Goal: Task Accomplishment & Management: Manage account settings

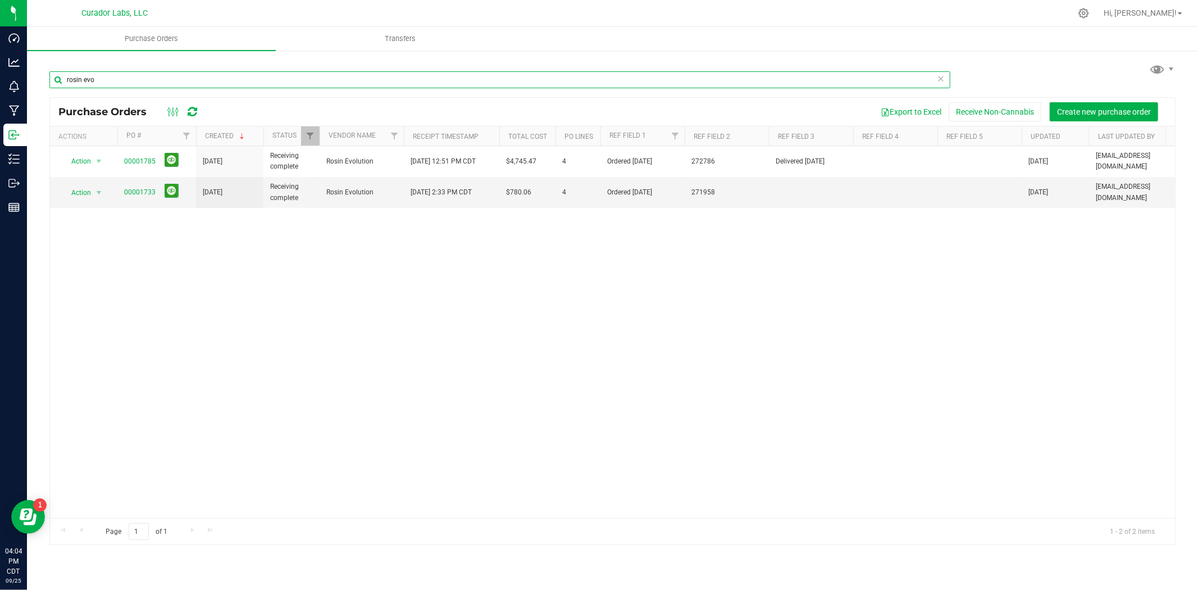
drag, startPoint x: 220, startPoint y: 82, endPoint x: 52, endPoint y: 80, distance: 168.6
click at [52, 80] on input "rosin evo" at bounding box center [499, 79] width 901 height 17
type input "p"
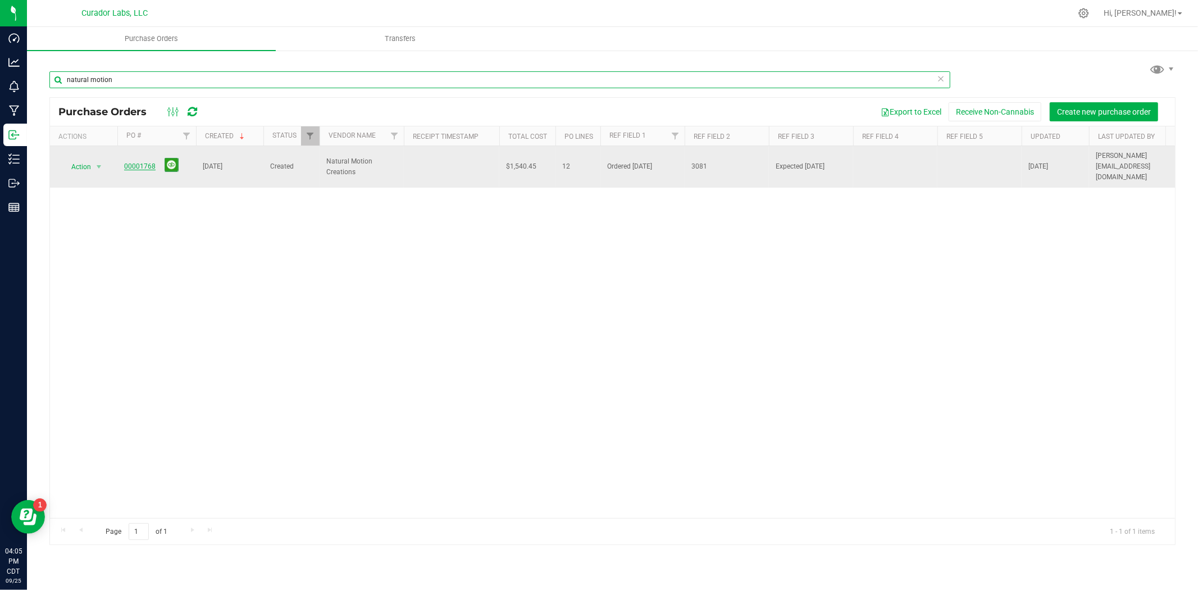
type input "natural motion"
click at [133, 162] on link "00001768" at bounding box center [139, 166] width 31 height 8
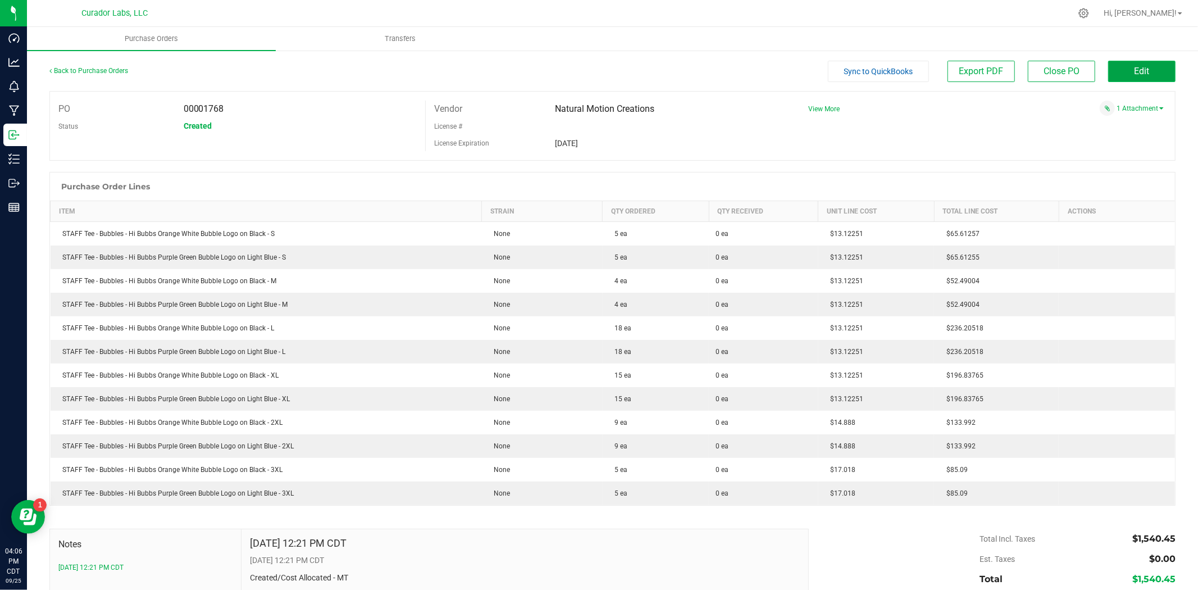
click at [1135, 67] on span "Edit" at bounding box center [1142, 71] width 15 height 11
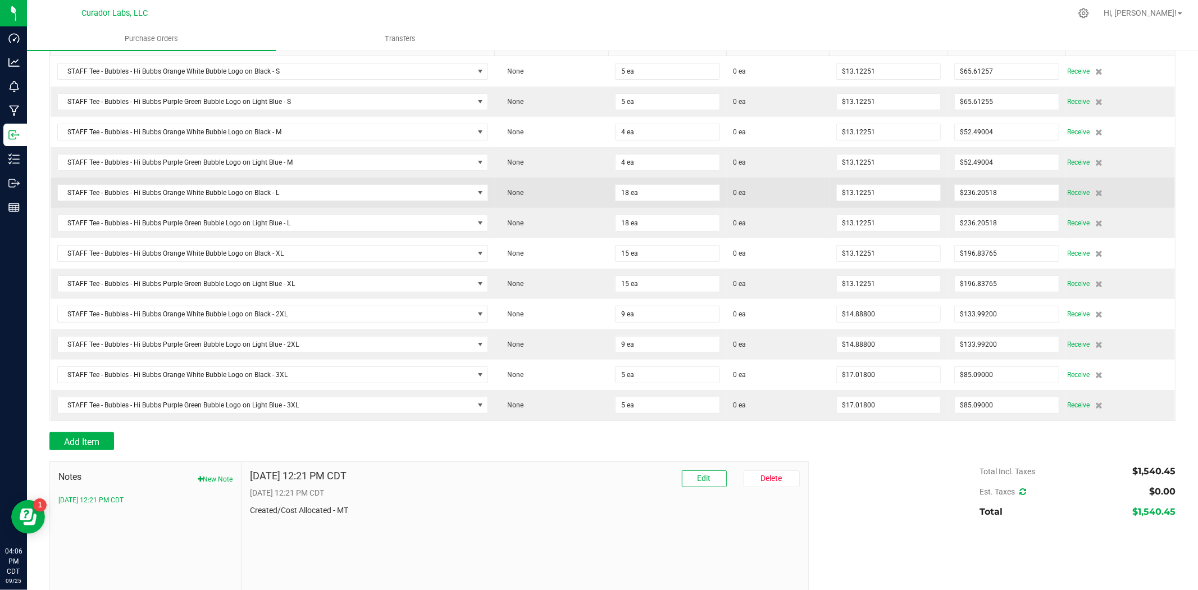
scroll to position [203, 0]
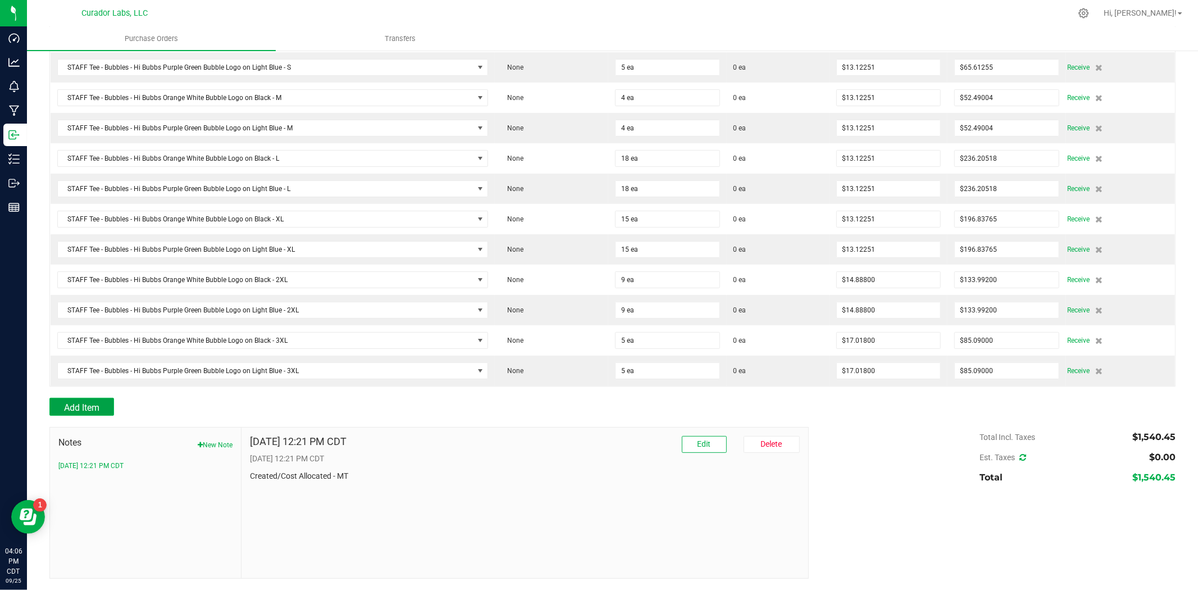
click at [74, 399] on button "Add Item" at bounding box center [81, 407] width 65 height 18
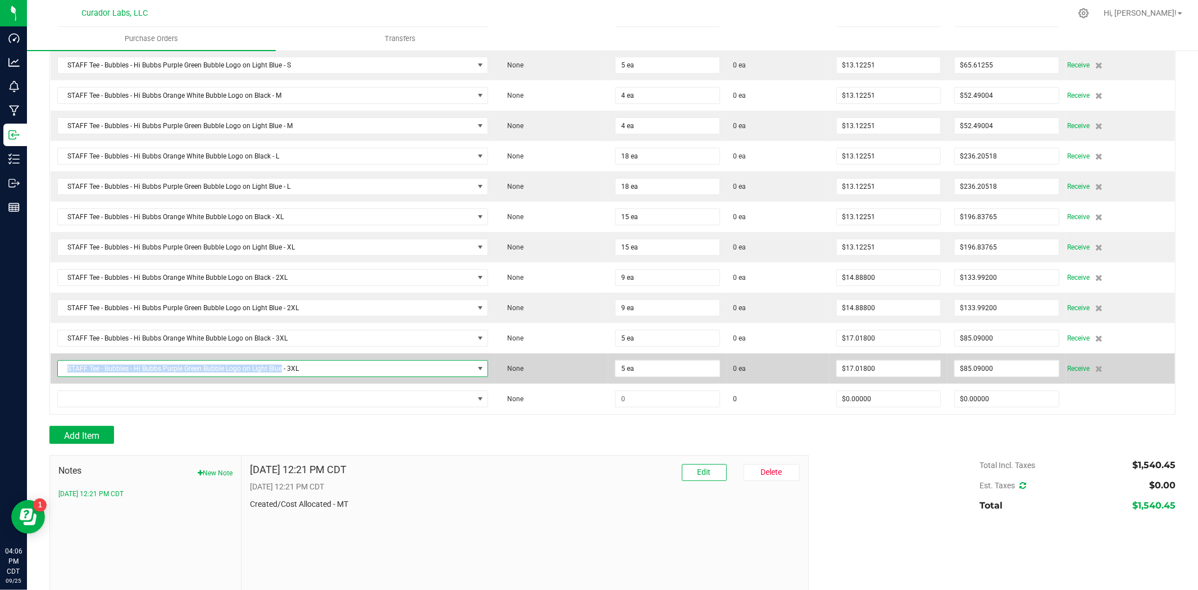
drag, startPoint x: 280, startPoint y: 371, endPoint x: 315, endPoint y: 357, distance: 37.6
click at [315, 357] on td "STAFF Tee - Bubbles - Hi Bubbs Purple Green Bubble Logo on Light Blue - 3XL" at bounding box center [273, 368] width 444 height 30
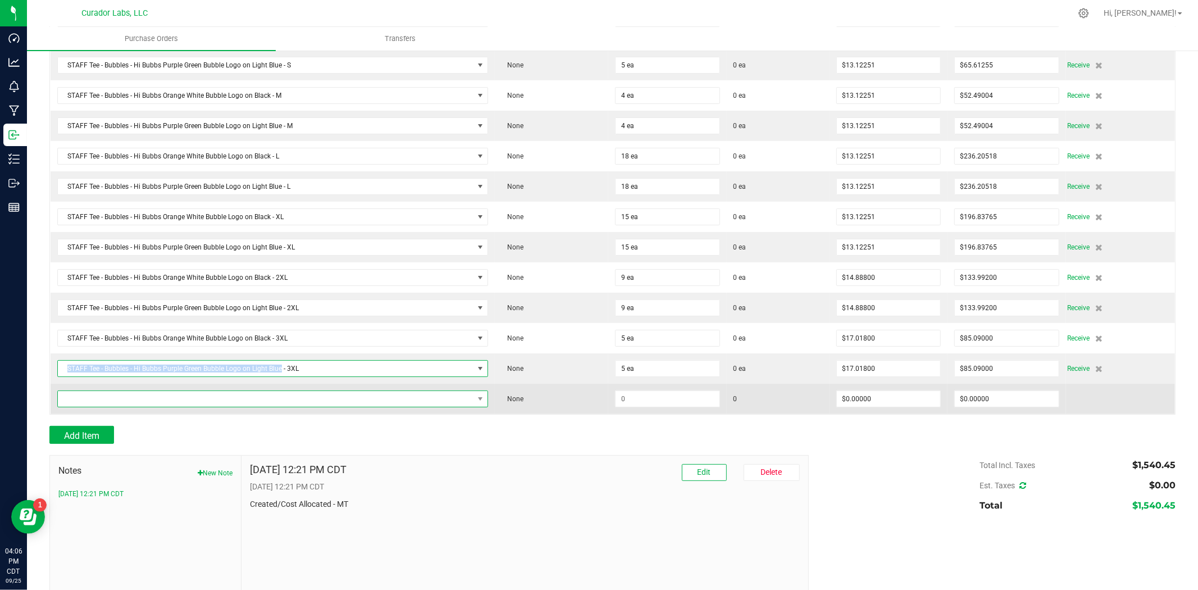
click at [251, 406] on span "NO DATA FOUND" at bounding box center [266, 399] width 416 height 16
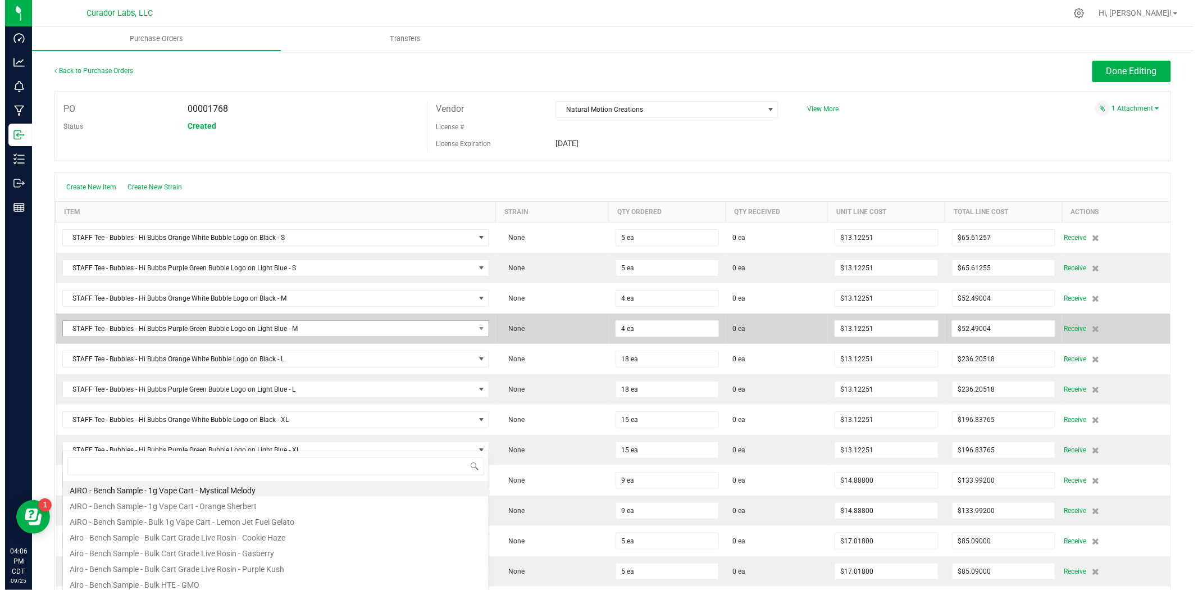
scroll to position [56165, 55759]
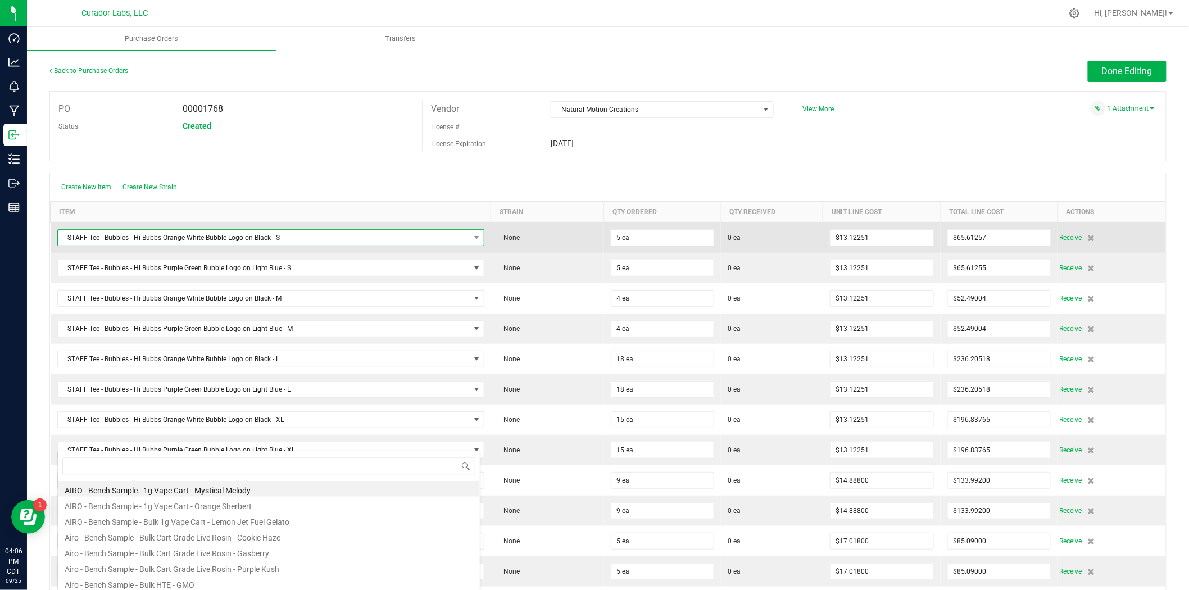
click at [267, 239] on span "STAFF Tee - Bubbles - Hi Bubbs Orange White Bubble Logo on Black - S" at bounding box center [264, 238] width 412 height 16
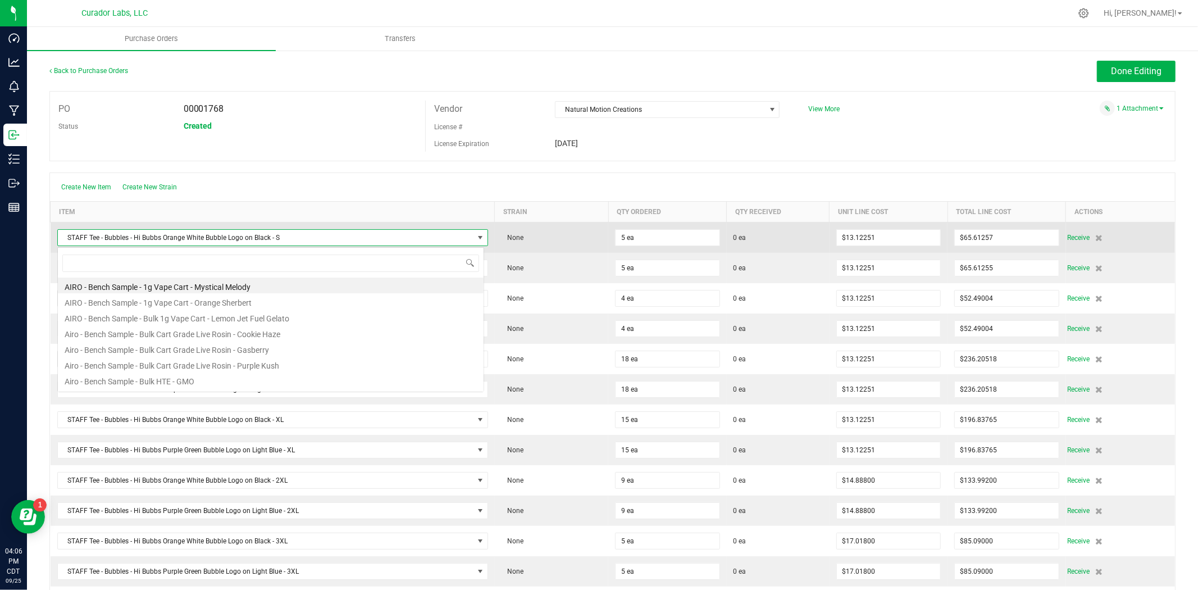
scroll to position [17, 427]
click at [272, 240] on span "STAFF Tee - Bubbles - Hi Bubbs Orange White Bubble Logo on Black - S" at bounding box center [266, 238] width 416 height 16
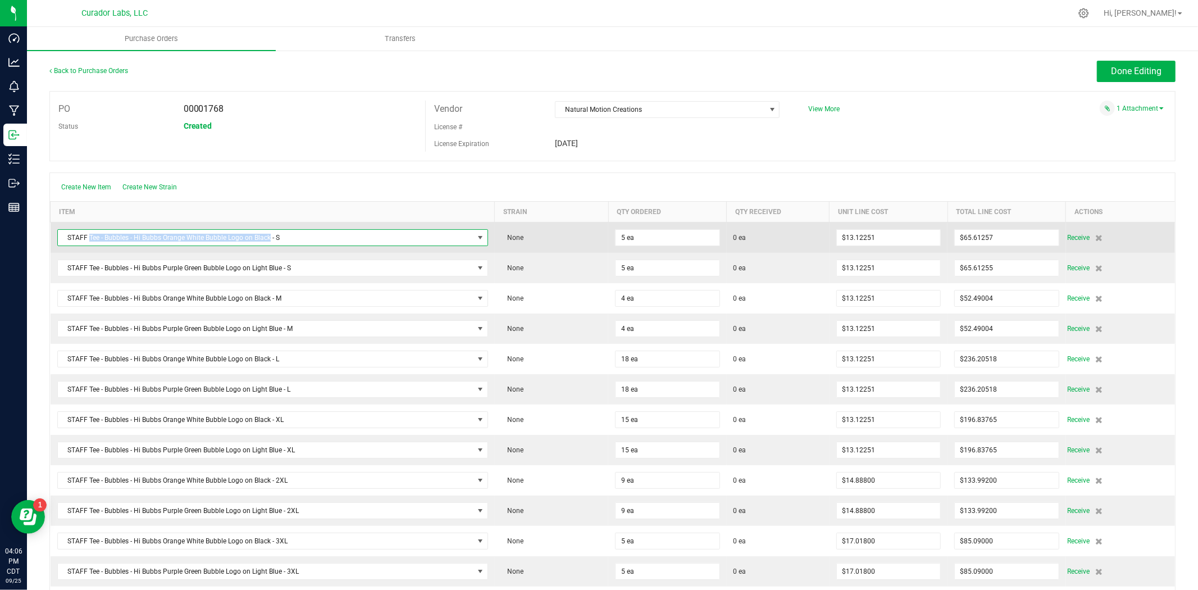
drag, startPoint x: 270, startPoint y: 240, endPoint x: 90, endPoint y: 244, distance: 179.3
click at [90, 244] on span "STAFF Tee - Bubbles - Hi Bubbs Orange White Bubble Logo on Black - S" at bounding box center [266, 238] width 416 height 16
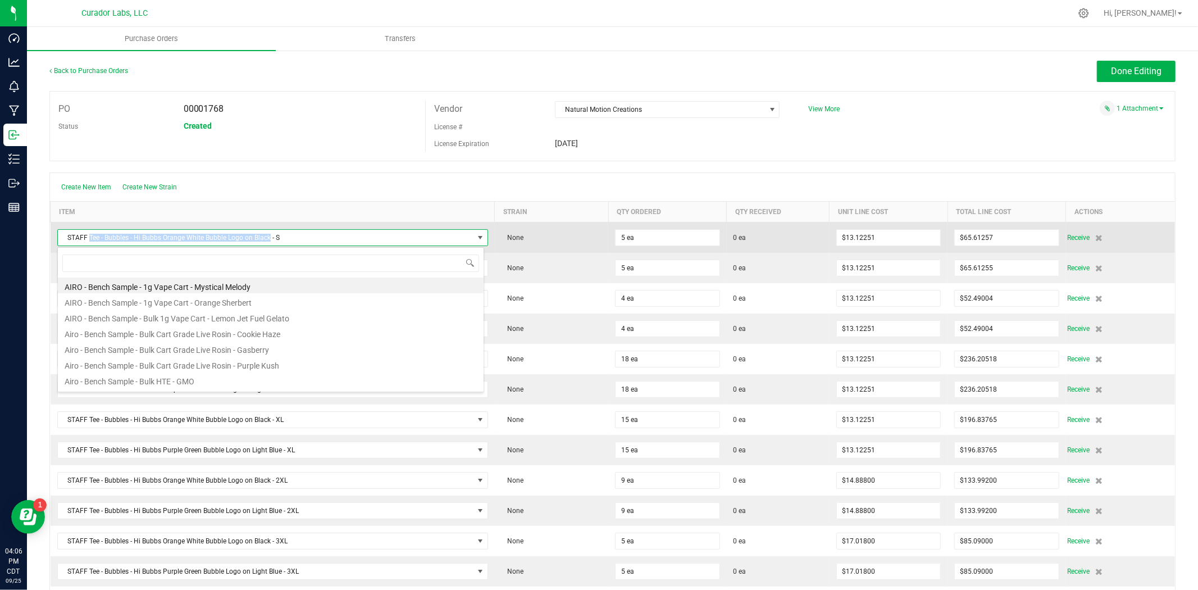
drag, startPoint x: 90, startPoint y: 239, endPoint x: 270, endPoint y: 244, distance: 179.3
click at [270, 244] on span "STAFF Tee - Bubbles - Hi Bubbs Orange White Bubble Logo on Black - S" at bounding box center [266, 238] width 416 height 16
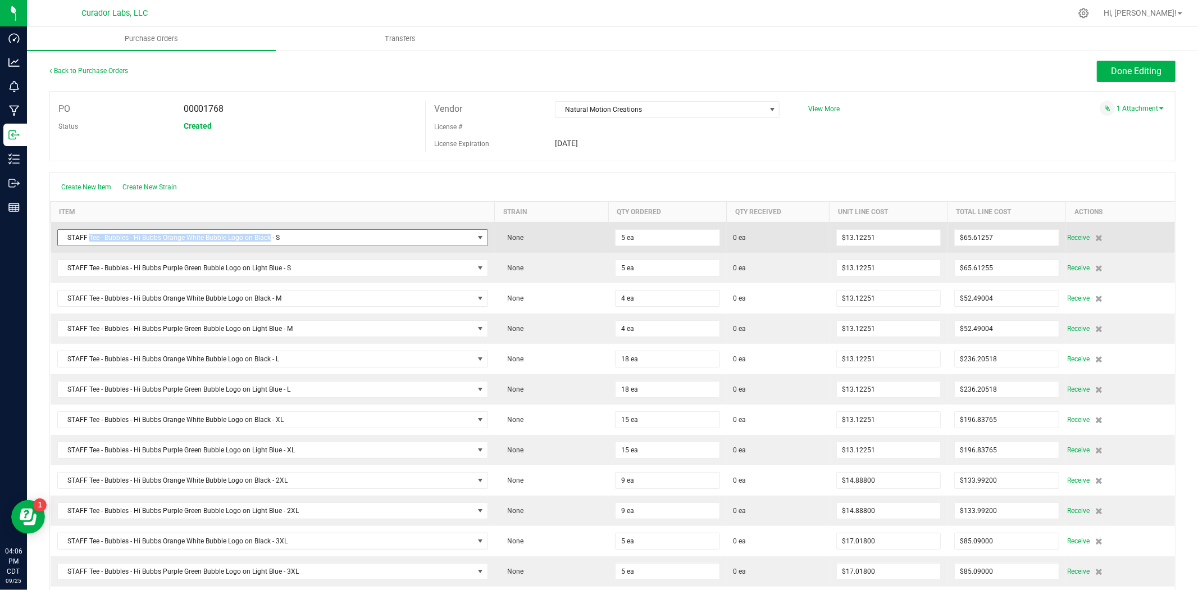
copy span "Tee - Bubbles - Hi Bubbs Orange White Bubble Logo on Black"
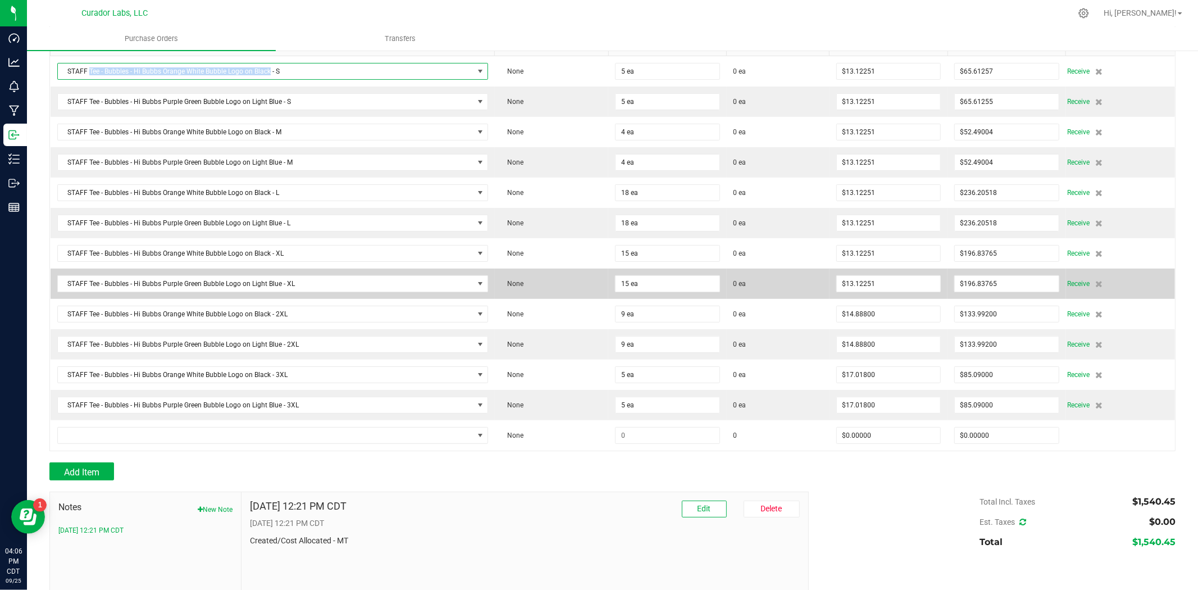
scroll to position [233, 0]
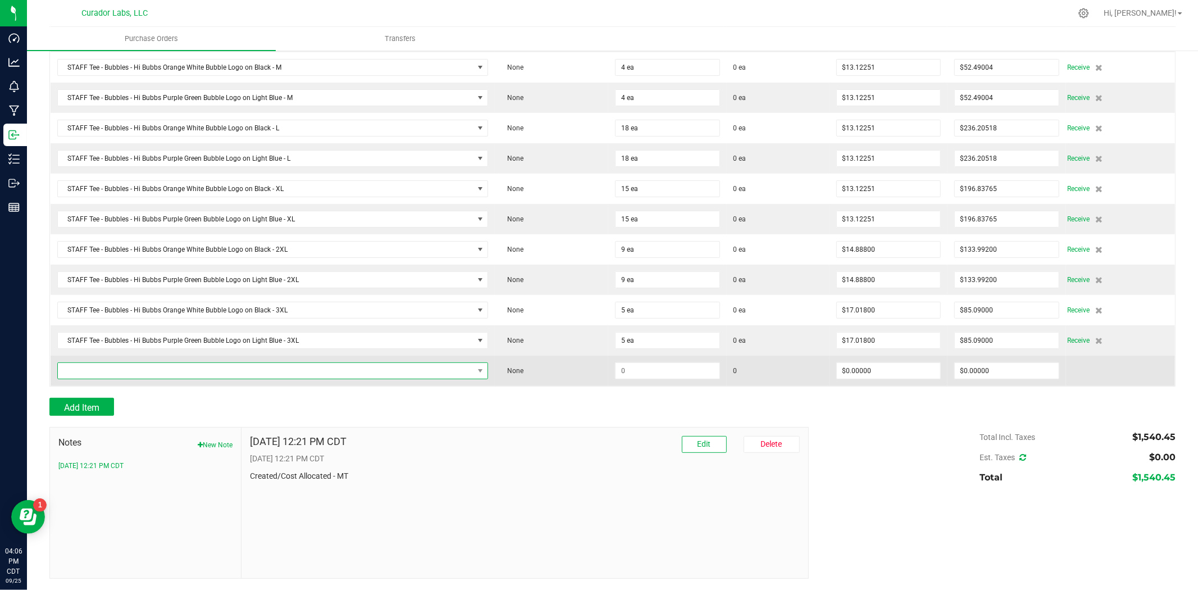
click at [104, 367] on span "NO DATA FOUND" at bounding box center [266, 371] width 416 height 16
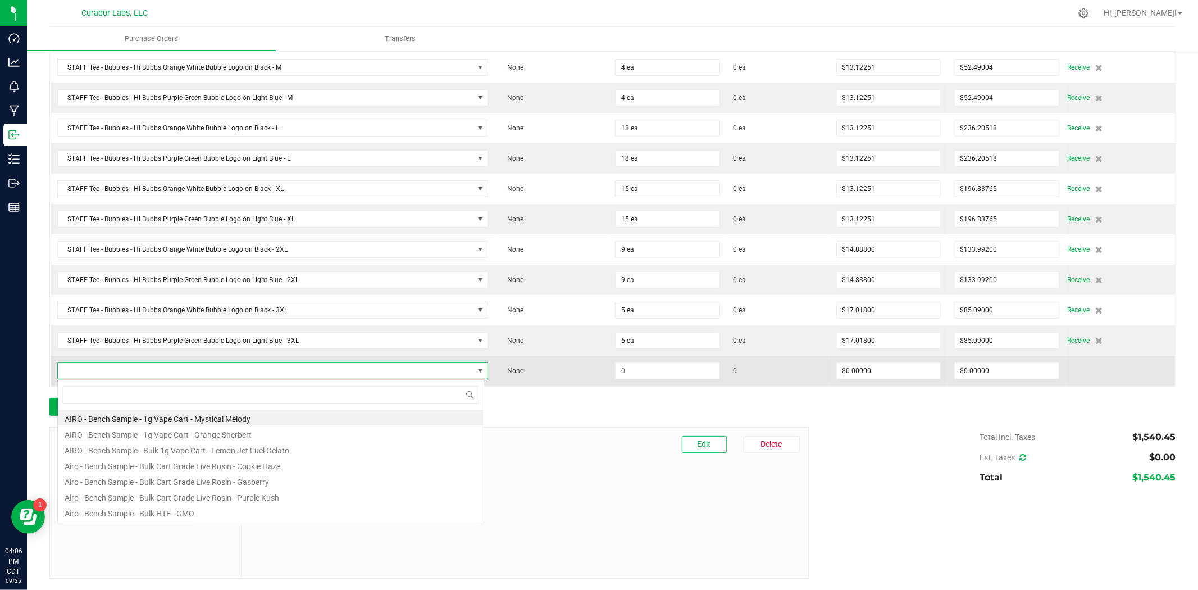
scroll to position [17, 423]
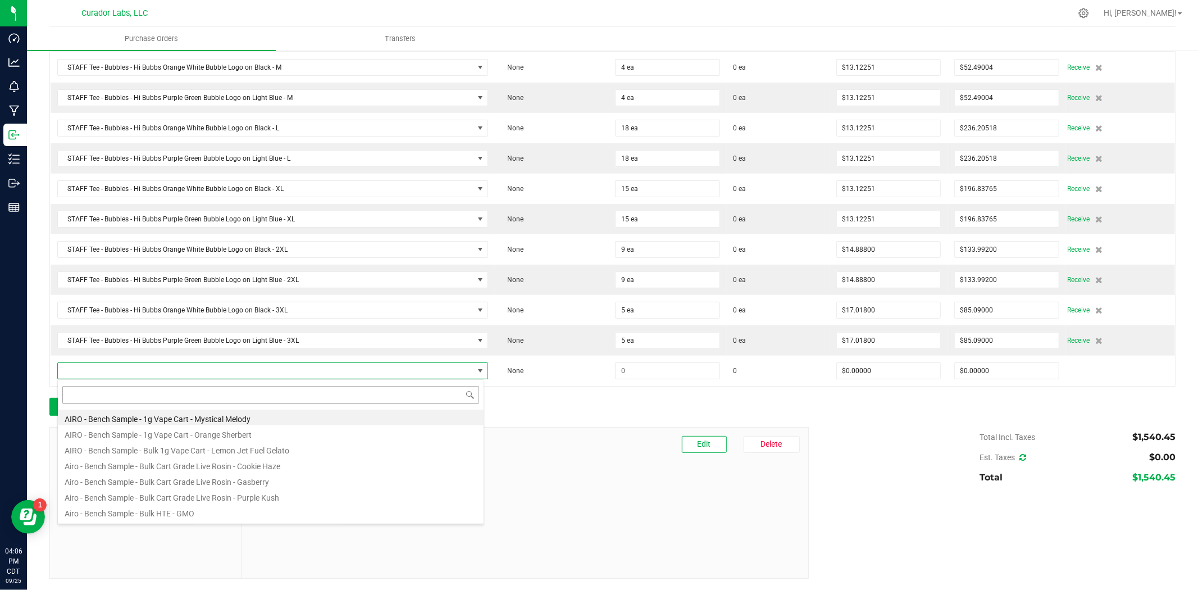
type input "Tee - Bubbles - Hi Bubbs Orange White Bubble Logo on Black"
drag, startPoint x: 72, startPoint y: 394, endPoint x: 87, endPoint y: 391, distance: 15.0
click at [74, 393] on input "Tee - Bubbles - Hi Bubbs Orange White Bubble Logo on Black" at bounding box center [270, 394] width 417 height 17
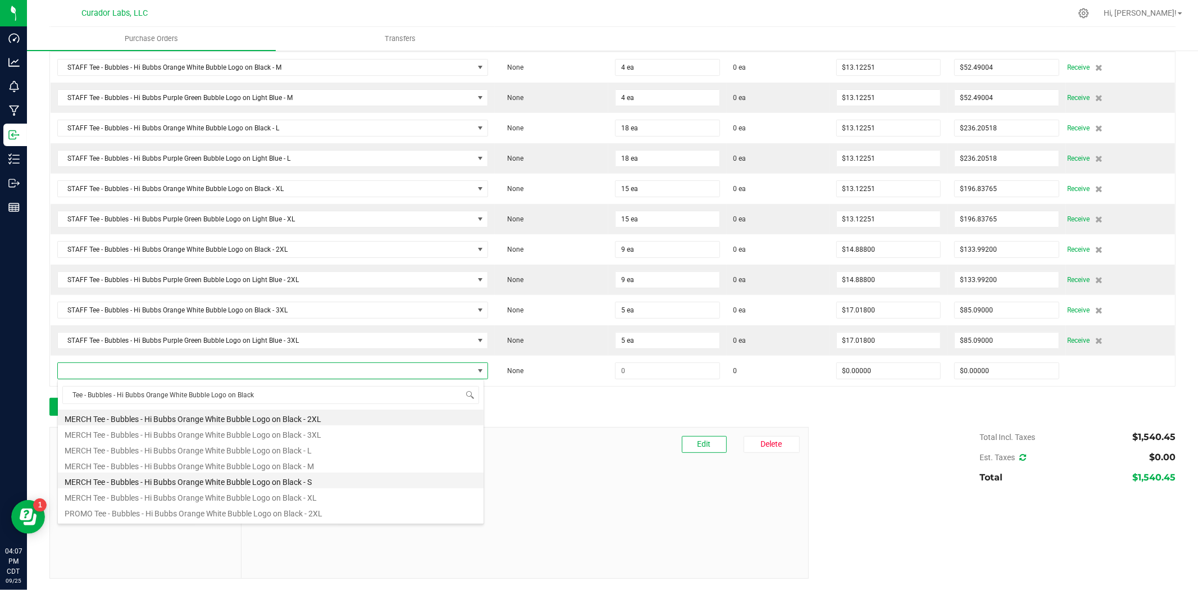
click at [302, 476] on li "MERCH Tee - Bubbles - Hi Bubbs Orange White Bubble Logo on Black - S" at bounding box center [271, 480] width 426 height 16
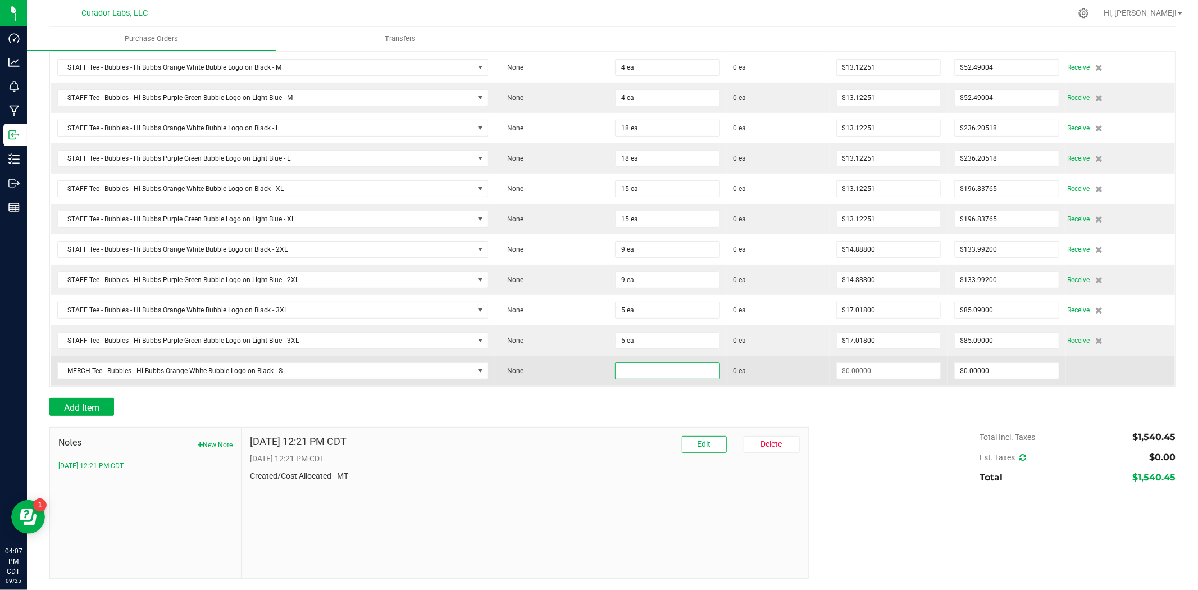
click at [649, 368] on input at bounding box center [668, 371] width 104 height 16
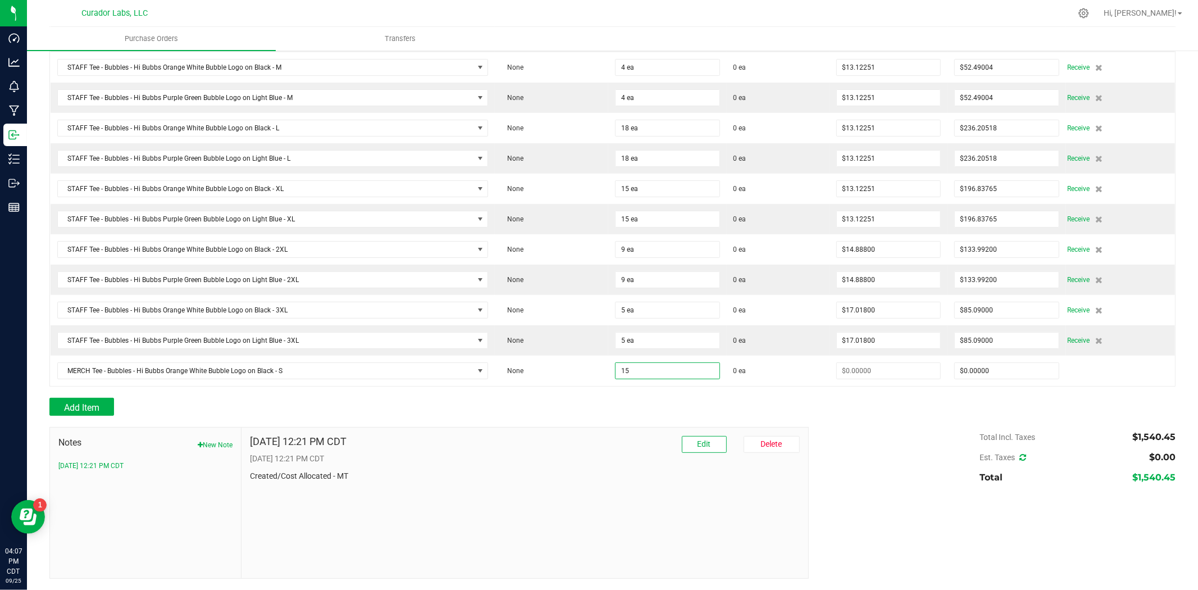
type input "15 ea"
click at [643, 415] on div "Add Item" at bounding box center [424, 407] width 751 height 18
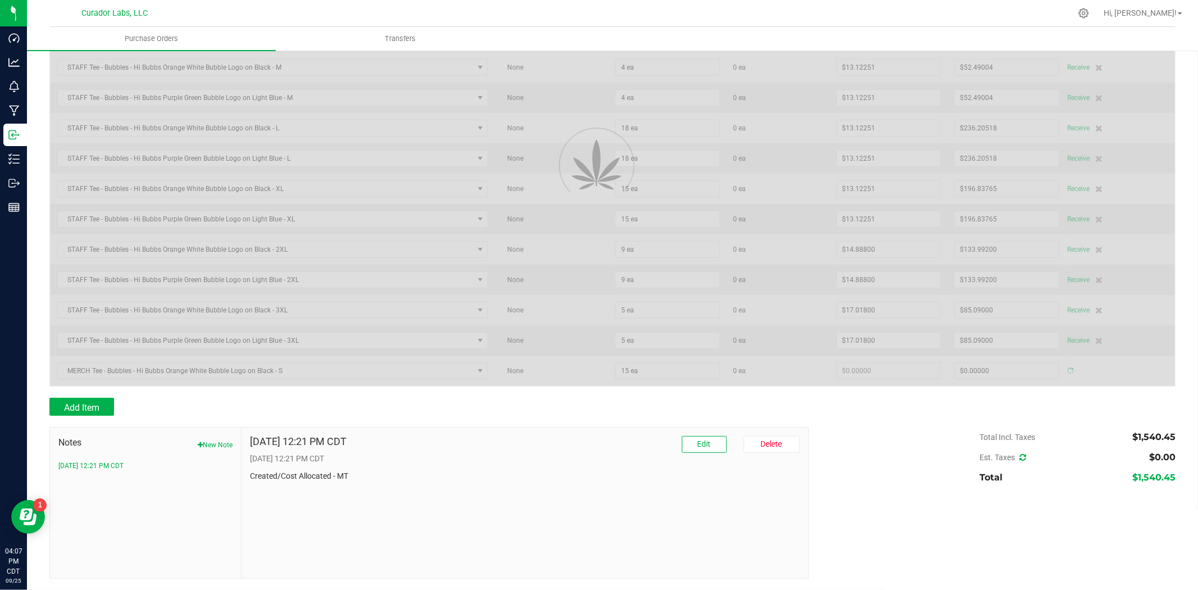
type input "$0.00000"
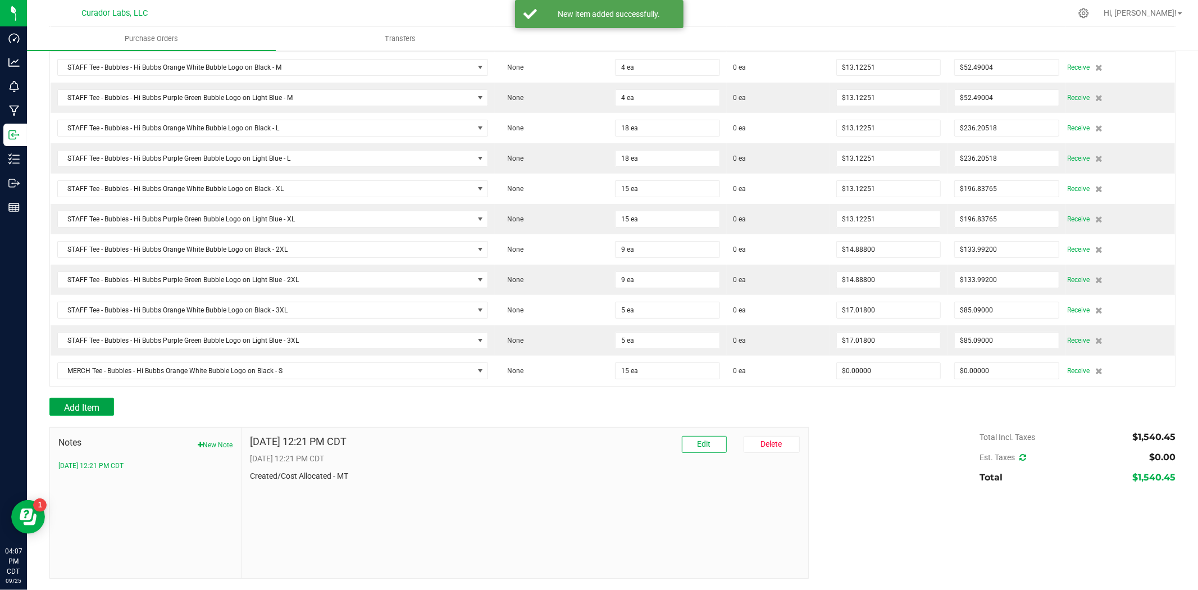
click at [97, 405] on span "Add Item" at bounding box center [81, 407] width 35 height 11
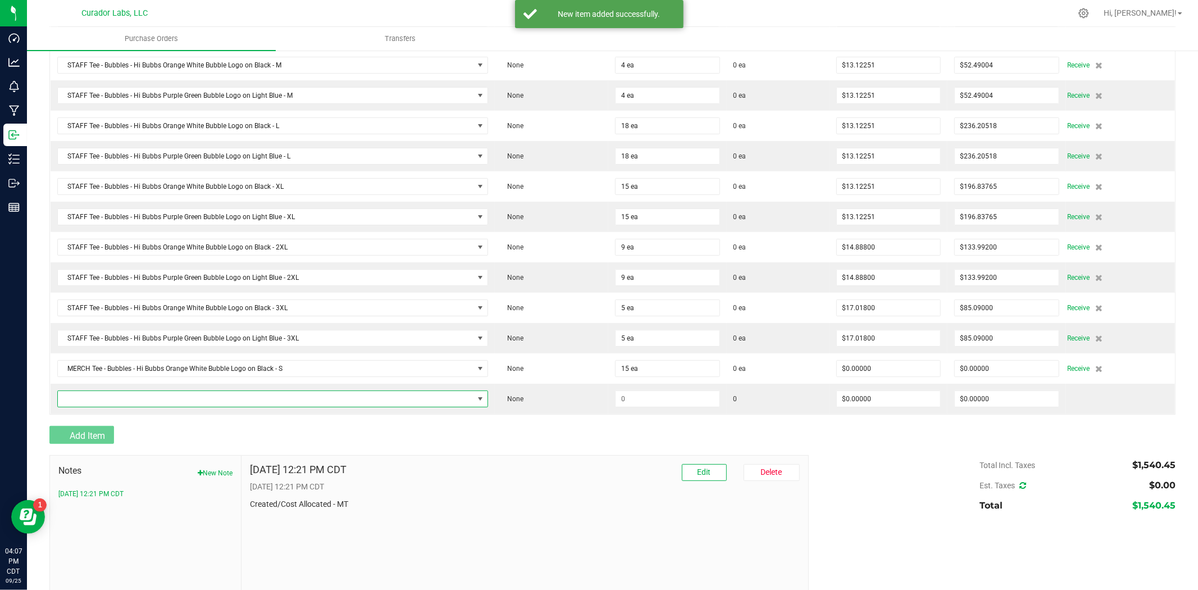
click at [116, 399] on span "NO DATA FOUND" at bounding box center [266, 399] width 416 height 16
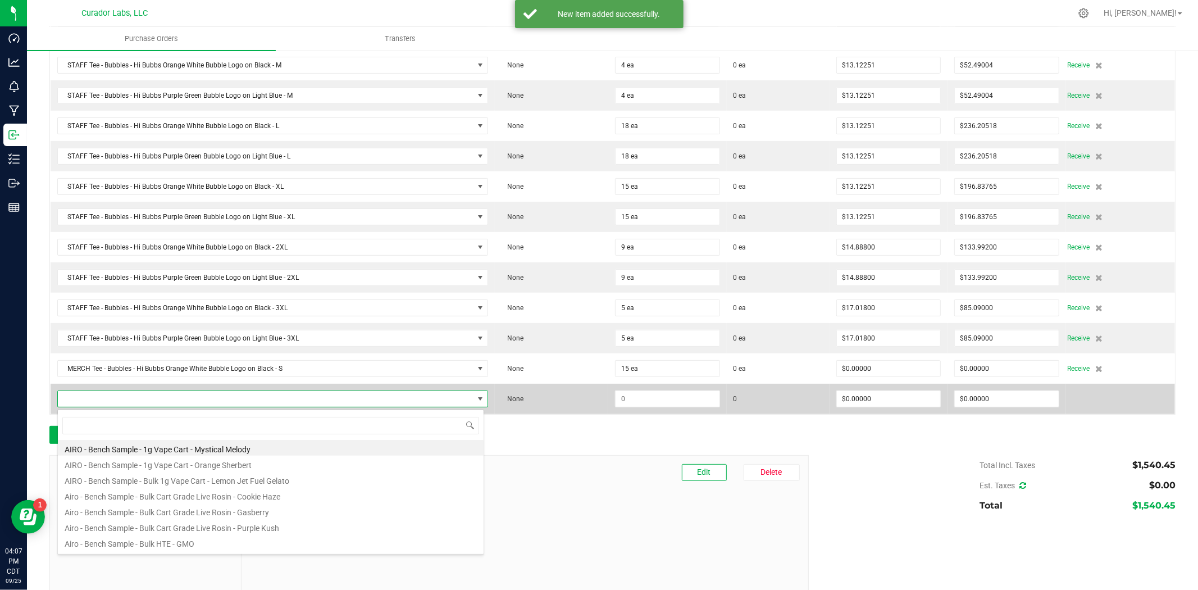
type input "Tee - Bubbles - Hi Bubbs Orange White Bubble Logo on Black"
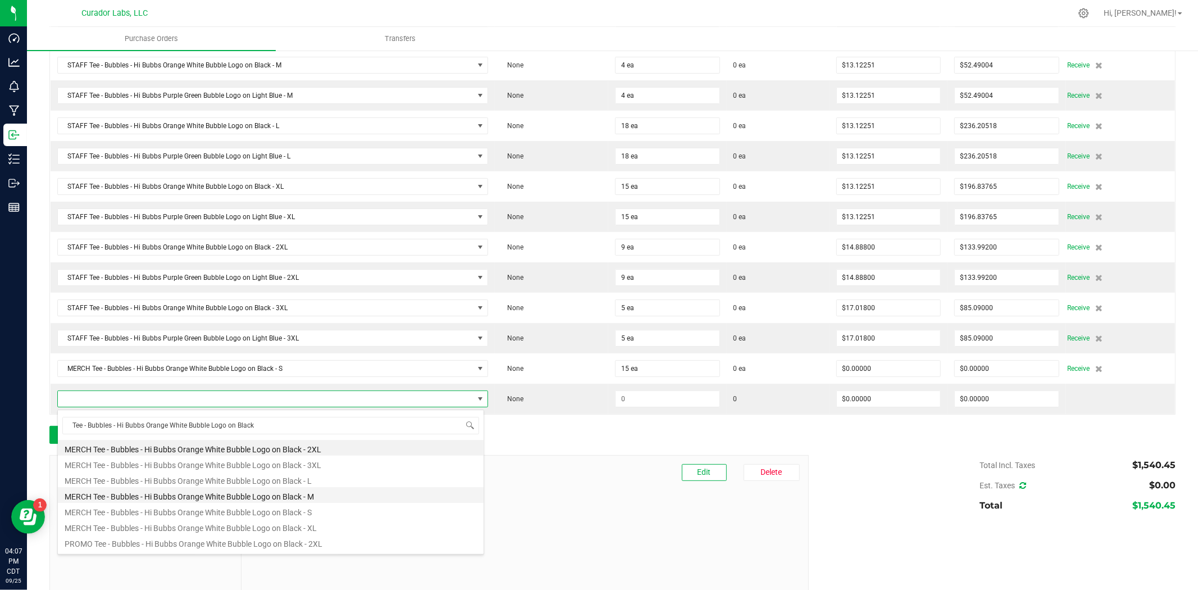
click at [211, 495] on li "MERCH Tee - Bubbles - Hi Bubbs Orange White Bubble Logo on Black - M" at bounding box center [271, 495] width 426 height 16
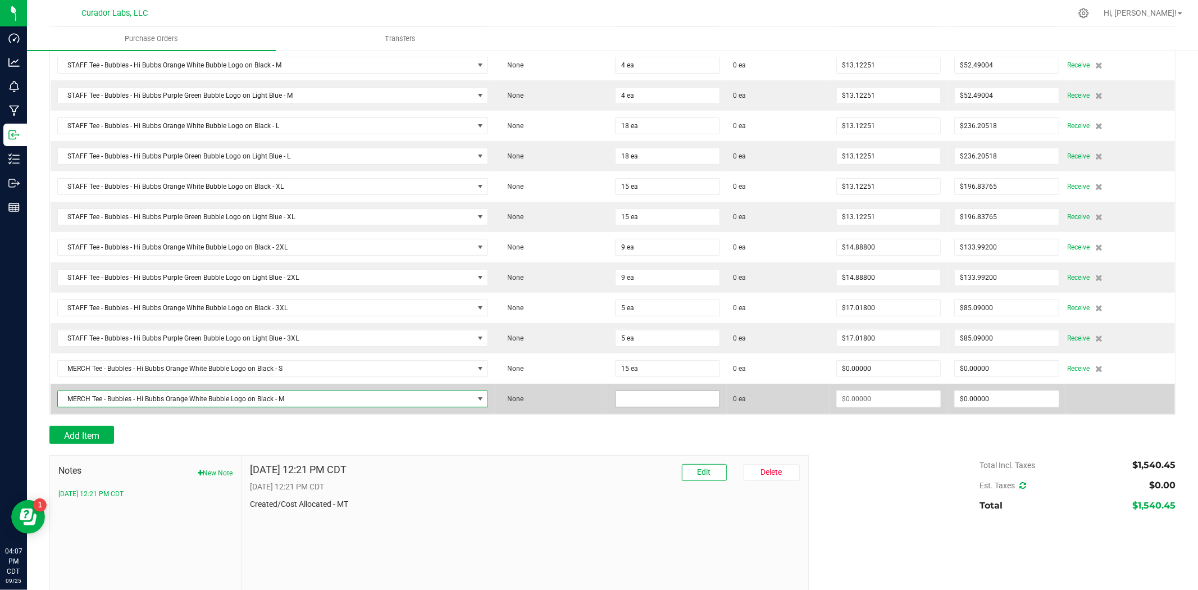
click at [669, 406] on input at bounding box center [668, 399] width 104 height 16
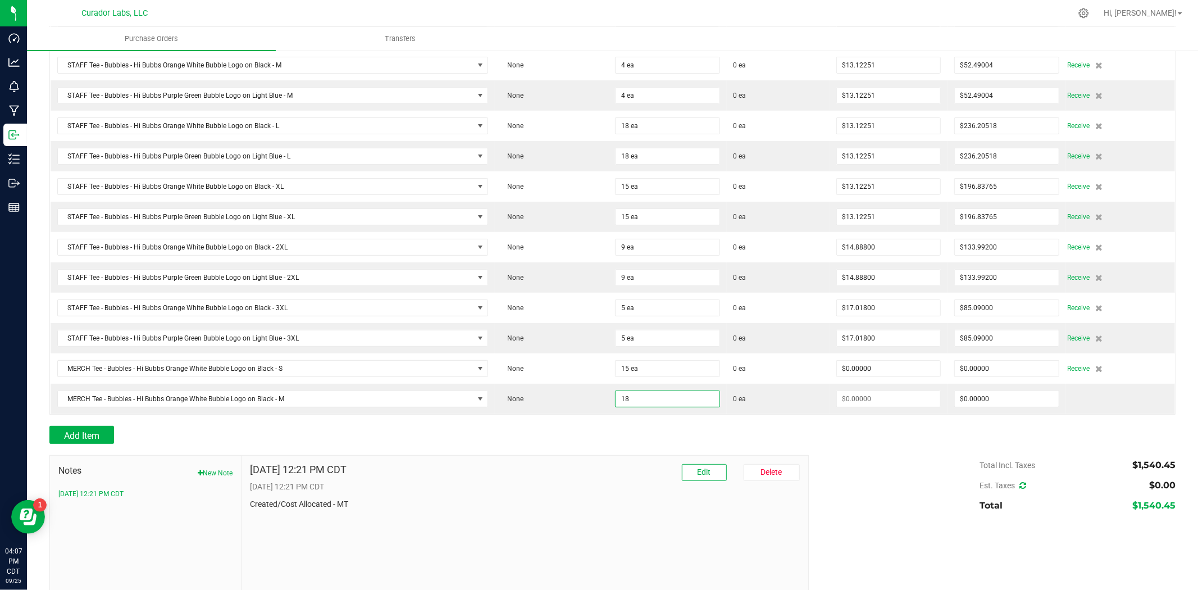
type input "18 ea"
click at [661, 434] on div "Add Item" at bounding box center [424, 435] width 751 height 18
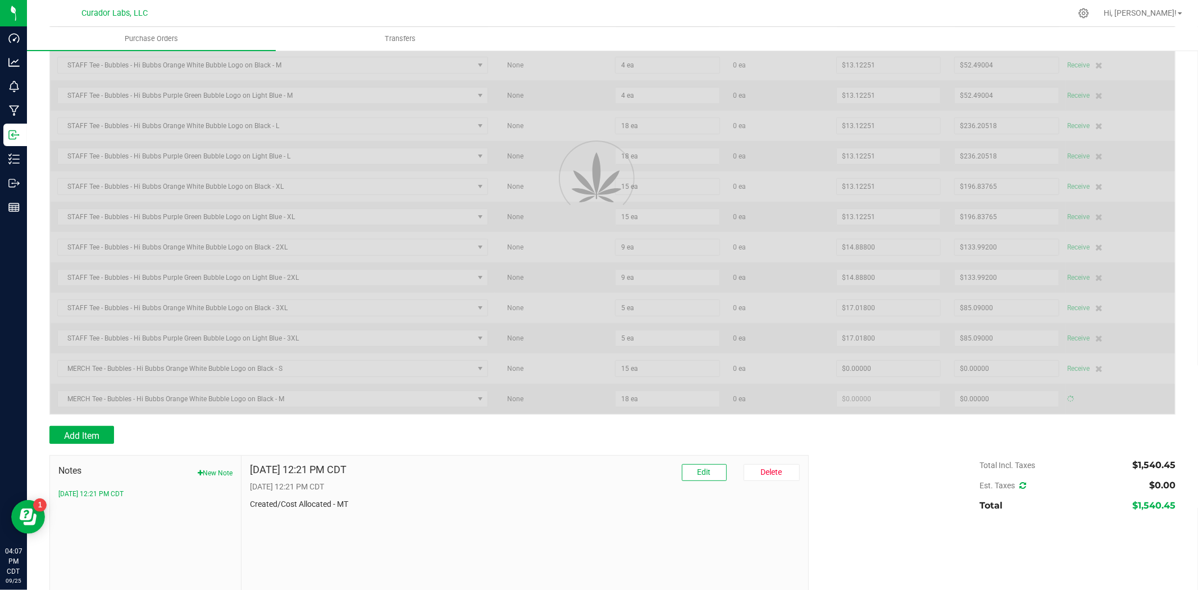
type input "$0.00000"
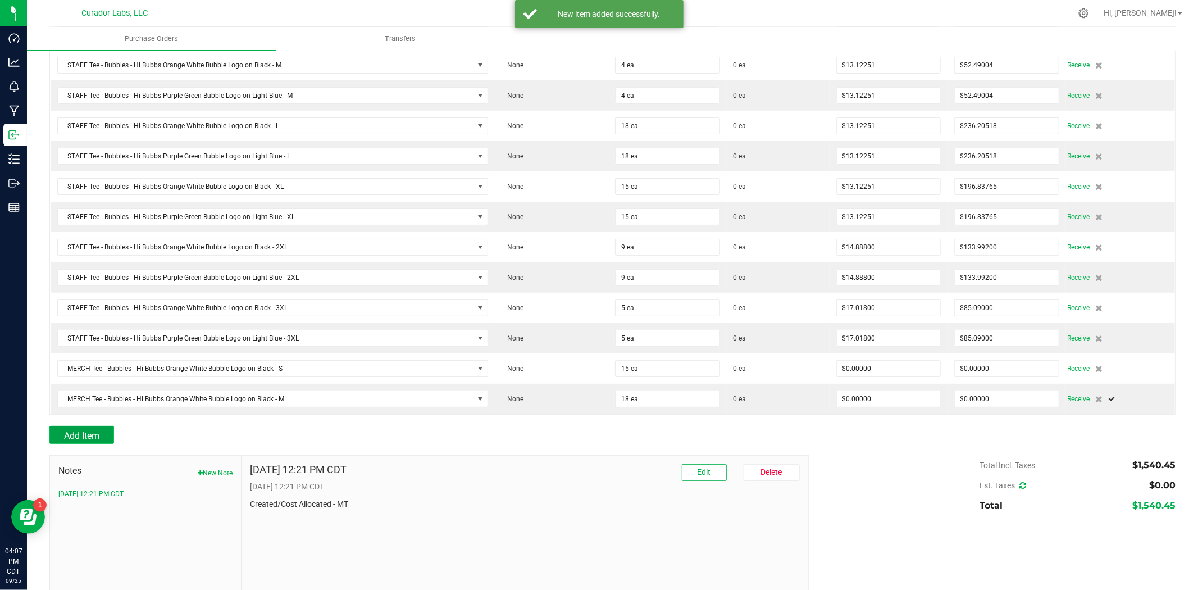
click at [92, 433] on span "Add Item" at bounding box center [81, 435] width 35 height 11
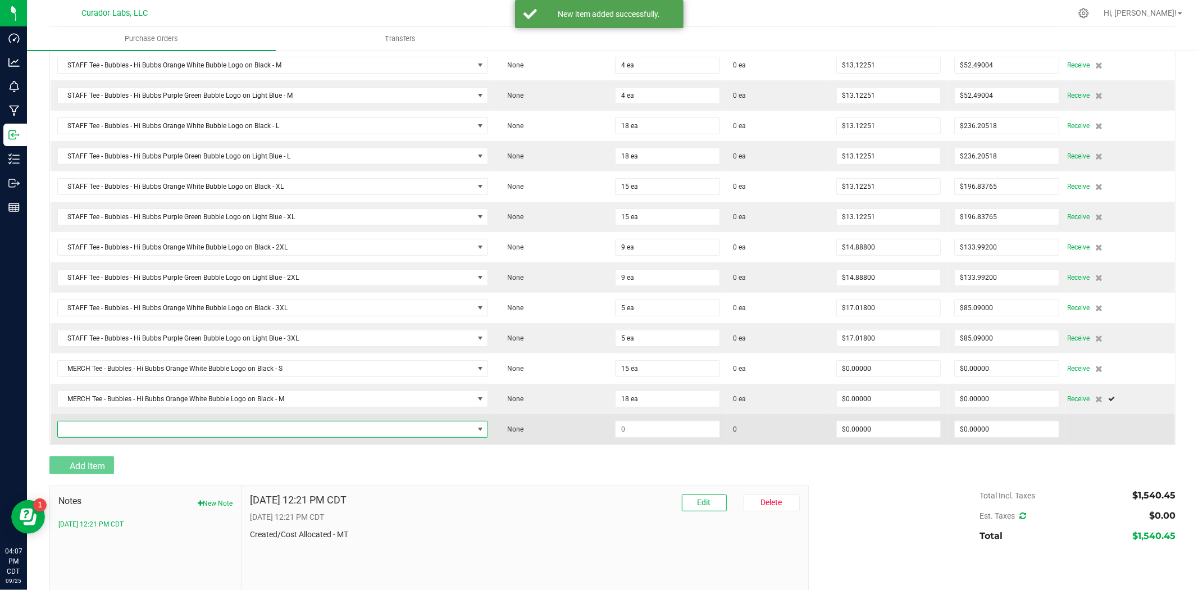
click at [104, 427] on span "NO DATA FOUND" at bounding box center [266, 429] width 416 height 16
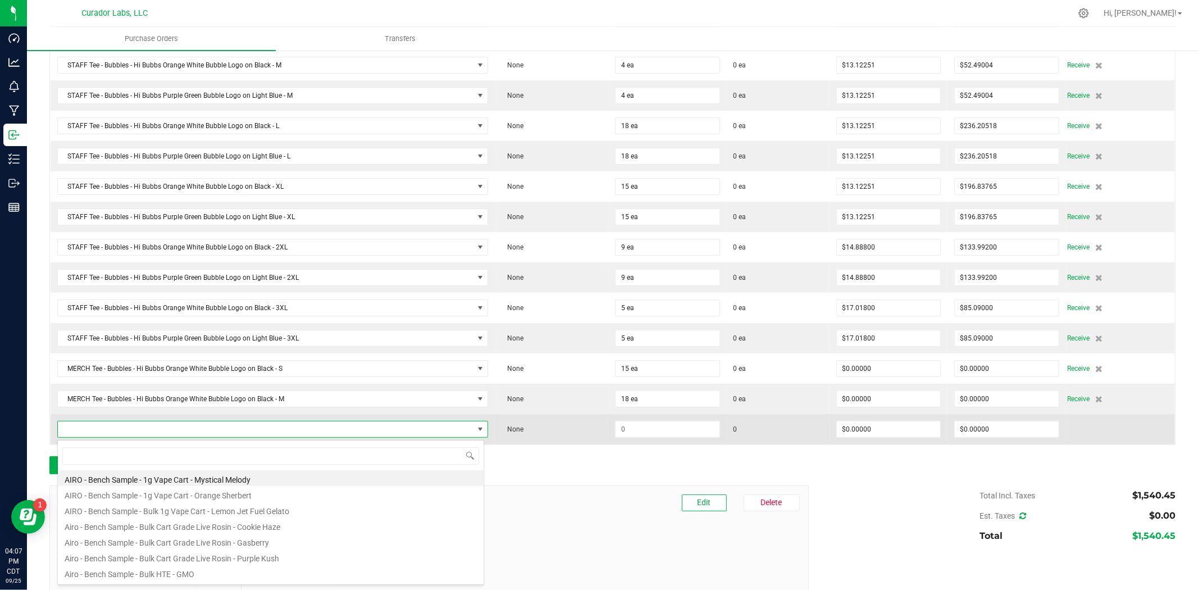
type input "Tee - Bubbles - Hi Bubbs Orange White Bubble Logo on Black"
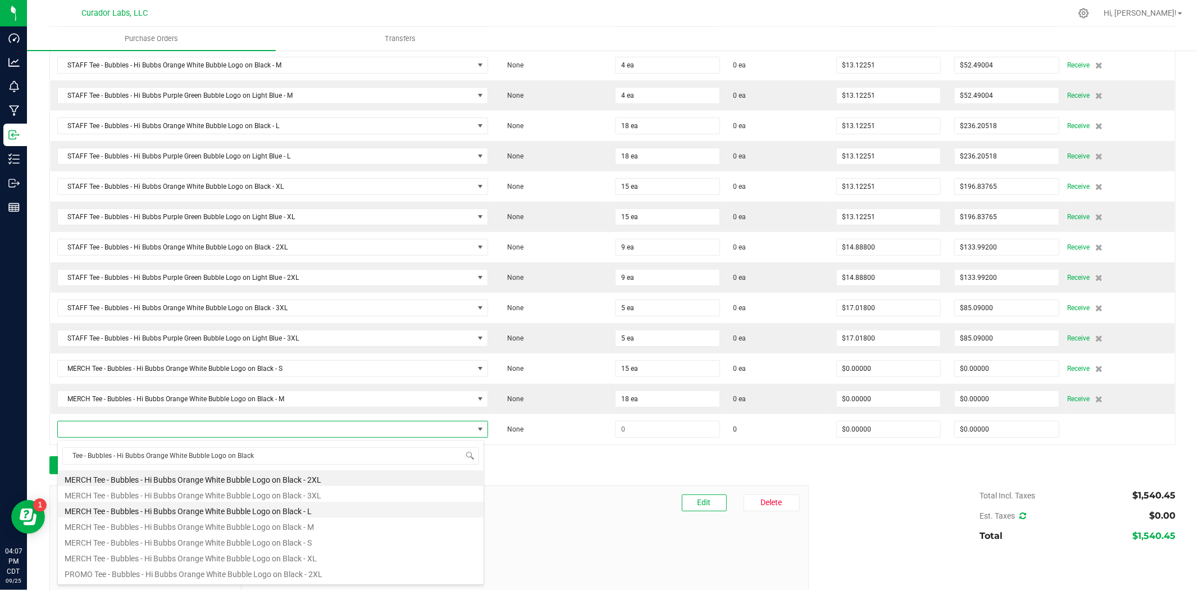
click at [230, 514] on li "MERCH Tee - Bubbles - Hi Bubbs Orange White Bubble Logo on Black - L" at bounding box center [271, 510] width 426 height 16
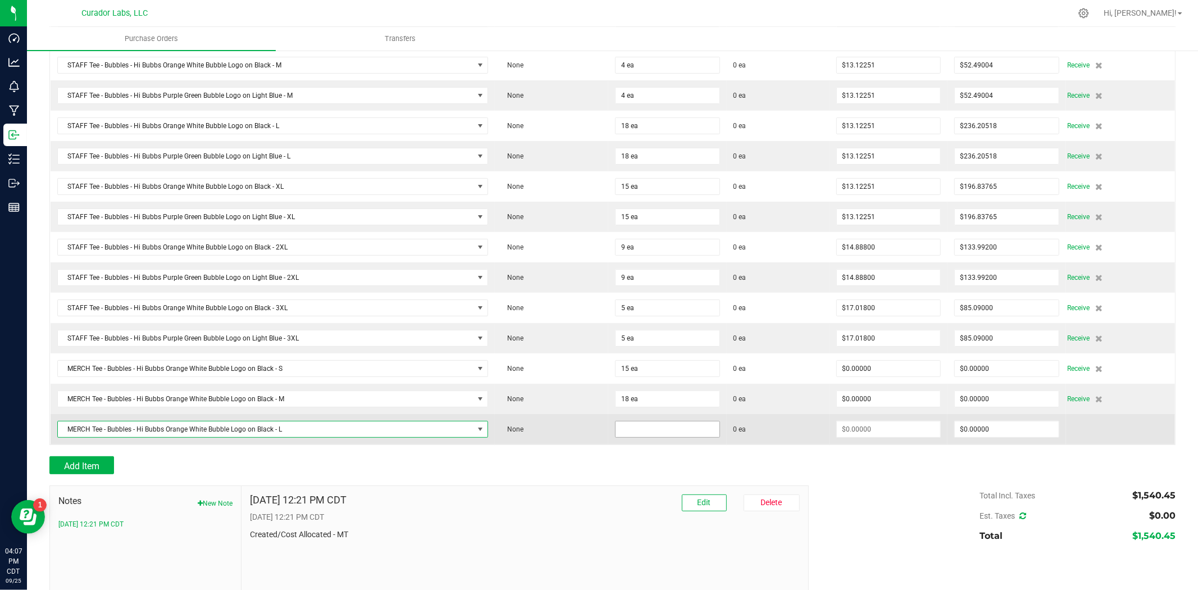
click at [630, 430] on input at bounding box center [668, 429] width 104 height 16
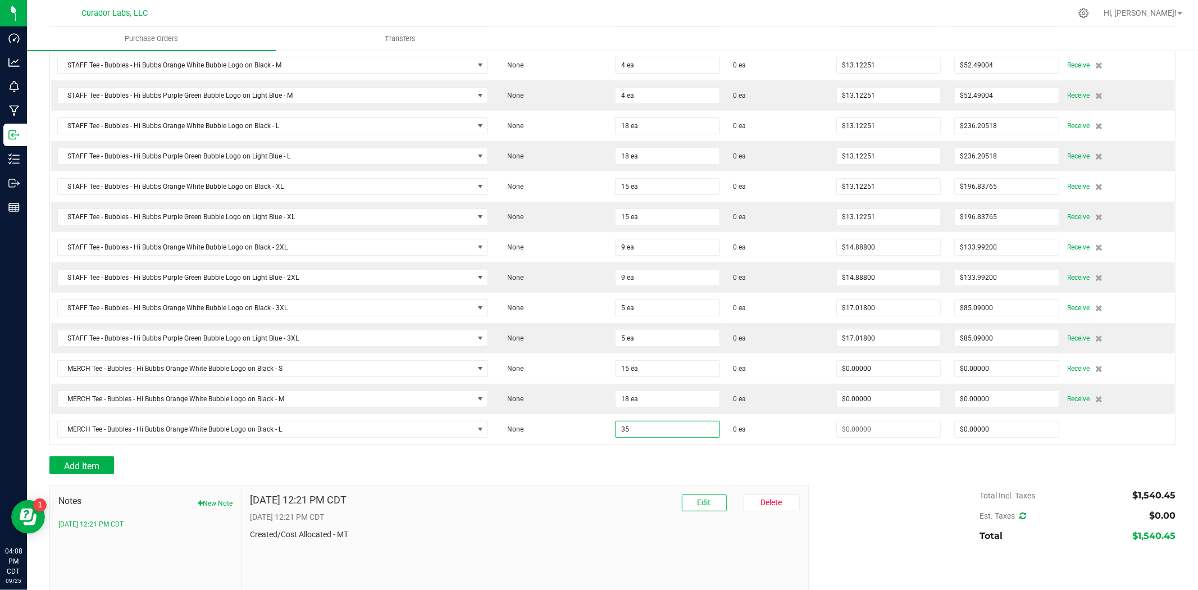
type input "35 ea"
click at [617, 478] on div at bounding box center [612, 479] width 1126 height 11
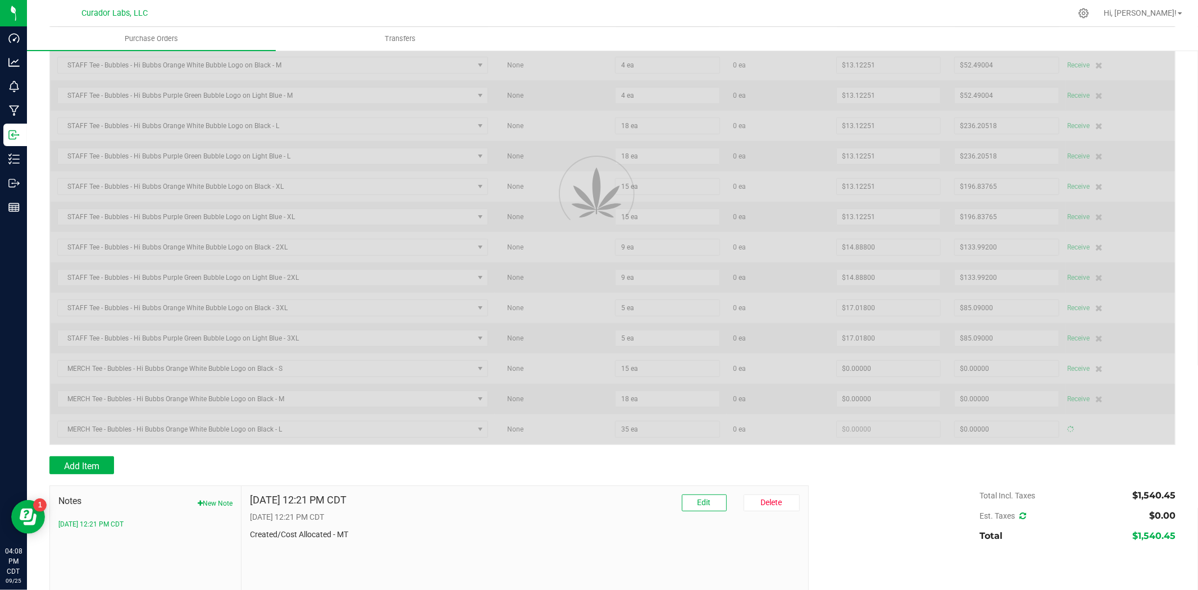
type input "$0.00000"
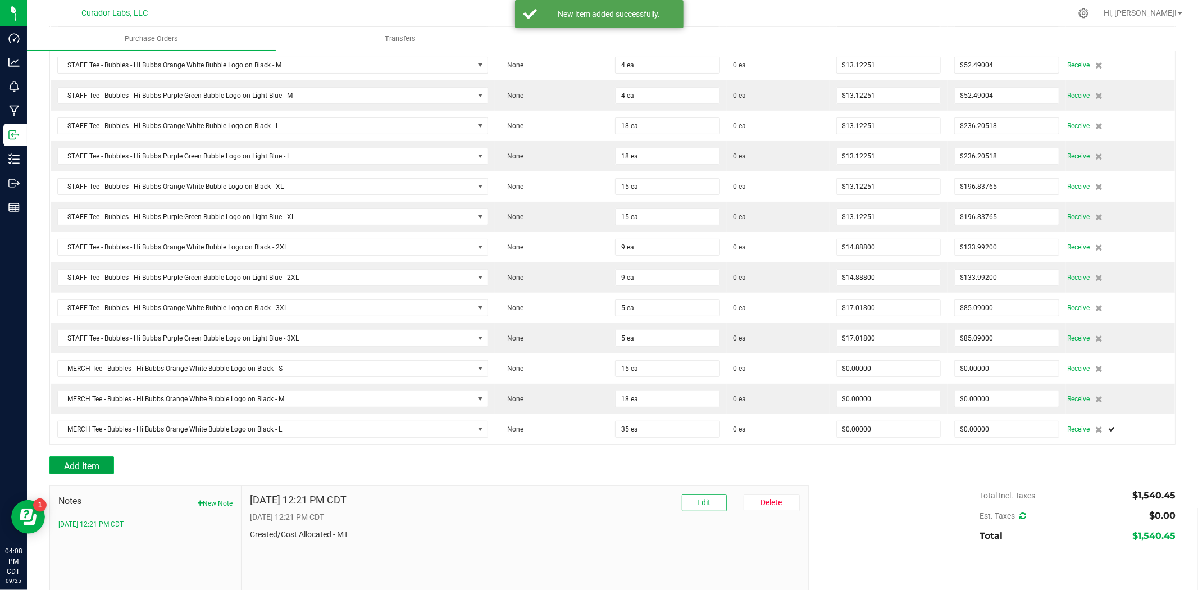
click at [94, 458] on button "Add Item" at bounding box center [81, 465] width 65 height 18
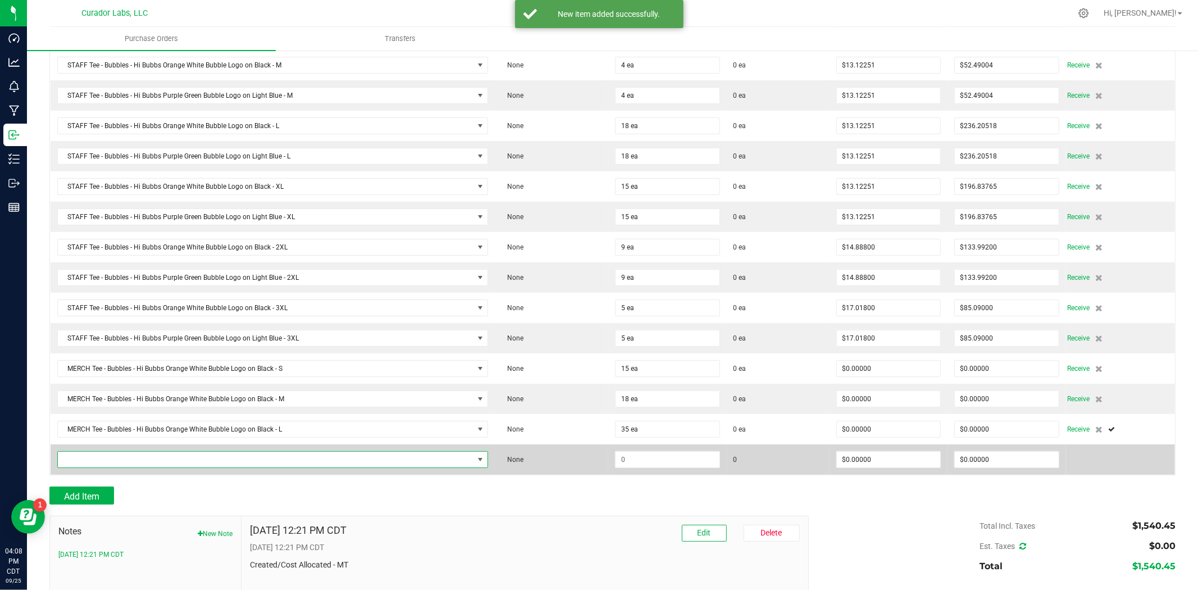
click at [152, 461] on span "NO DATA FOUND" at bounding box center [266, 460] width 416 height 16
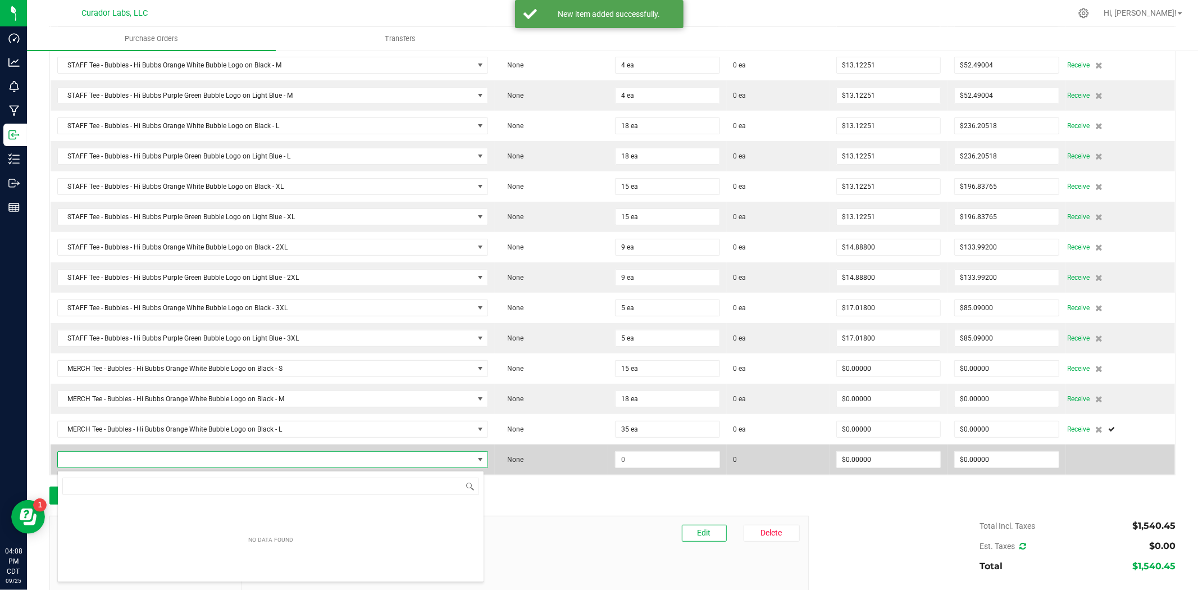
scroll to position [56165, 55755]
type input "Tee - Bubbles - Hi Bubbs Orange White Bubble Logo on Black"
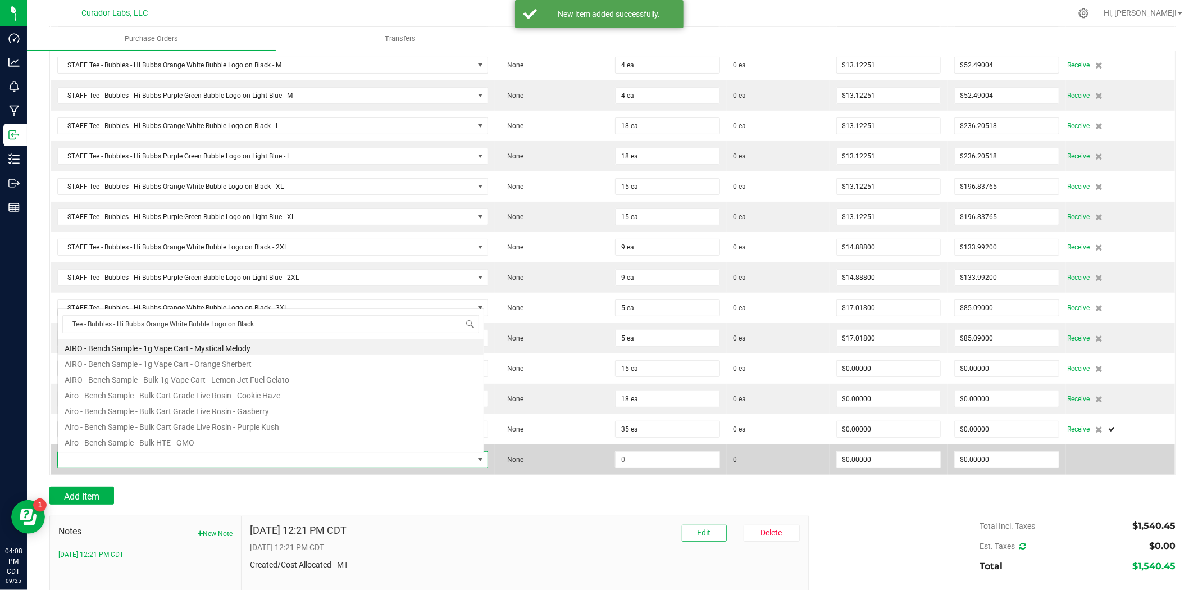
scroll to position [17, 423]
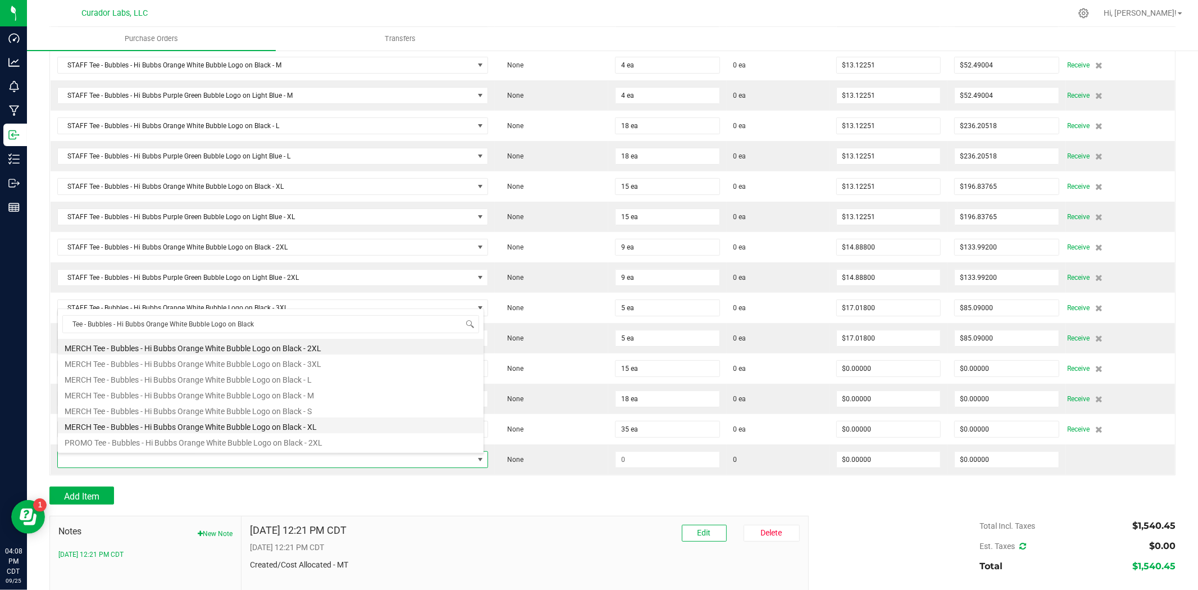
click at [267, 426] on li "MERCH Tee - Bubbles - Hi Bubbs Orange White Bubble Logo on Black - XL" at bounding box center [271, 425] width 426 height 16
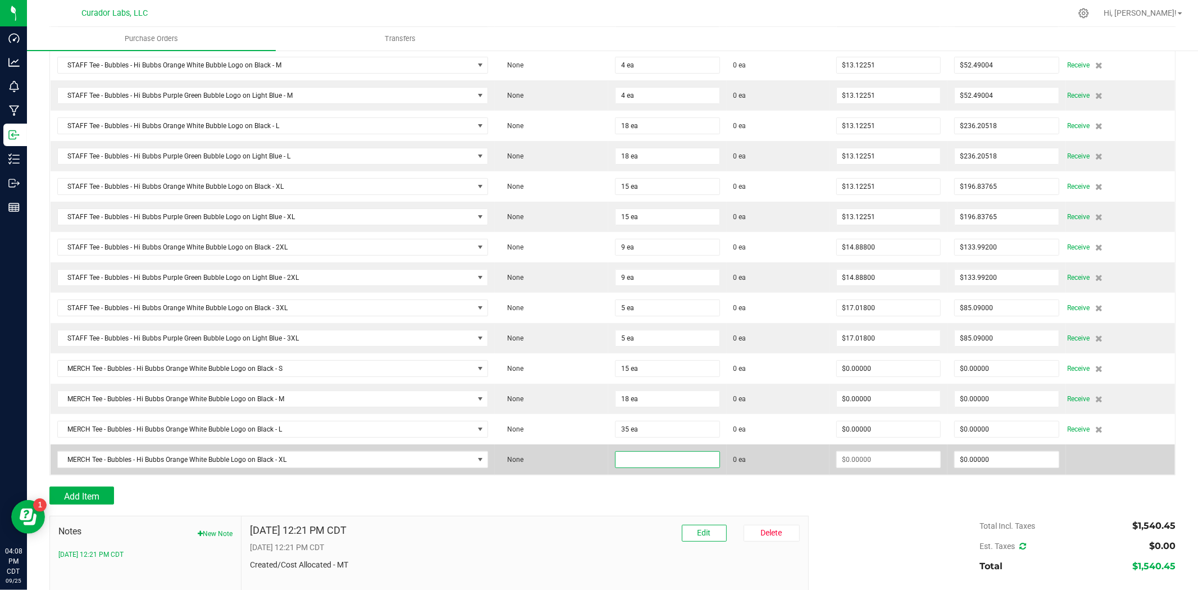
click at [626, 463] on input at bounding box center [668, 460] width 104 height 16
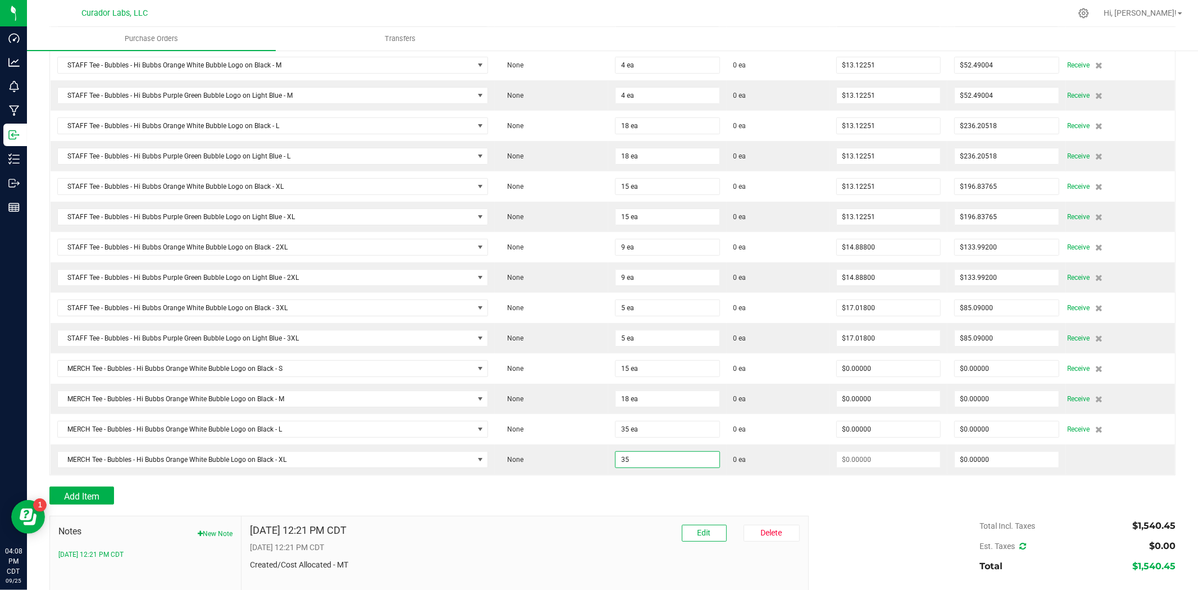
type input "35 ea"
click at [592, 520] on div "[DATE] 12:21 PM CDT Edit [GEOGRAPHIC_DATA] [DATE] 12:21 PM CDT Created/Cost All…" at bounding box center [525, 591] width 566 height 151
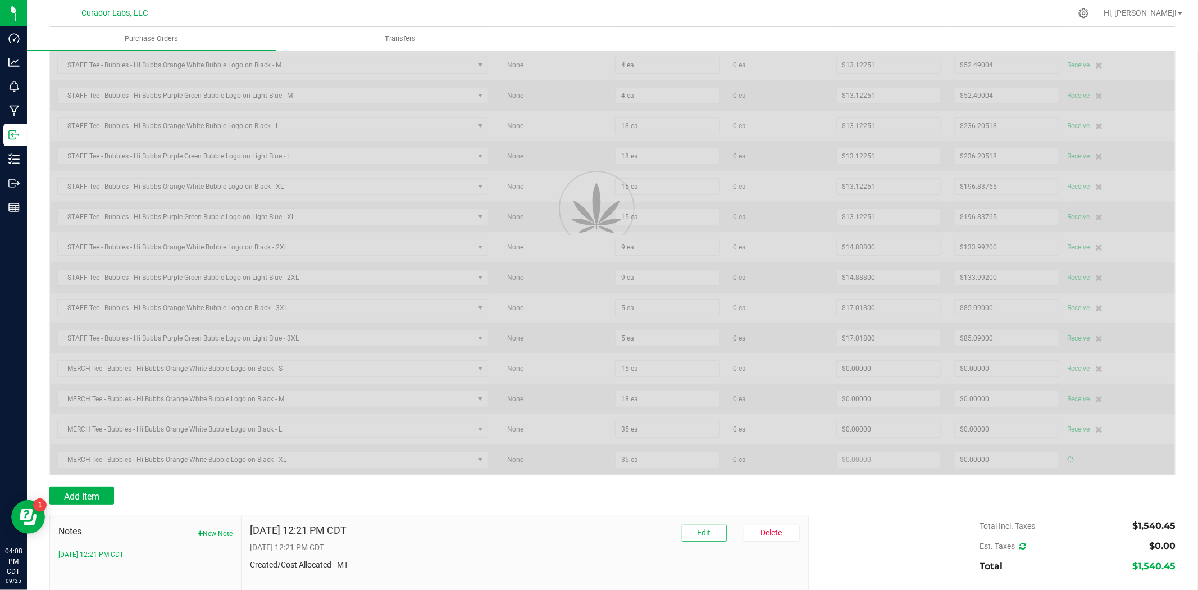
type input "$0.00000"
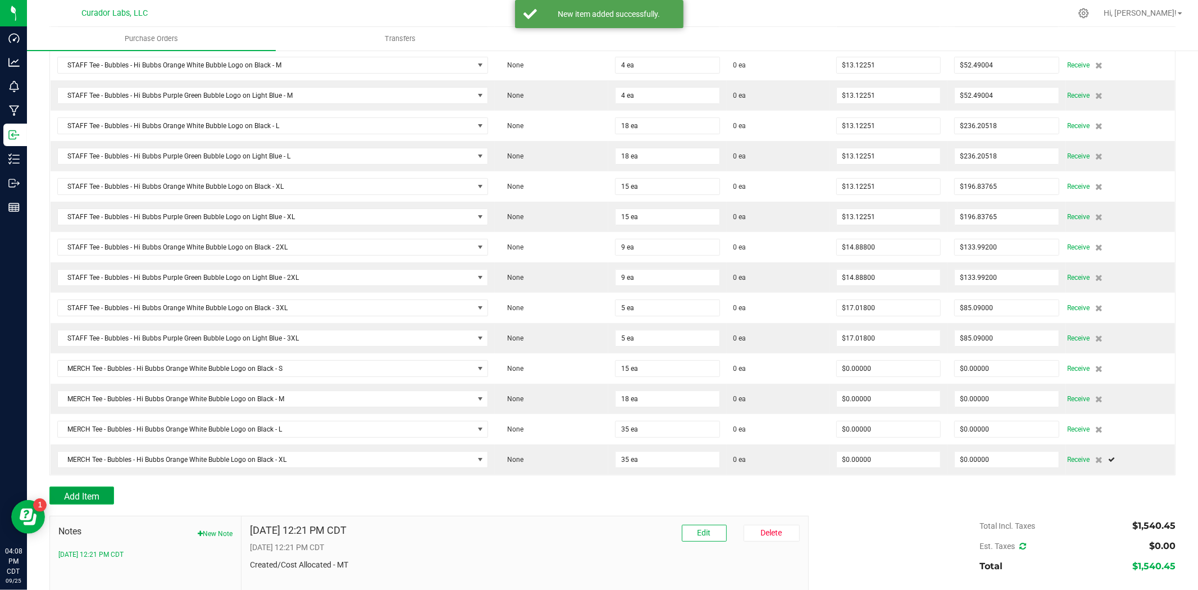
click at [111, 496] on button "Add Item" at bounding box center [81, 496] width 65 height 18
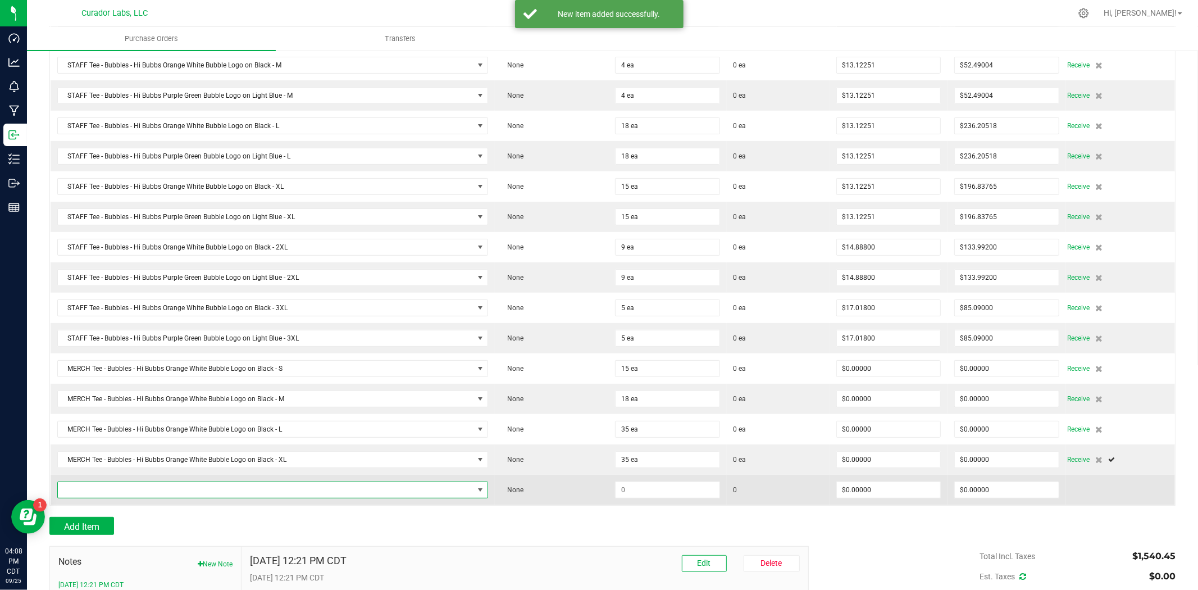
click at [107, 496] on span "NO DATA FOUND" at bounding box center [266, 490] width 416 height 16
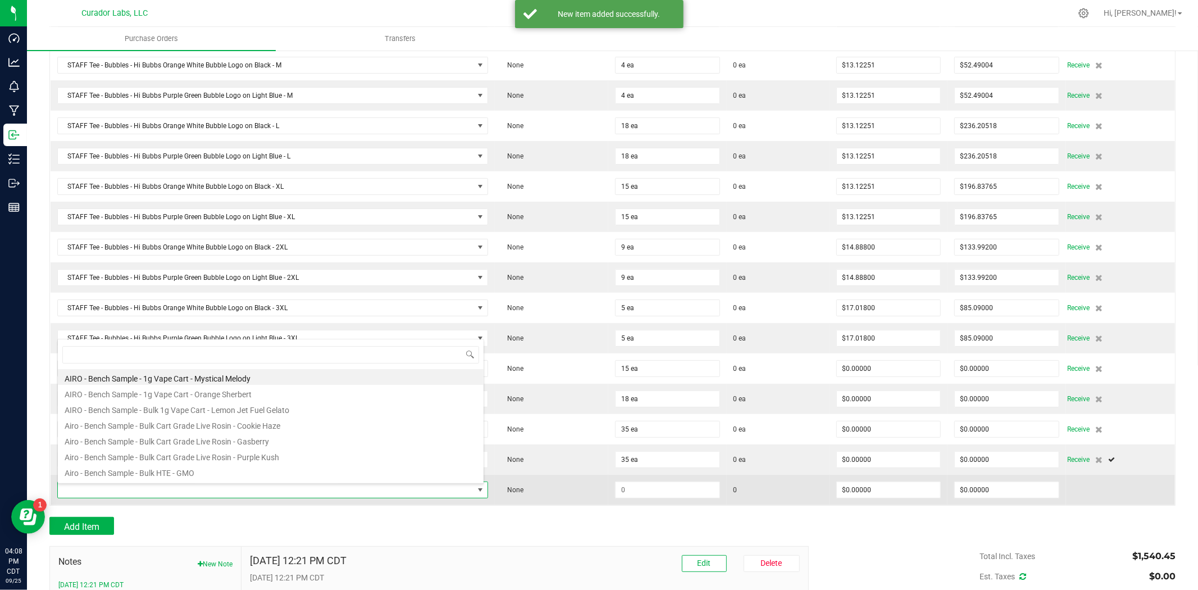
type input "Tee - Bubbles - Hi Bubbs Orange White Bubble Logo on Black"
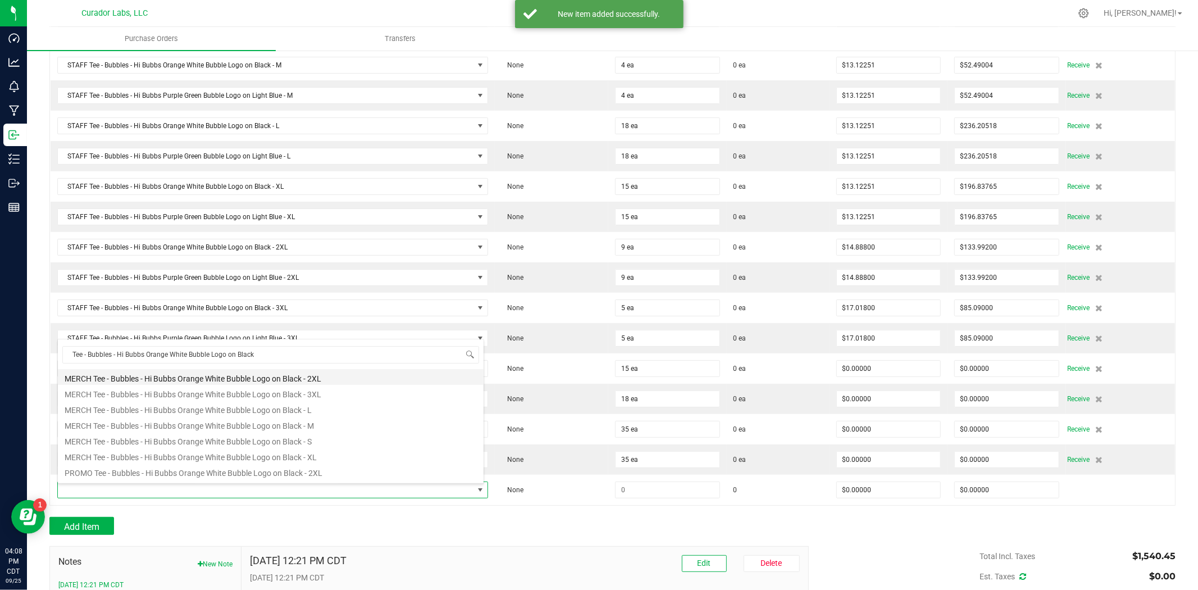
click at [214, 380] on li "MERCH Tee - Bubbles - Hi Bubbs Orange White Bubble Logo on Black - 2XL" at bounding box center [271, 377] width 426 height 16
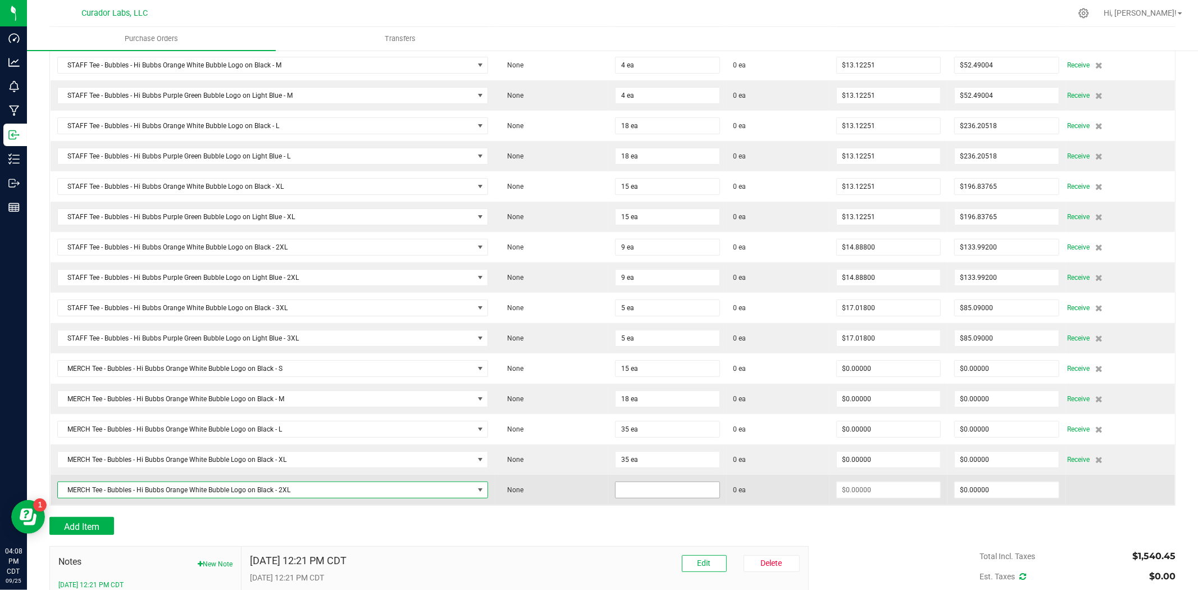
click at [633, 493] on input at bounding box center [668, 490] width 104 height 16
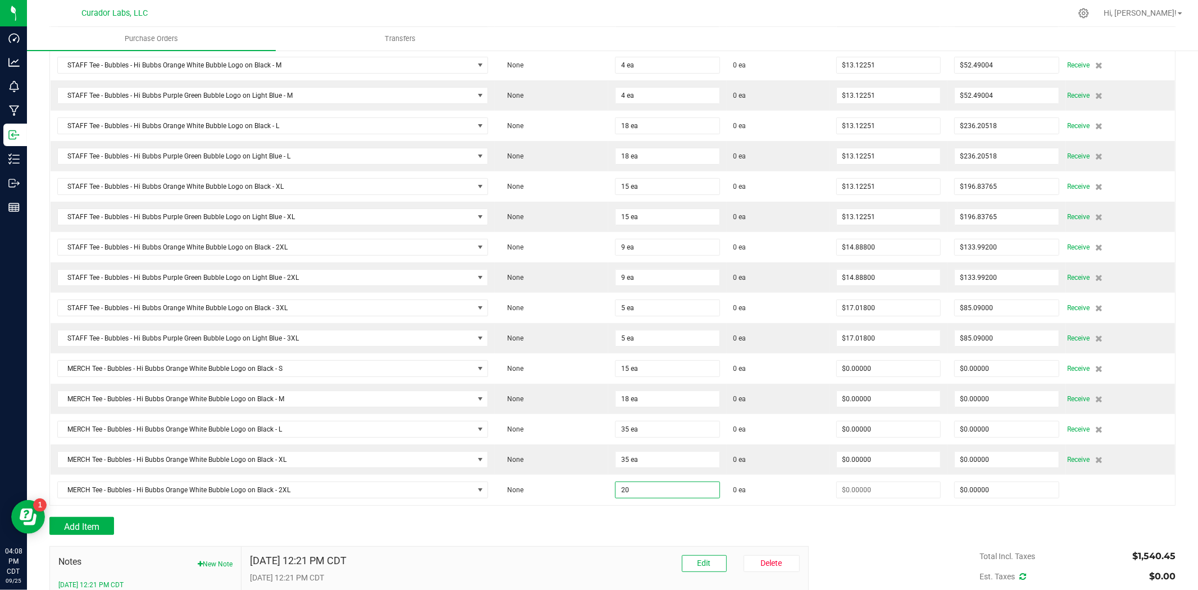
type input "20 ea"
click at [593, 516] on div at bounding box center [612, 511] width 1126 height 11
type input "$0.00000"
click at [54, 527] on button "Add Item" at bounding box center [81, 526] width 65 height 18
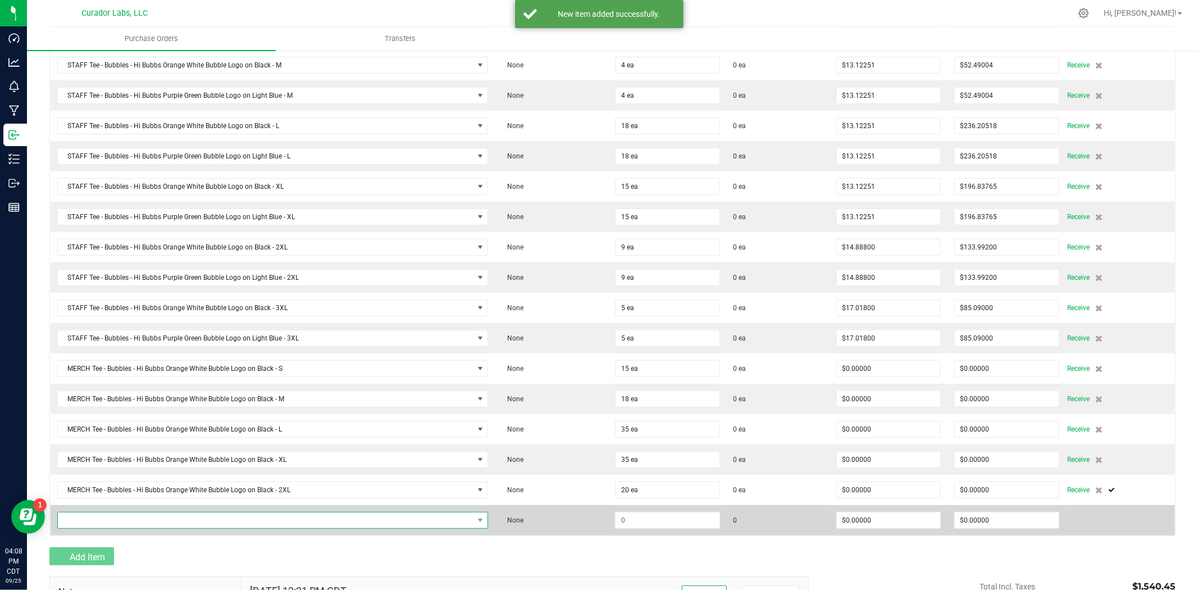
click at [98, 520] on span "NO DATA FOUND" at bounding box center [266, 520] width 416 height 16
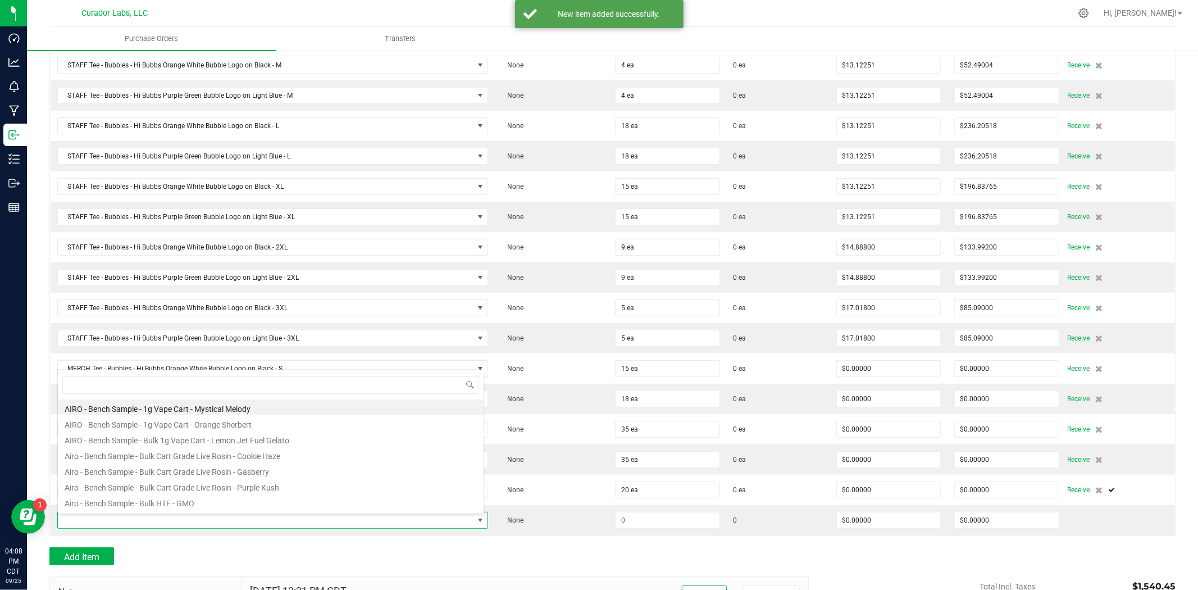
type input "Tee - Bubbles - Hi Bubbs Orange White Bubble Logo on Black"
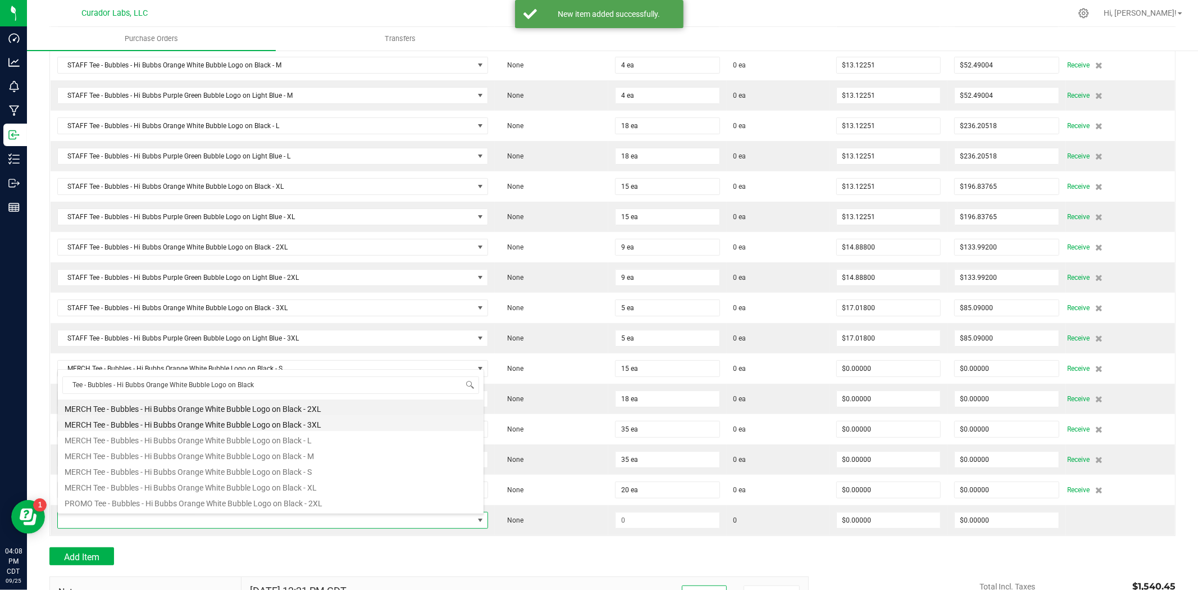
click at [162, 425] on li "MERCH Tee - Bubbles - Hi Bubbs Orange White Bubble Logo on Black - 3XL" at bounding box center [271, 423] width 426 height 16
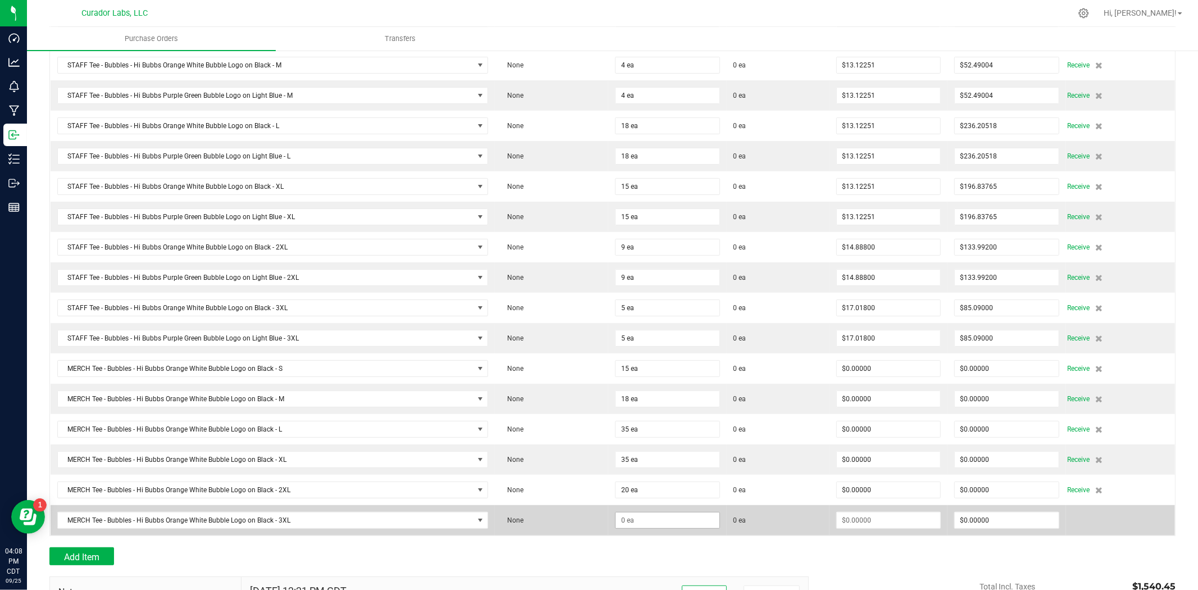
click at [674, 529] on span at bounding box center [667, 520] width 105 height 17
click at [654, 529] on span at bounding box center [667, 520] width 105 height 17
click at [657, 526] on input at bounding box center [668, 520] width 104 height 16
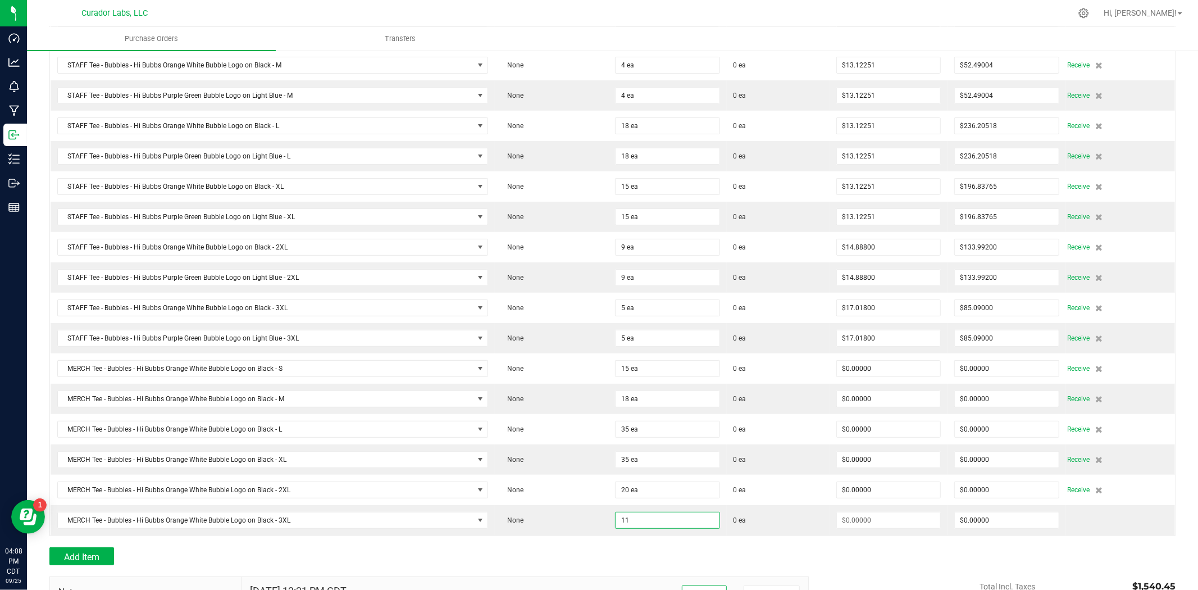
type input "11 ea"
click at [616, 547] on div at bounding box center [612, 541] width 1126 height 11
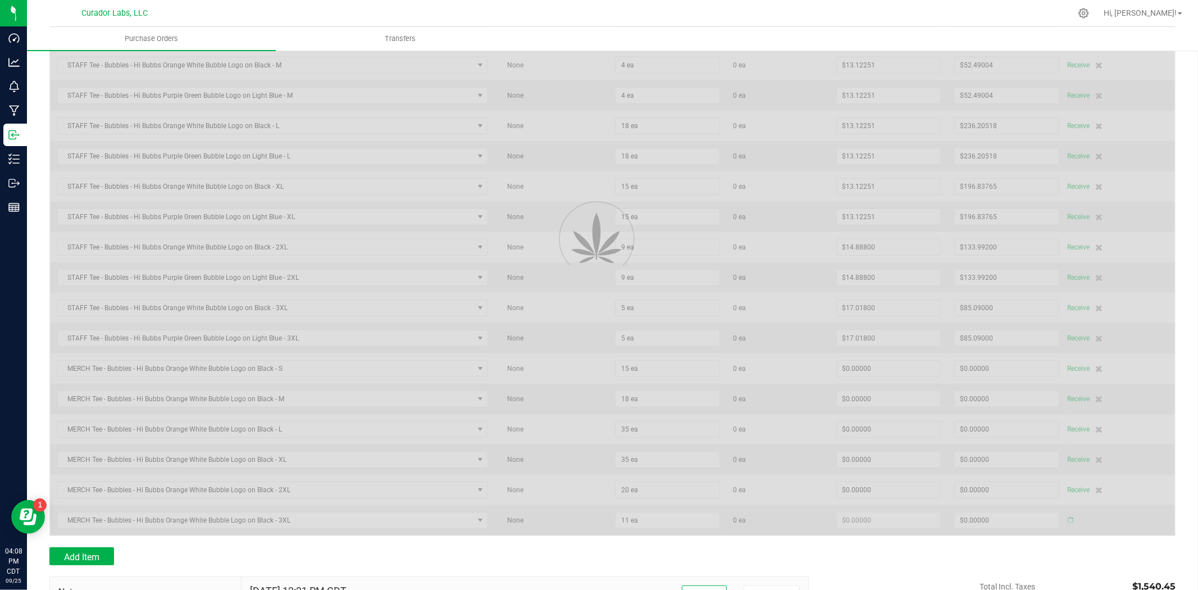
type input "$0.00000"
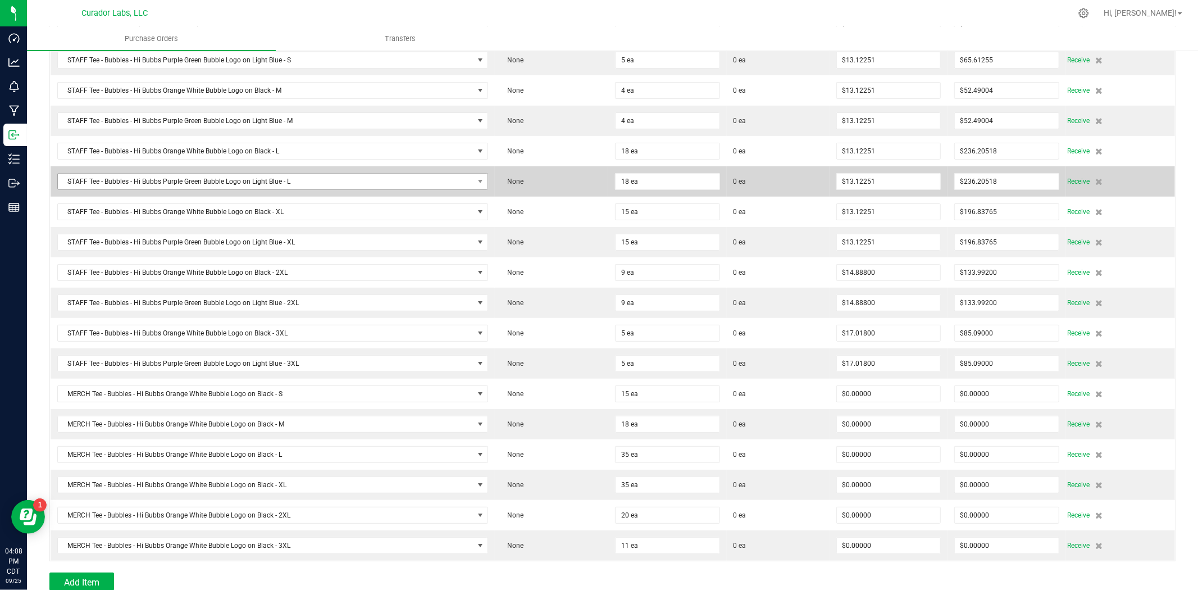
scroll to position [83, 0]
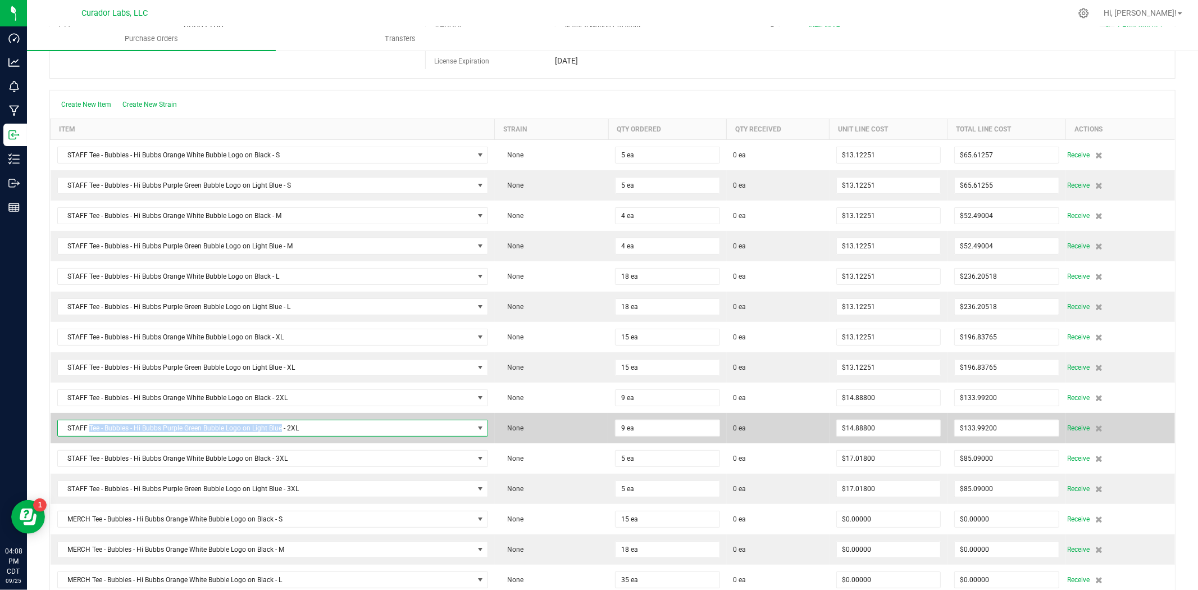
drag, startPoint x: 279, startPoint y: 430, endPoint x: 89, endPoint y: 436, distance: 190.6
click at [89, 436] on span "STAFF Tee - Bubbles - Hi Bubbs Purple Green Bubble Logo on Light Blue - 2XL" at bounding box center [266, 428] width 416 height 16
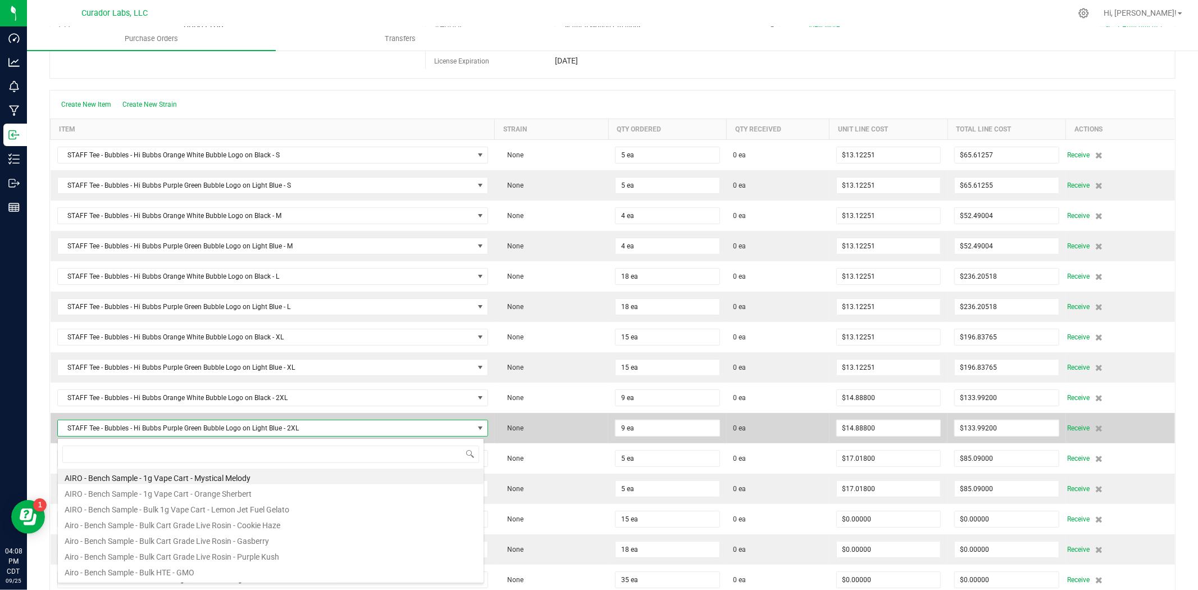
scroll to position [17, 423]
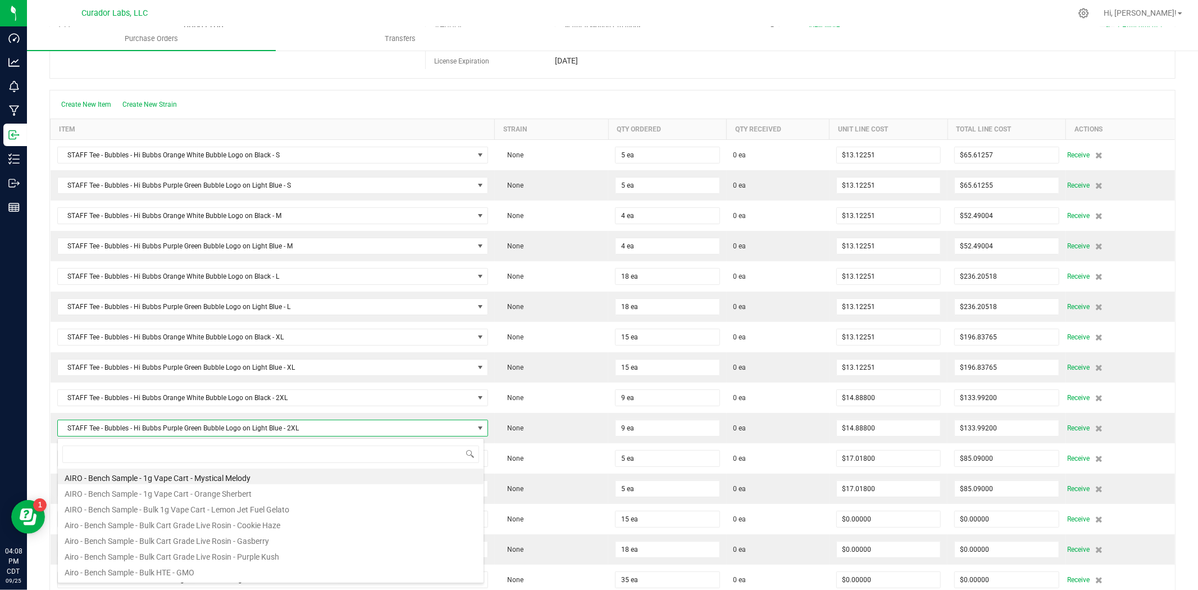
click at [335, 104] on div "Create New Item Create New Strain" at bounding box center [612, 104] width 1125 height 28
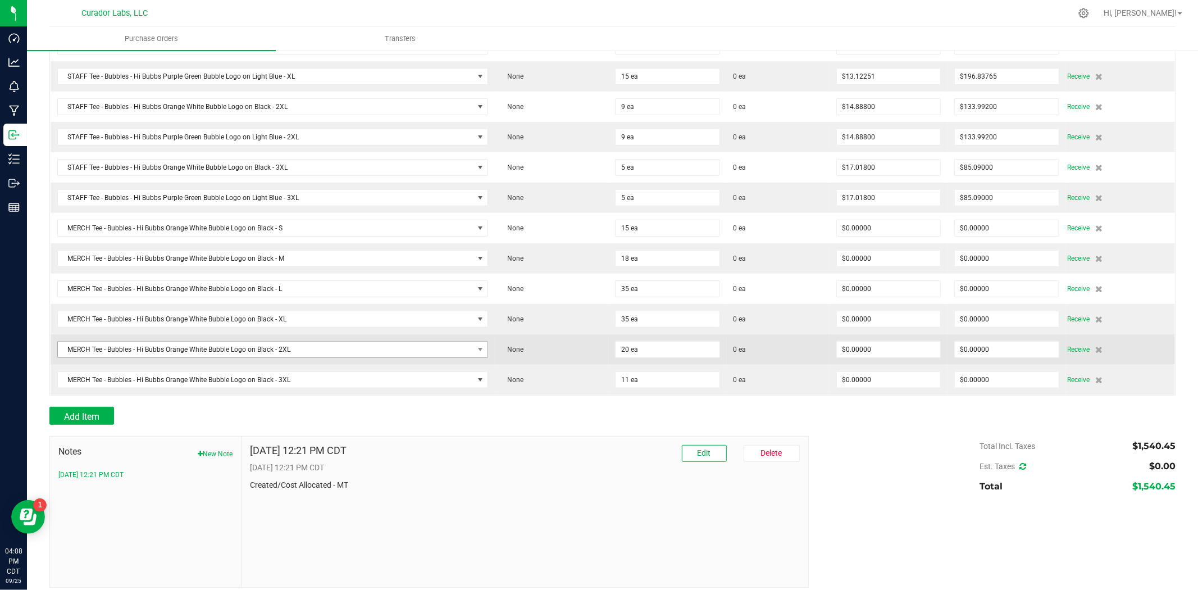
scroll to position [385, 0]
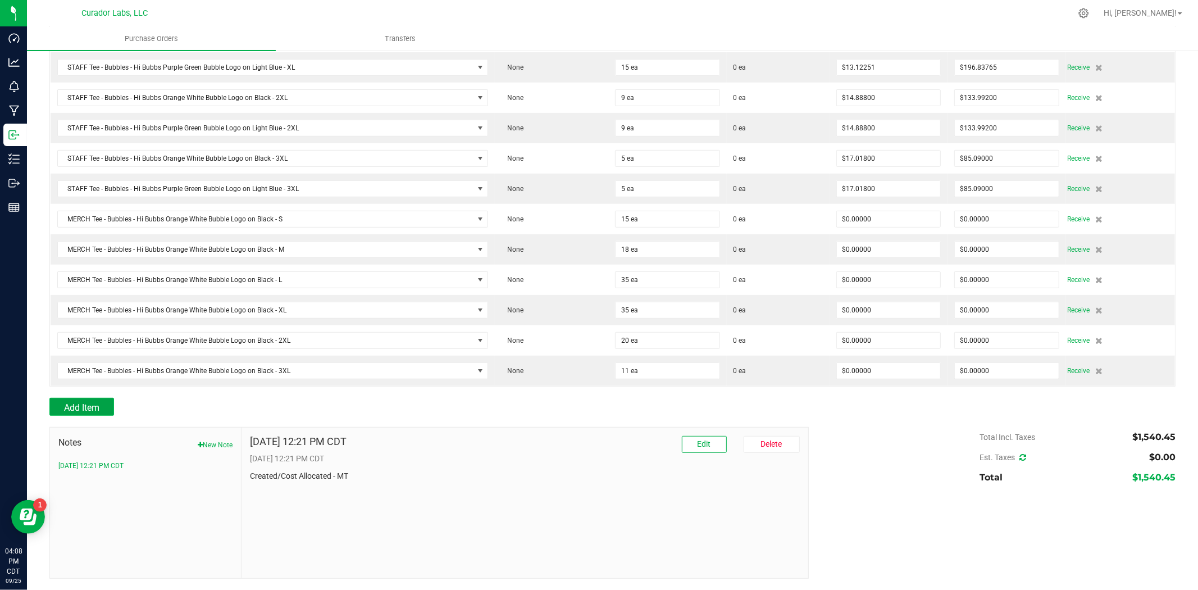
click at [66, 407] on span "Add Item" at bounding box center [81, 407] width 35 height 11
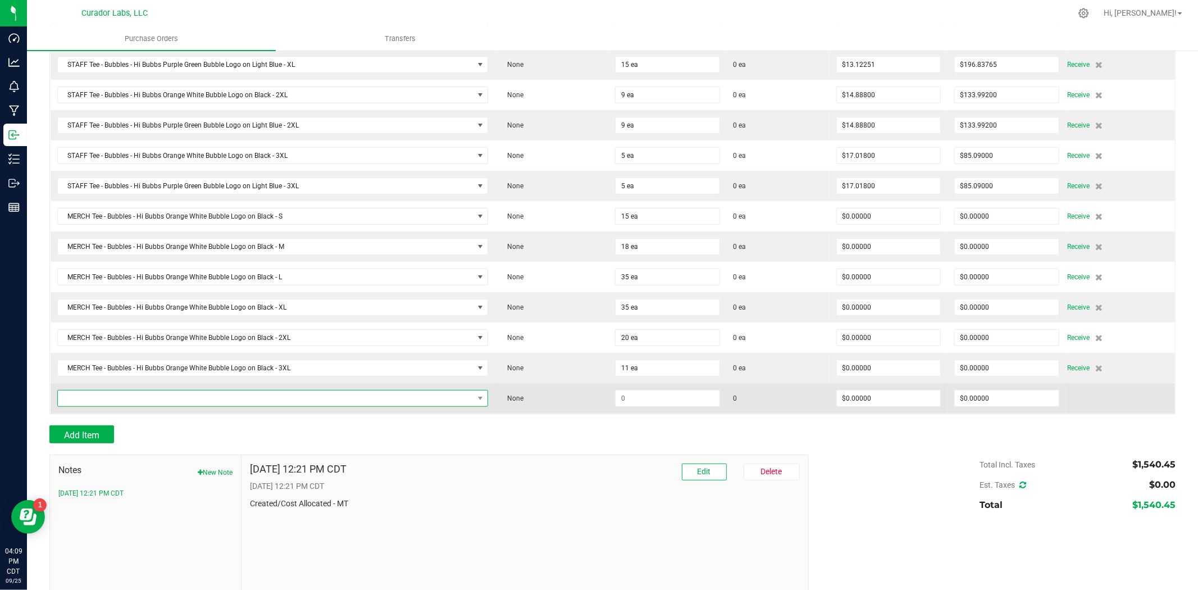
click at [139, 405] on span "NO DATA FOUND" at bounding box center [266, 398] width 416 height 16
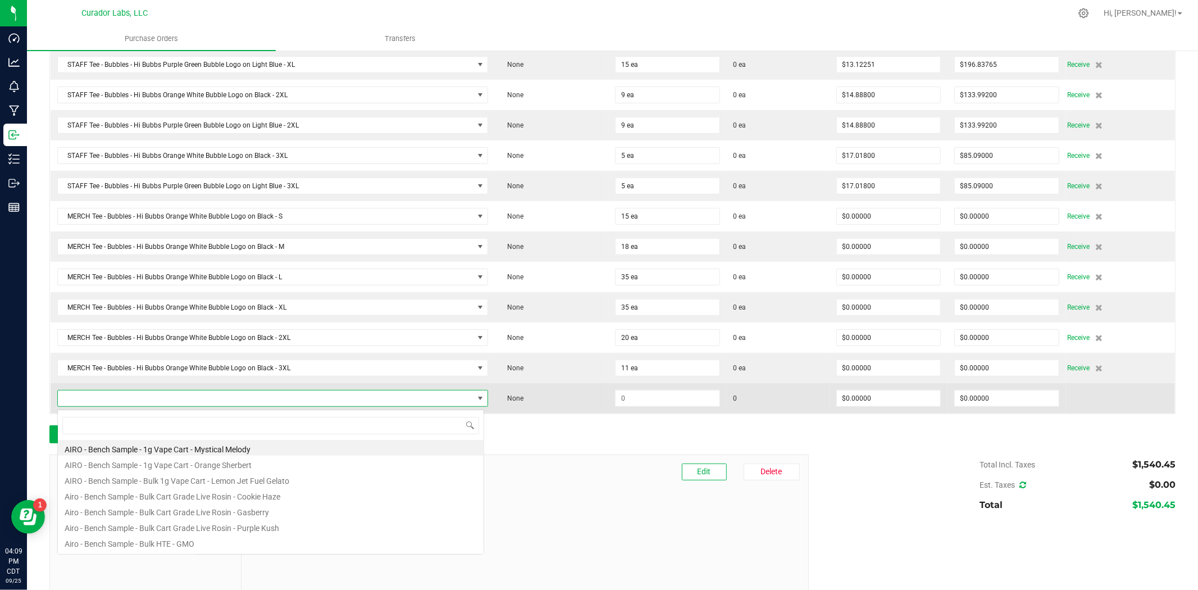
scroll to position [17, 423]
type input "Tee - Bubbles - Hi Bubbs Orange White Bubble Logo on Black"
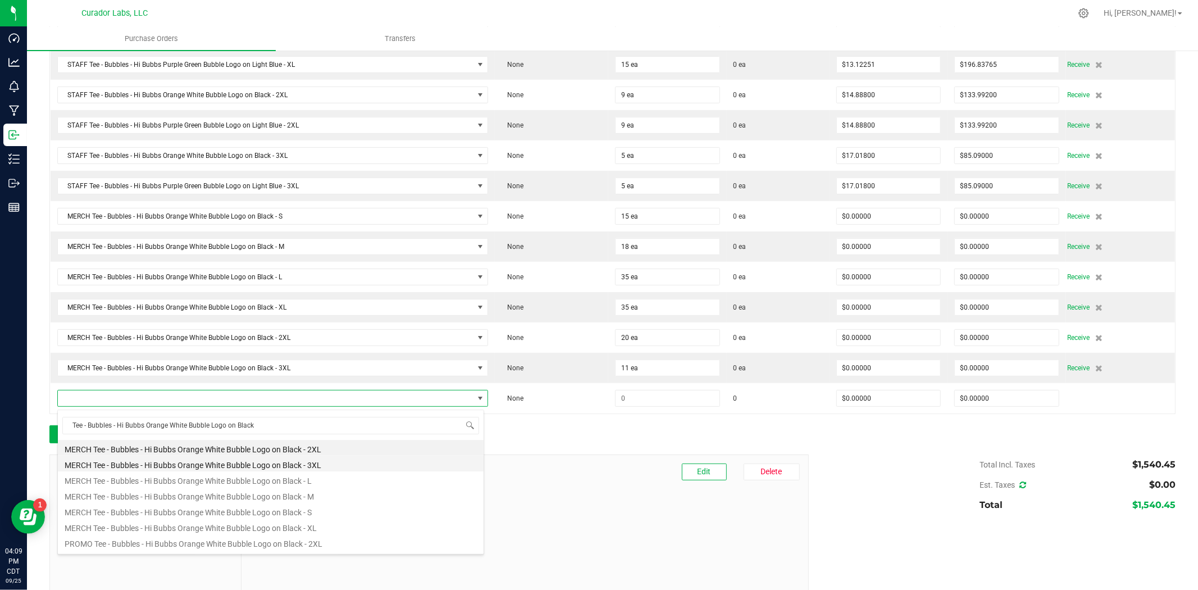
scroll to position [83, 0]
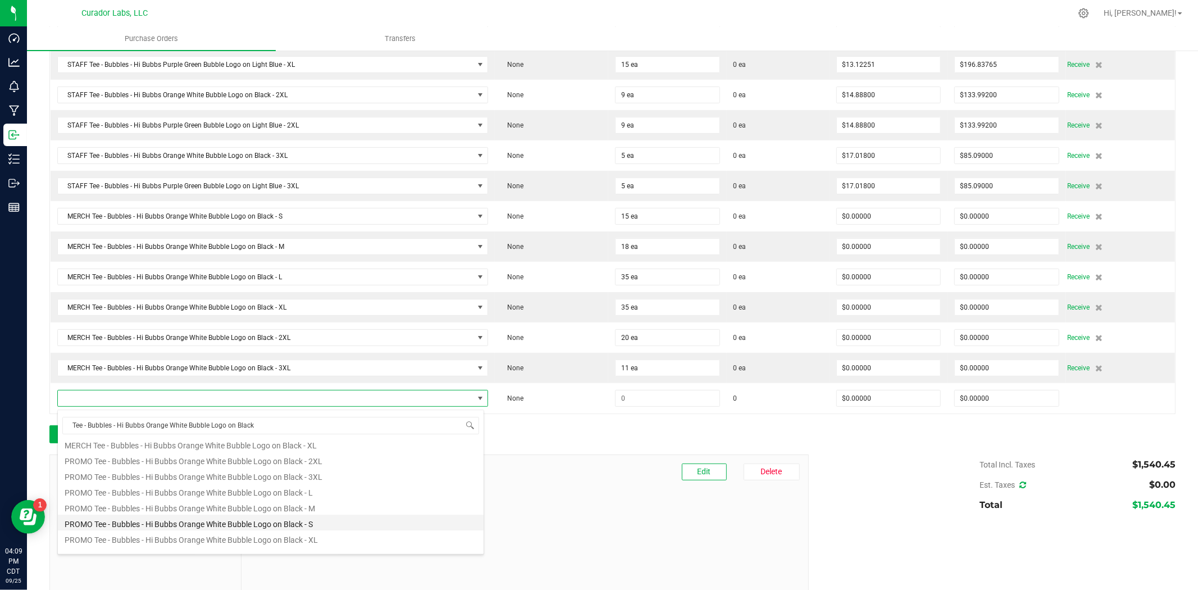
click at [192, 524] on li "PROMO Tee - Bubbles - Hi Bubbs Orange White Bubble Logo on Black - S" at bounding box center [271, 523] width 426 height 16
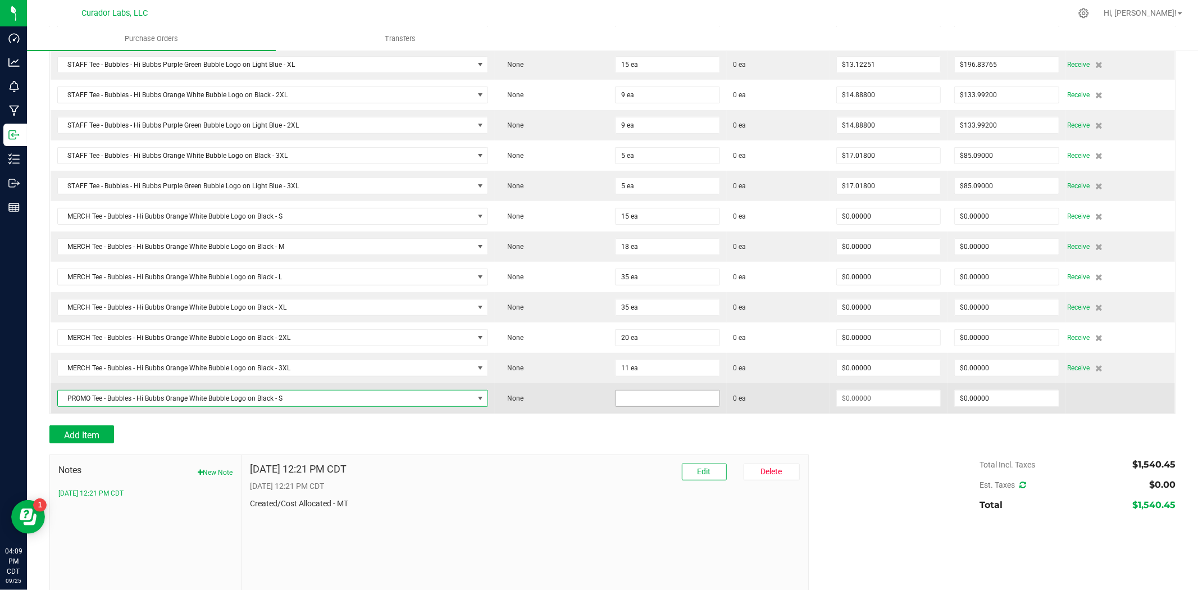
click at [643, 405] on input at bounding box center [668, 398] width 104 height 16
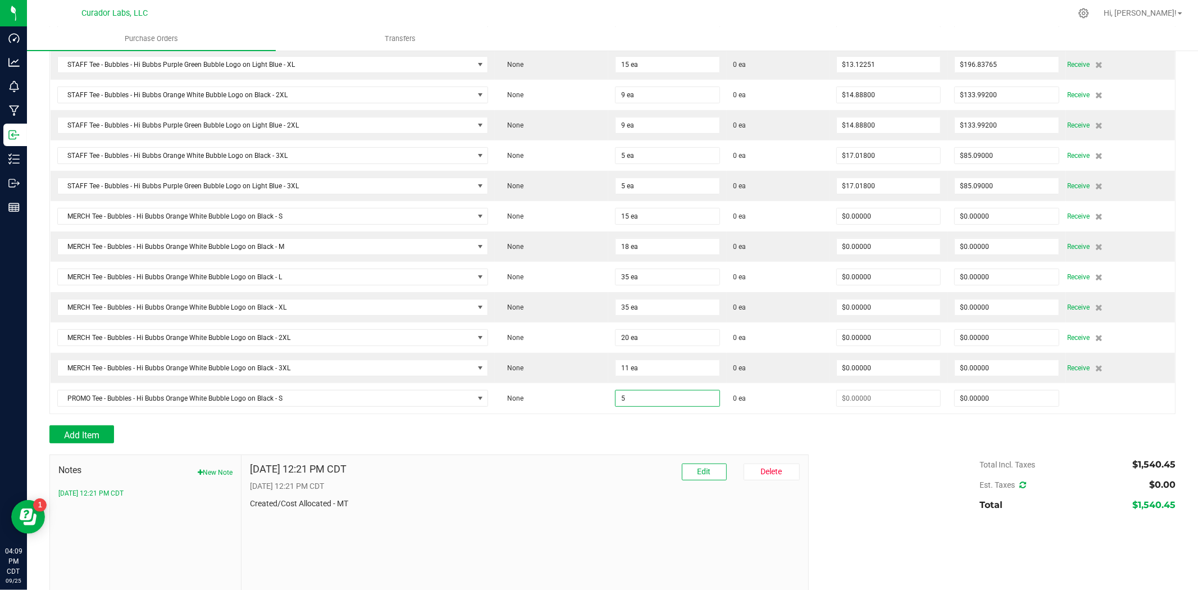
type input "5 ea"
click at [606, 433] on div "Add Item" at bounding box center [424, 434] width 751 height 18
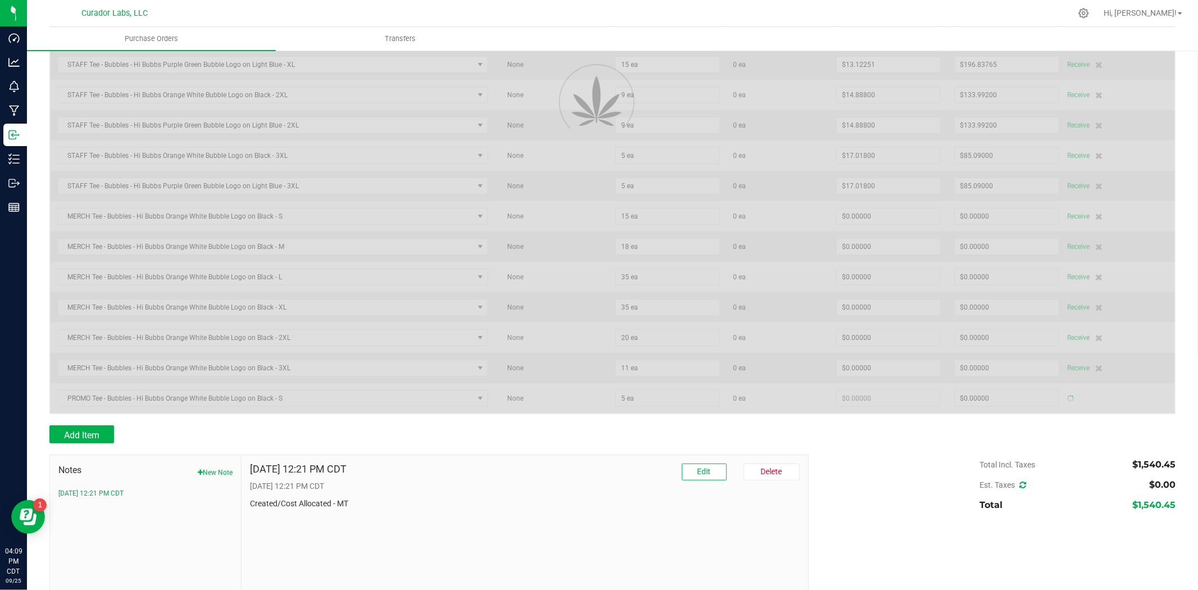
type input "$0.00000"
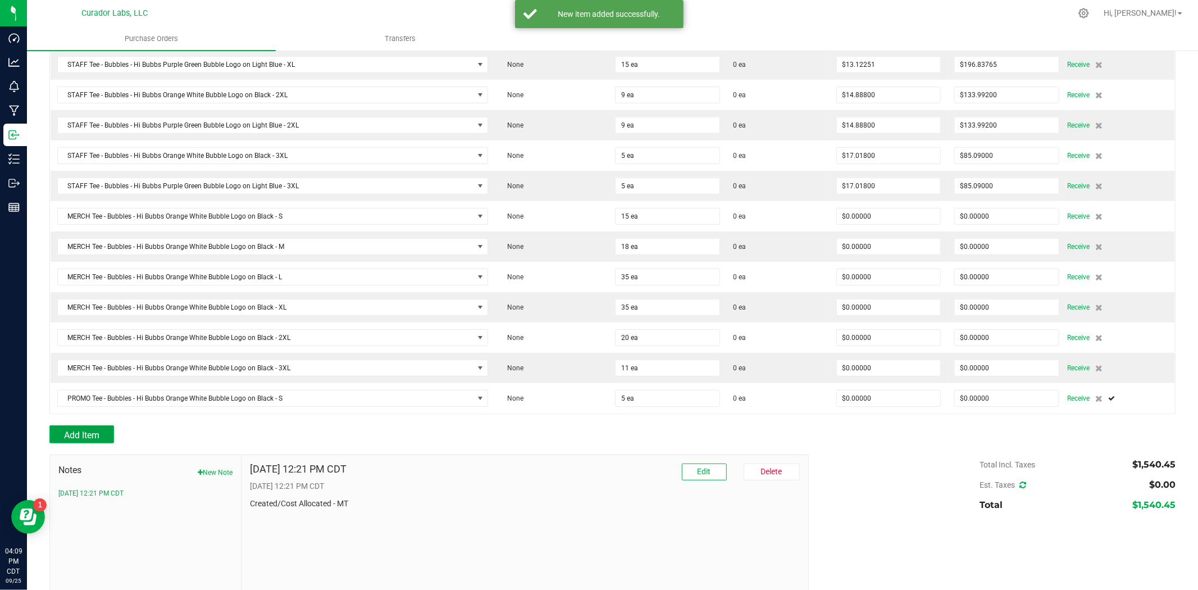
click at [94, 433] on span "Add Item" at bounding box center [81, 435] width 35 height 11
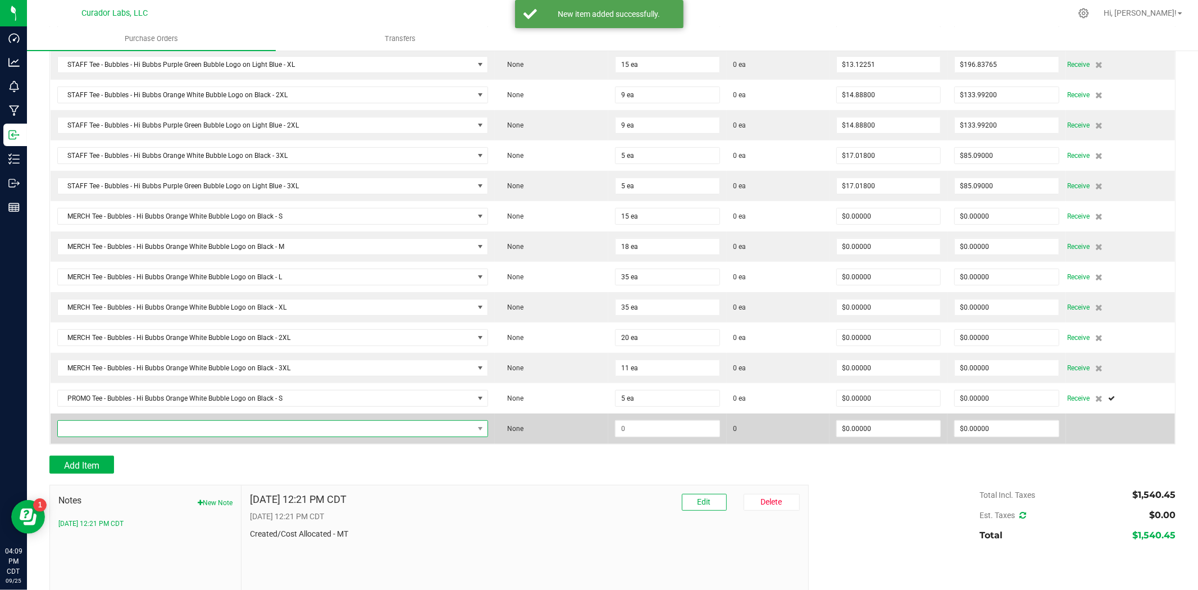
click at [98, 431] on span "NO DATA FOUND" at bounding box center [266, 429] width 416 height 16
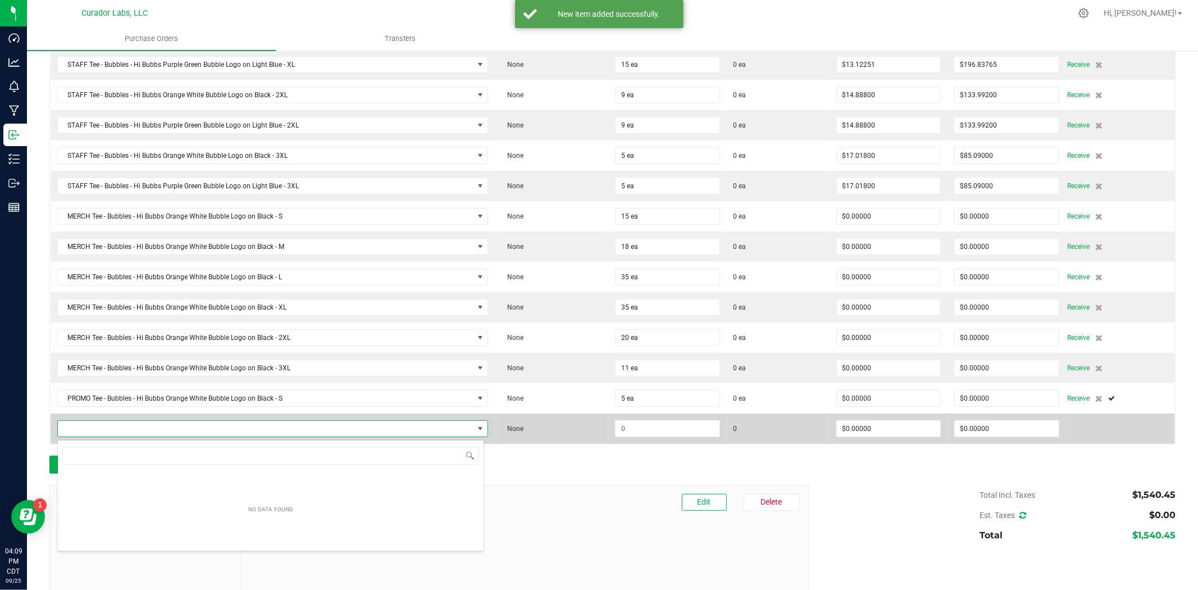
scroll to position [56165, 55755]
type input "Tee - Bubbles - Hi Bubbs Orange White Bubble Logo on Black"
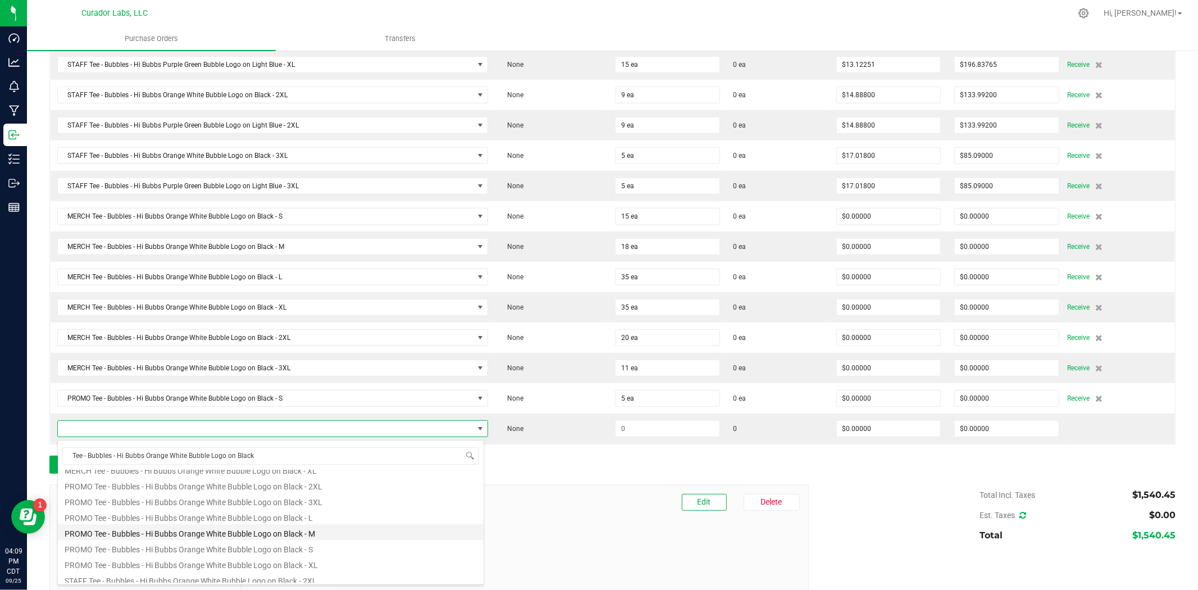
scroll to position [4, 0]
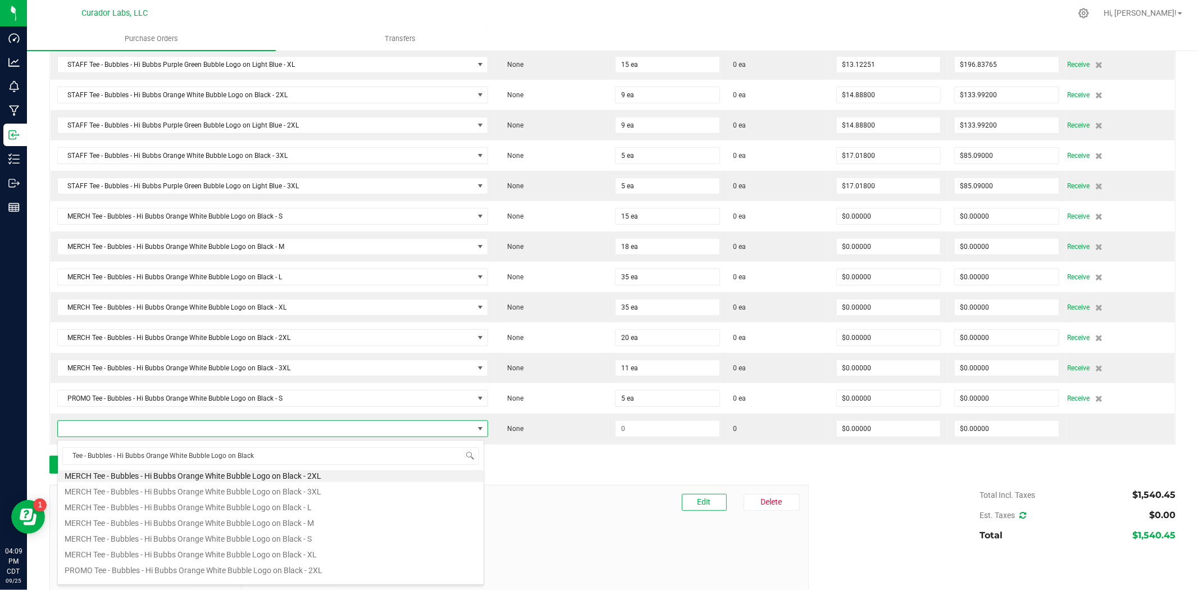
click at [193, 531] on li "MERCH Tee - Bubbles - Hi Bubbs Orange White Bubble Logo on Black - S" at bounding box center [271, 537] width 426 height 16
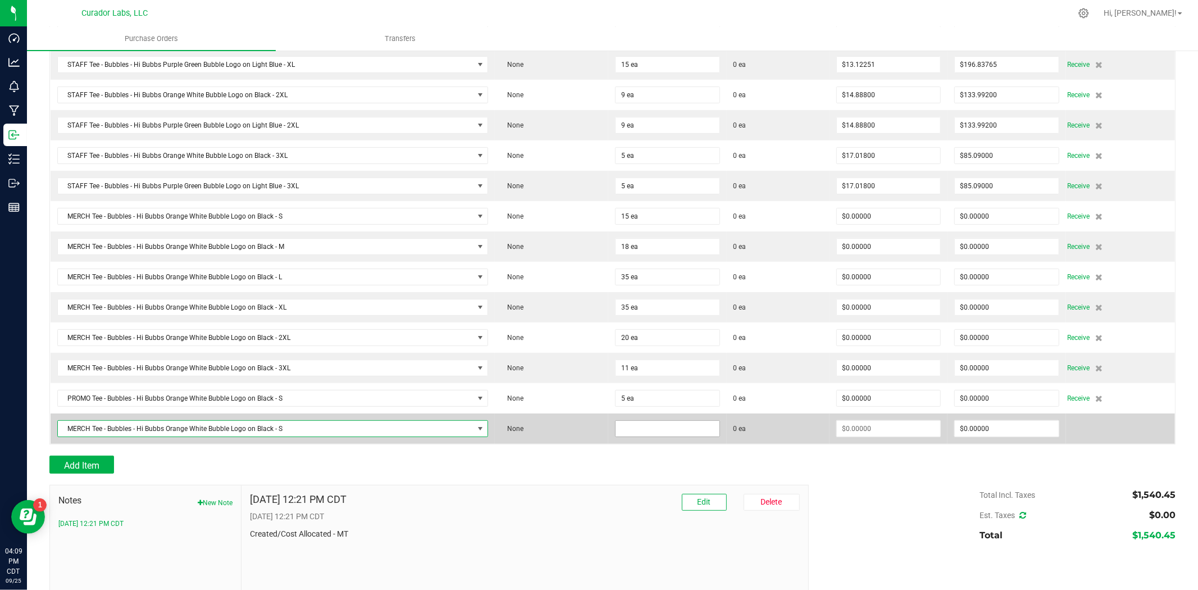
click at [670, 436] on input at bounding box center [668, 429] width 104 height 16
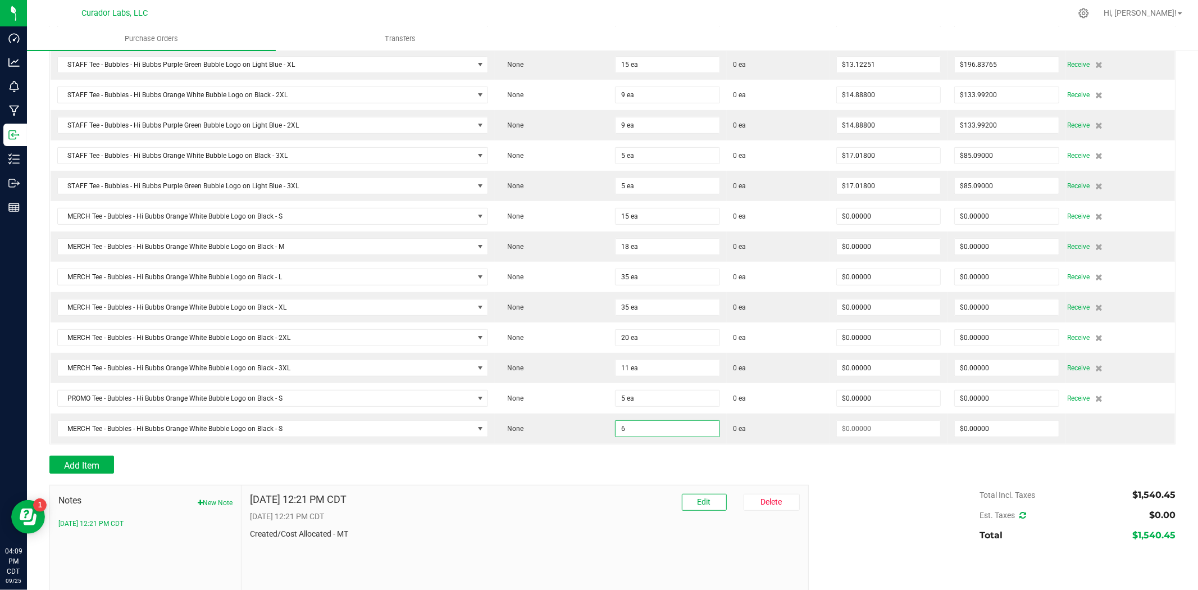
type input "6 ea"
click at [631, 467] on div "Add Item" at bounding box center [424, 465] width 751 height 18
type input "$0.00000"
click at [93, 471] on span "Add Item" at bounding box center [81, 465] width 35 height 11
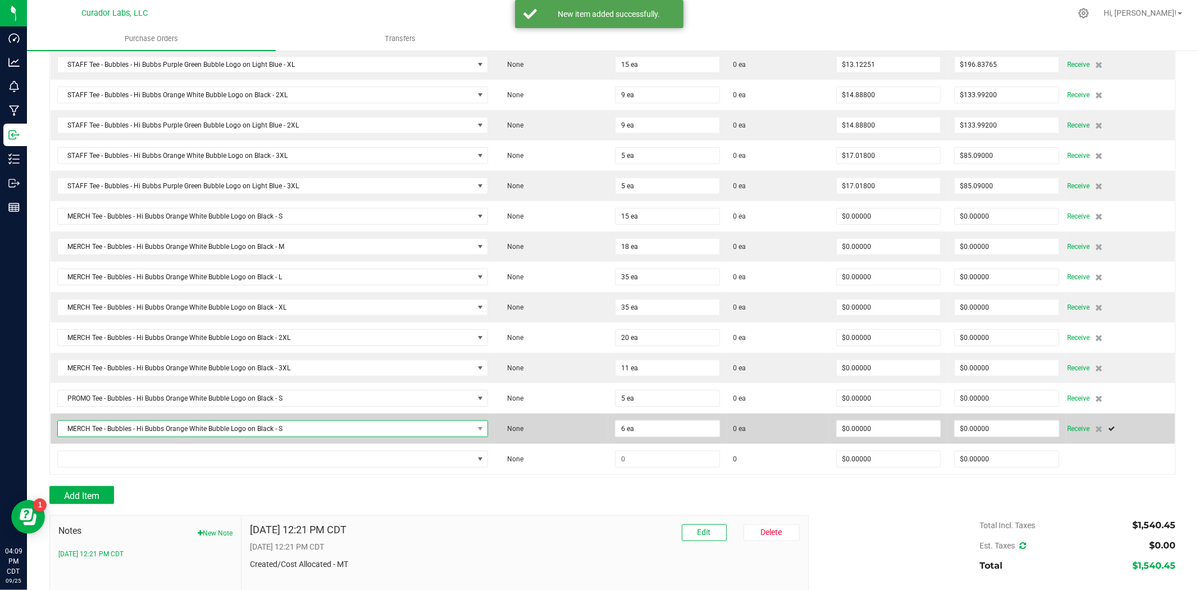
click at [149, 428] on span "MERCH Tee - Bubbles - Hi Bubbs Orange White Bubble Logo on Black - S" at bounding box center [266, 429] width 416 height 16
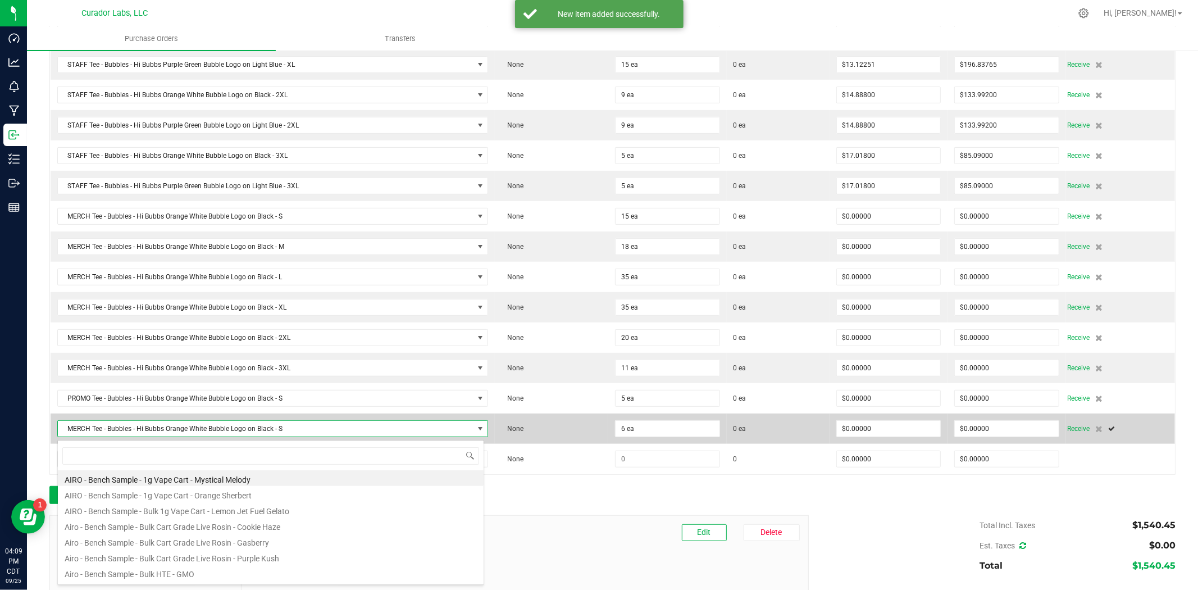
scroll to position [17, 427]
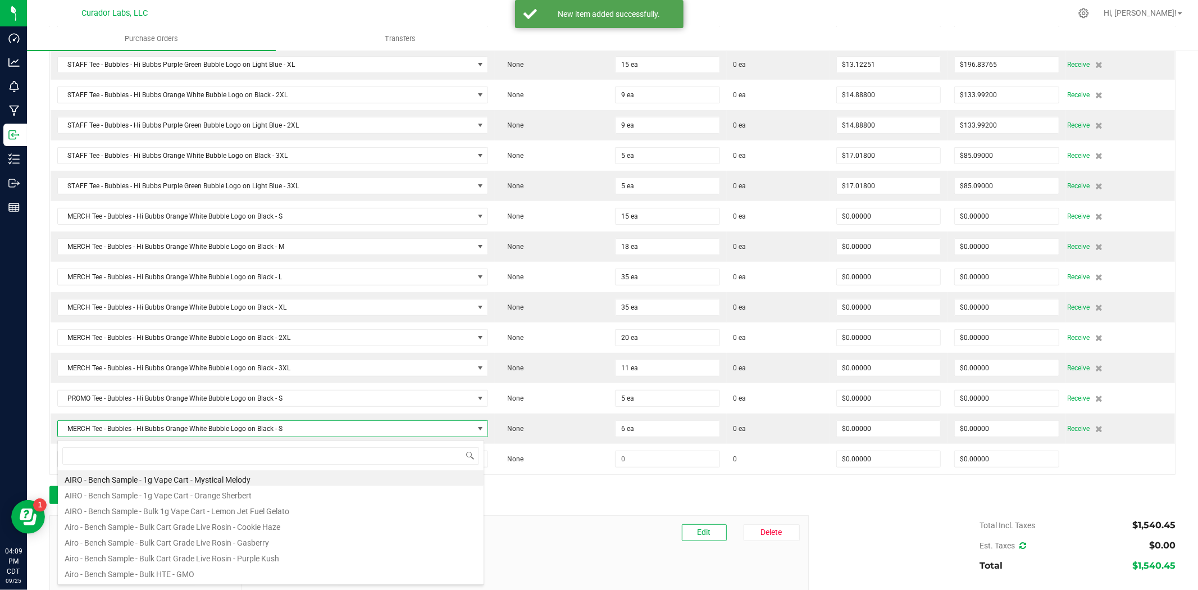
type input "Tee - Bubbles - Hi Bubbs Orange White Bubble Logo on Black"
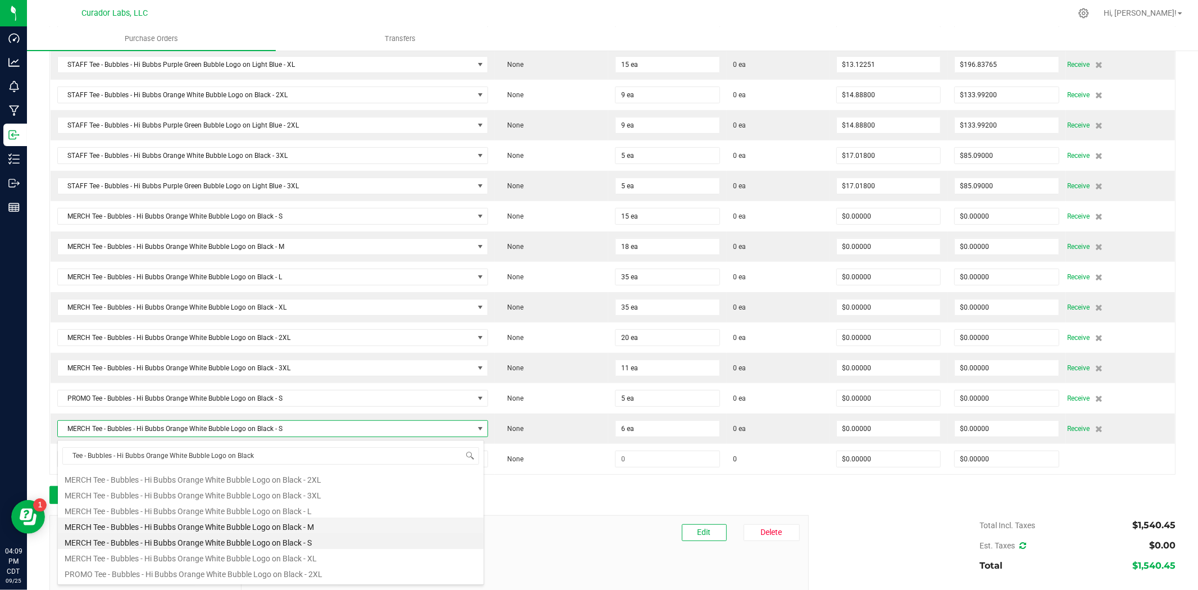
scroll to position [83, 0]
click at [164, 542] on li "PROMO Tee - Bubbles - Hi Bubbs Orange White Bubble Logo on Black - M" at bounding box center [271, 537] width 426 height 16
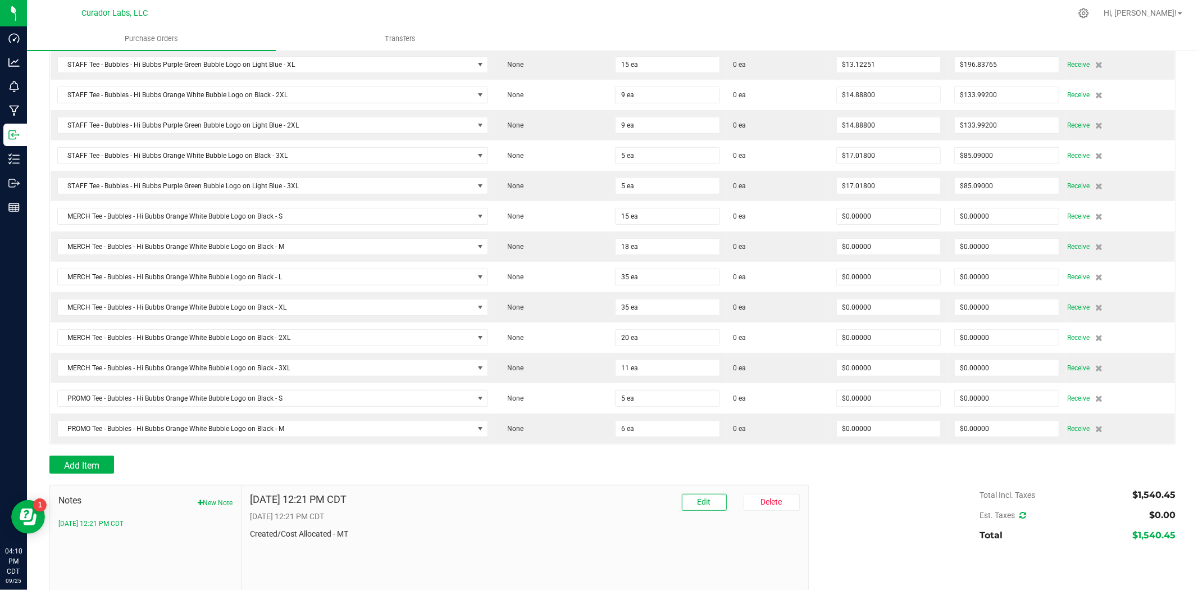
scroll to position [416, 0]
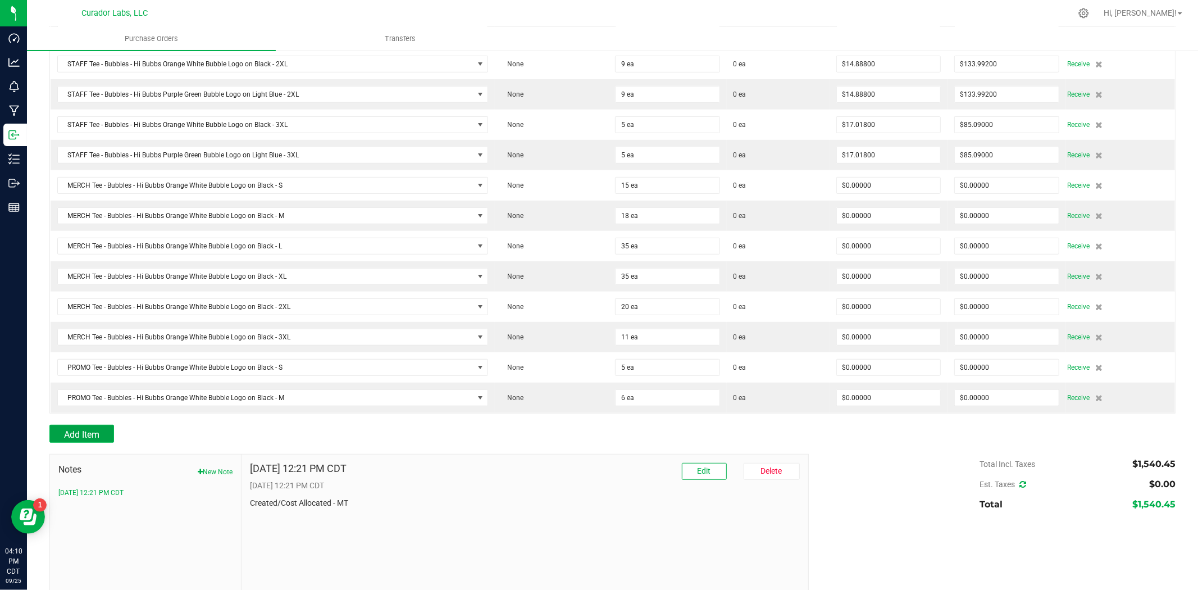
click at [89, 434] on span "Add Item" at bounding box center [81, 434] width 35 height 11
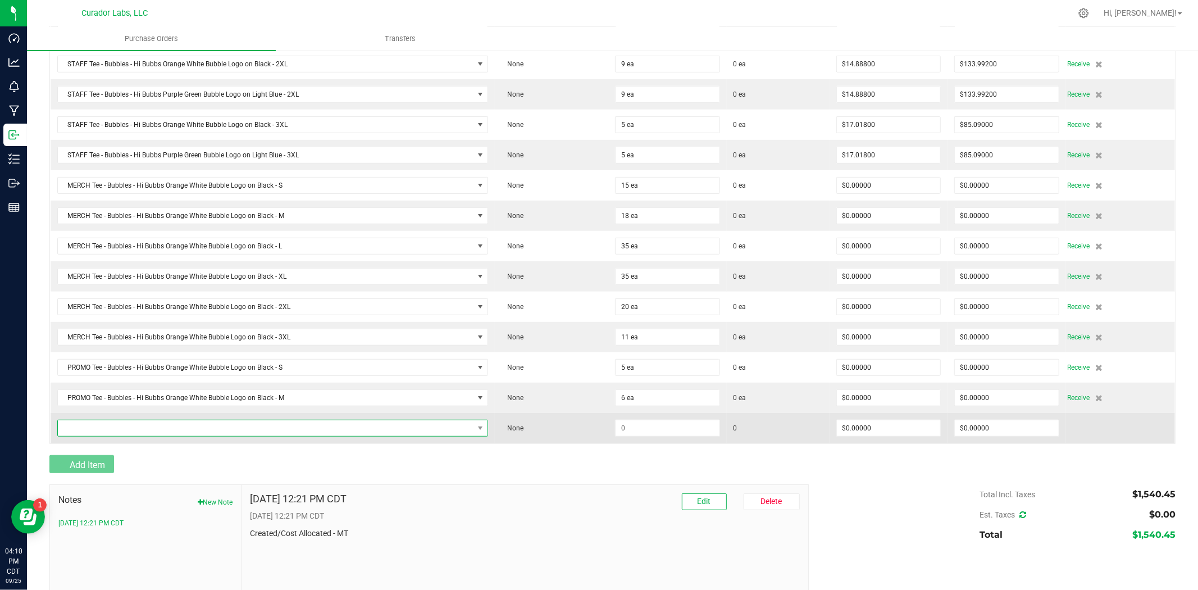
click at [121, 431] on span "NO DATA FOUND" at bounding box center [266, 428] width 416 height 16
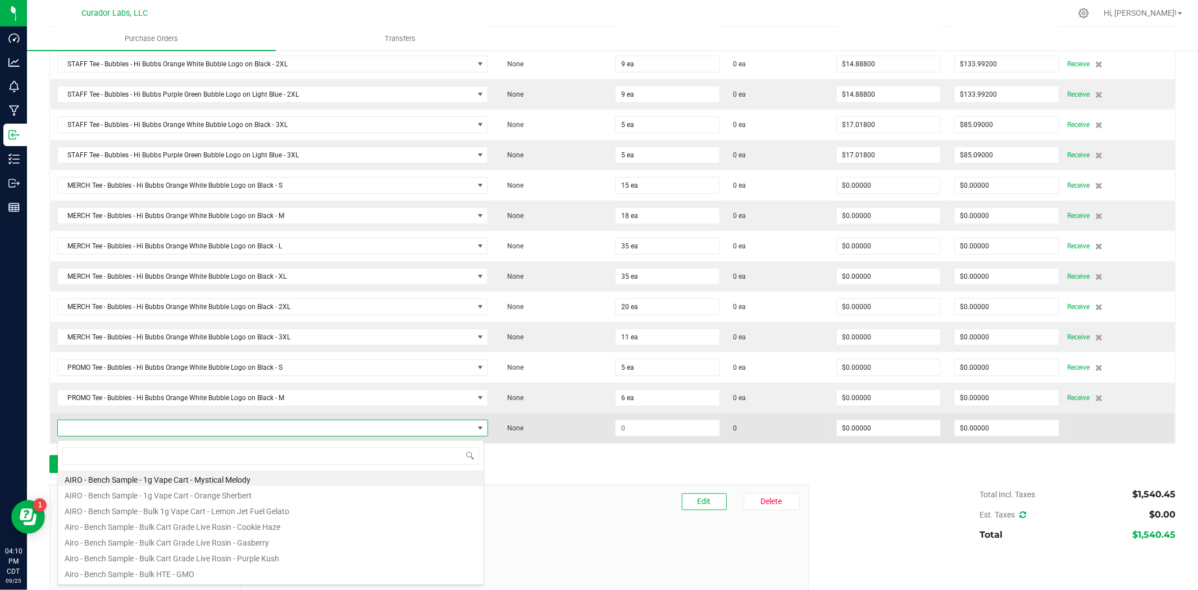
scroll to position [17, 423]
type input "Tee - Bubbles - Hi Bubbs Orange White Bubble Logo on Black"
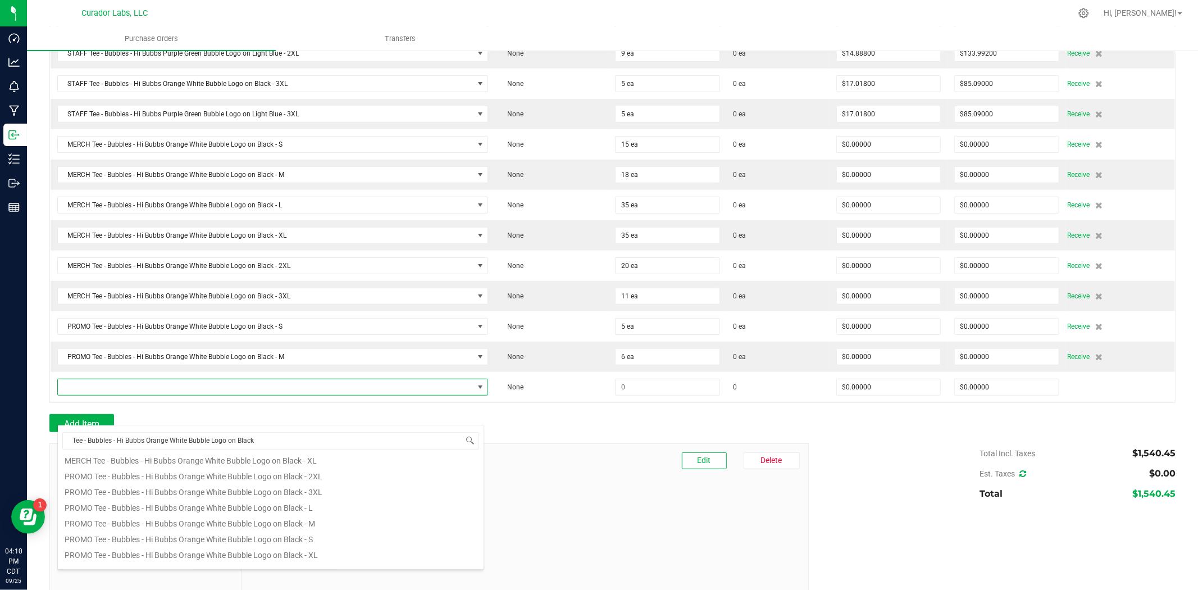
scroll to position [476, 0]
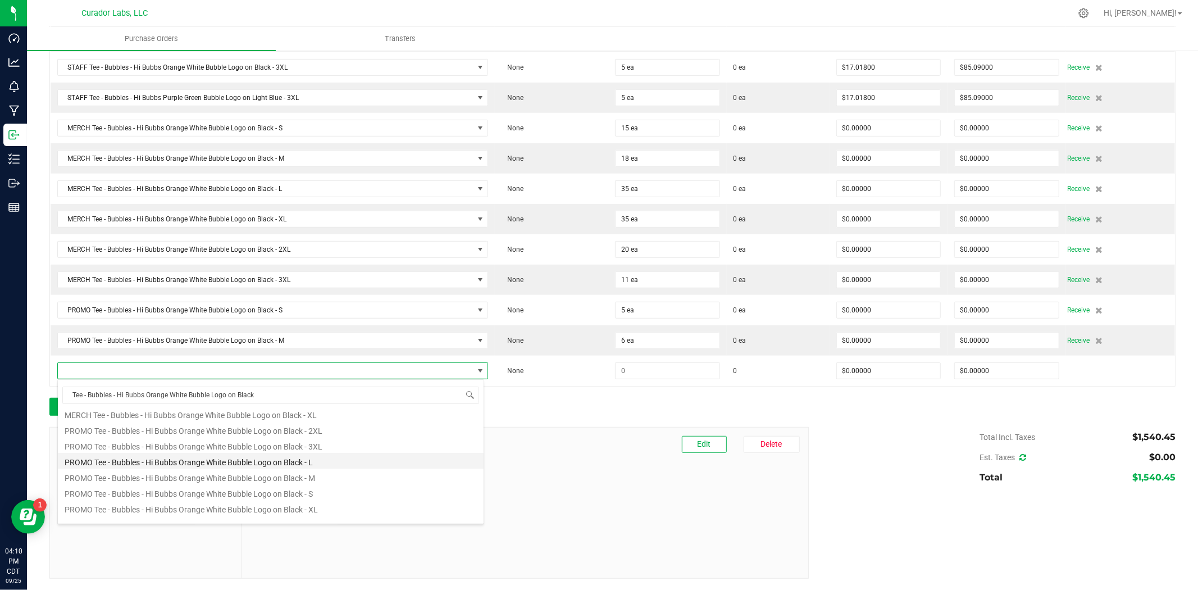
click at [348, 462] on li "PROMO Tee - Bubbles - Hi Bubbs Orange White Bubble Logo on Black - L" at bounding box center [271, 461] width 426 height 16
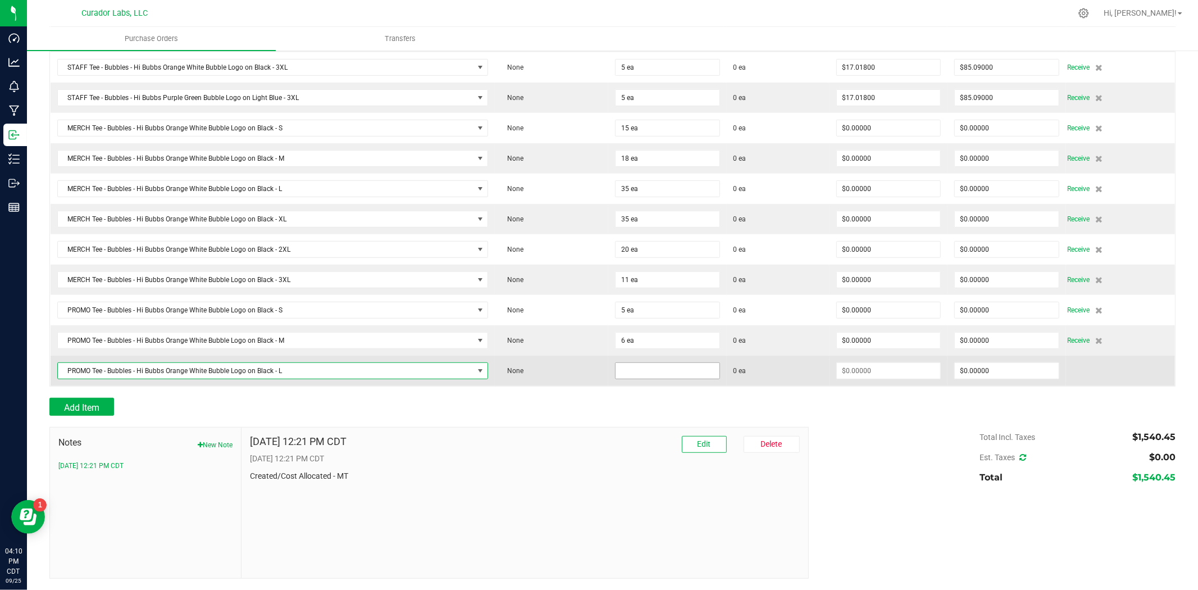
click at [685, 371] on input at bounding box center [668, 371] width 104 height 16
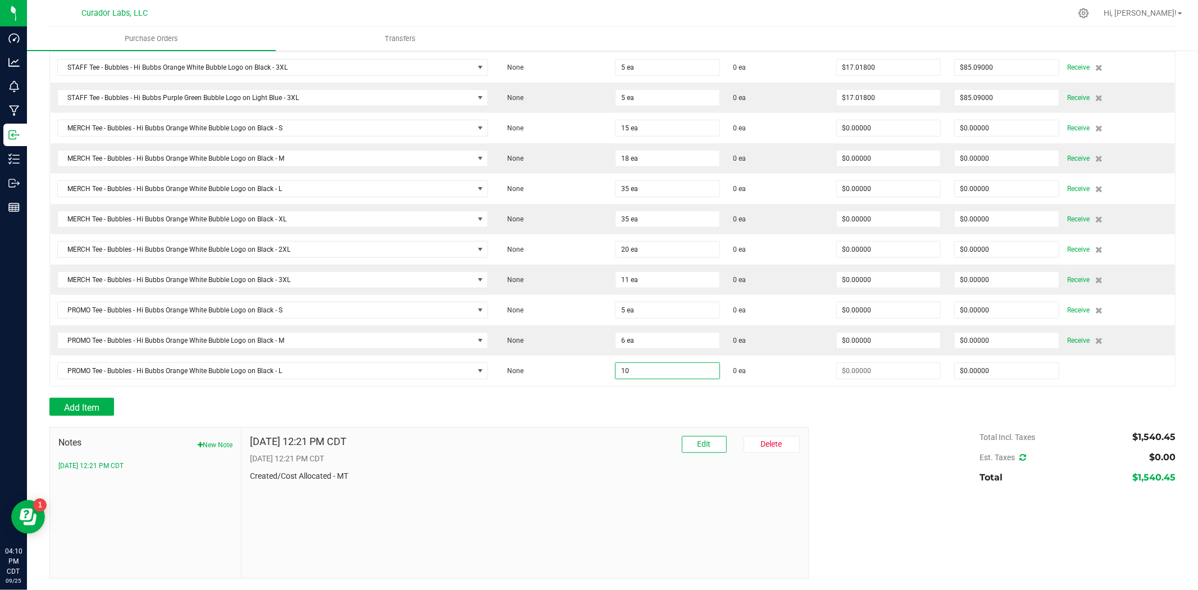
type input "10 ea"
click at [569, 425] on div at bounding box center [612, 421] width 1126 height 11
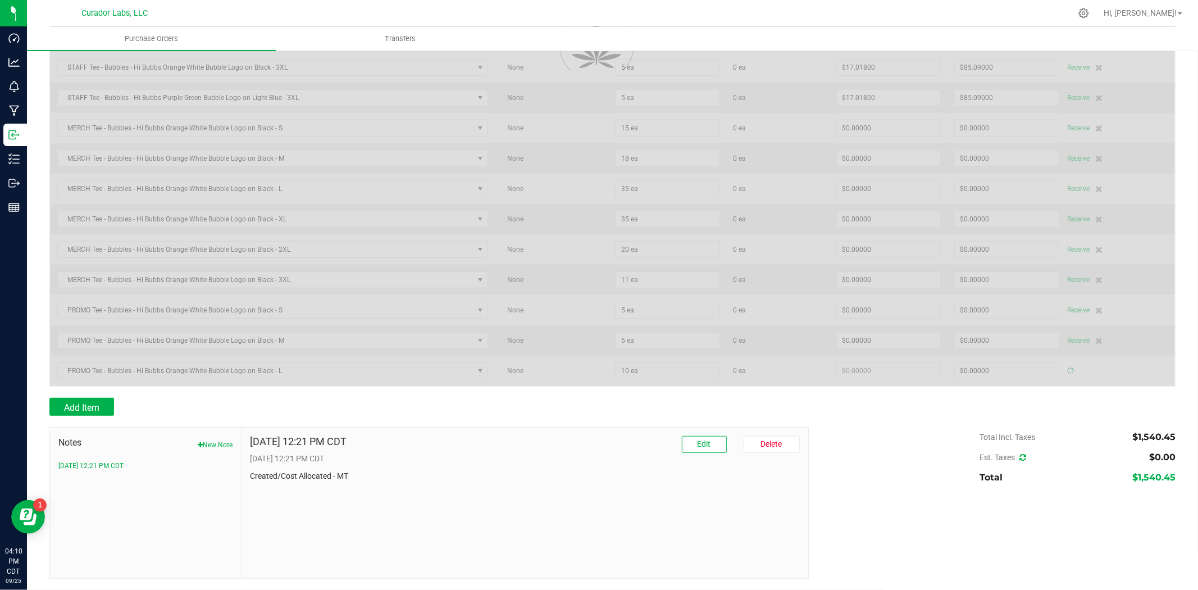
type input "$0.00000"
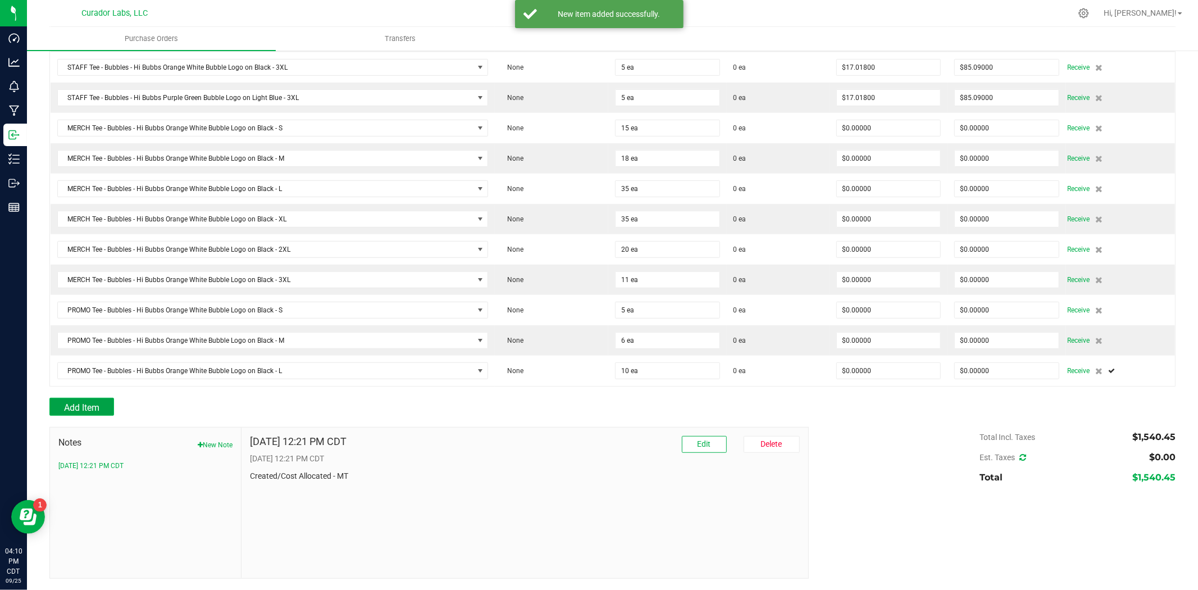
click at [61, 399] on button "Add Item" at bounding box center [81, 407] width 65 height 18
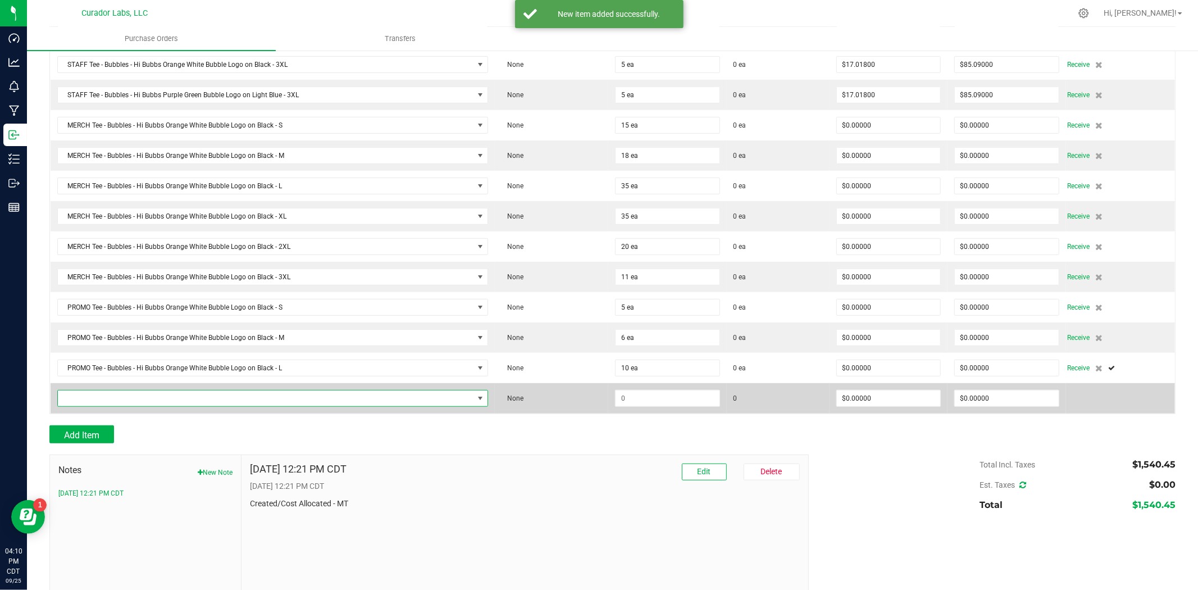
click at [80, 399] on span "NO DATA FOUND" at bounding box center [266, 398] width 416 height 16
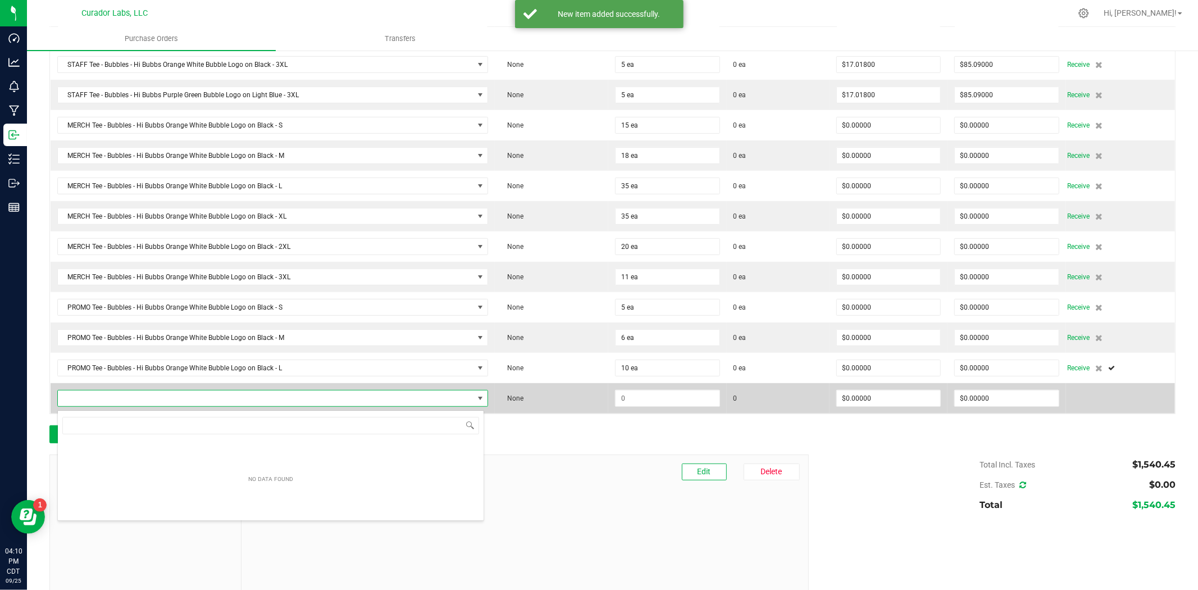
scroll to position [56165, 55755]
type input "Tee - Bubbles - Hi Bubbs Orange White Bubble Logo on Black"
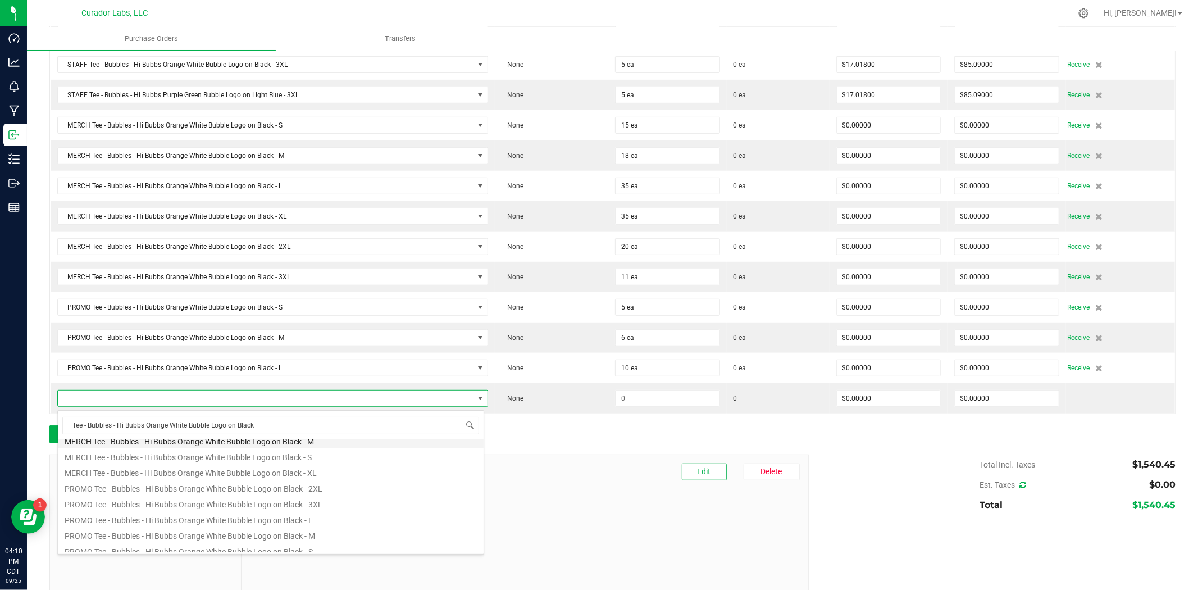
scroll to position [83, 0]
click at [205, 535] on li "PROMO Tee - Bubbles - Hi Bubbs Orange White Bubble Logo on Black - XL" at bounding box center [271, 538] width 426 height 16
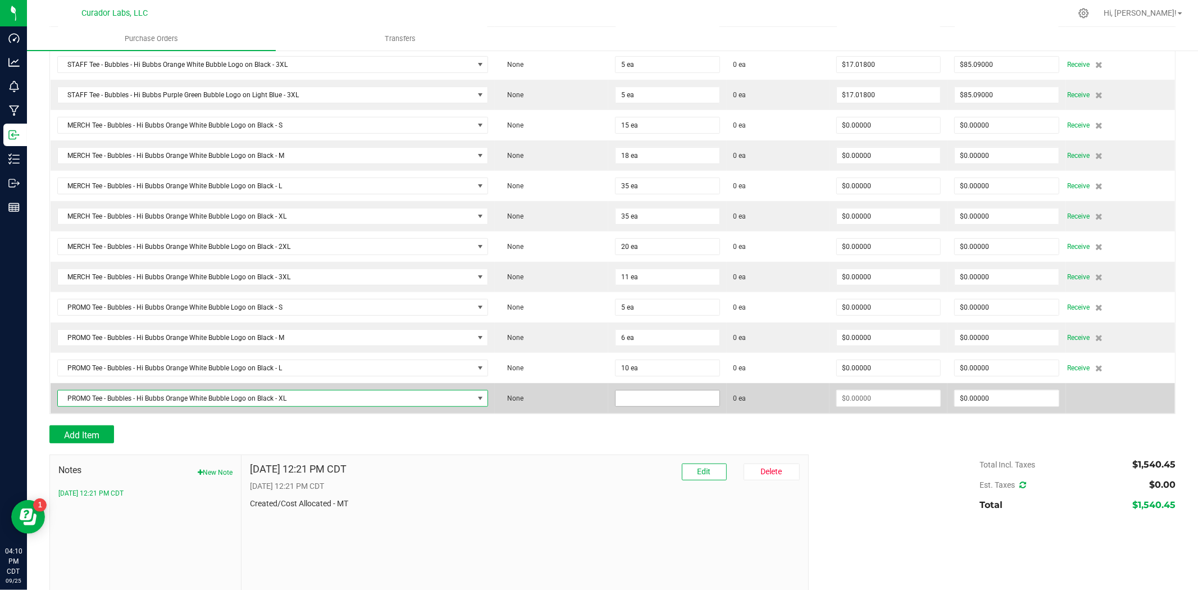
click at [647, 406] on input at bounding box center [668, 398] width 104 height 16
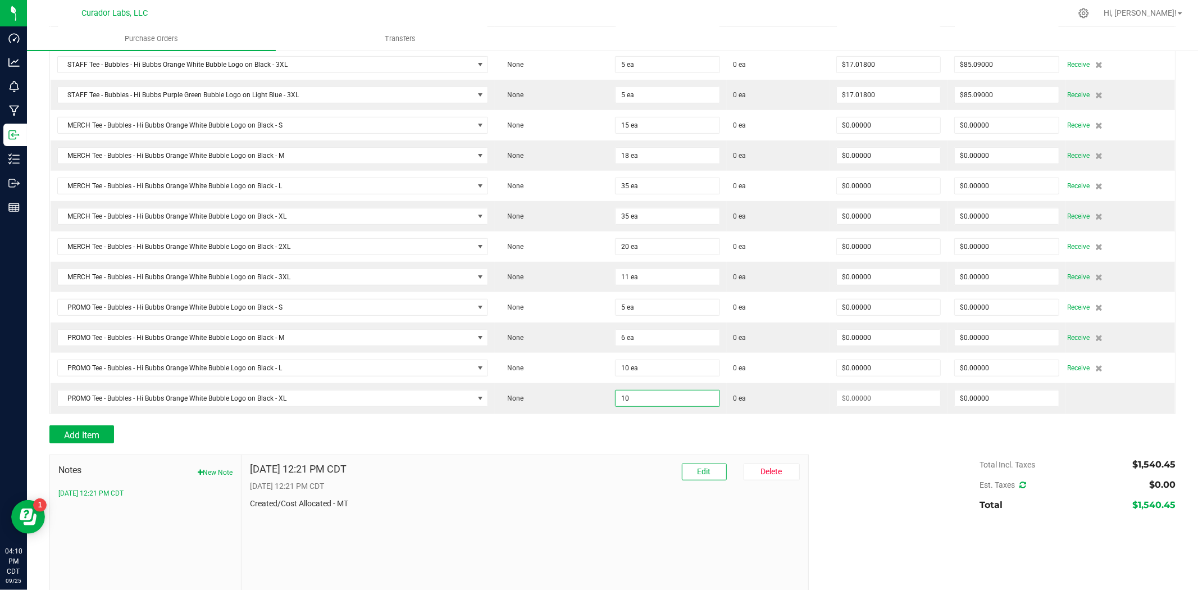
type input "10 ea"
click at [594, 431] on div "Add Item" at bounding box center [424, 434] width 751 height 18
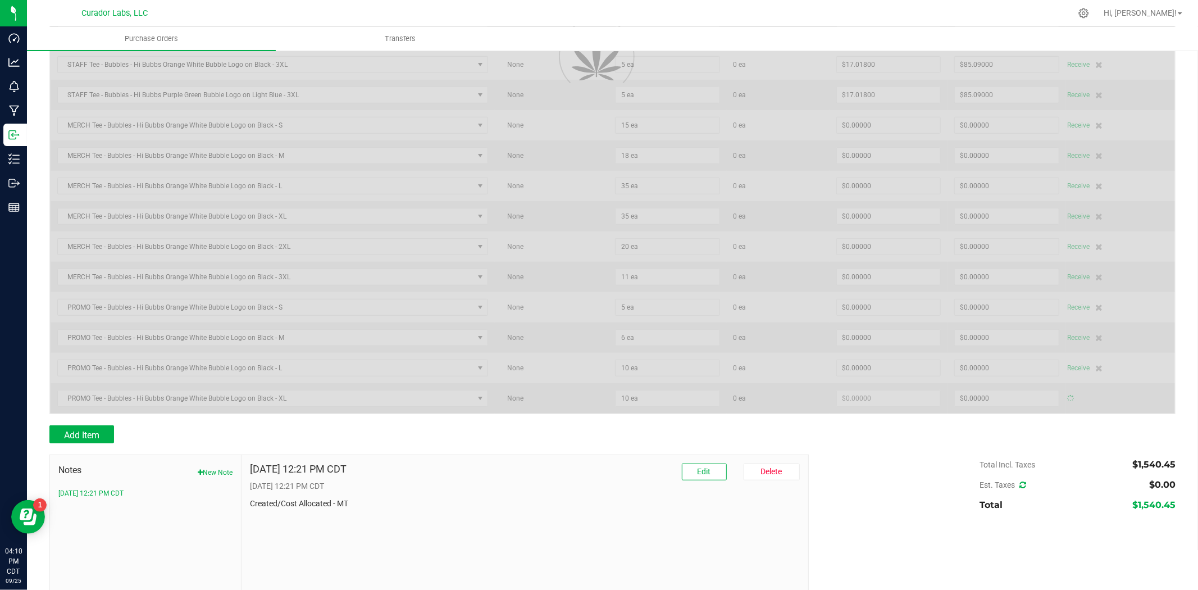
type input "$0.00000"
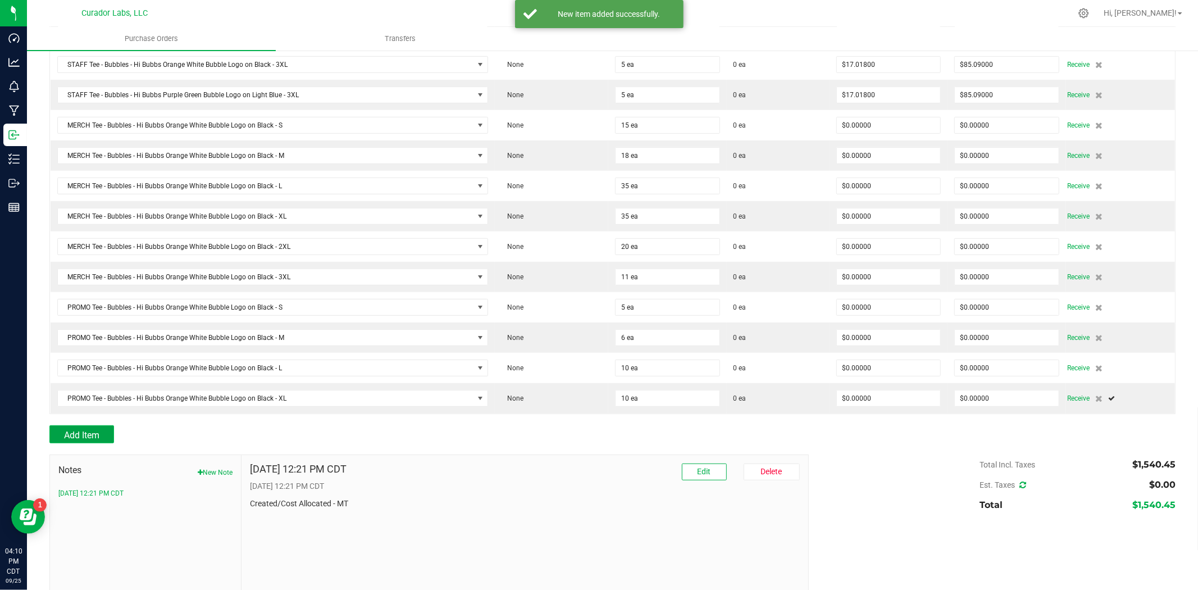
click at [91, 429] on button "Add Item" at bounding box center [81, 434] width 65 height 18
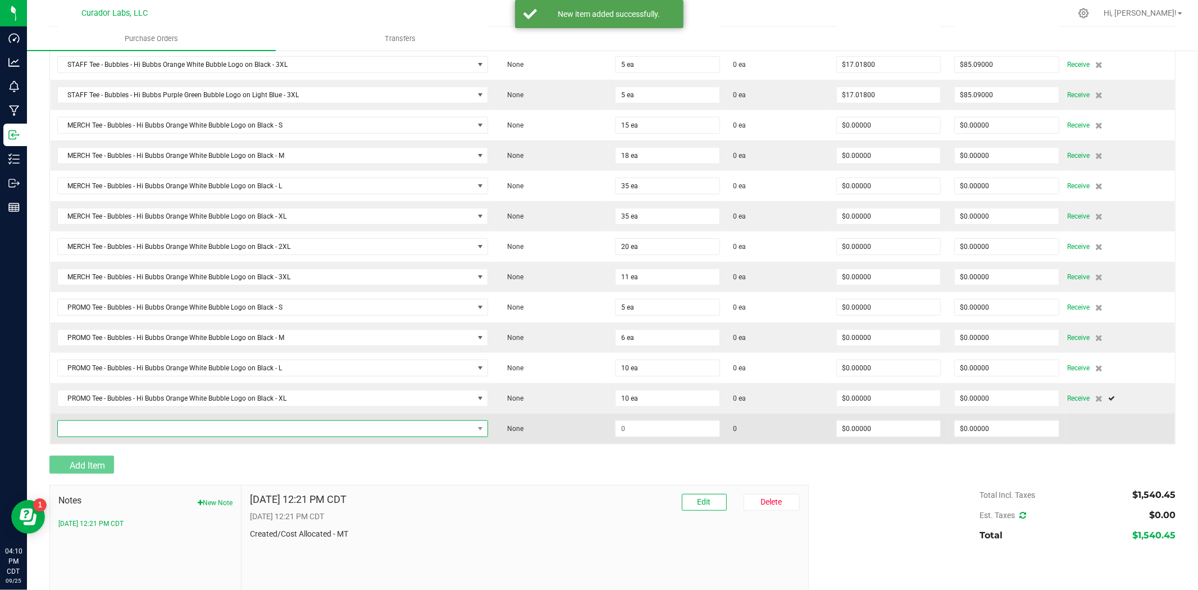
click at [93, 429] on span "NO DATA FOUND" at bounding box center [266, 429] width 416 height 16
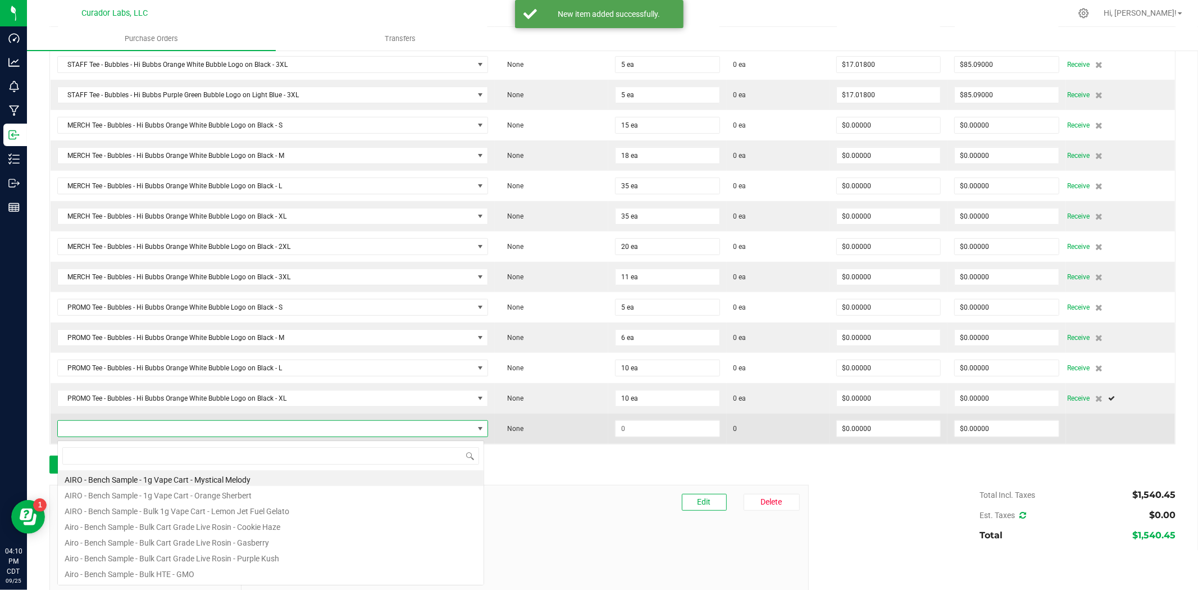
scroll to position [17, 423]
type input "Tee - Bubbles - Hi Bubbs Orange White Bubble Logo on Black"
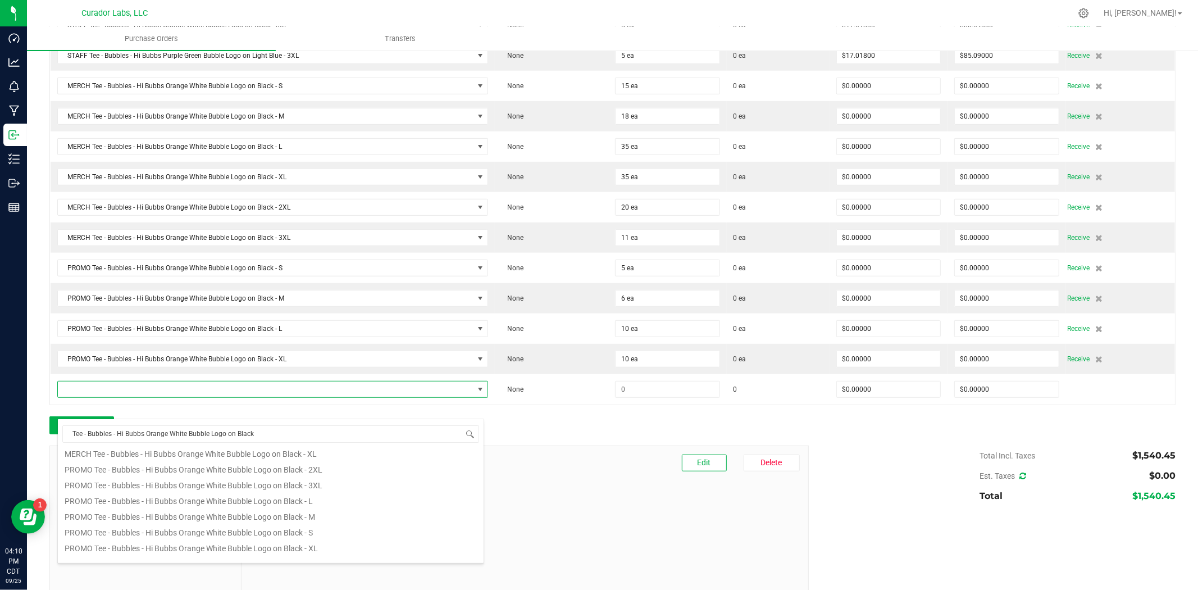
scroll to position [538, 0]
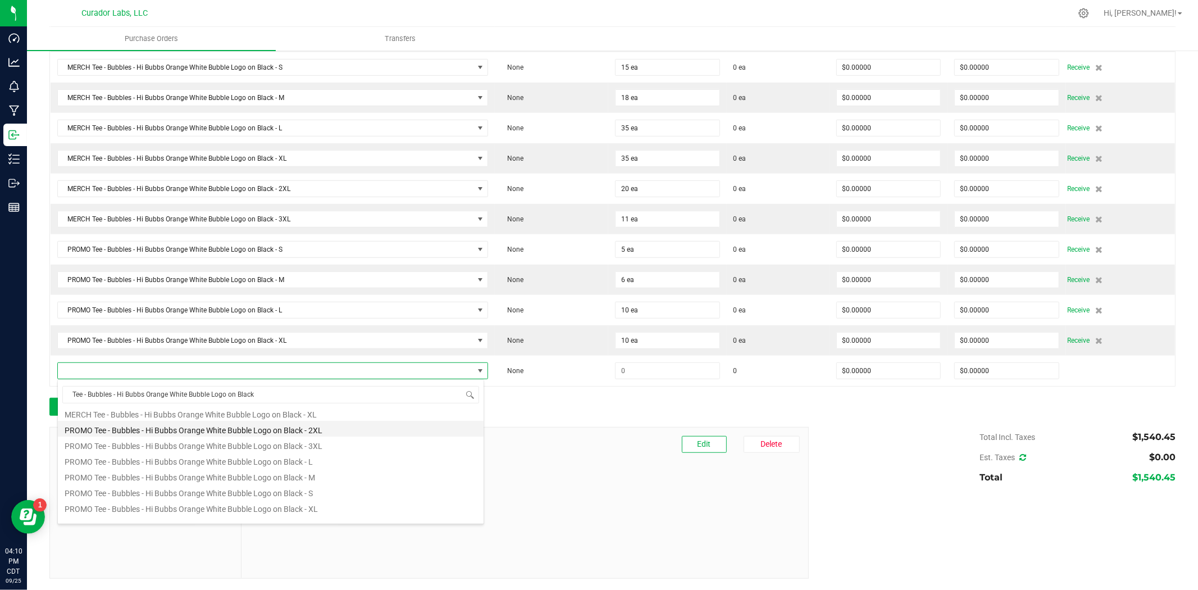
click at [316, 430] on li "PROMO Tee - Bubbles - Hi Bubbs Orange White Bubble Logo on Black - 2XL" at bounding box center [271, 429] width 426 height 16
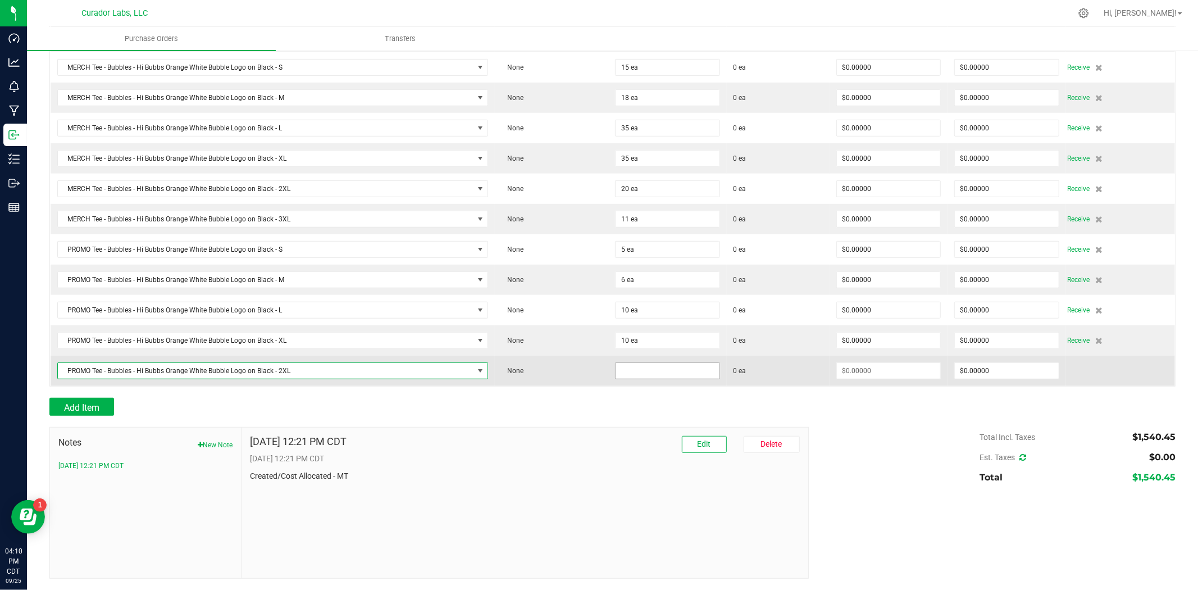
click at [663, 370] on input at bounding box center [668, 371] width 104 height 16
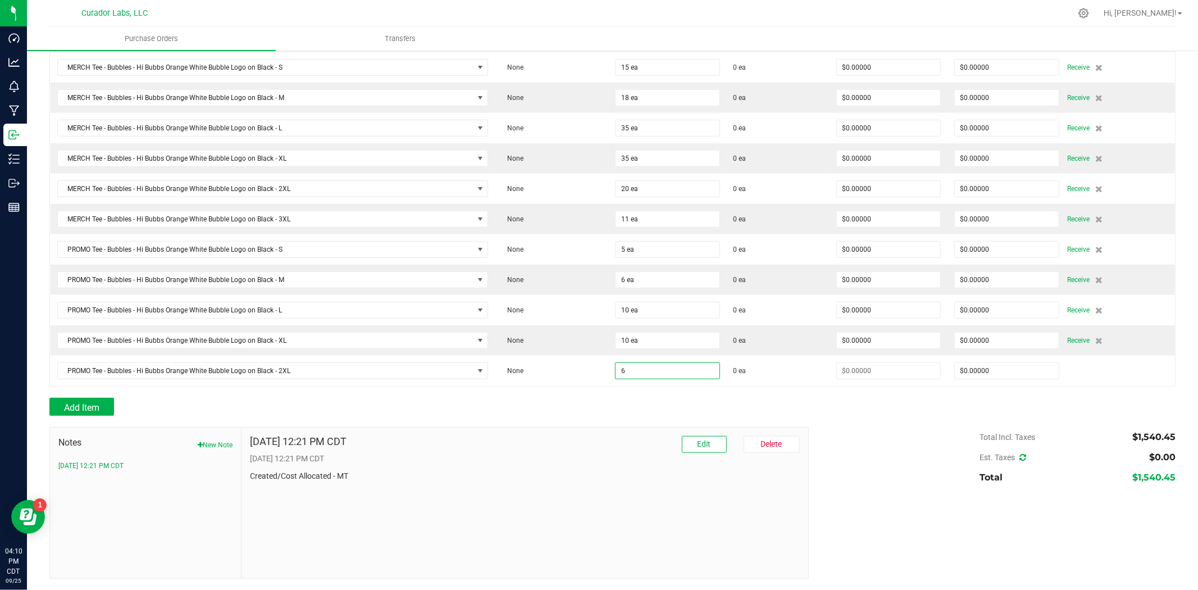
type input "6 ea"
click at [605, 465] on div "[DATE] 12:21 PM CDT Edit [GEOGRAPHIC_DATA] [DATE] 12:21 PM CDT Created/Cost All…" at bounding box center [524, 459] width 549 height 46
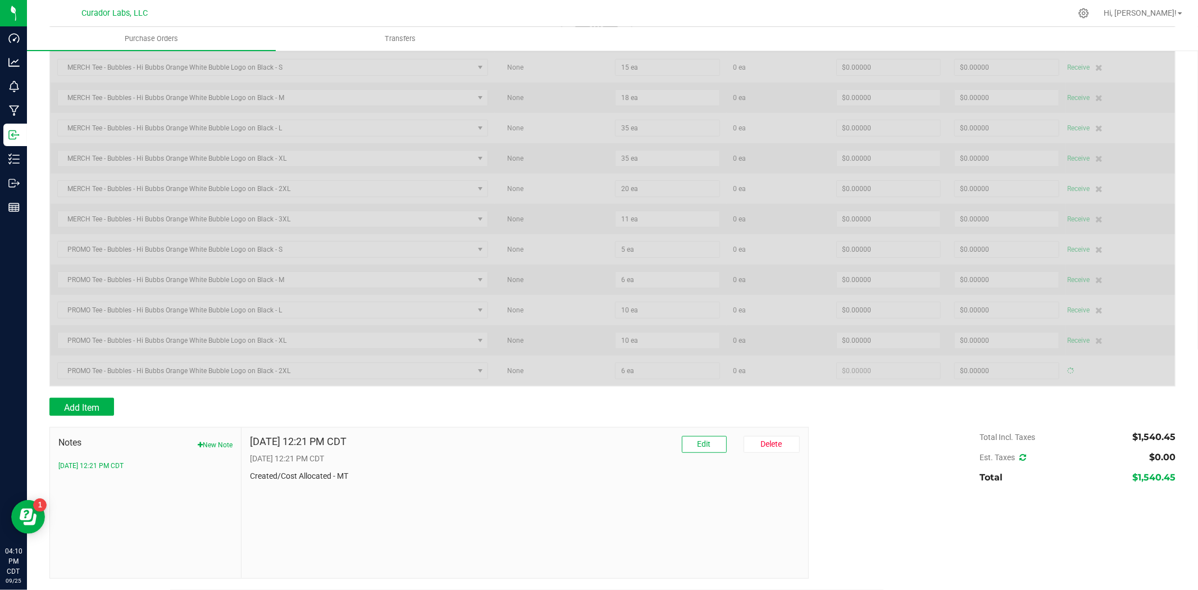
type input "$0.00000"
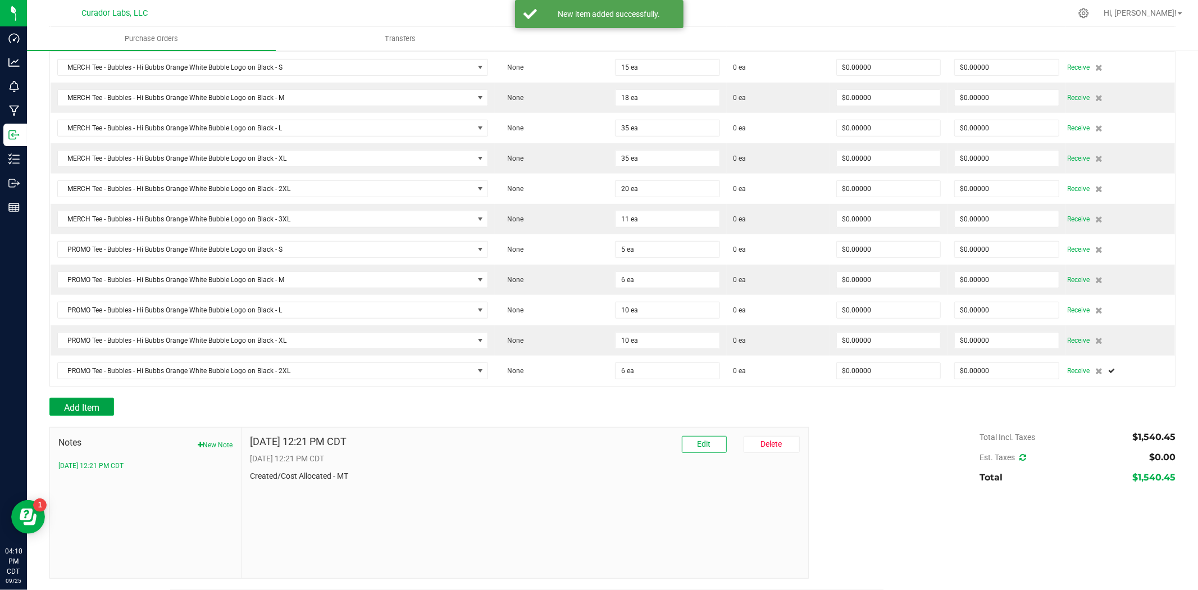
click at [103, 402] on button "Add Item" at bounding box center [81, 407] width 65 height 18
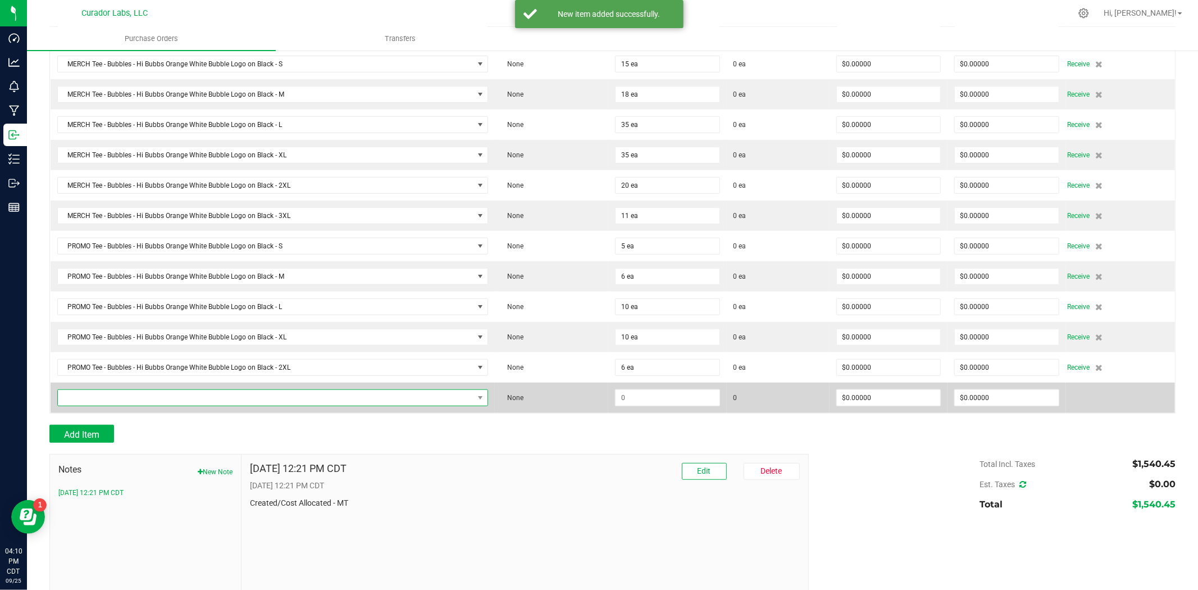
click at [127, 399] on span "NO DATA FOUND" at bounding box center [266, 398] width 416 height 16
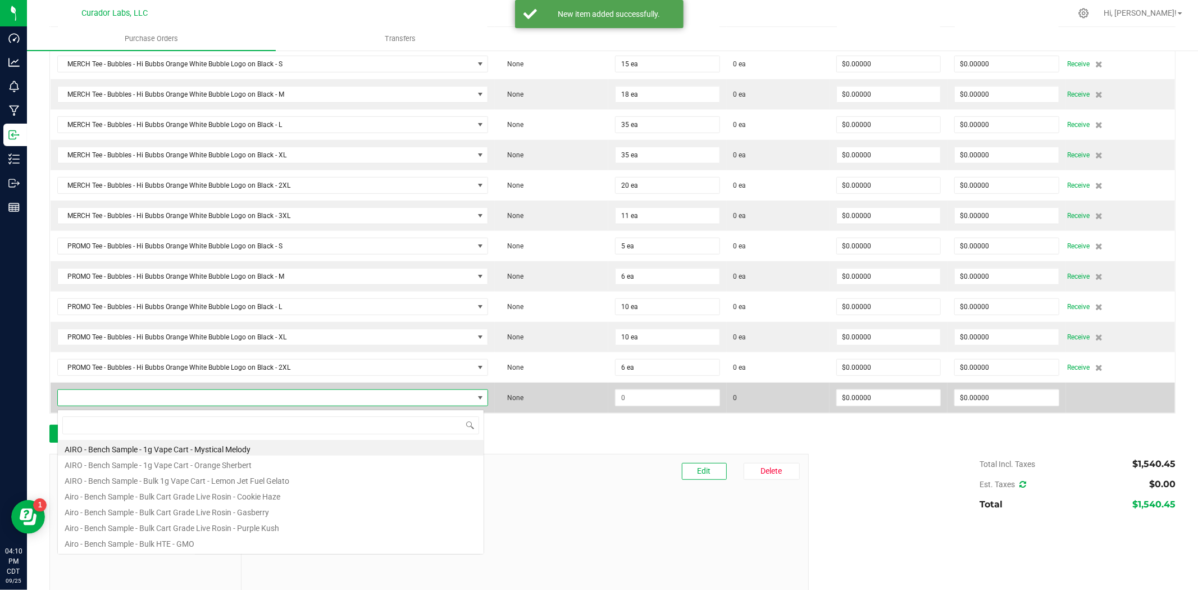
scroll to position [17, 423]
type input "Tee - Bubbles - Hi Bubbs Orange White Bubble Logo on Black"
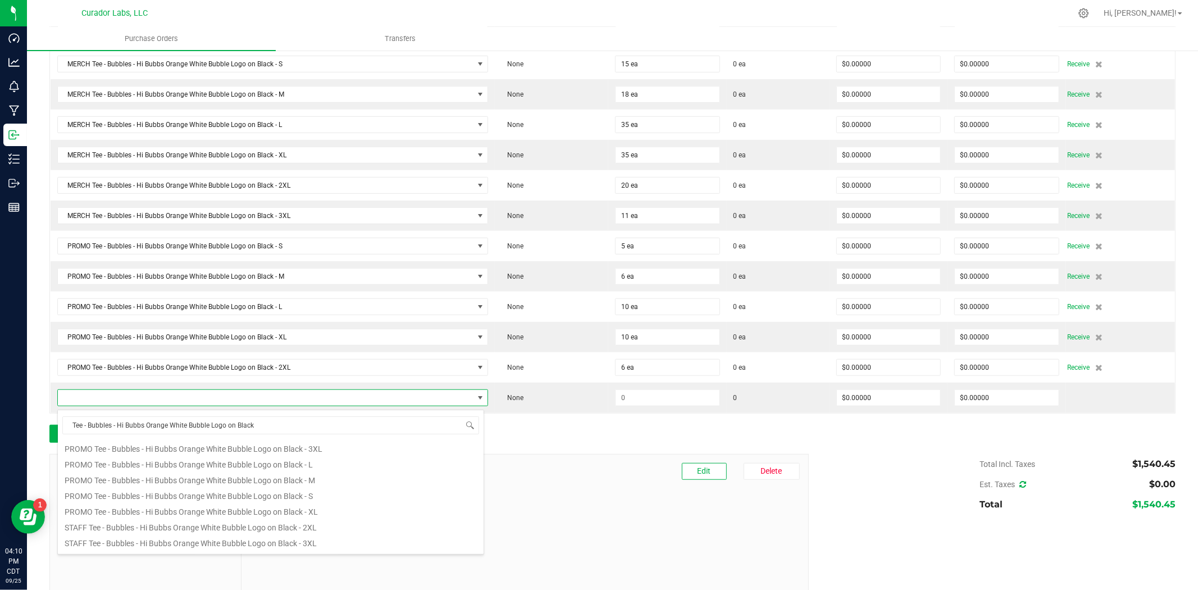
scroll to position [83, 0]
click at [268, 478] on li "PROMO Tee - Bubbles - Hi Bubbs Orange White Bubble Logo on Black - 3XL" at bounding box center [271, 475] width 426 height 16
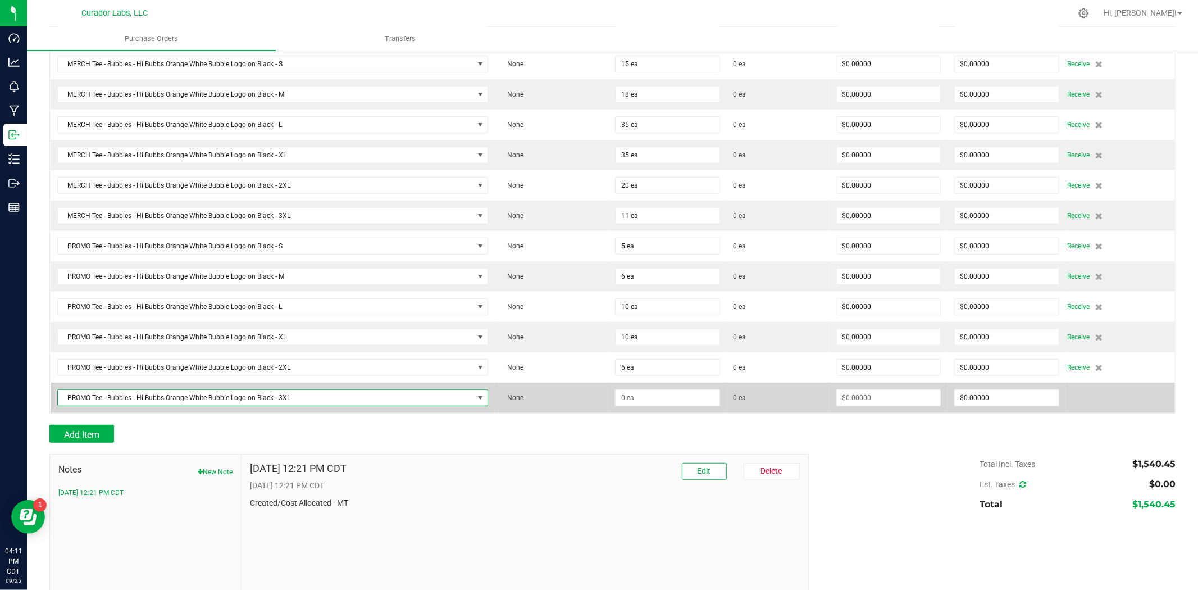
click at [661, 411] on td at bounding box center [667, 398] width 119 height 30
click at [662, 406] on input at bounding box center [668, 398] width 104 height 16
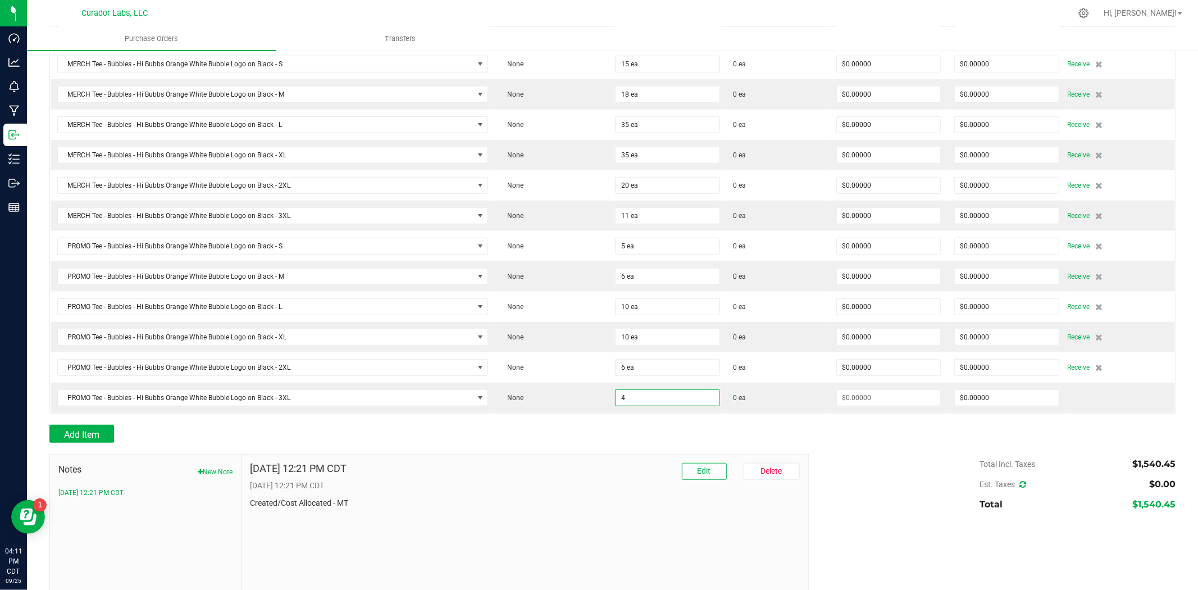
type input "4 ea"
click at [631, 453] on div at bounding box center [612, 448] width 1126 height 11
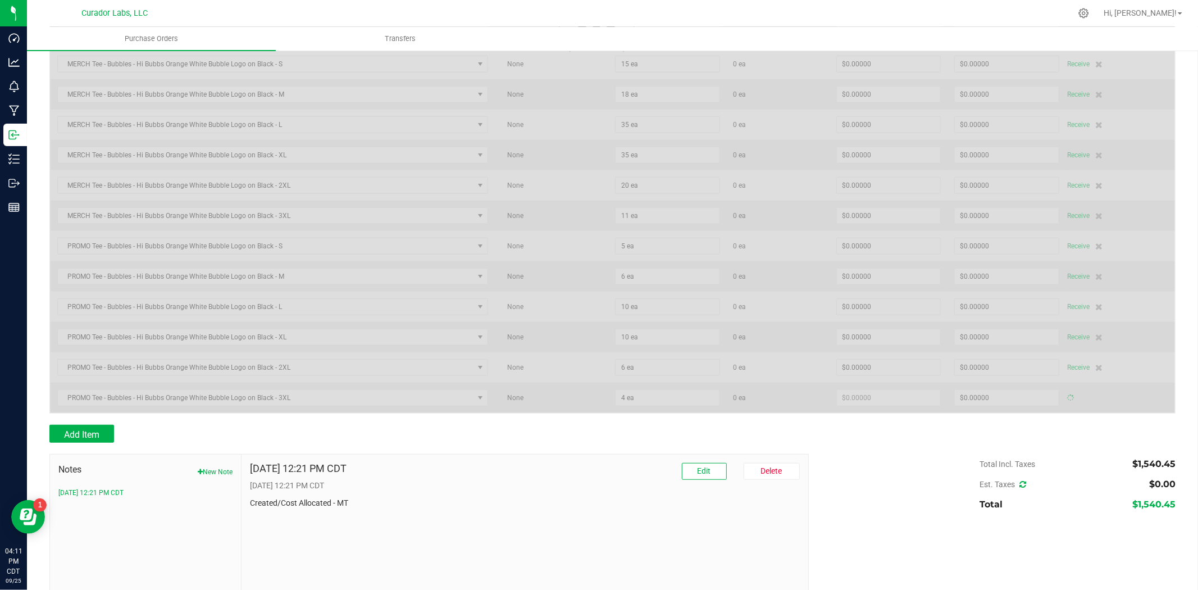
type input "$0.00000"
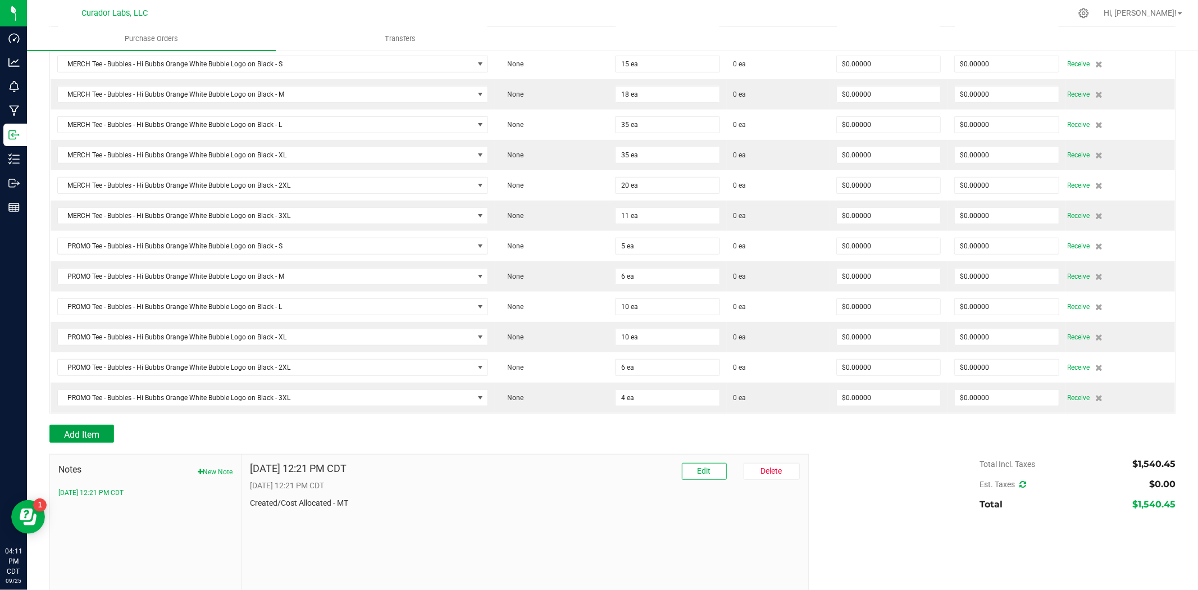
click at [104, 434] on button "Add Item" at bounding box center [81, 434] width 65 height 18
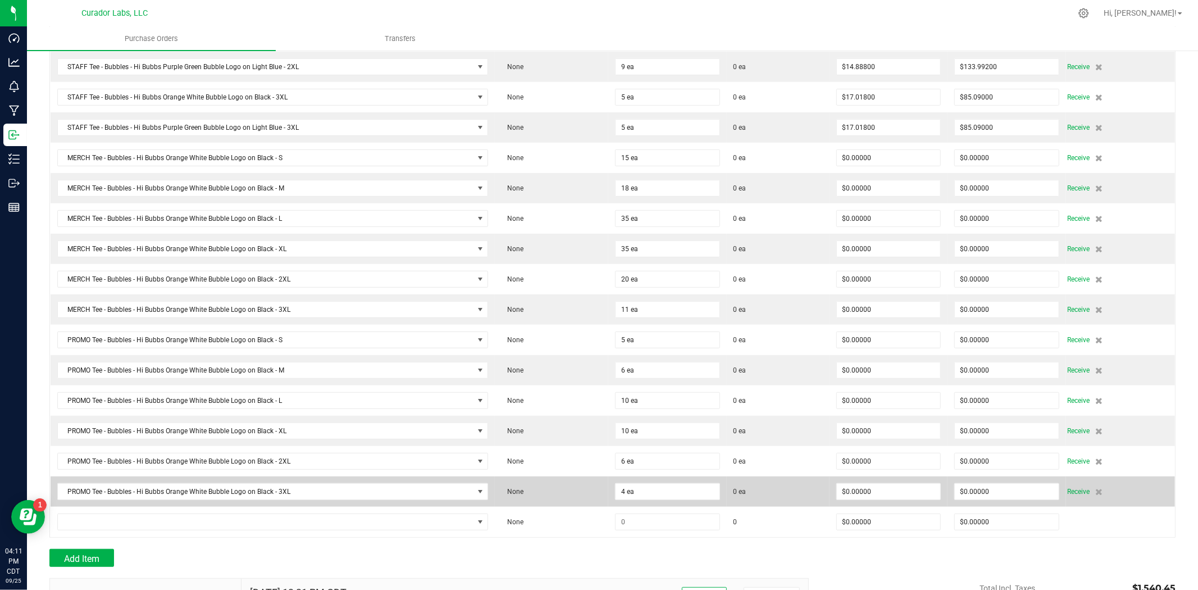
scroll to position [349, 0]
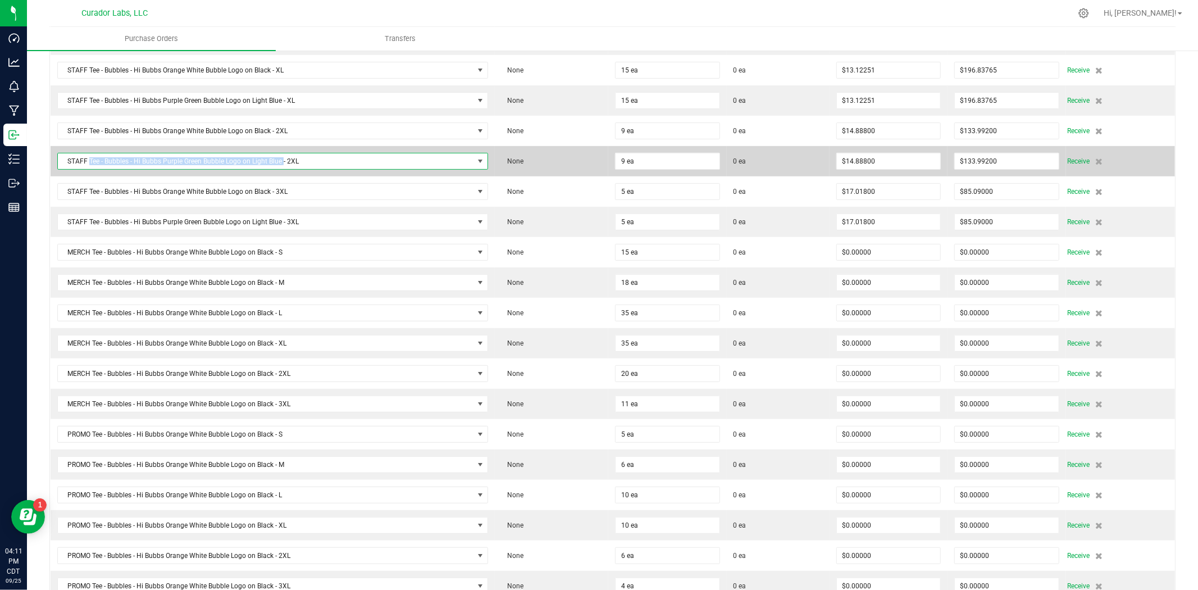
drag, startPoint x: 282, startPoint y: 165, endPoint x: 90, endPoint y: 166, distance: 192.1
click at [90, 166] on span "STAFF Tee - Bubbles - Hi Bubbs Purple Green Bubble Logo on Light Blue - 2XL" at bounding box center [266, 161] width 416 height 16
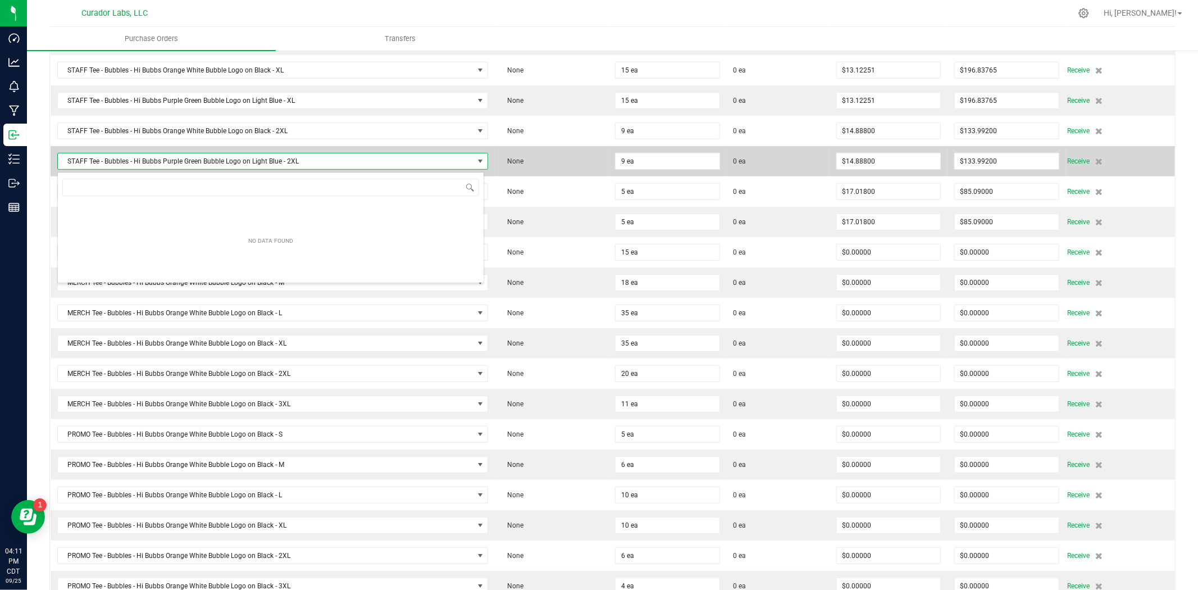
scroll to position [17, 427]
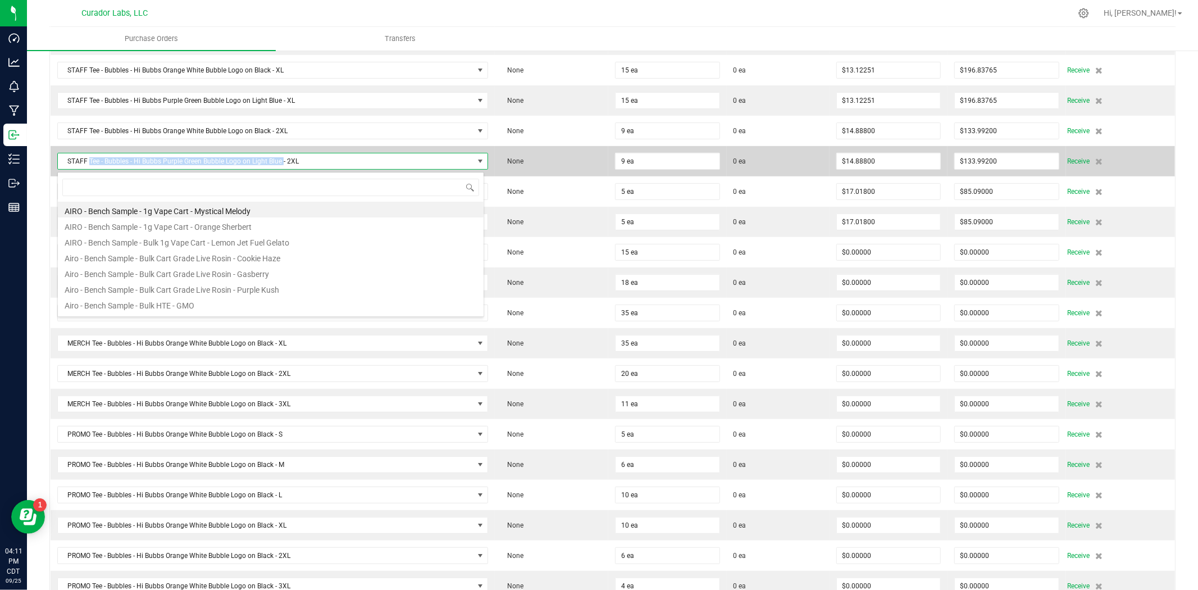
drag, startPoint x: 88, startPoint y: 166, endPoint x: 282, endPoint y: 167, distance: 194.4
click at [282, 167] on span "STAFF Tee - Bubbles - Hi Bubbs Purple Green Bubble Logo on Light Blue - 2XL" at bounding box center [266, 161] width 416 height 16
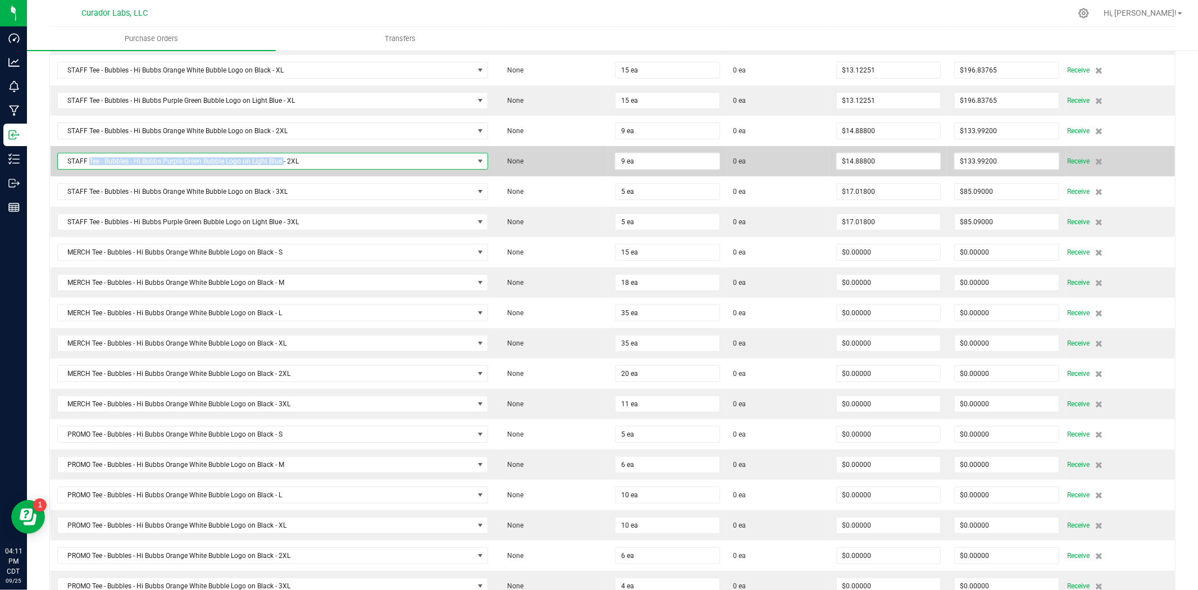
copy span "Tee - Bubbles - Hi Bubbs Purple Green Bubble Logo on Light Blue"
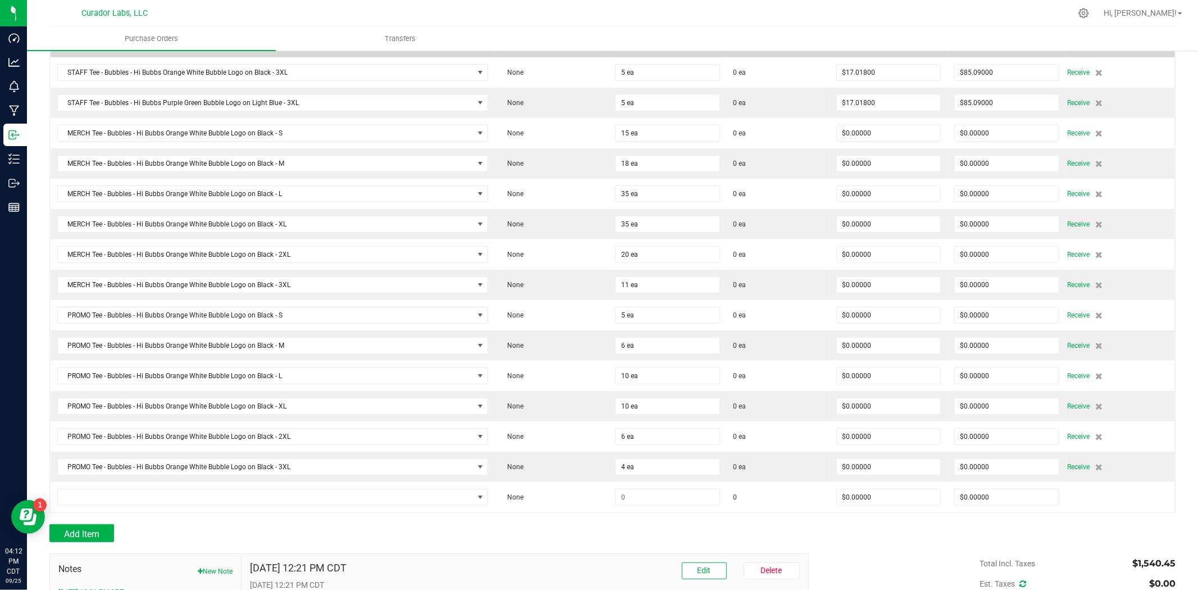
scroll to position [598, 0]
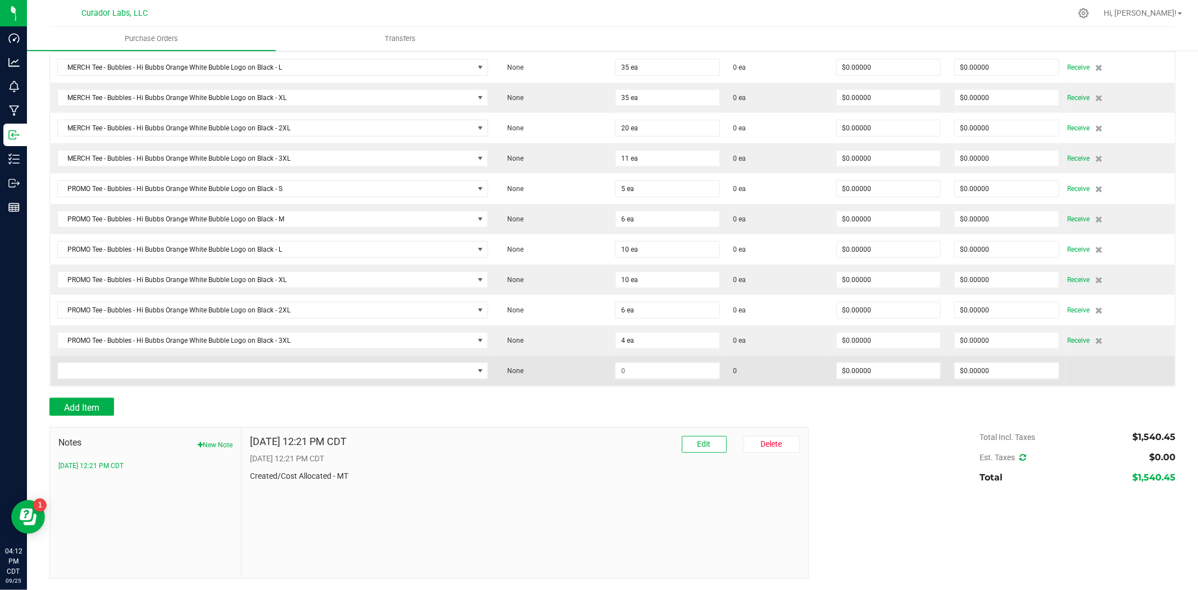
click at [152, 381] on td at bounding box center [273, 371] width 444 height 30
click at [158, 376] on span "NO DATA FOUND" at bounding box center [266, 371] width 416 height 16
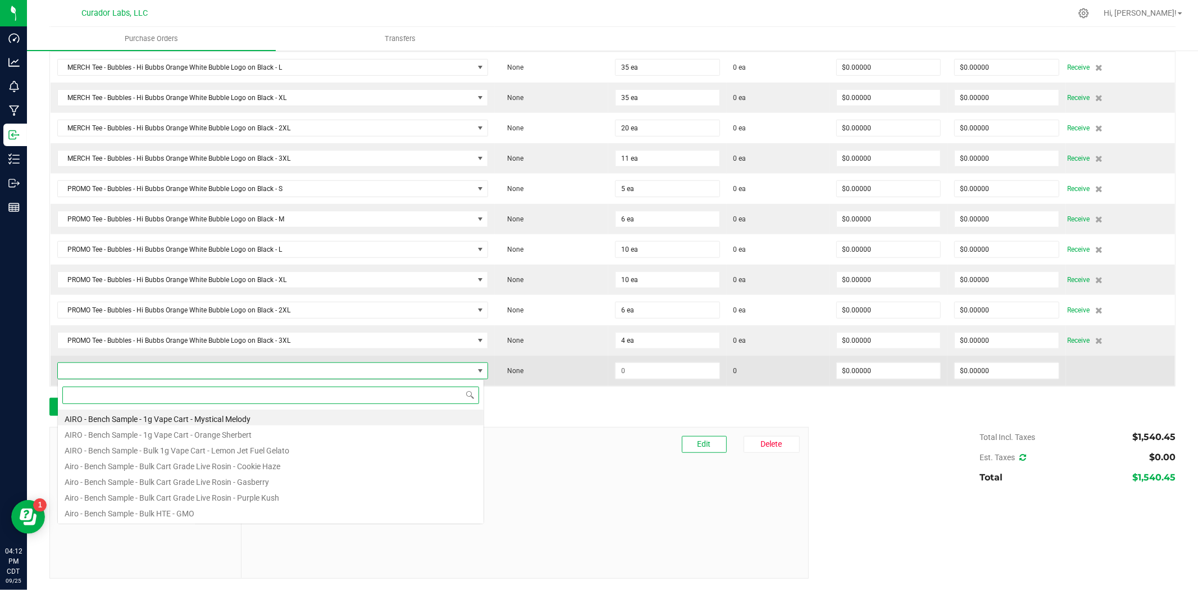
scroll to position [17, 423]
paste input "Tee - Bubbles - Hi Bubbs Purple Green Bubble Logo on Light Blue"
type input "Tee - Bubbles - Hi Bubbs Purple Green Bubble Logo on Light Blue"
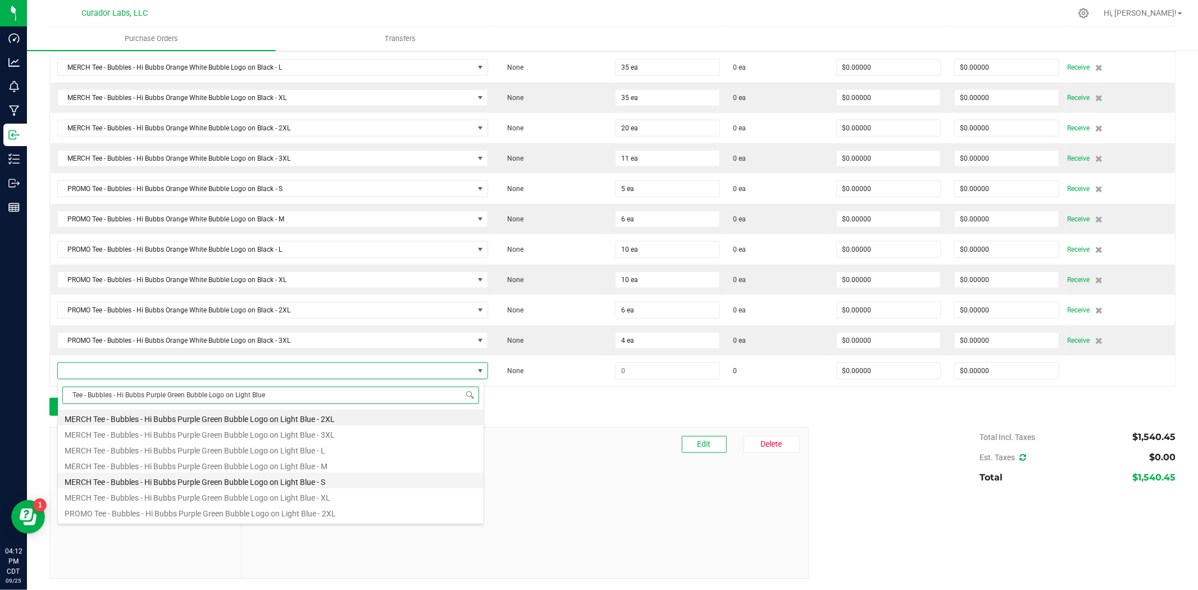
click at [198, 484] on li "MERCH Tee - Bubbles - Hi Bubbs Purple Green Bubble Logo on Light Blue - S" at bounding box center [271, 480] width 426 height 16
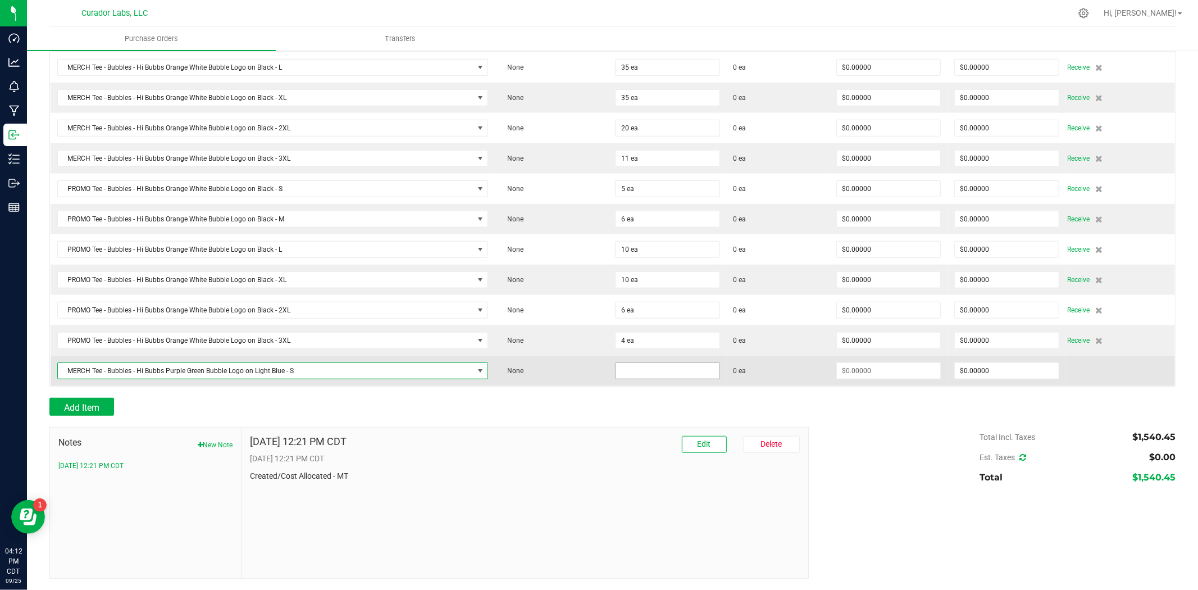
click at [647, 372] on input at bounding box center [668, 371] width 104 height 16
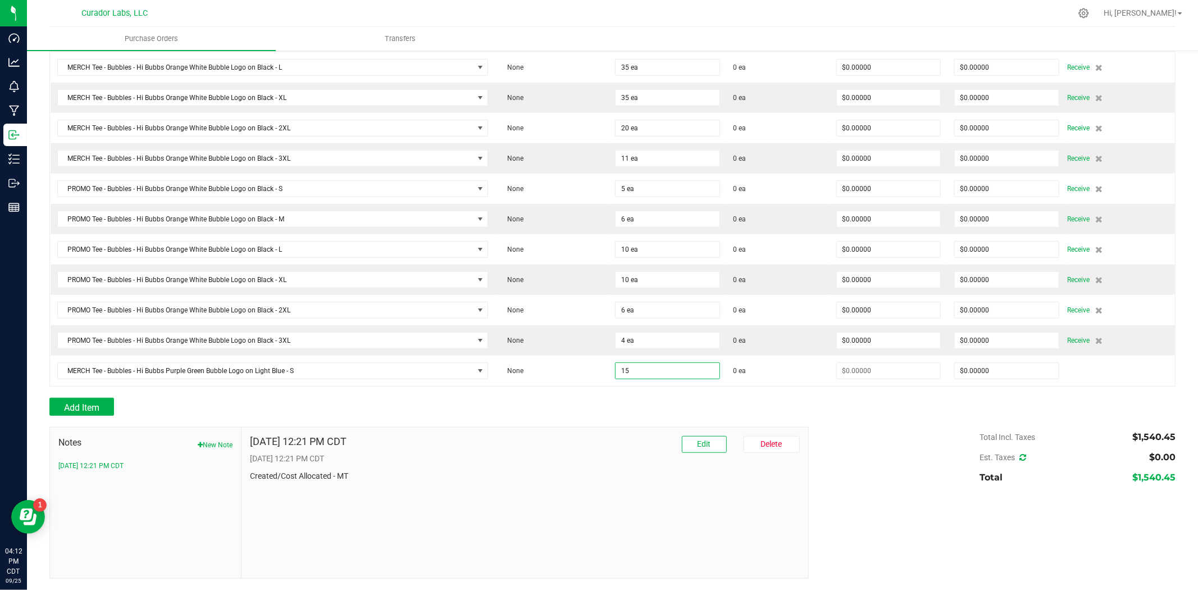
type input "15 ea"
click at [579, 403] on div "Add Item" at bounding box center [424, 407] width 751 height 18
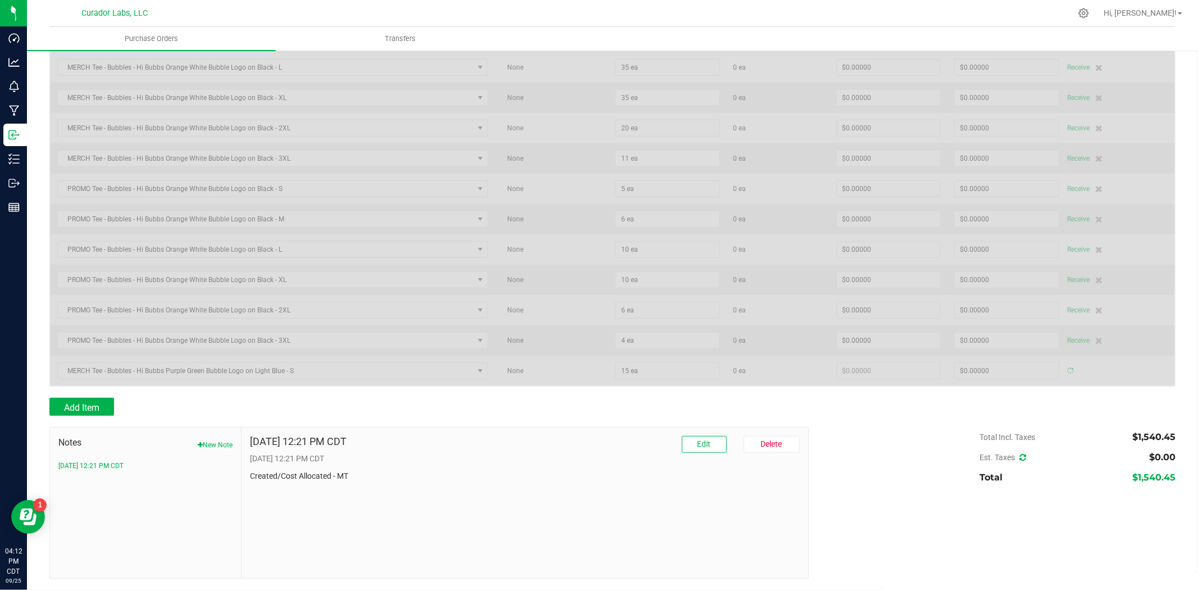
type input "$0.00000"
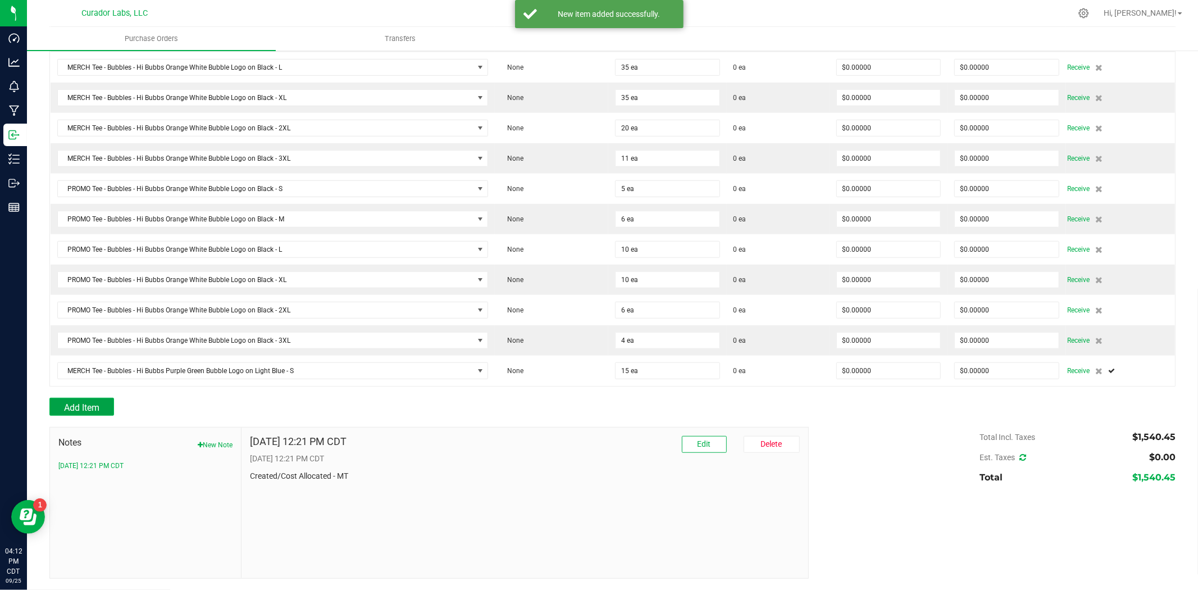
click at [102, 405] on button "Add Item" at bounding box center [81, 407] width 65 height 18
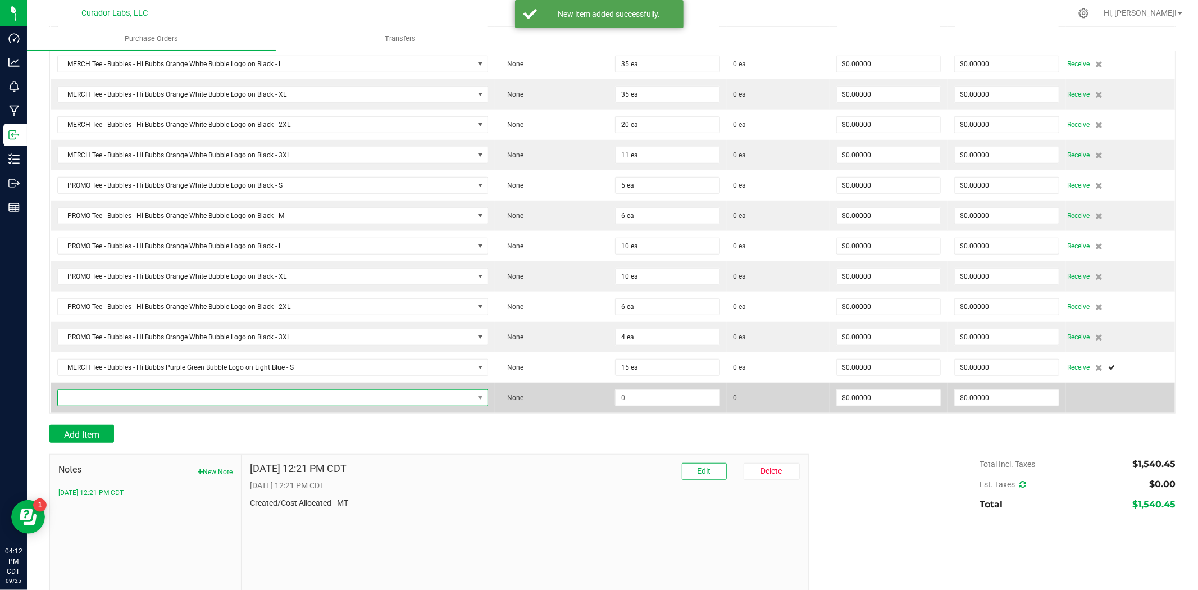
click at [141, 402] on span "NO DATA FOUND" at bounding box center [266, 398] width 416 height 16
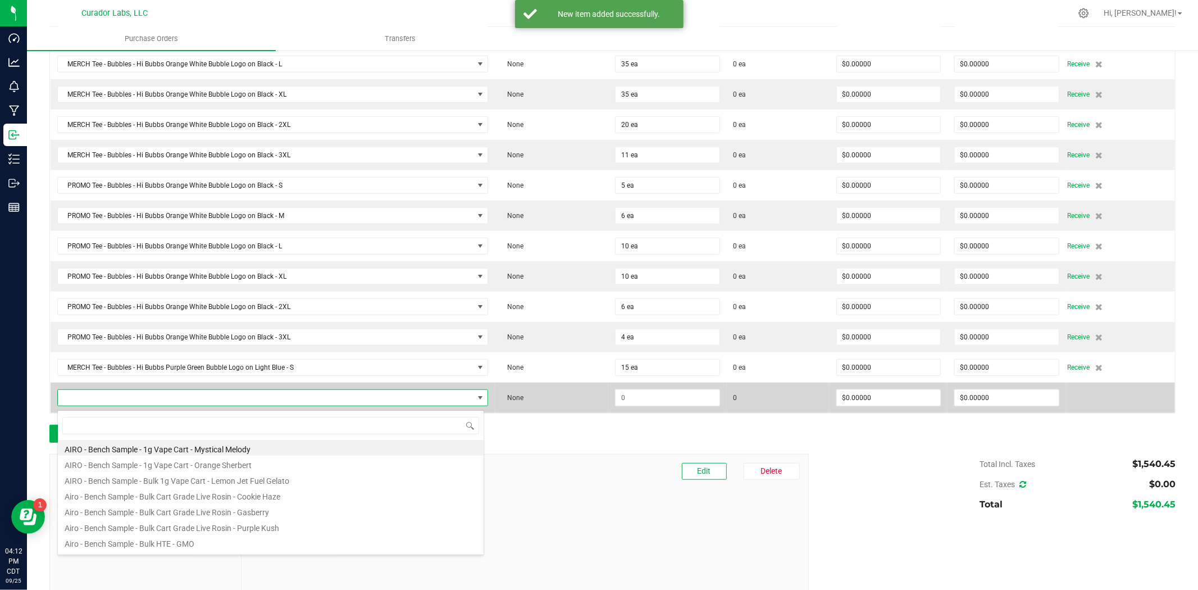
type input "Tee - Bubbles - Hi Bubbs Purple Green Bubble Logo on Light Blue"
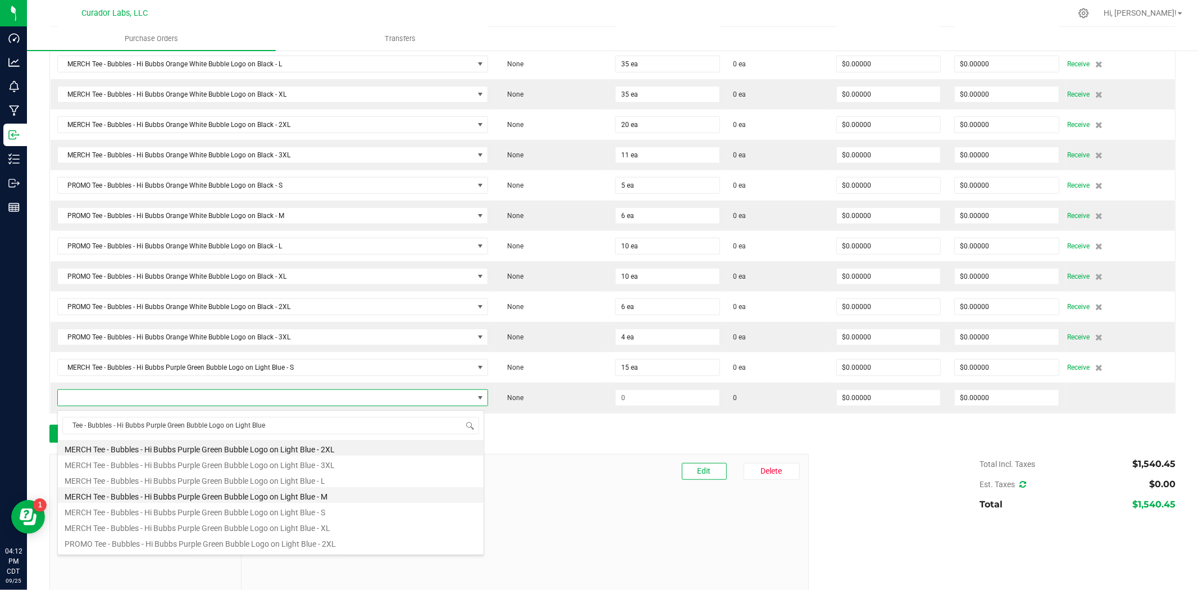
click at [165, 498] on li "MERCH Tee - Bubbles - Hi Bubbs Purple Green Bubble Logo on Light Blue - M" at bounding box center [271, 495] width 426 height 16
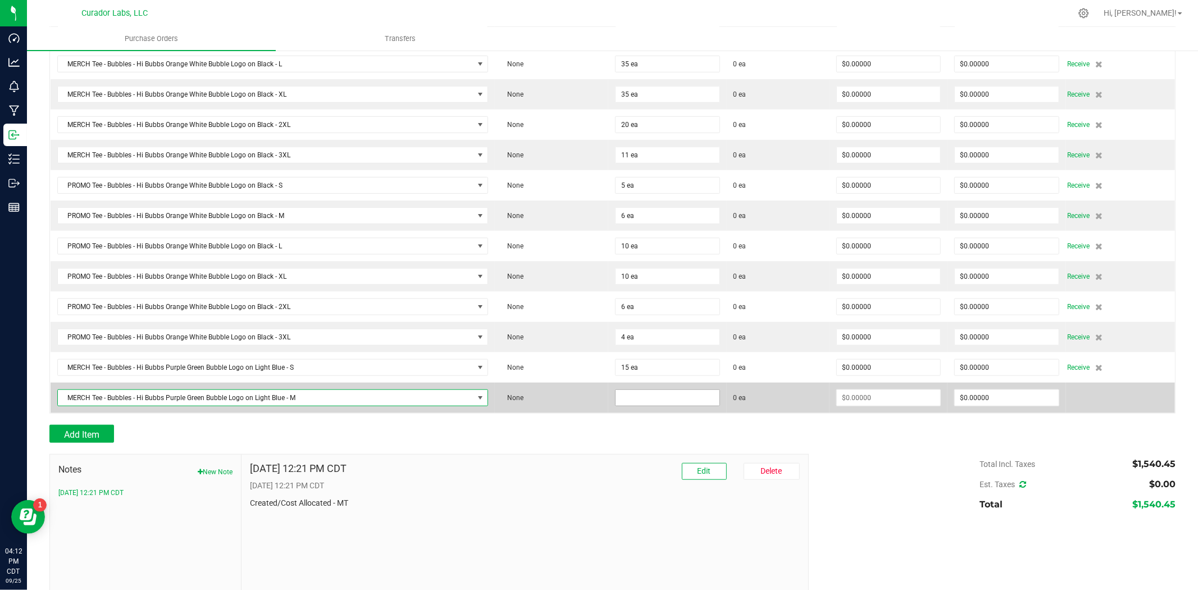
click at [655, 405] on input at bounding box center [668, 398] width 104 height 16
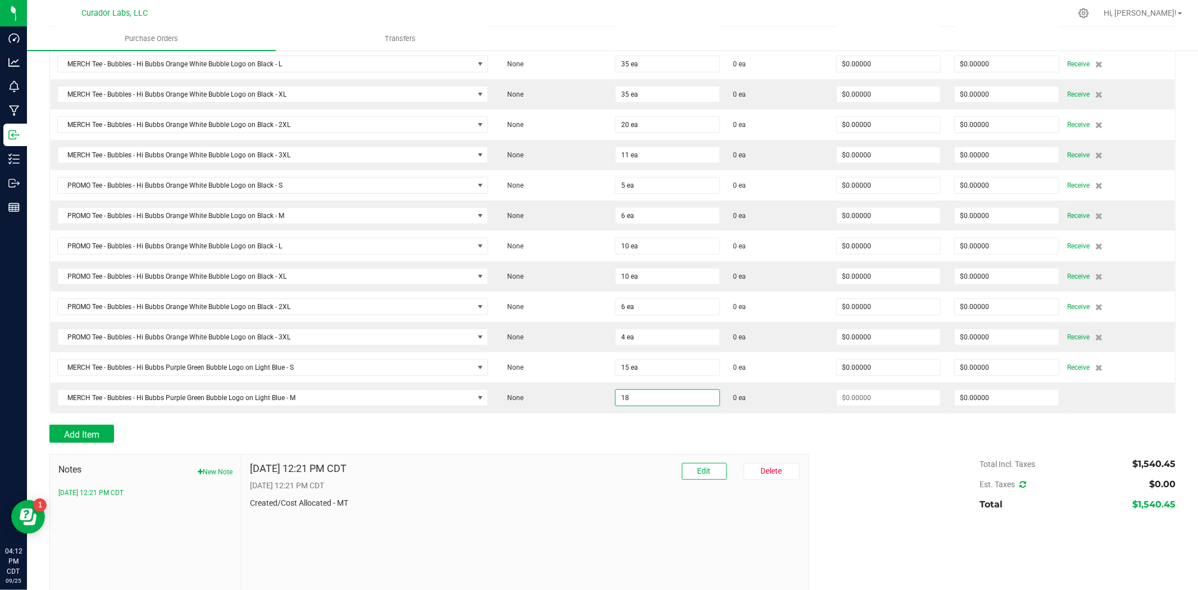
type input "18 ea"
click at [594, 433] on div "Add Item" at bounding box center [424, 434] width 751 height 18
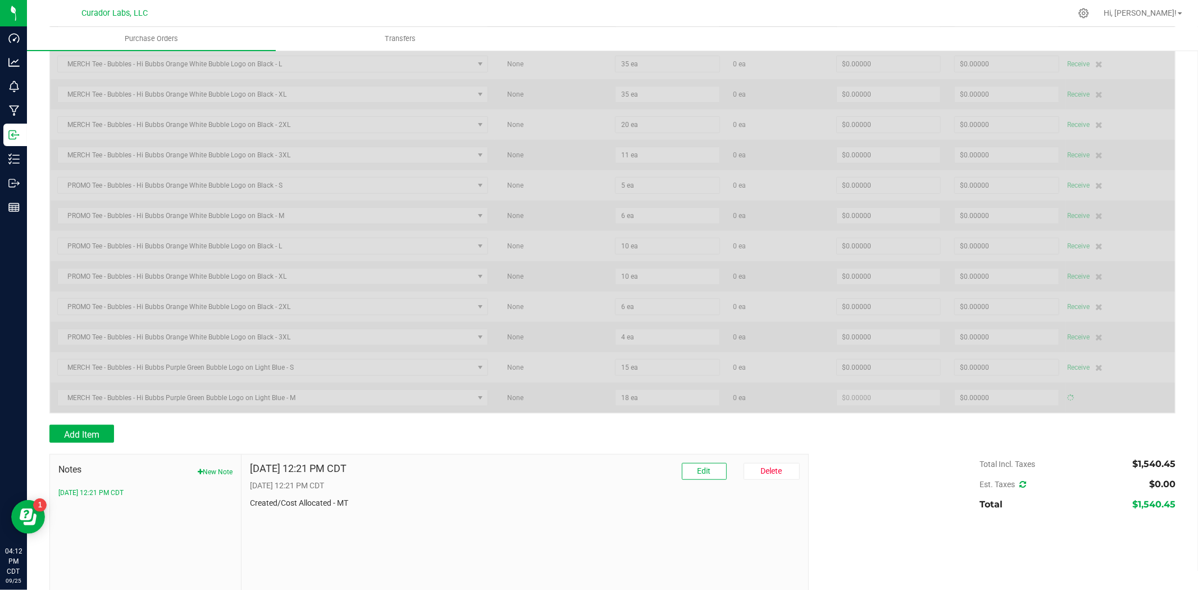
type input "$0.00000"
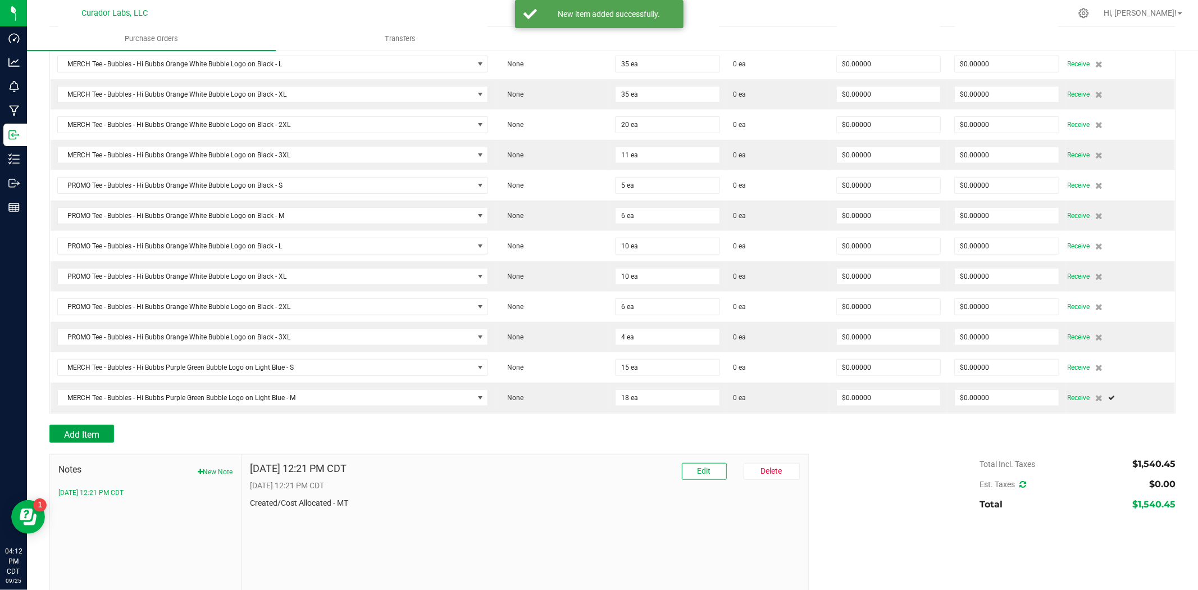
click at [85, 437] on span "Add Item" at bounding box center [81, 434] width 35 height 11
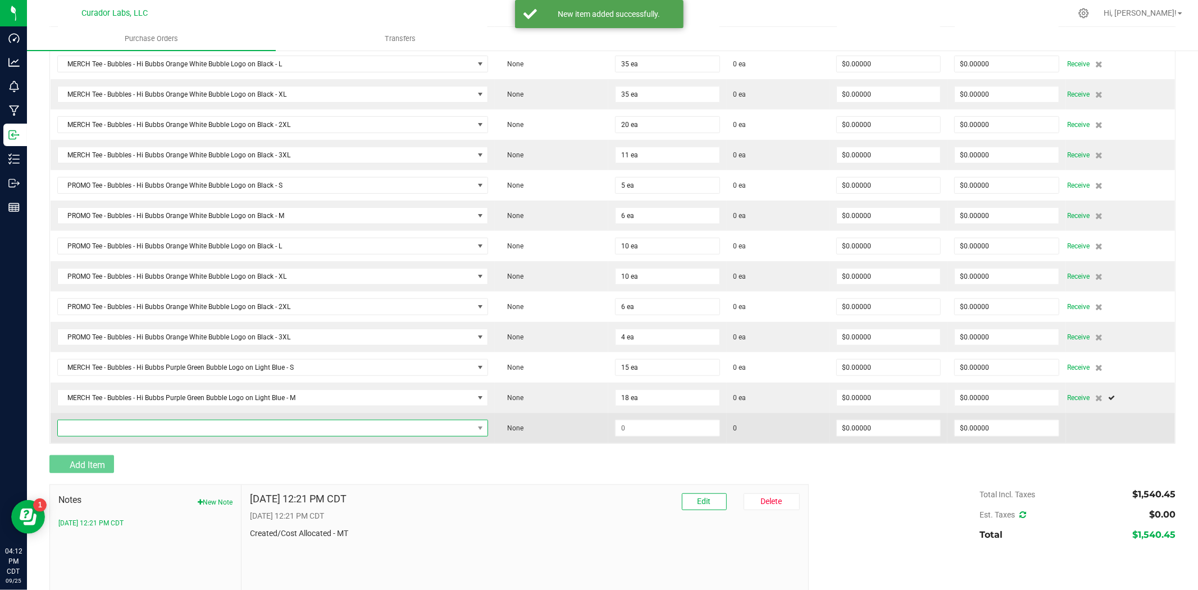
click at [107, 435] on span "NO DATA FOUND" at bounding box center [266, 428] width 416 height 16
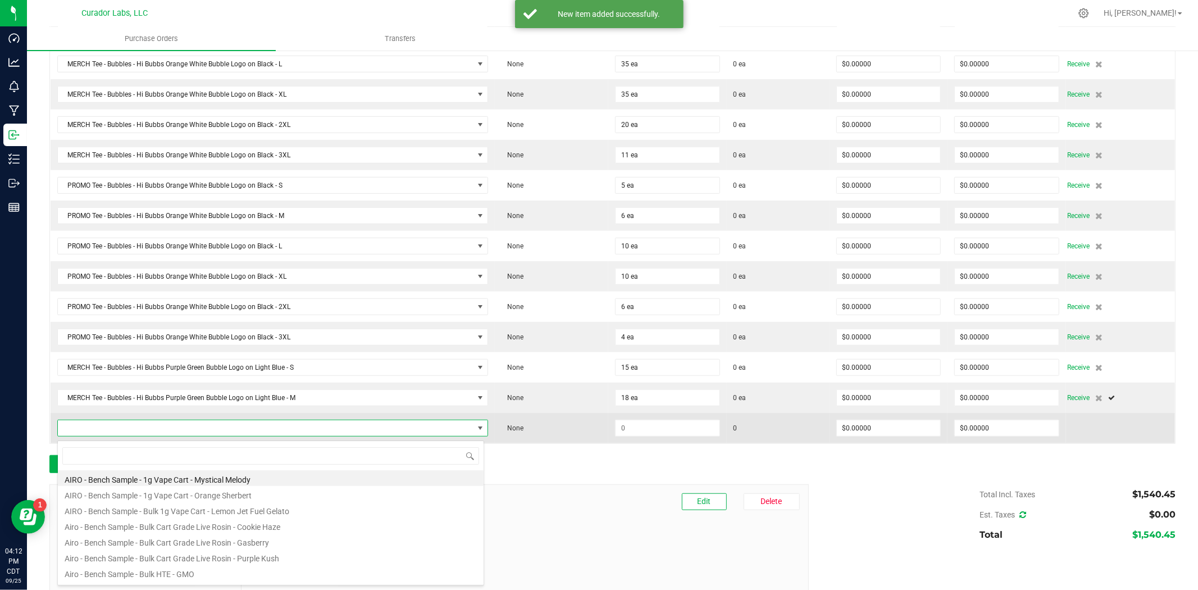
type input "Tee - Bubbles - Hi Bubbs Purple Green Bubble Logo on Light Blue"
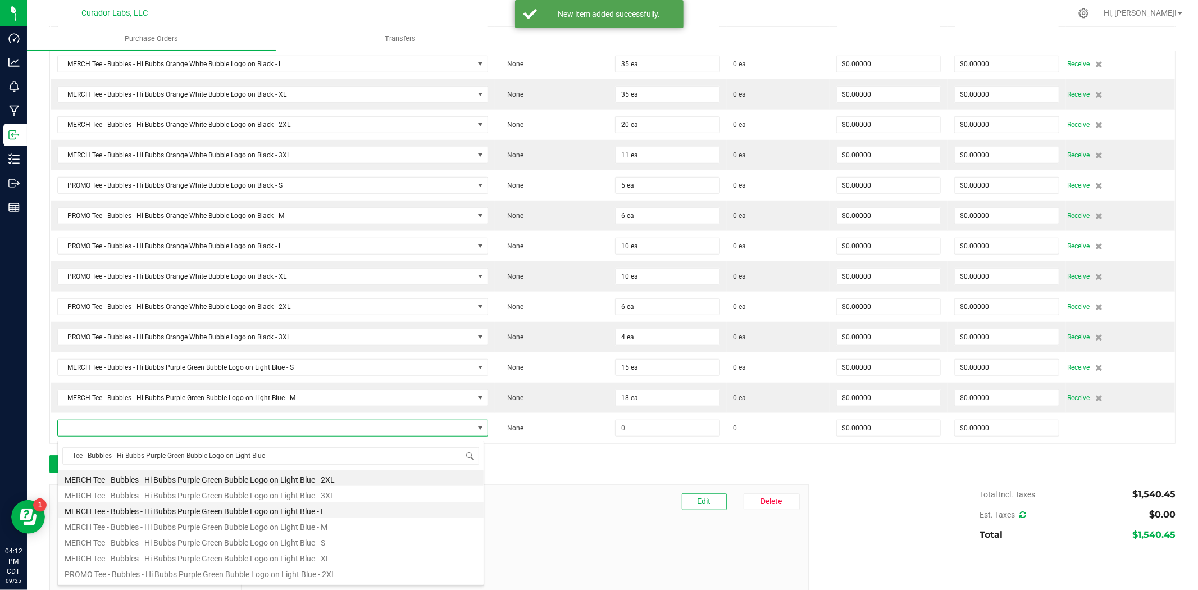
click at [119, 512] on li "MERCH Tee - Bubbles - Hi Bubbs Purple Green Bubble Logo on Light Blue - L" at bounding box center [271, 510] width 426 height 16
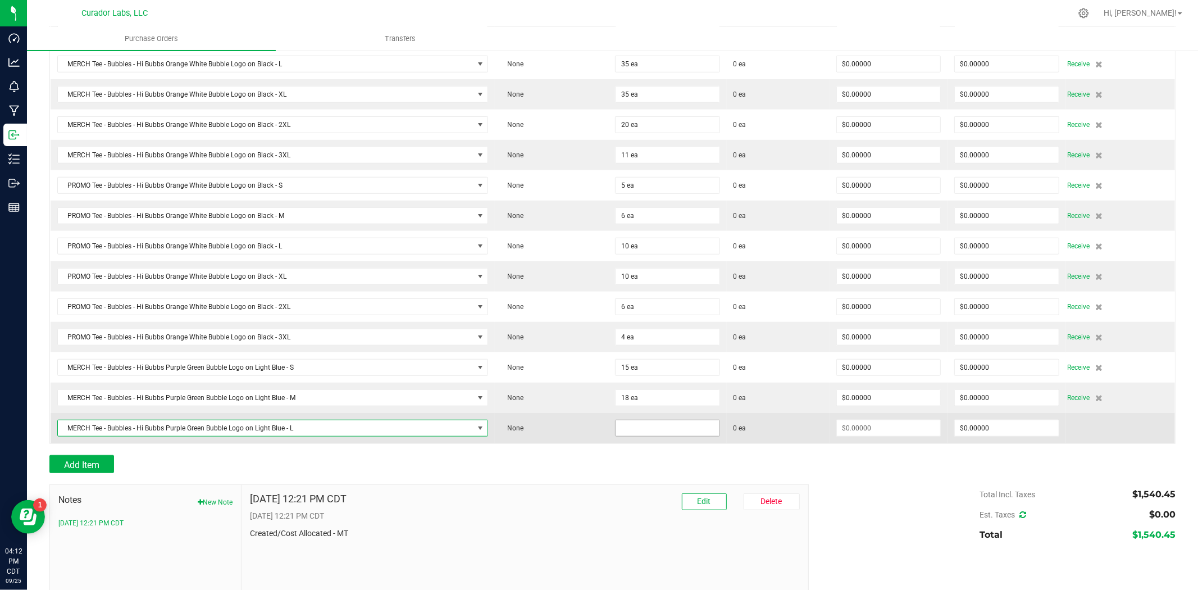
click at [641, 435] on input at bounding box center [668, 428] width 104 height 16
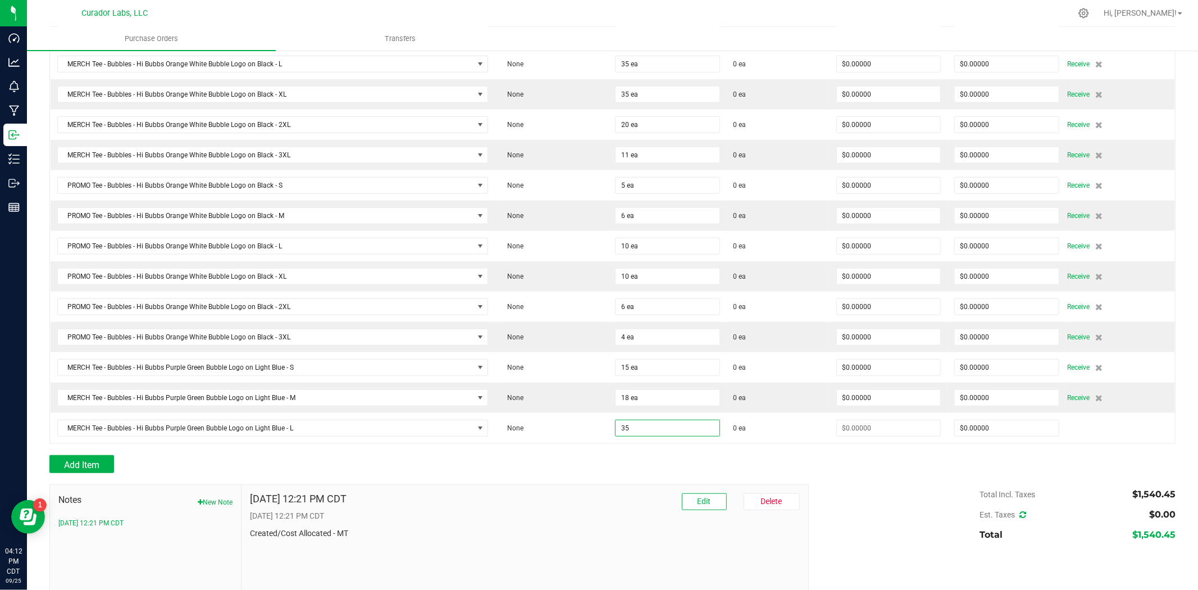
type input "35 ea"
drag, startPoint x: 576, startPoint y: 478, endPoint x: 544, endPoint y: 476, distance: 32.6
click at [576, 476] on div "Back to Purchase Orders Done Editing PO 00001768 Status Created Vendor Natural …" at bounding box center [612, 49] width 1126 height 1174
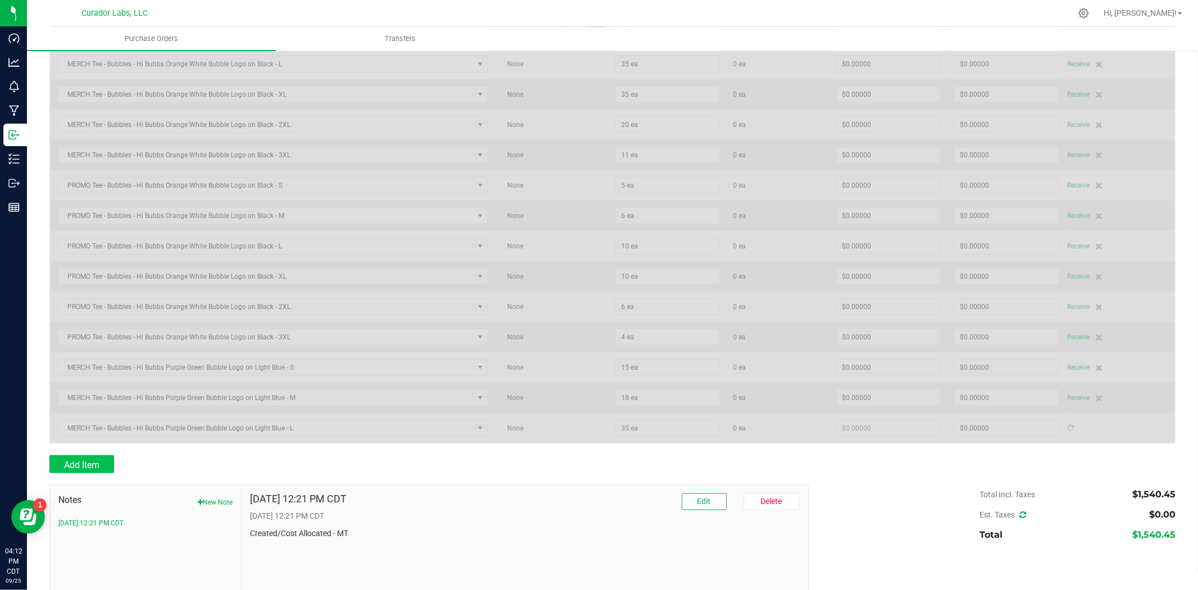
type input "$0.00000"
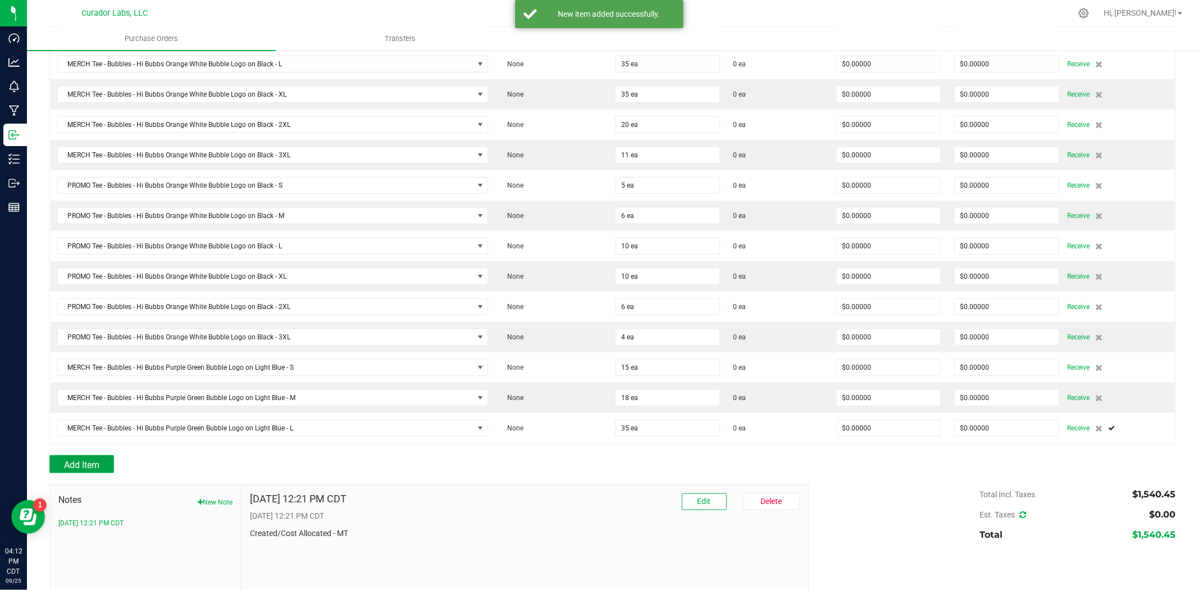
click at [67, 462] on button "Add Item" at bounding box center [81, 464] width 65 height 18
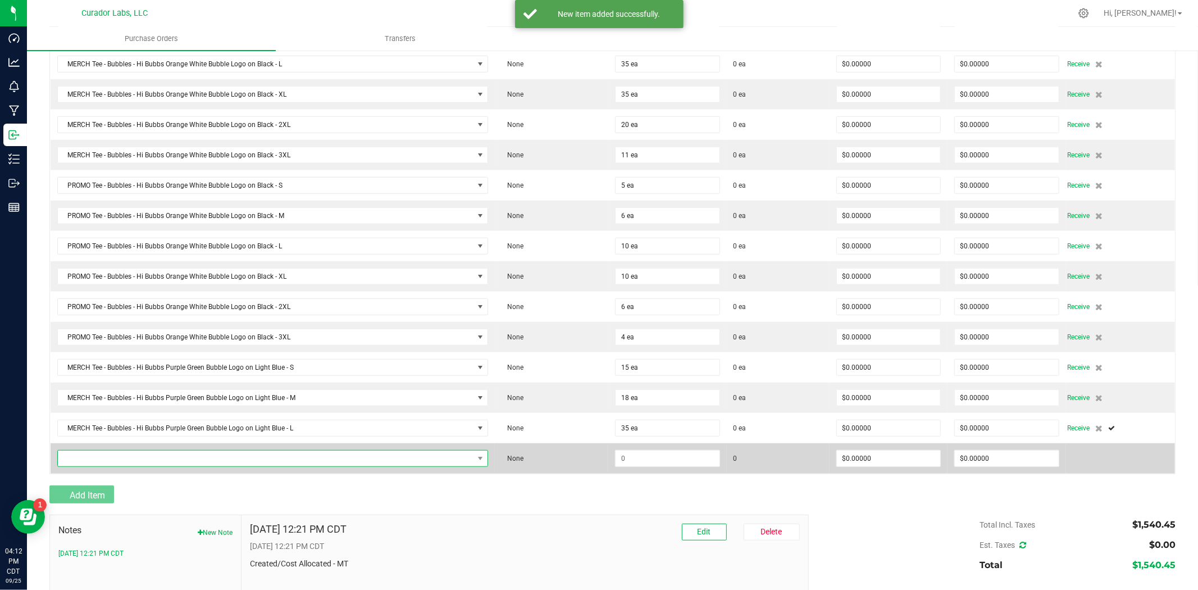
click at [83, 465] on span "NO DATA FOUND" at bounding box center [266, 459] width 416 height 16
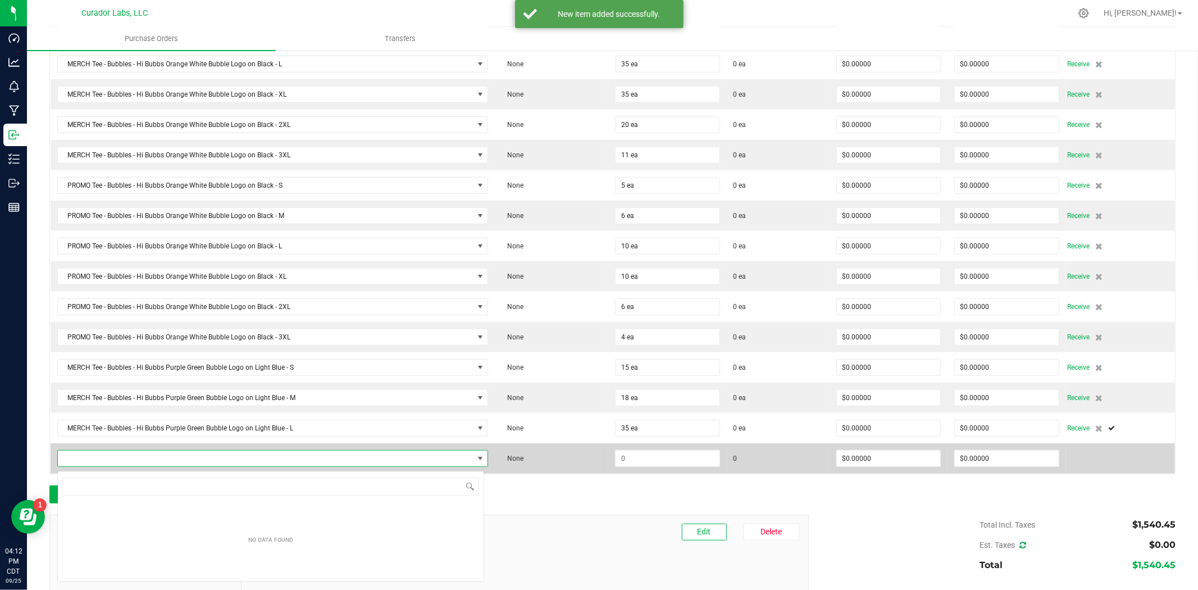
scroll to position [56165, 55755]
type input "Tee - Bubbles - Hi Bubbs Purple Green Bubble Logo on Light Blue"
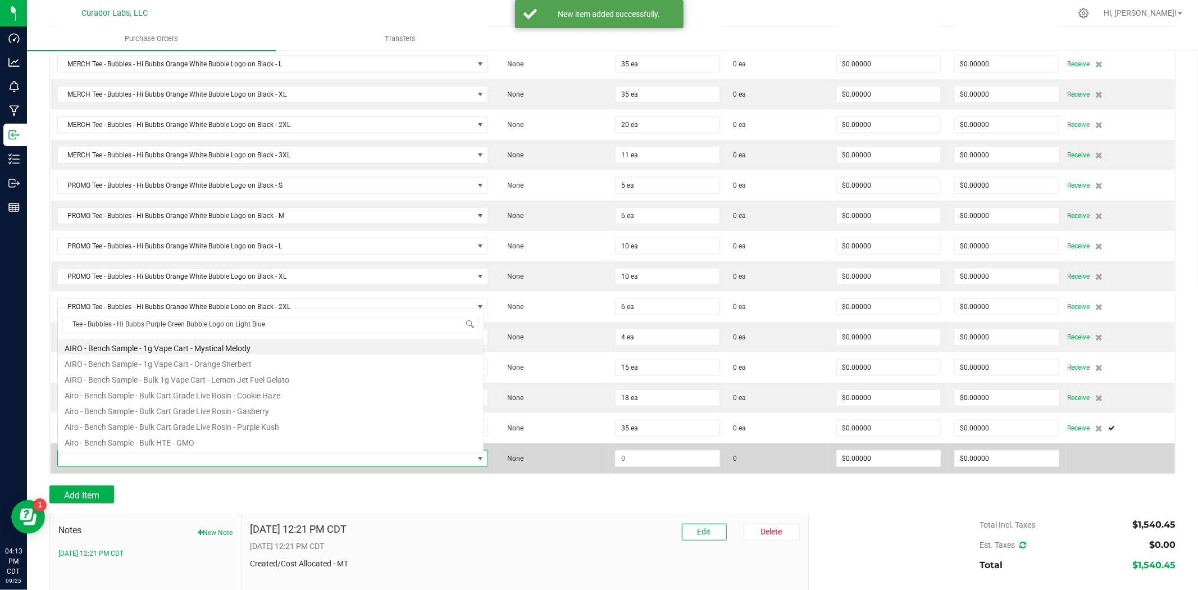
scroll to position [17, 423]
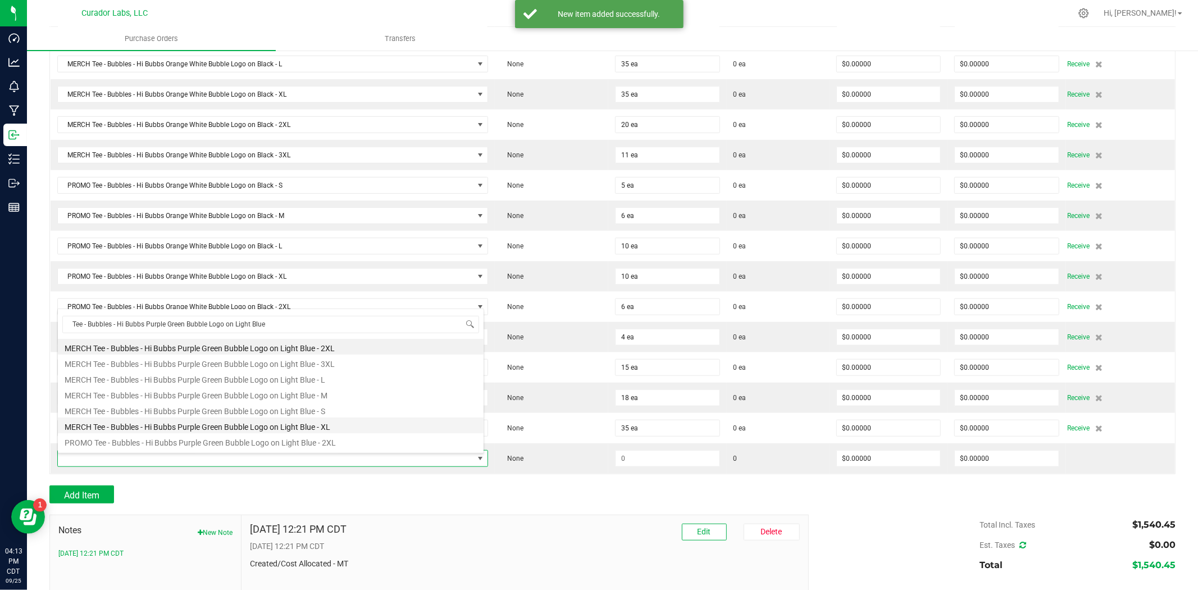
click at [254, 425] on li "MERCH Tee - Bubbles - Hi Bubbs Purple Green Bubble Logo on Light Blue - XL" at bounding box center [271, 425] width 426 height 16
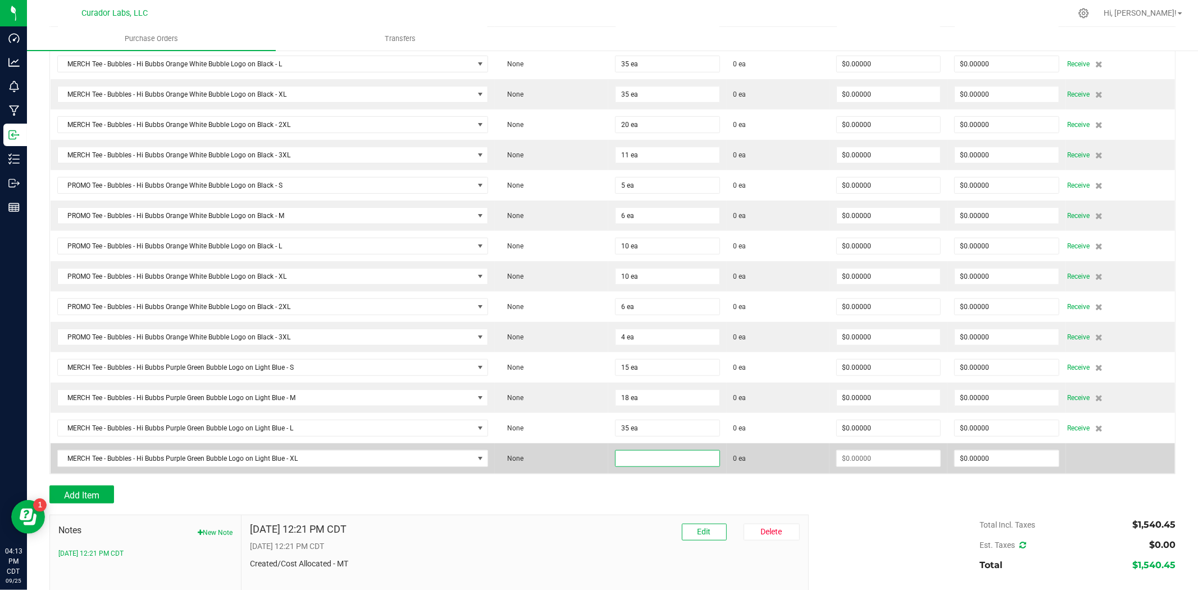
click at [622, 462] on input at bounding box center [668, 459] width 104 height 16
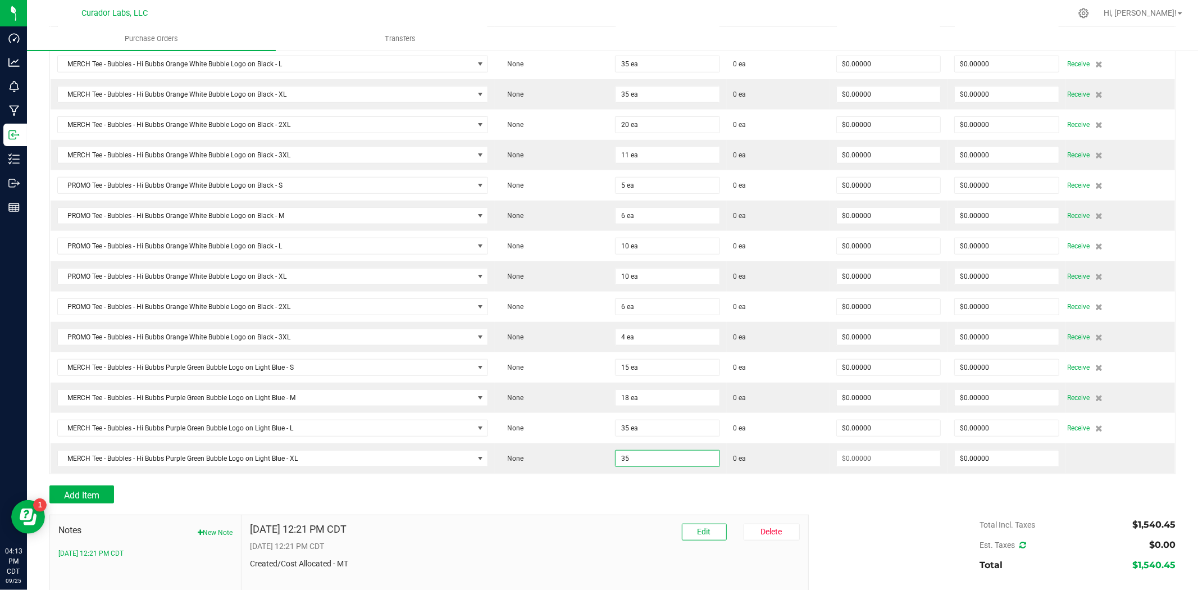
type input "35 ea"
click at [599, 497] on div "Add Item" at bounding box center [424, 494] width 751 height 18
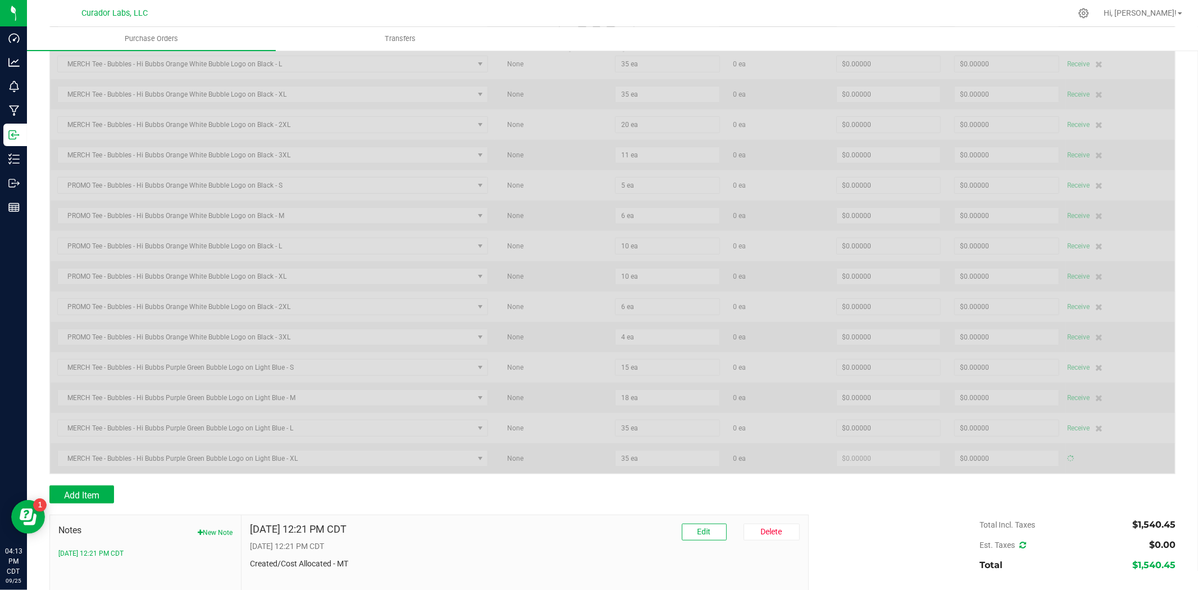
type input "$0.00000"
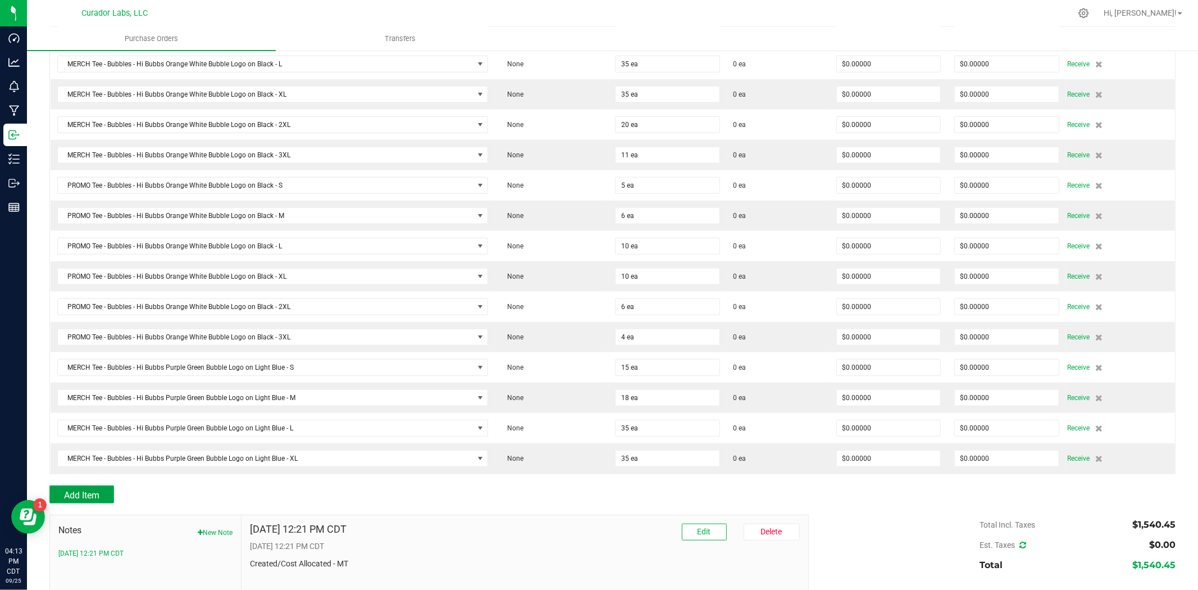
click at [66, 498] on span "Add Item" at bounding box center [81, 495] width 35 height 11
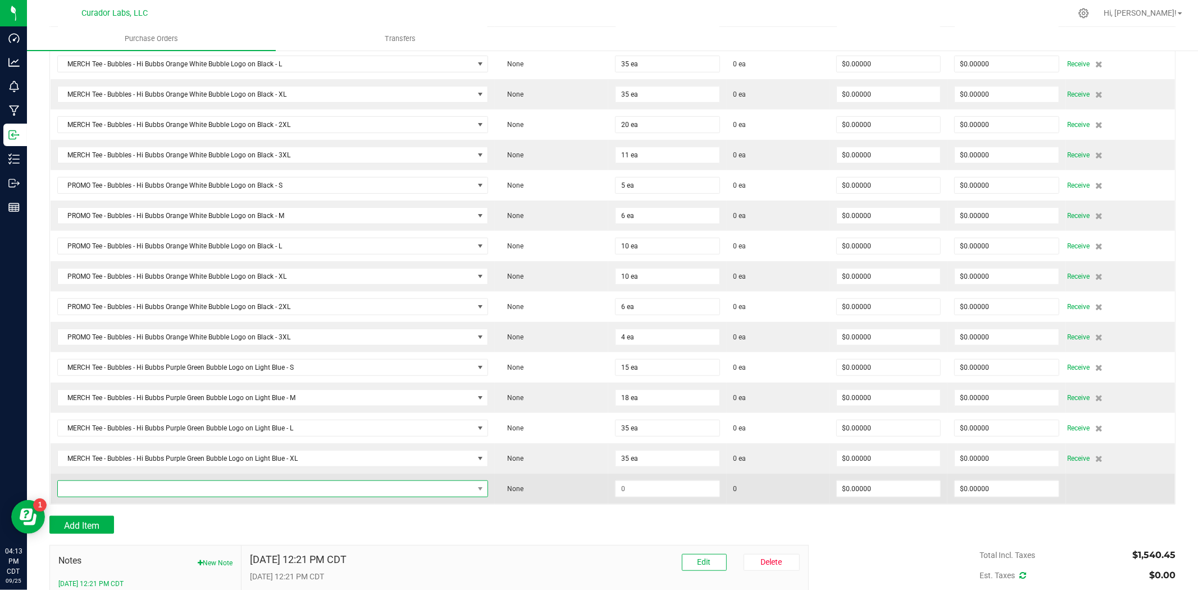
click at [153, 487] on span "NO DATA FOUND" at bounding box center [266, 489] width 416 height 16
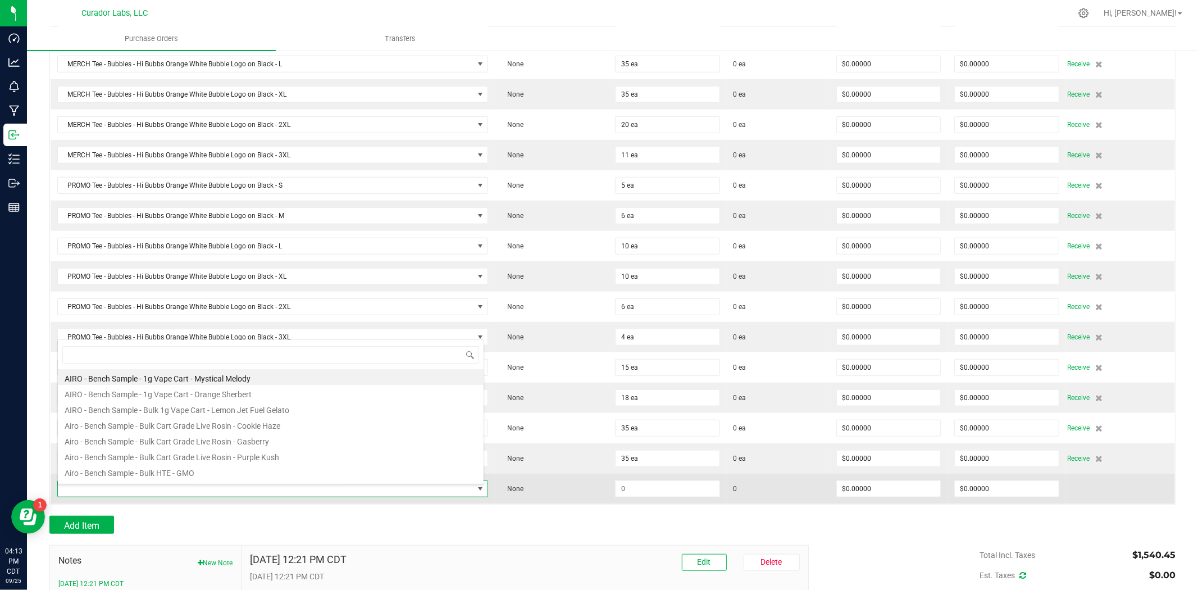
type input "Tee - Bubbles - Hi Bubbs Purple Green Bubble Logo on Light Blue"
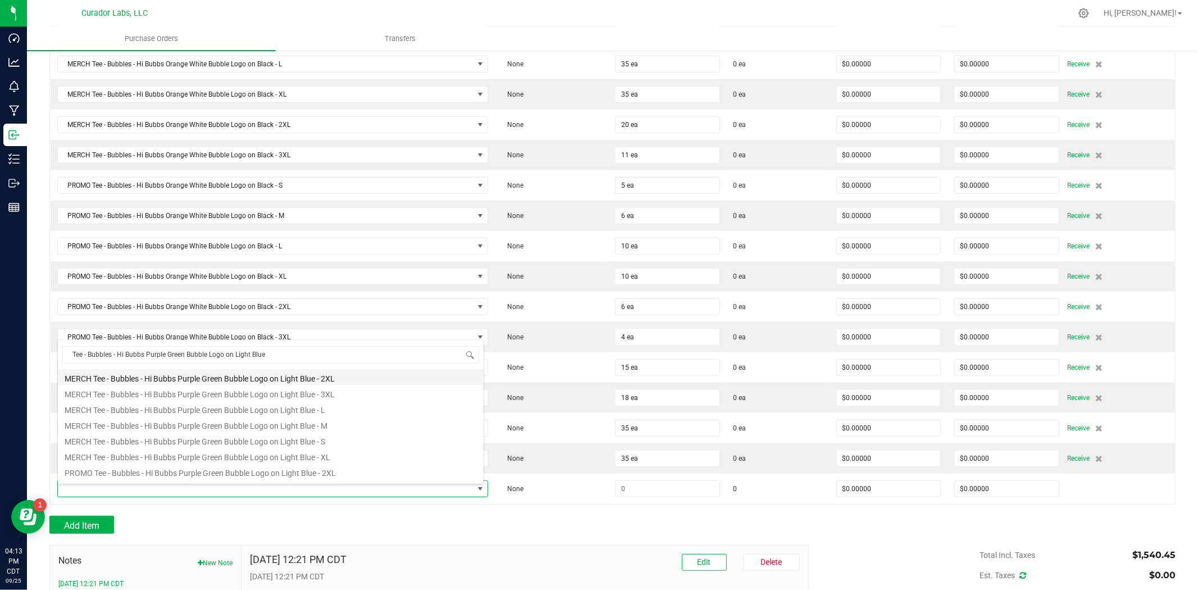
drag, startPoint x: 250, startPoint y: 475, endPoint x: 244, endPoint y: 381, distance: 94.0
click at [244, 369] on ul "MERCH Tee - Bubbles - Hi Bubbs Purple Green Bubble Logo on Light Blue - 2XL MER…" at bounding box center [271, 369] width 426 height 0
click at [244, 381] on li "MERCH Tee - Bubbles - Hi Bubbs Purple Green Bubble Logo on Light Blue - 2XL" at bounding box center [271, 377] width 426 height 16
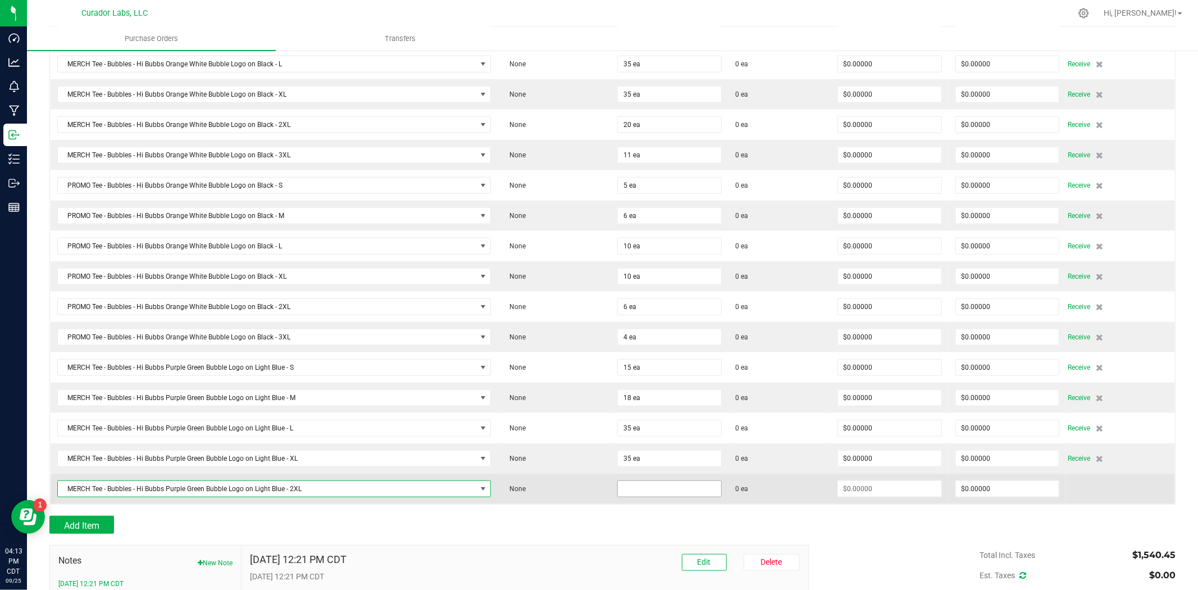
click at [649, 497] on input at bounding box center [669, 489] width 103 height 16
type input "20 ea"
click at [611, 504] on td "20 ea" at bounding box center [670, 489] width 118 height 30
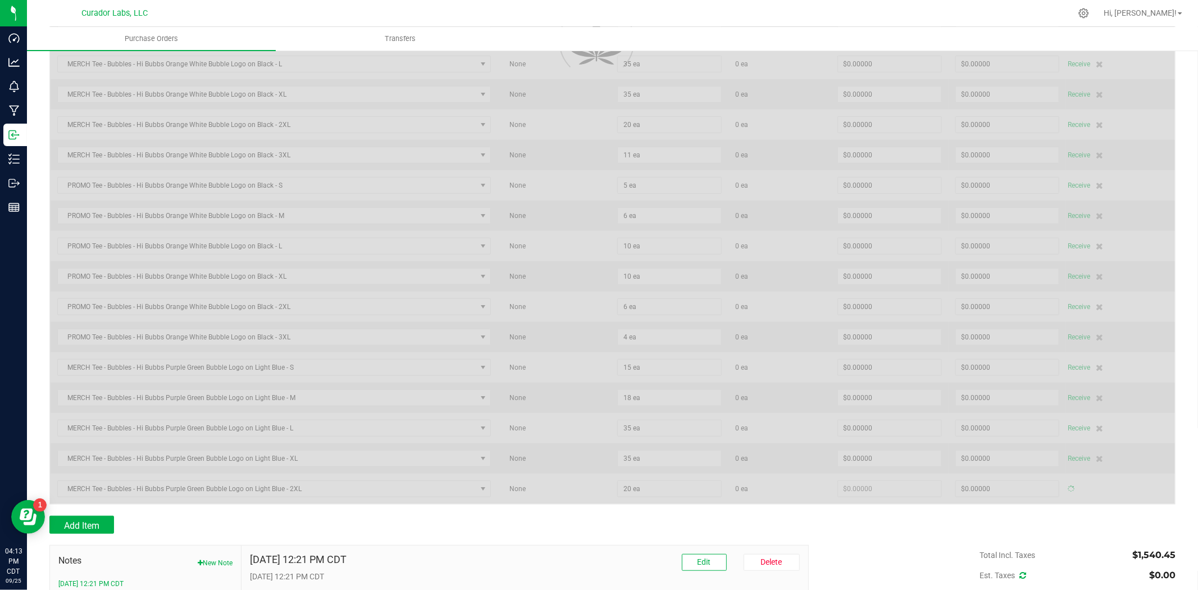
type input "$0.00000"
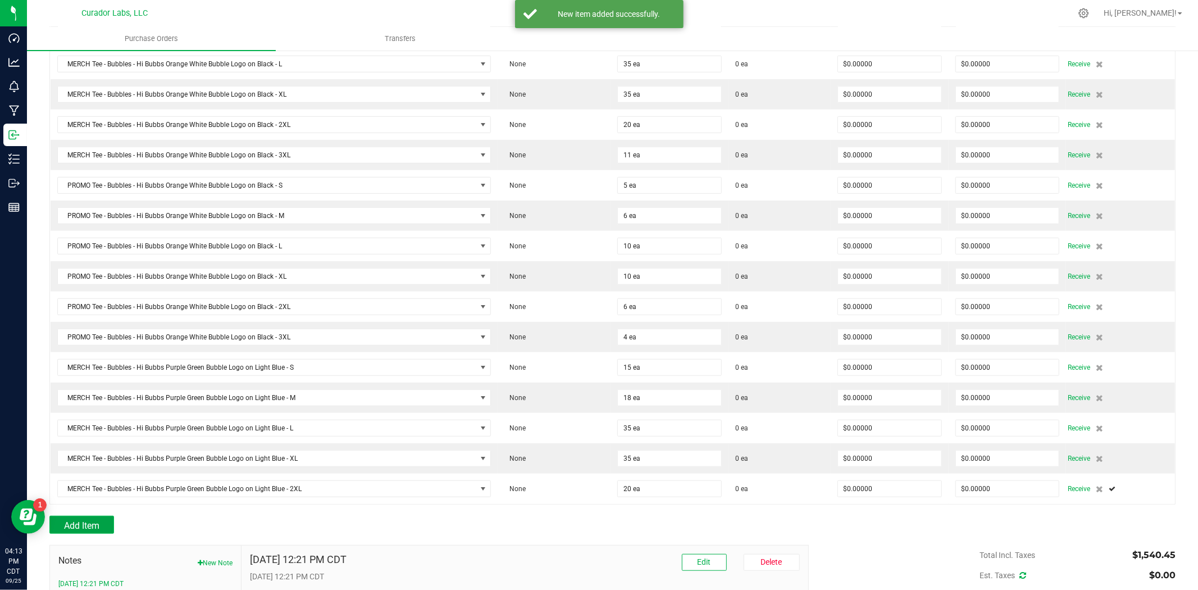
click at [98, 521] on button "Add Item" at bounding box center [81, 525] width 65 height 18
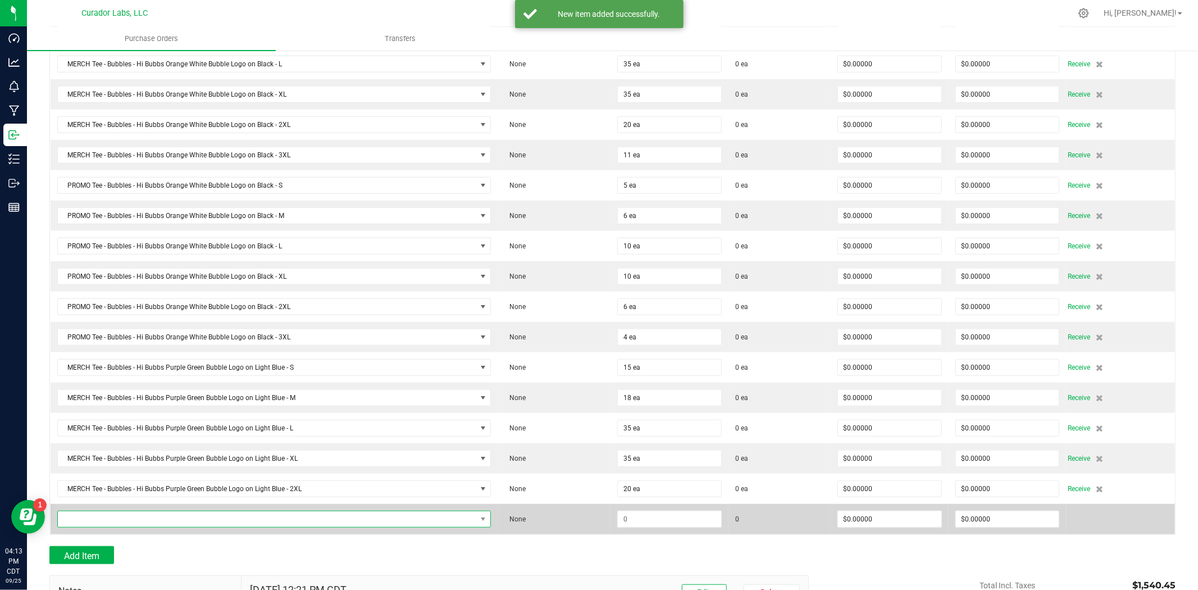
click at [203, 518] on span "NO DATA FOUND" at bounding box center [267, 519] width 419 height 16
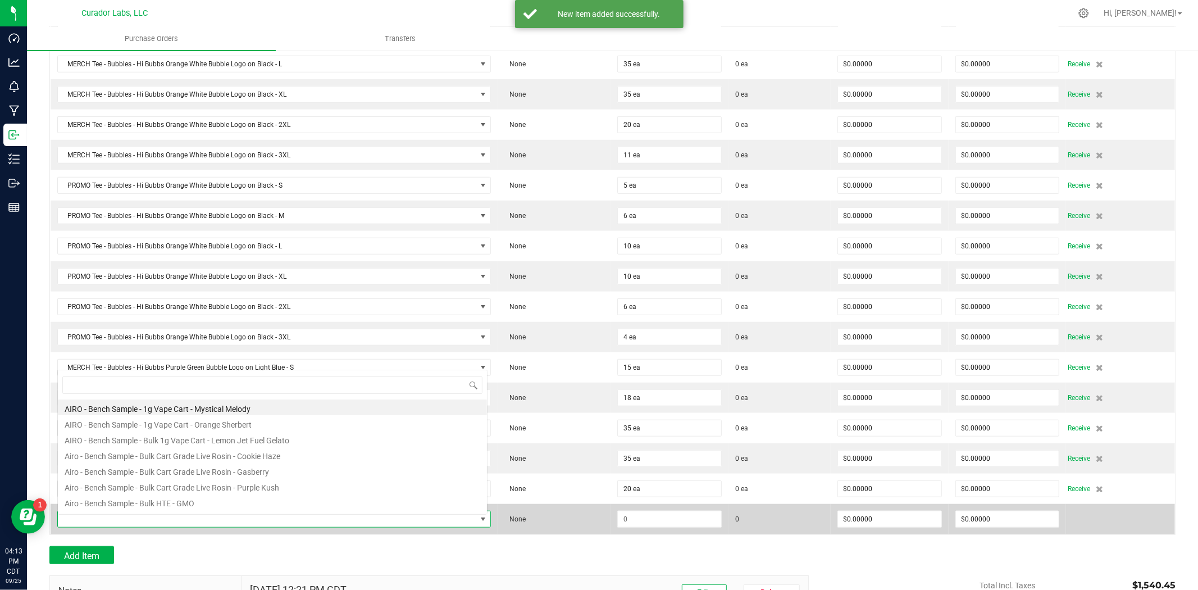
scroll to position [17, 426]
type input "Tee - Bubbles - Hi Bubbs Purple Green Bubble Logo on Light Blue"
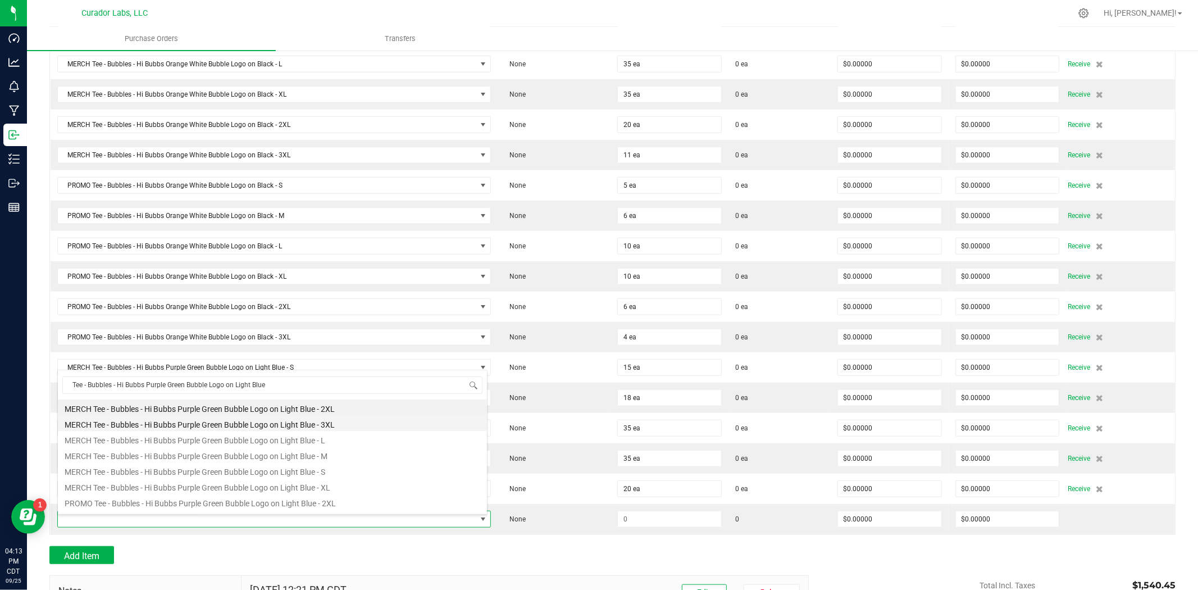
click at [257, 422] on li "MERCH Tee - Bubbles - Hi Bubbs Purple Green Bubble Logo on Light Blue - 3XL" at bounding box center [272, 423] width 429 height 16
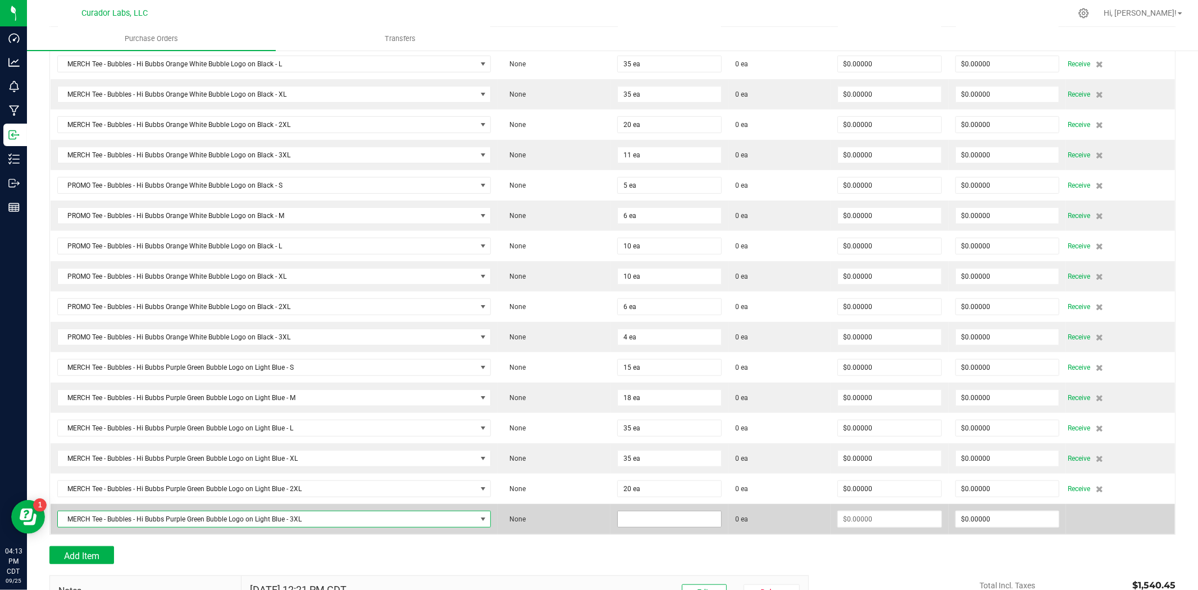
click at [639, 525] on input at bounding box center [669, 519] width 103 height 16
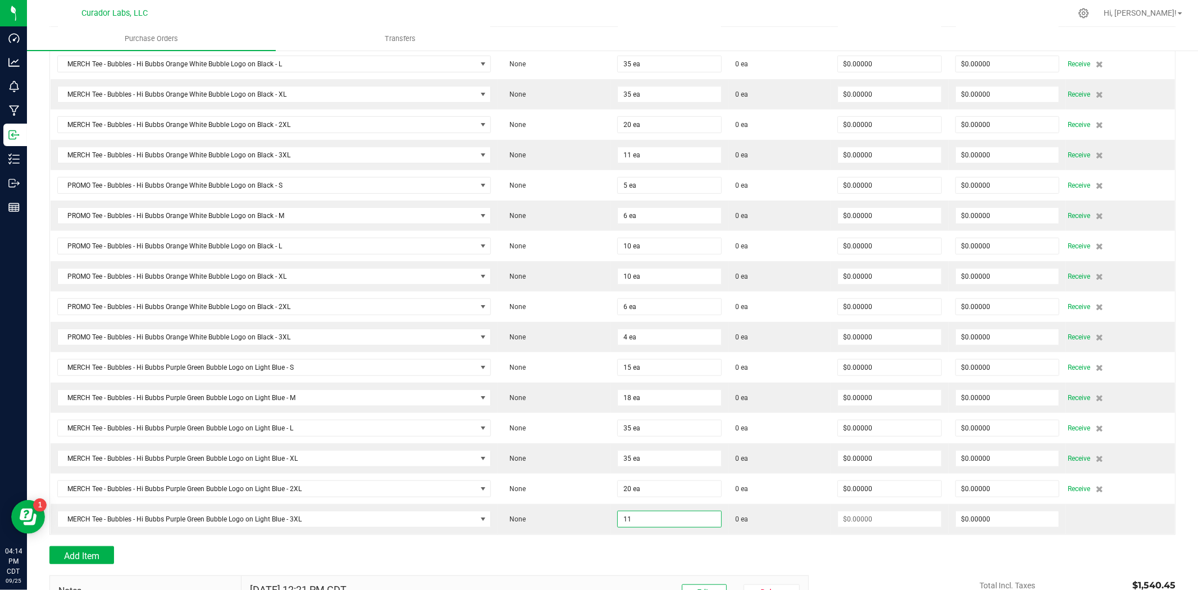
type input "11 ea"
click at [589, 564] on div "Add Item" at bounding box center [424, 555] width 751 height 18
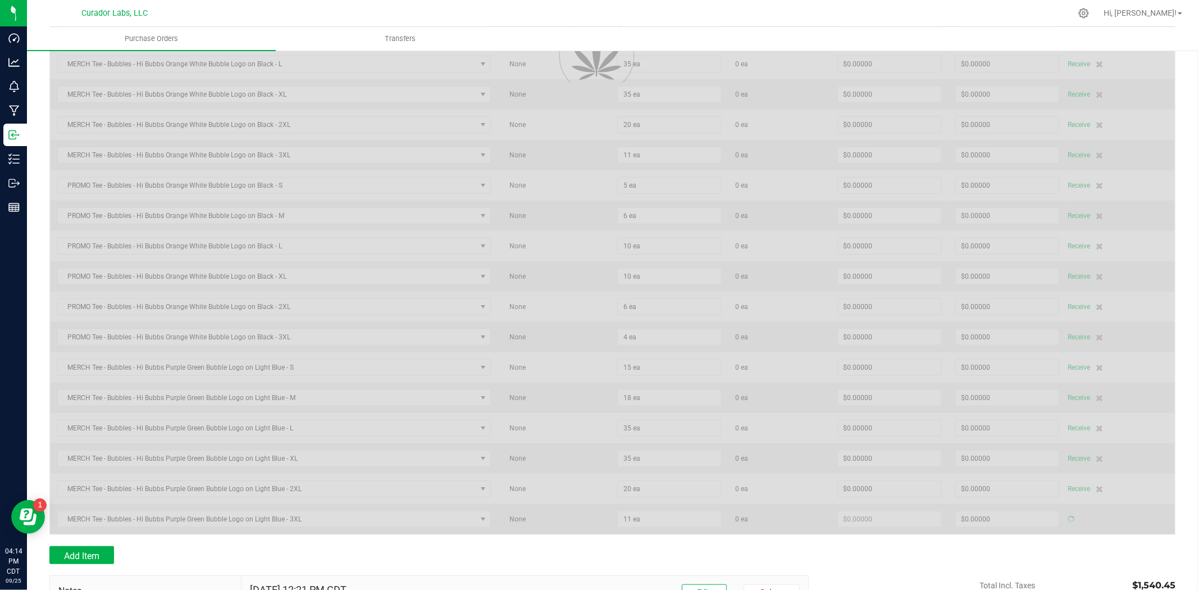
type input "$0.00000"
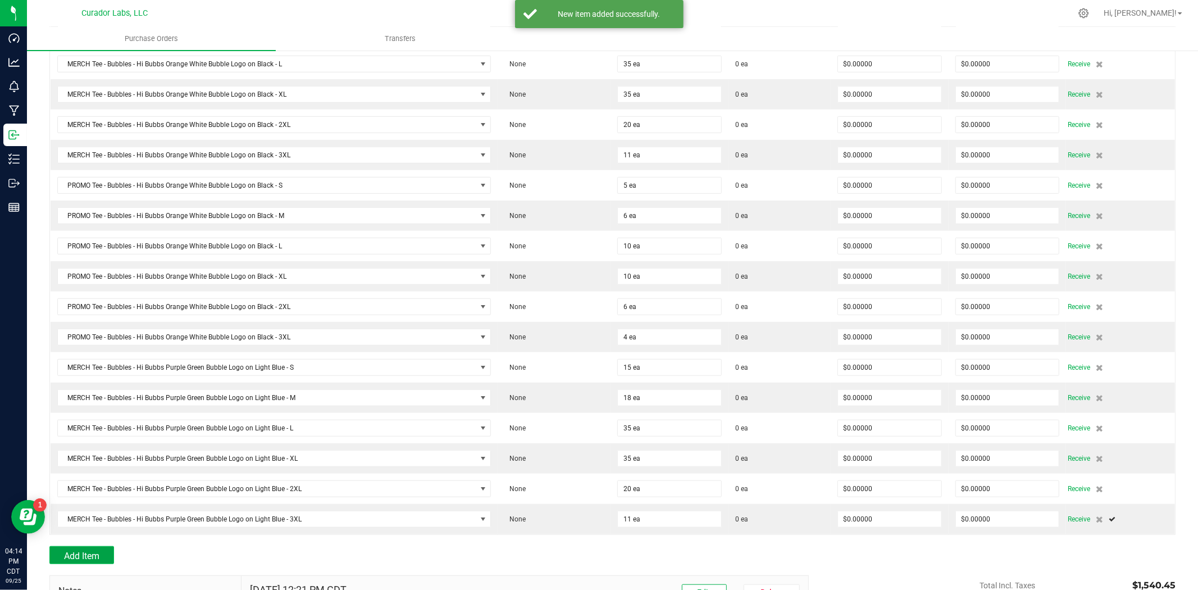
click at [85, 552] on button "Add Item" at bounding box center [81, 555] width 65 height 18
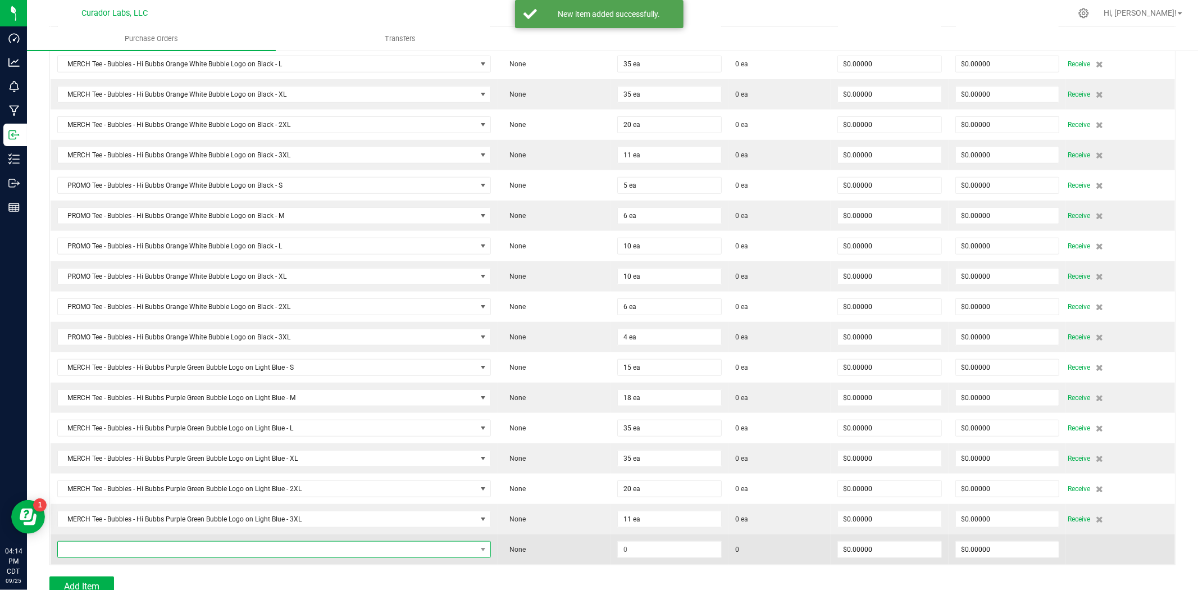
click at [231, 553] on span "NO DATA FOUND" at bounding box center [267, 550] width 419 height 16
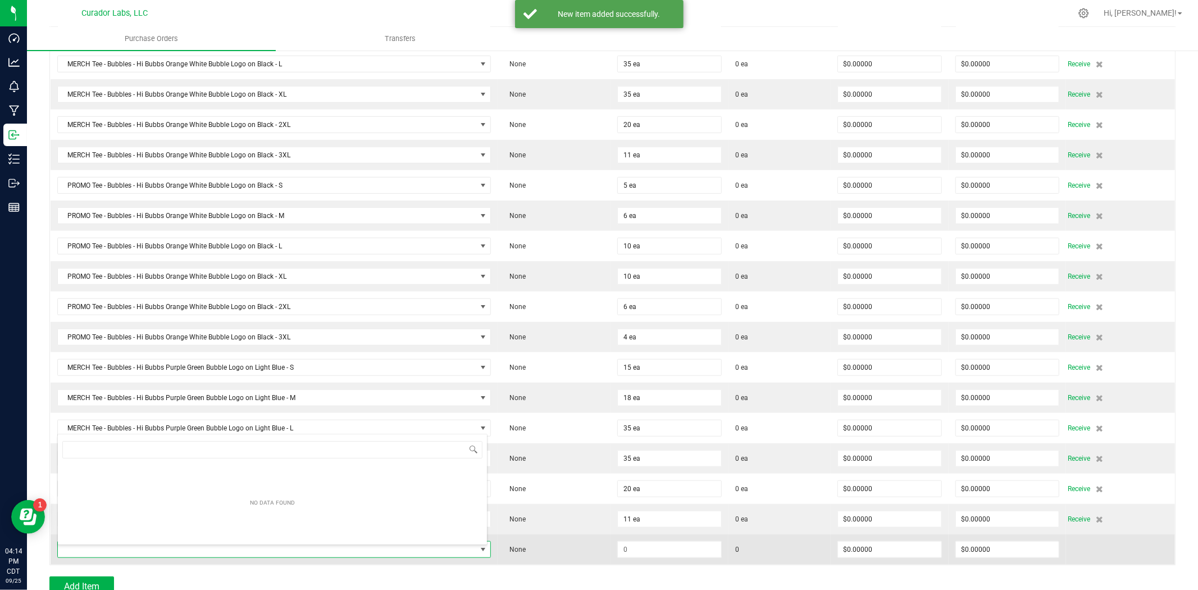
type input "Tee - Bubbles - Hi Bubbs Purple Green Bubble Logo on Light Blue"
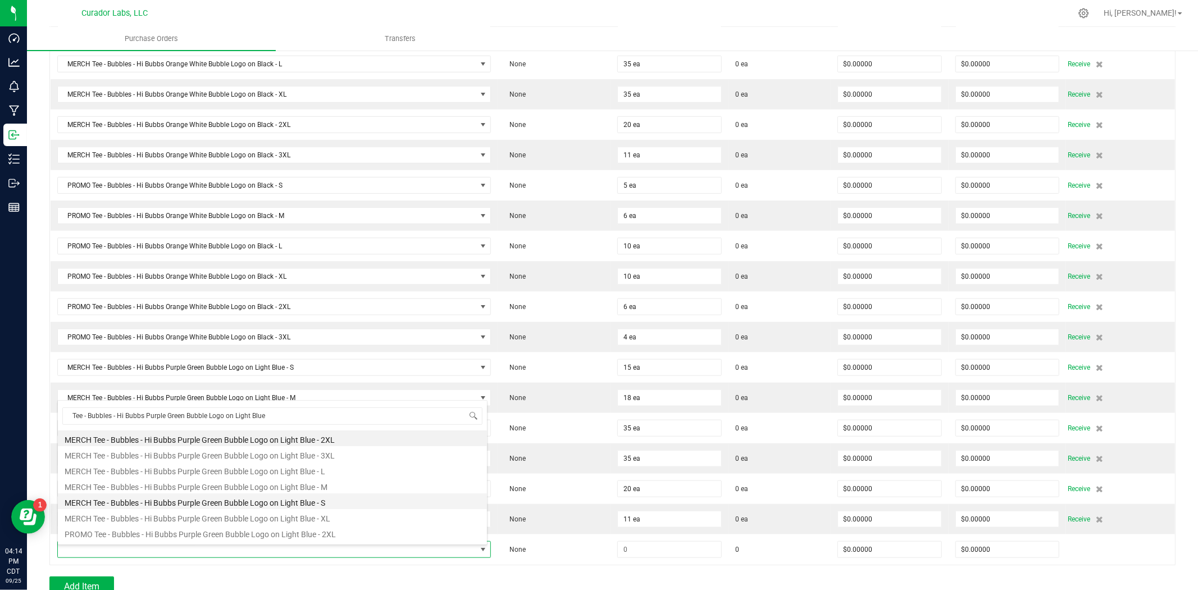
scroll to position [83, 0]
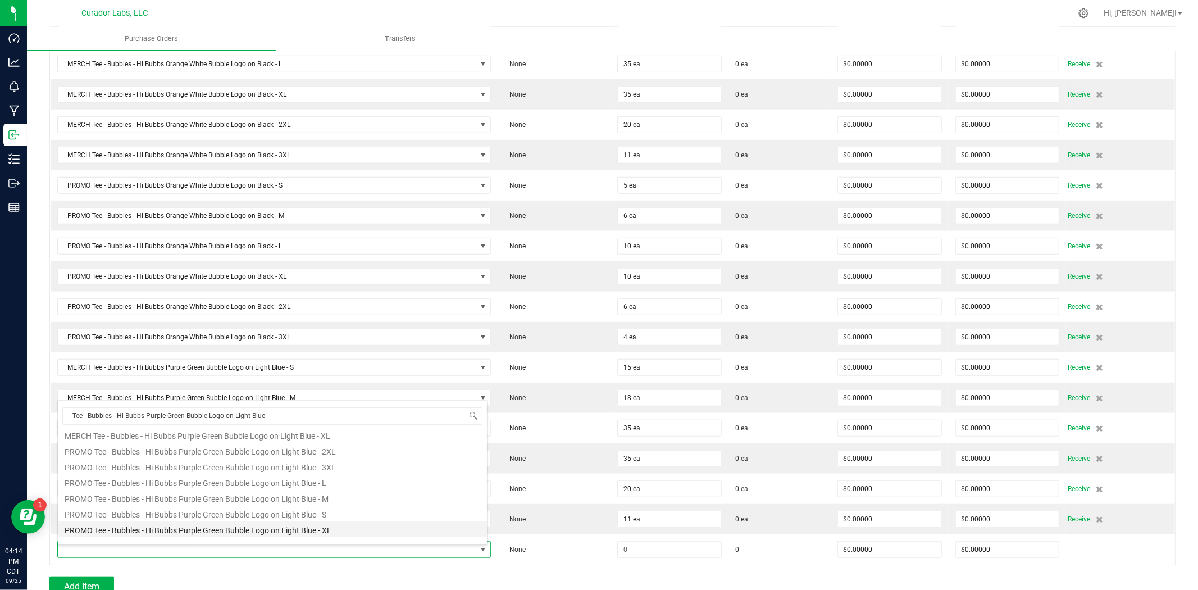
click at [252, 521] on li "PROMO Tee - Bubbles - Hi Bubbs Purple Green Bubble Logo on Light Blue - XL" at bounding box center [272, 529] width 429 height 16
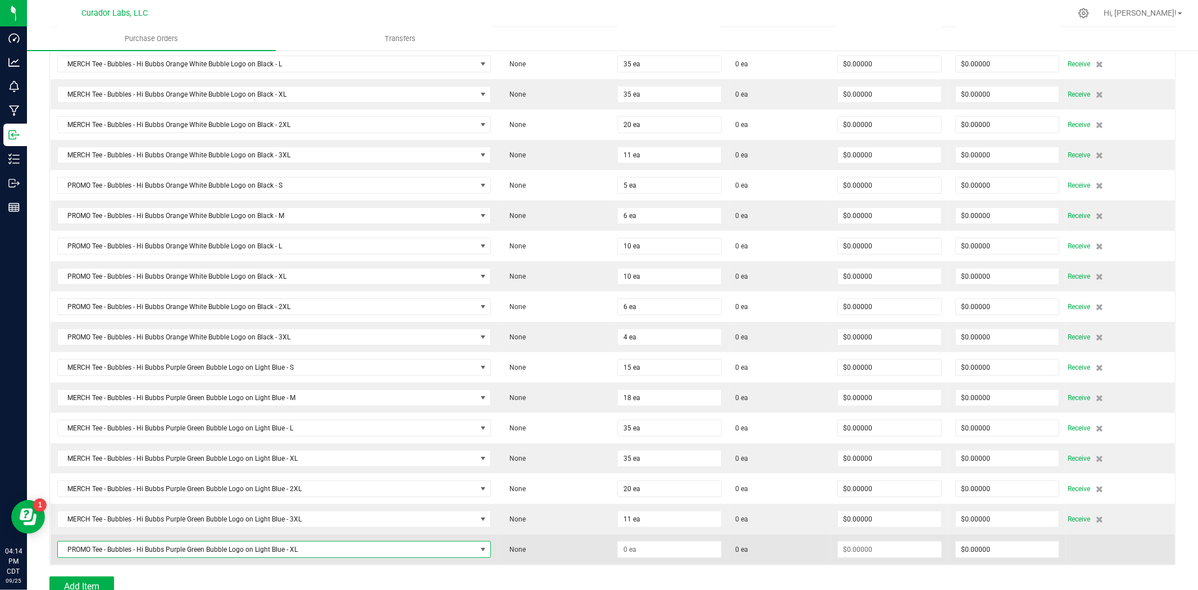
click at [253, 547] on span "PROMO Tee - Bubbles - Hi Bubbs Purple Green Bubble Logo on Light Blue - XL" at bounding box center [267, 550] width 419 height 16
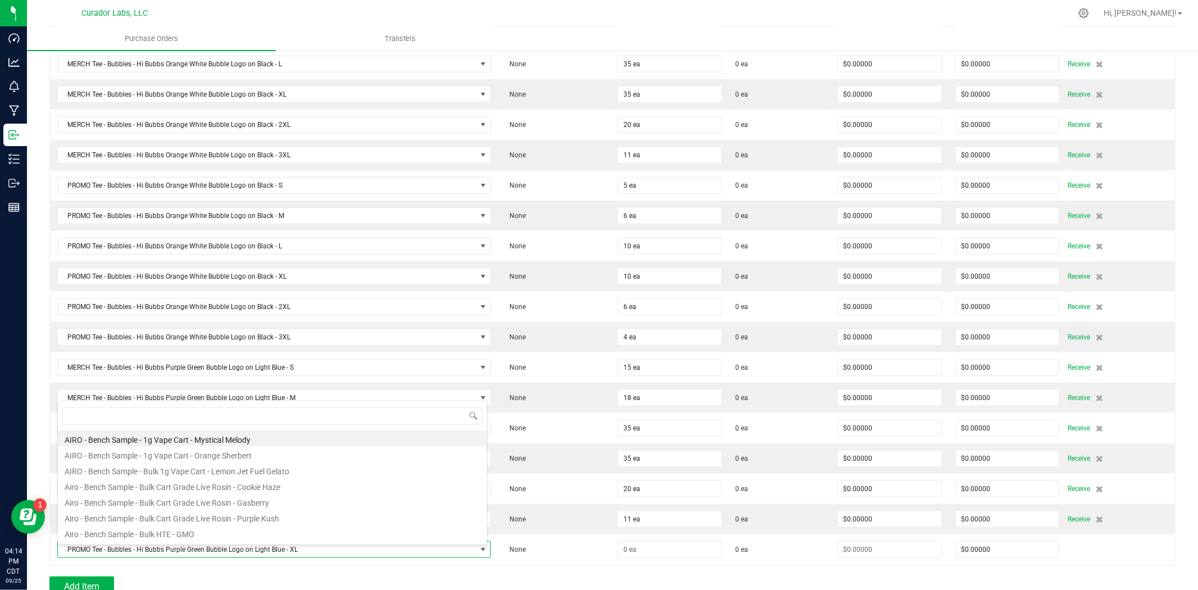
scroll to position [17, 426]
type input "Tee - Bubbles - Hi Bubbs Purple Green Bubble Logo on Light Blue"
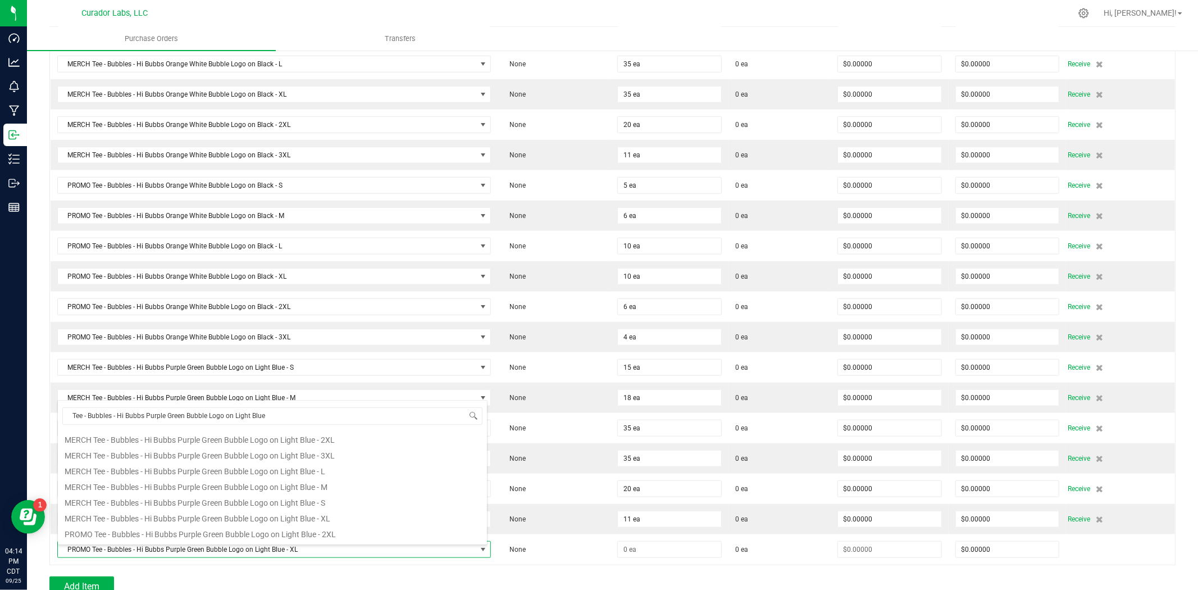
scroll to position [76, 0]
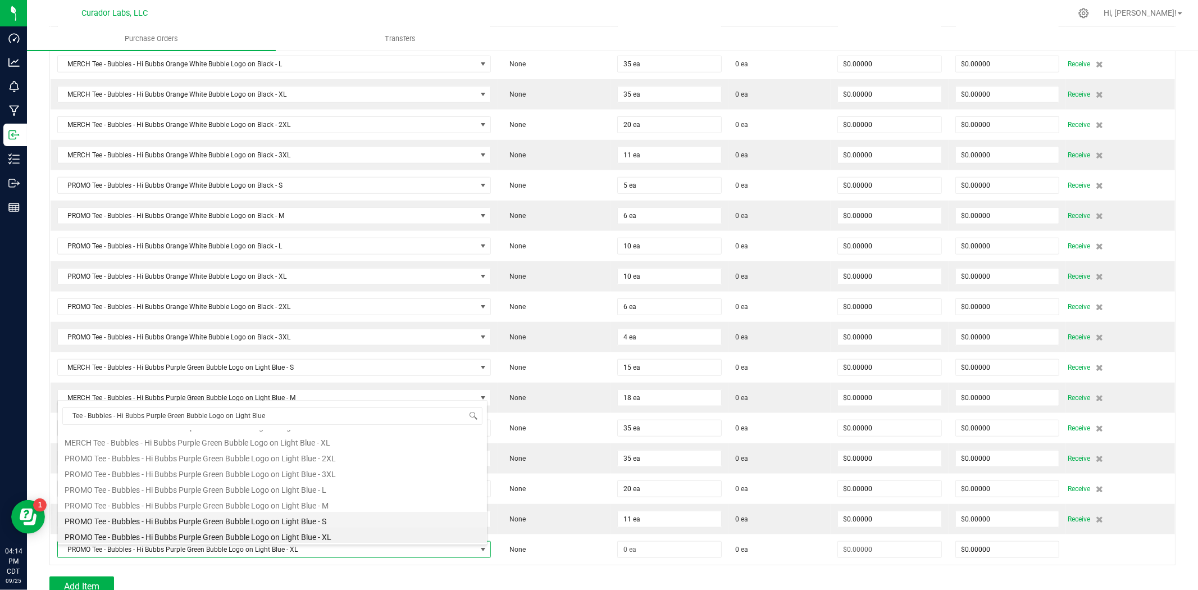
click at [274, 517] on li "PROMO Tee - Bubbles - Hi Bubbs Purple Green Bubble Logo on Light Blue - S" at bounding box center [272, 520] width 429 height 16
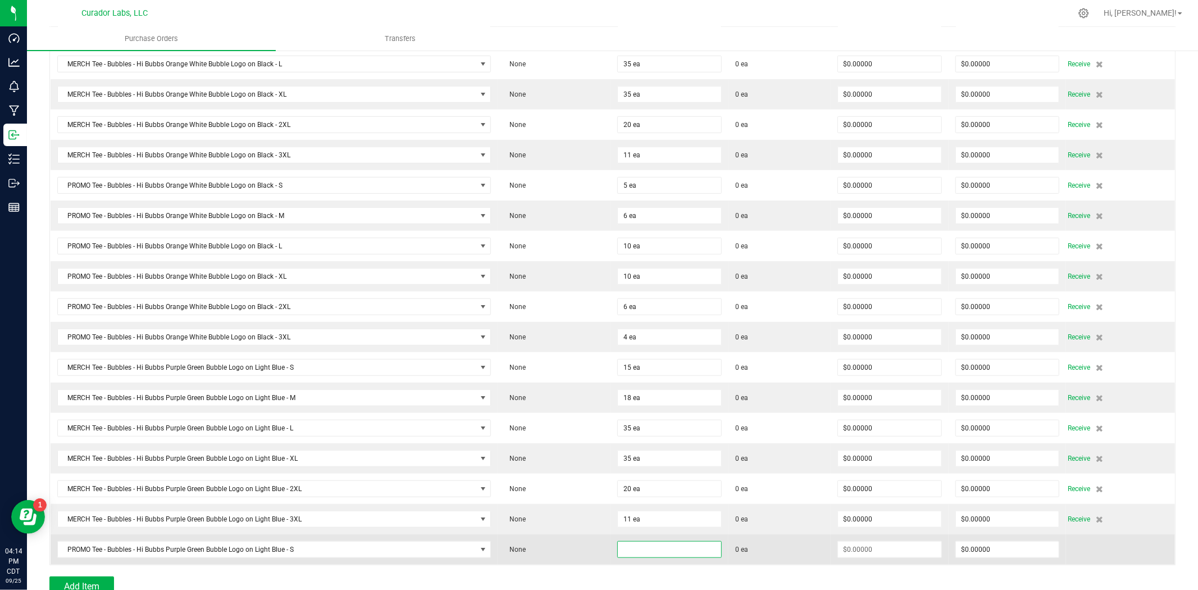
click at [636, 555] on input at bounding box center [669, 550] width 103 height 16
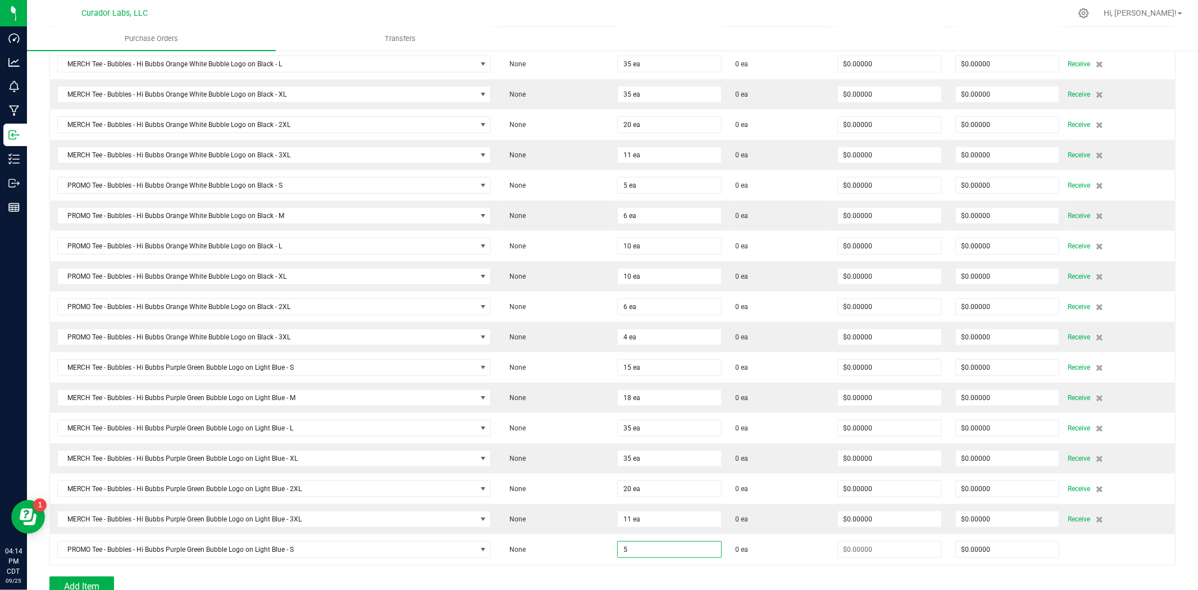
type input "5 ea"
click at [572, 576] on div at bounding box center [612, 570] width 1126 height 11
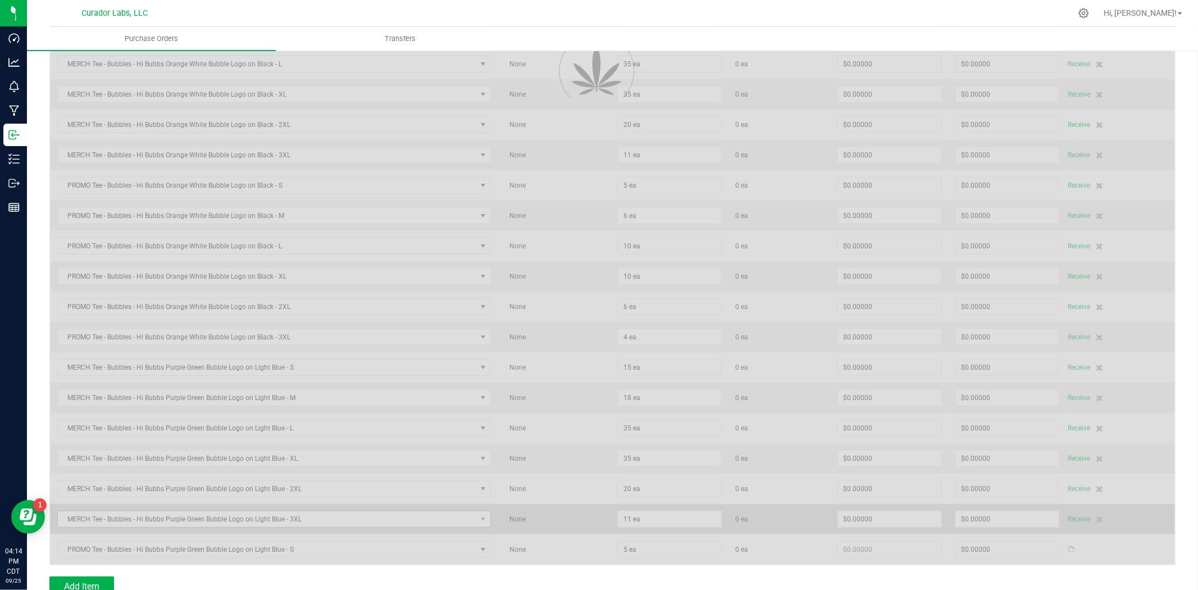
type input "$0.00000"
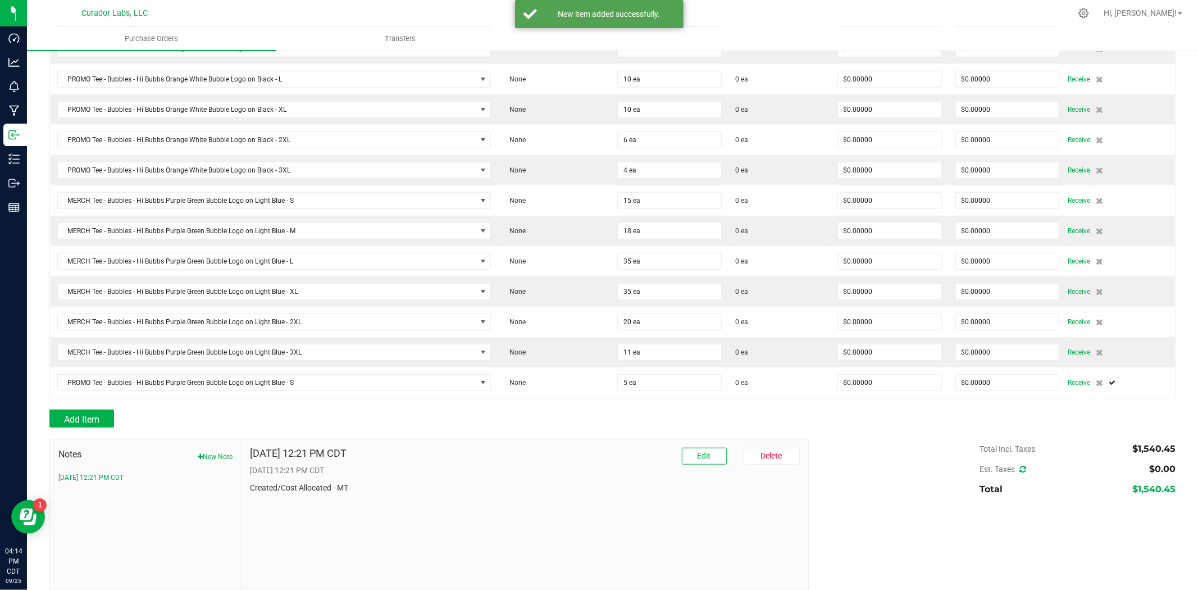
scroll to position [781, 0]
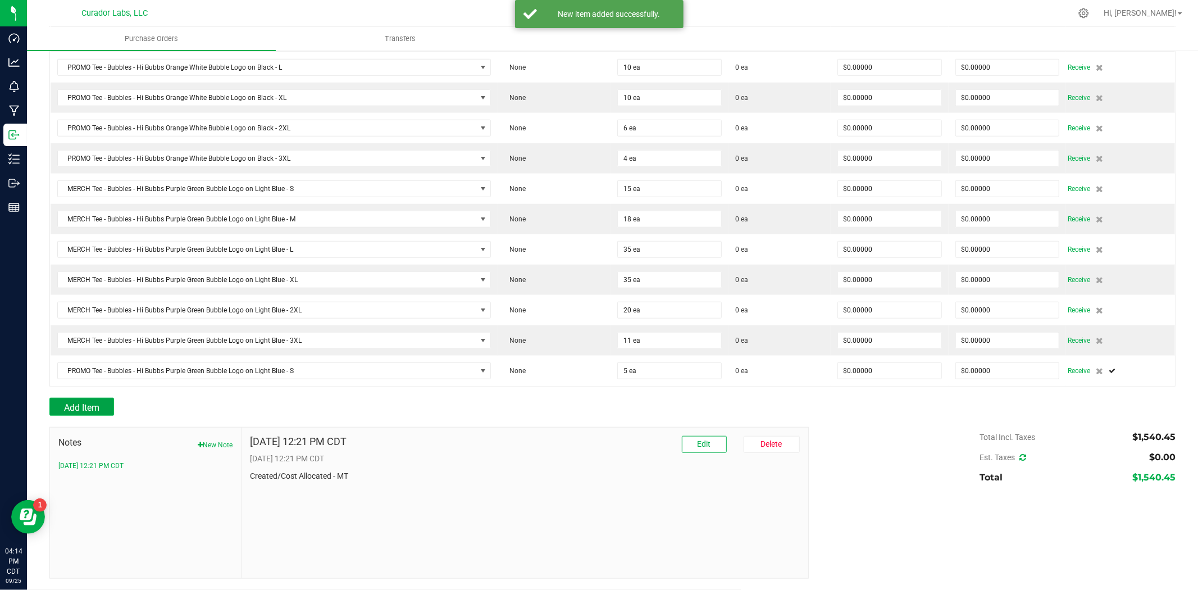
click at [96, 411] on span "Add Item" at bounding box center [81, 407] width 35 height 11
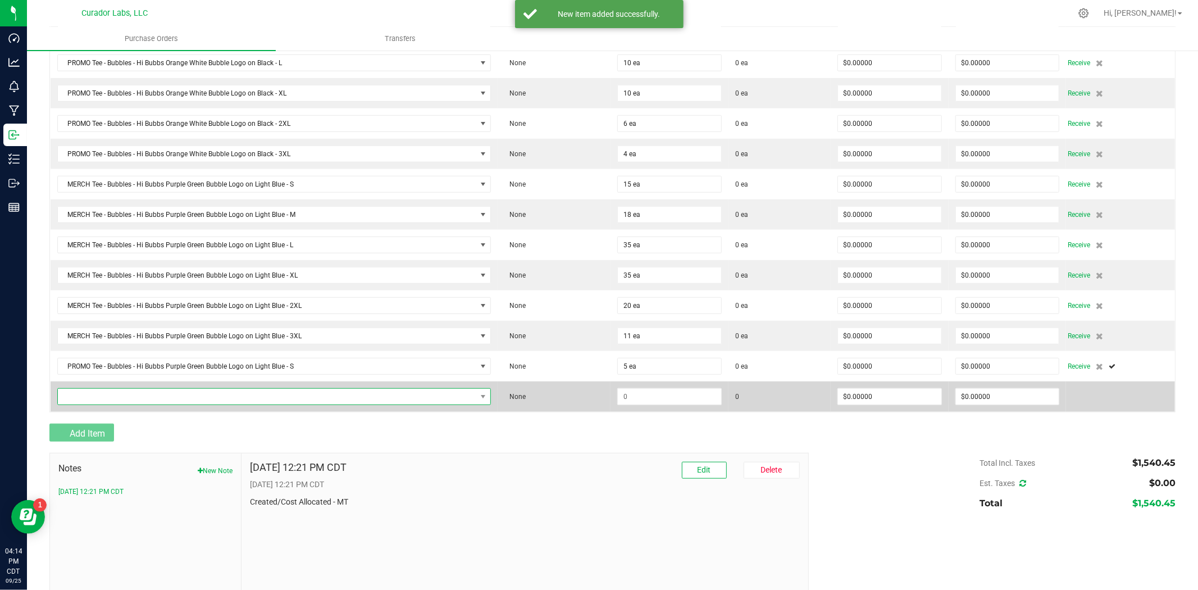
click at [163, 405] on span "NO DATA FOUND" at bounding box center [267, 397] width 419 height 16
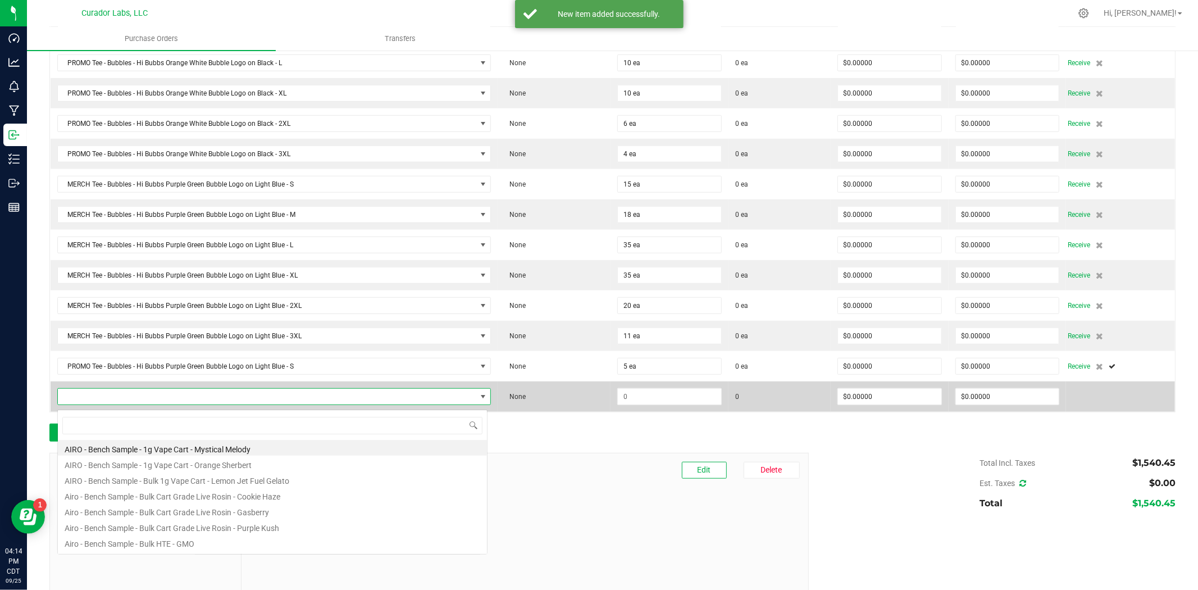
scroll to position [17, 426]
type input "Tee - Bubbles - Hi Bubbs Purple Green Bubble Logo on Light Blue"
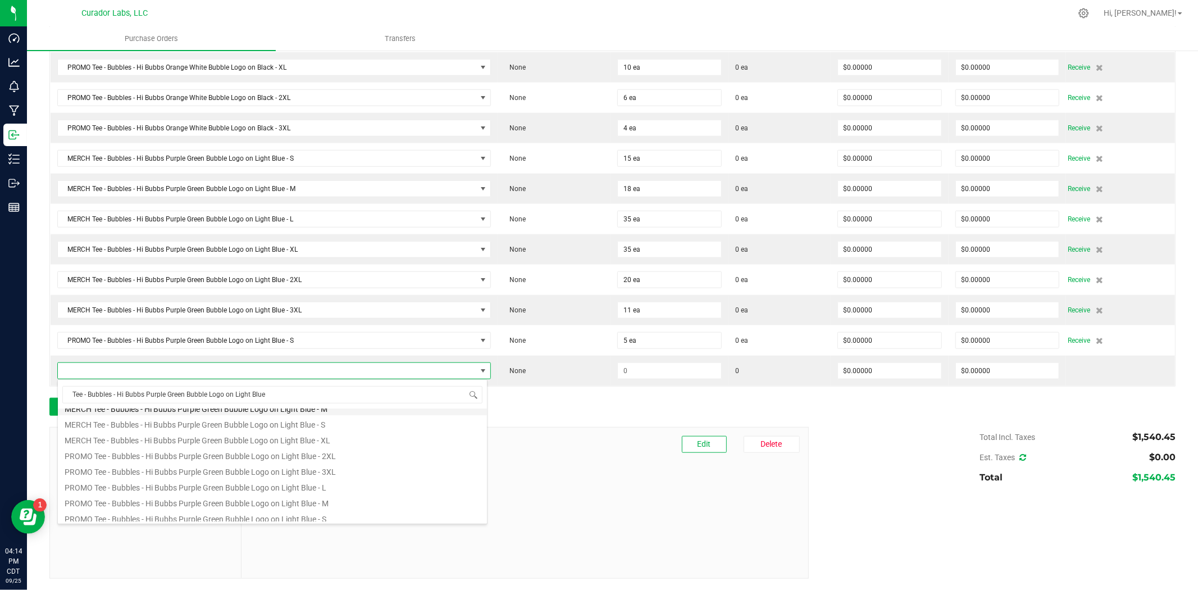
scroll to position [83, 0]
click at [343, 473] on li "PROMO Tee - Bubbles - Hi Bubbs Purple Green Bubble Logo on Light Blue - M" at bounding box center [272, 476] width 429 height 16
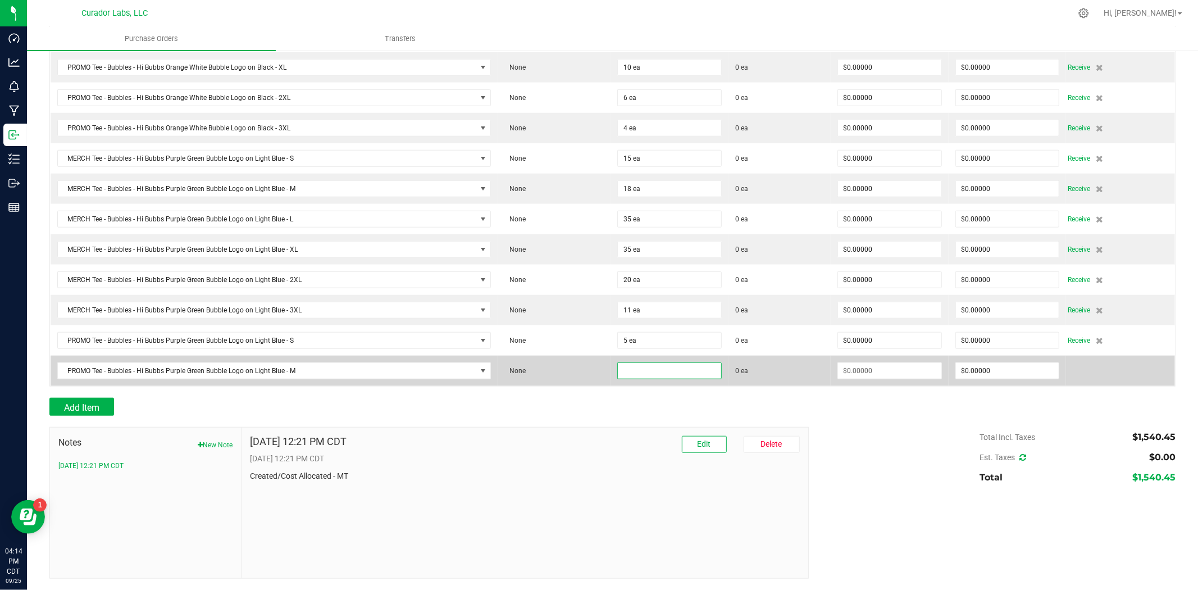
click at [638, 372] on input at bounding box center [669, 371] width 103 height 16
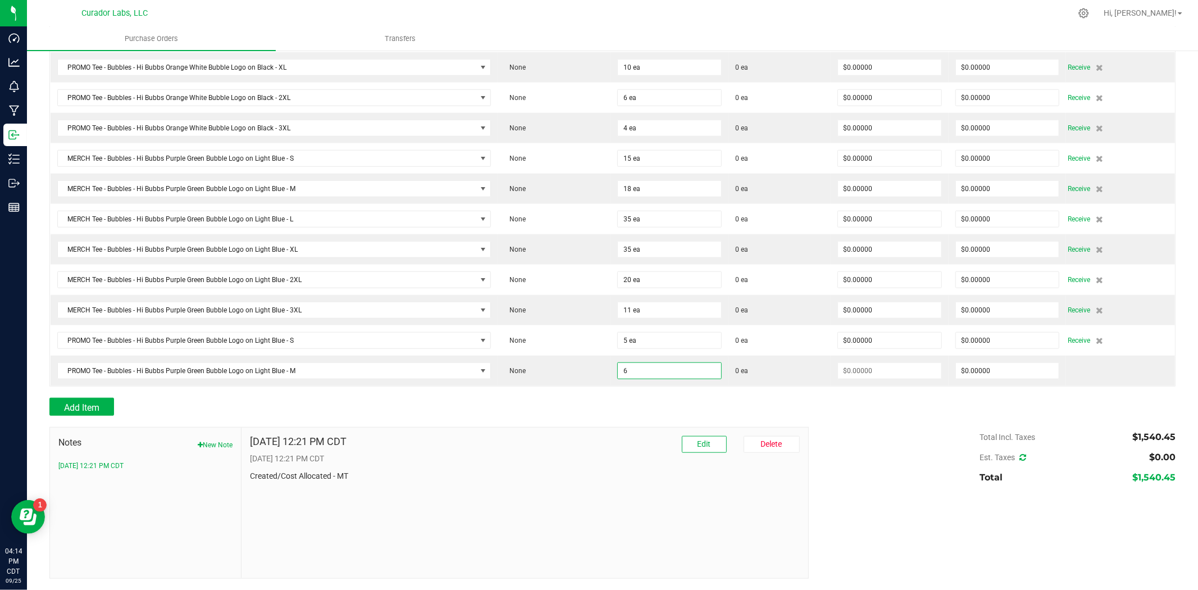
type input "6 ea"
click at [566, 419] on div at bounding box center [612, 421] width 1126 height 11
type input "$0.00000"
click at [90, 401] on button "Add Item" at bounding box center [81, 407] width 65 height 18
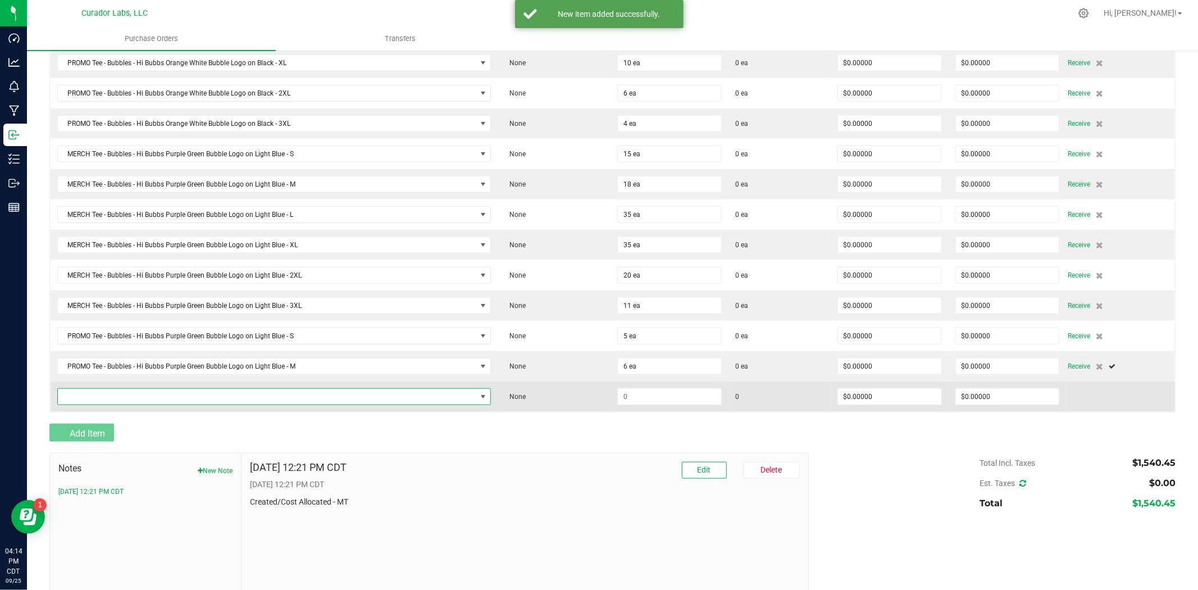
click at [92, 405] on span "NO DATA FOUND" at bounding box center [267, 397] width 419 height 16
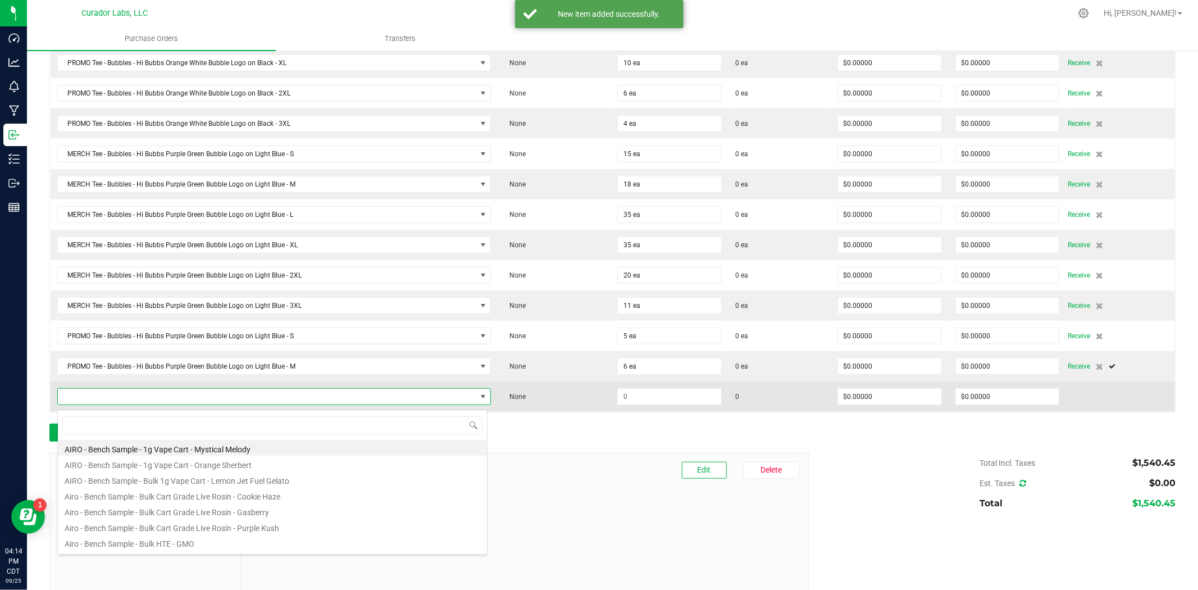
scroll to position [17, 426]
type input "Tee - Bubbles - Hi Bubbs Purple Green Bubble Logo on Light Blue"
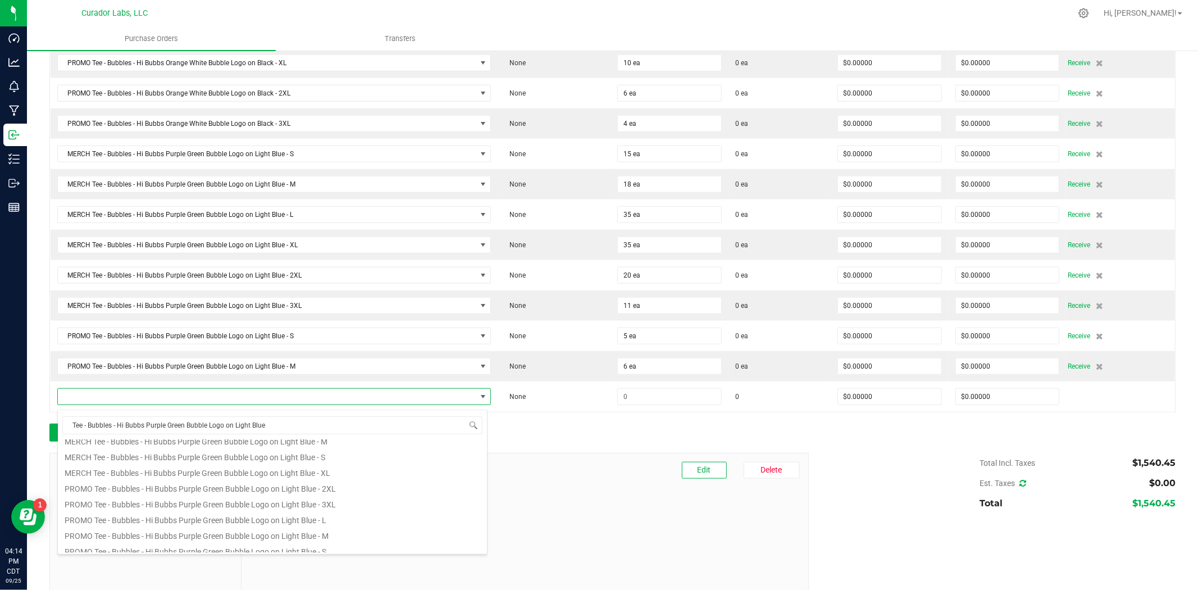
scroll to position [83, 0]
click at [251, 491] on li "PROMO Tee - Bubbles - Hi Bubbs Purple Green Bubble Logo on Light Blue - L" at bounding box center [272, 491] width 429 height 16
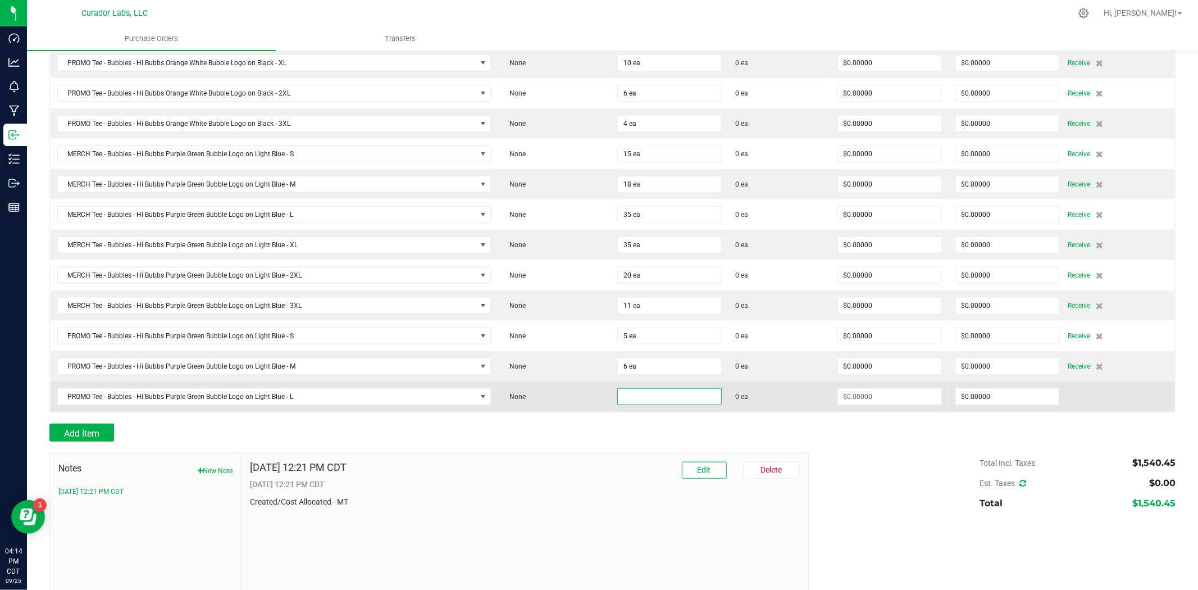
click at [661, 400] on input at bounding box center [669, 397] width 103 height 16
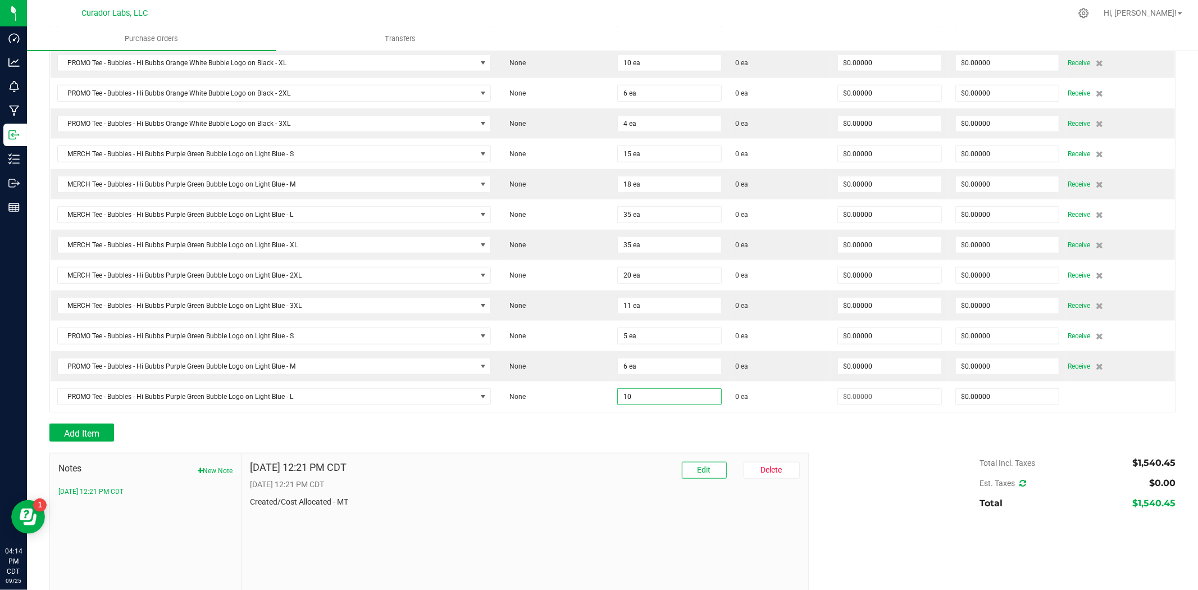
type input "10 ea"
click at [558, 440] on div "Add Item" at bounding box center [424, 433] width 751 height 18
type input "$0.00000"
click at [96, 429] on button "Add Item" at bounding box center [81, 433] width 65 height 18
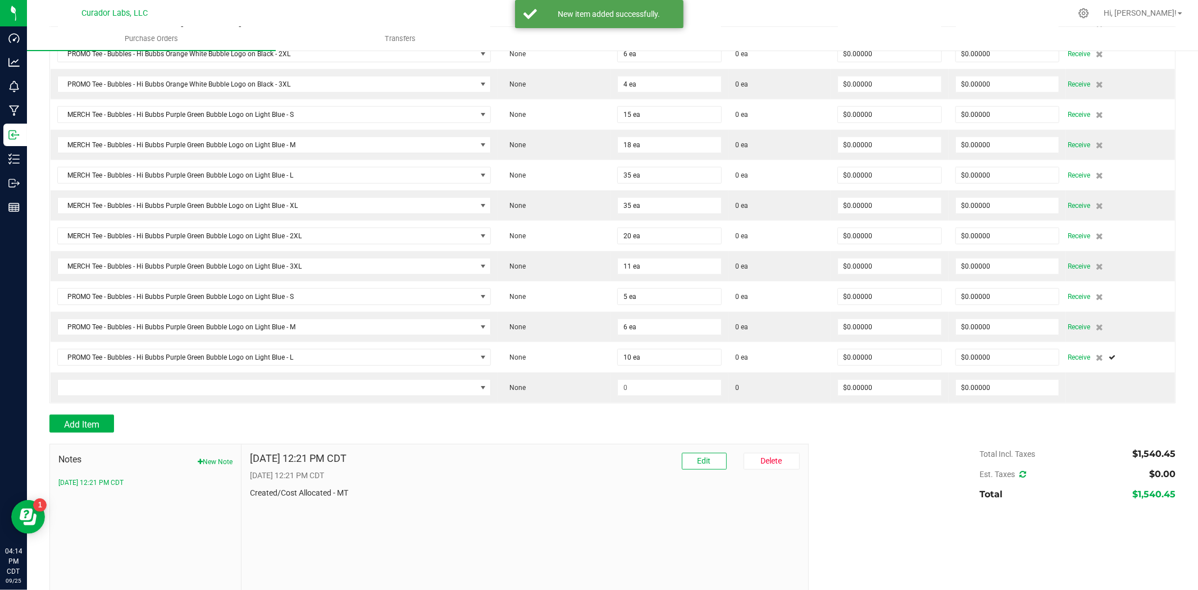
scroll to position [873, 0]
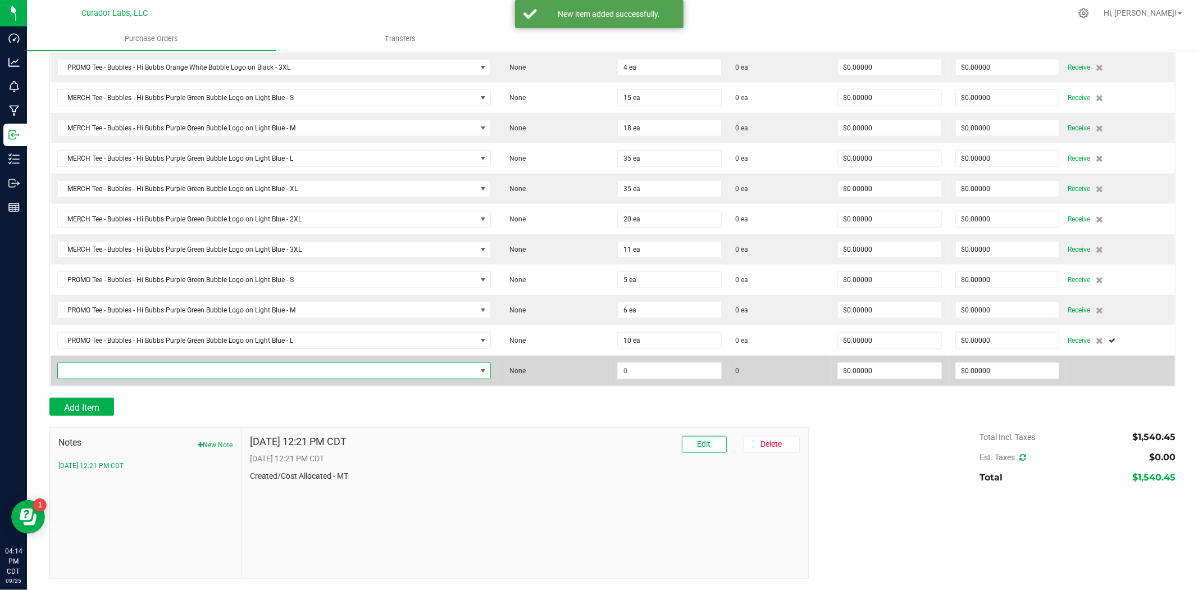
click at [229, 375] on span "NO DATA FOUND" at bounding box center [267, 371] width 419 height 16
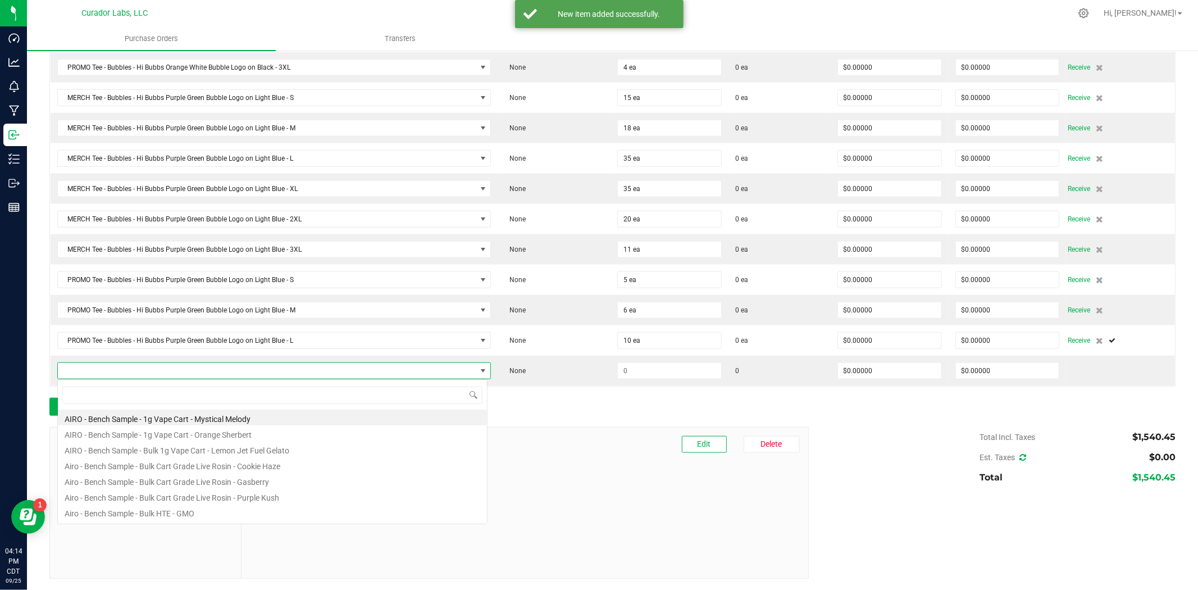
scroll to position [17, 426]
type input "Tee - Bubbles - Hi Bubbs Purple Green Bubble Logo on Light Blue"
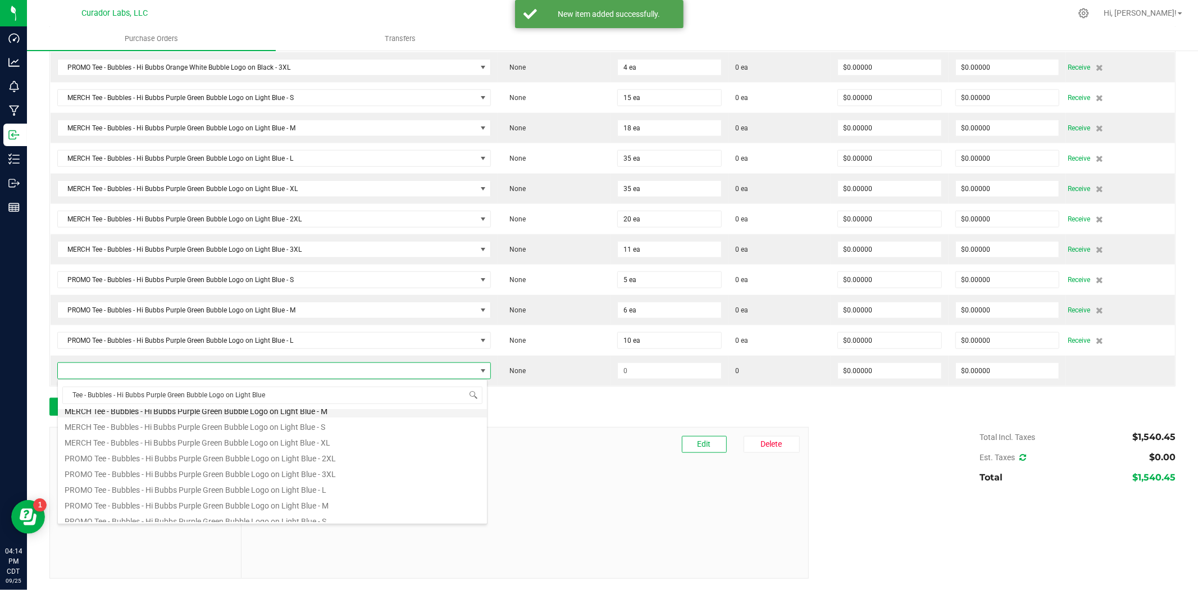
scroll to position [83, 0]
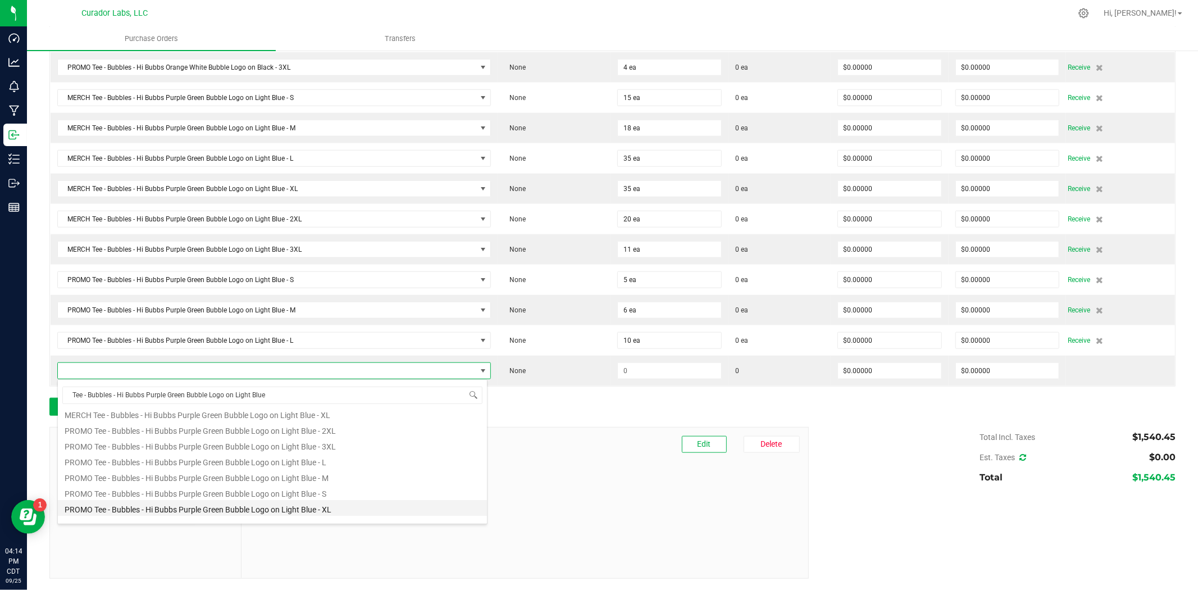
click at [251, 502] on li "PROMO Tee - Bubbles - Hi Bubbs Purple Green Bubble Logo on Light Blue - XL" at bounding box center [272, 508] width 429 height 16
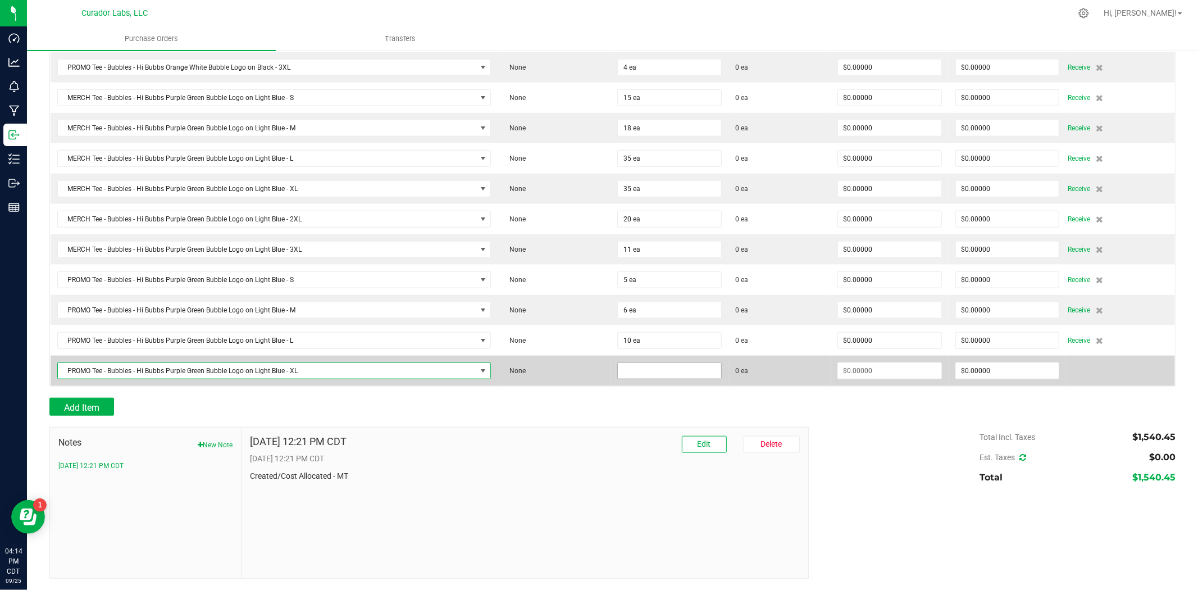
click at [649, 367] on input at bounding box center [669, 371] width 103 height 16
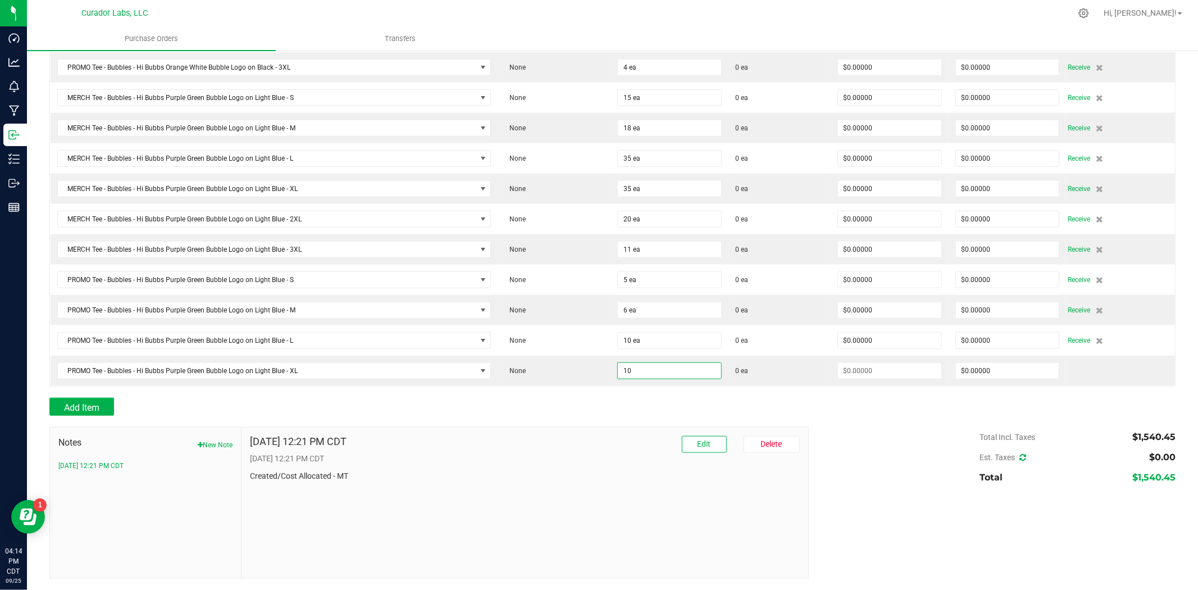
type input "10 ea"
click at [555, 422] on div at bounding box center [612, 421] width 1126 height 11
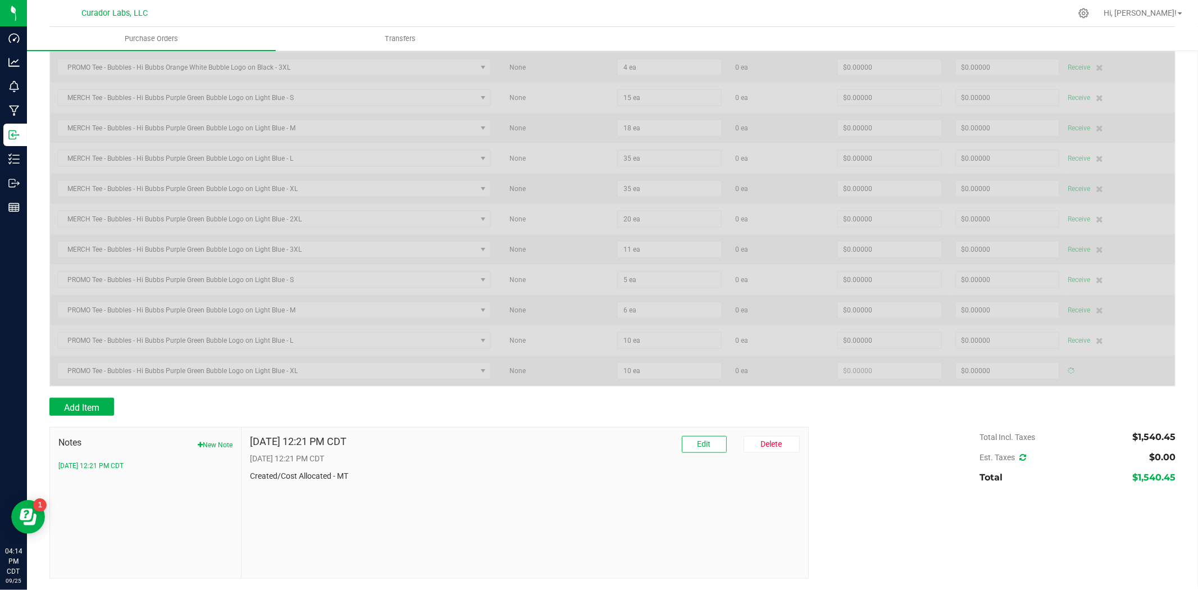
type input "$0.00000"
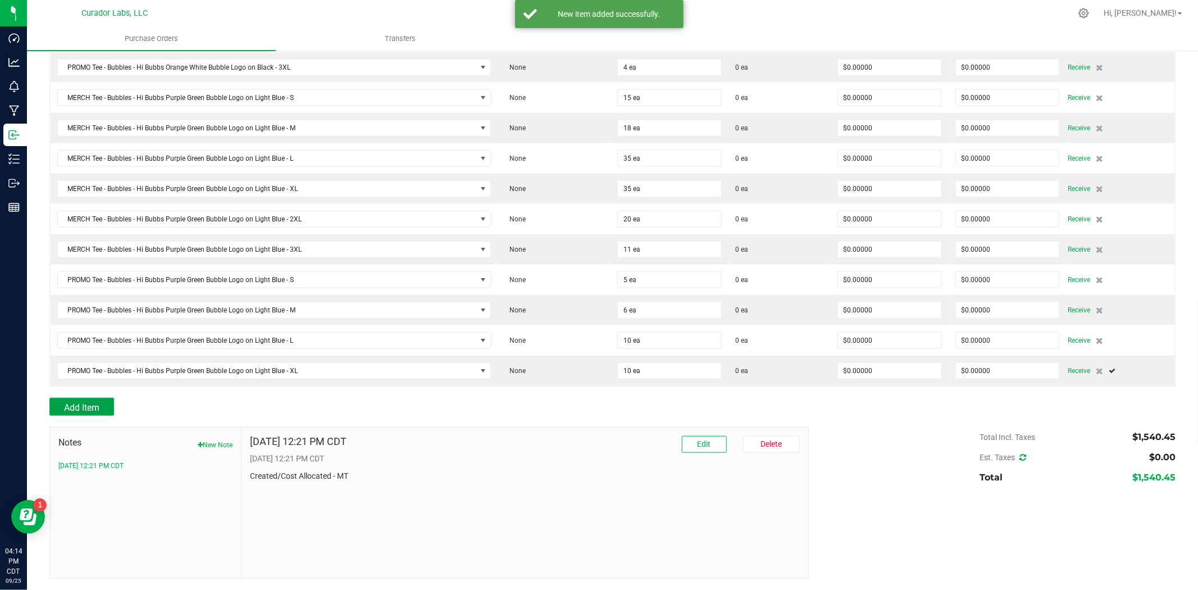
click at [69, 412] on span "Add Item" at bounding box center [81, 407] width 35 height 11
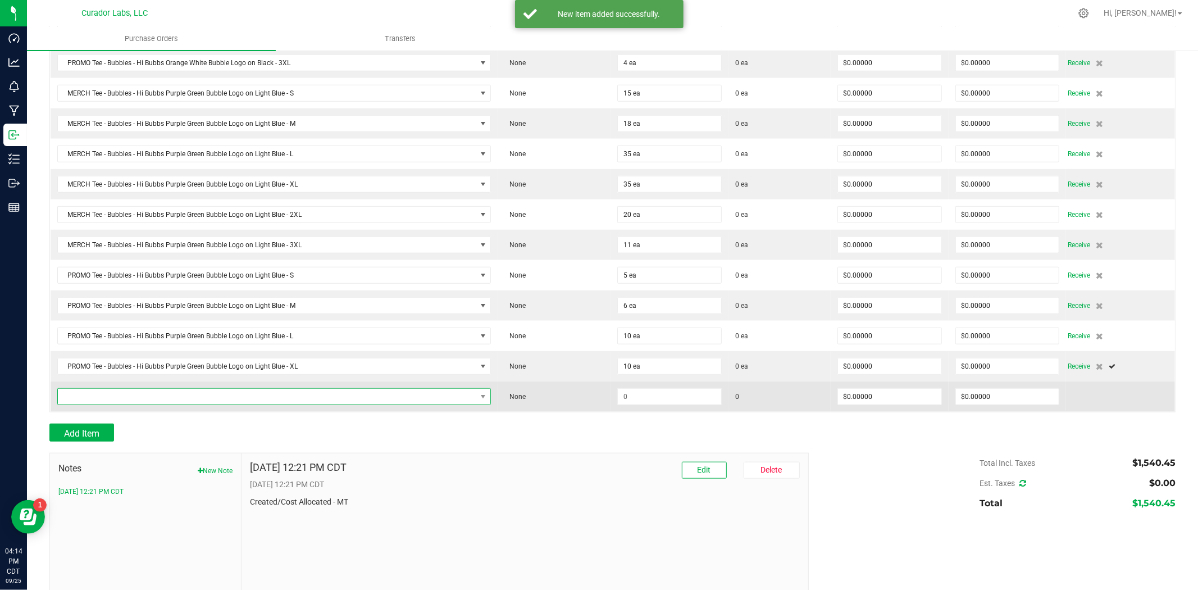
click at [121, 394] on span "NO DATA FOUND" at bounding box center [267, 397] width 419 height 16
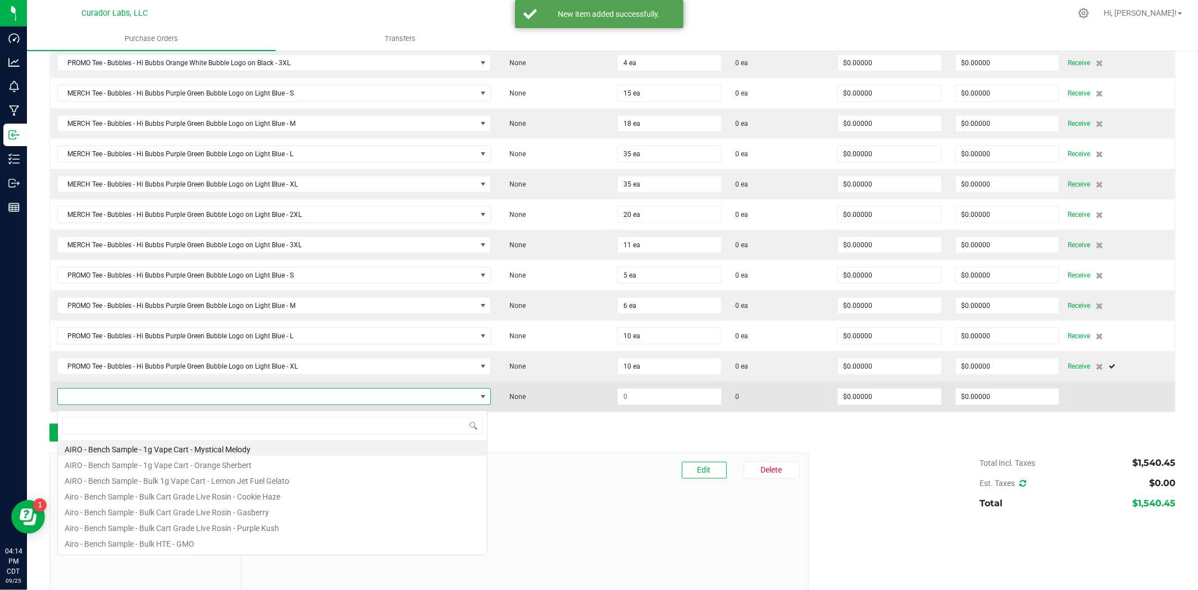
scroll to position [17, 426]
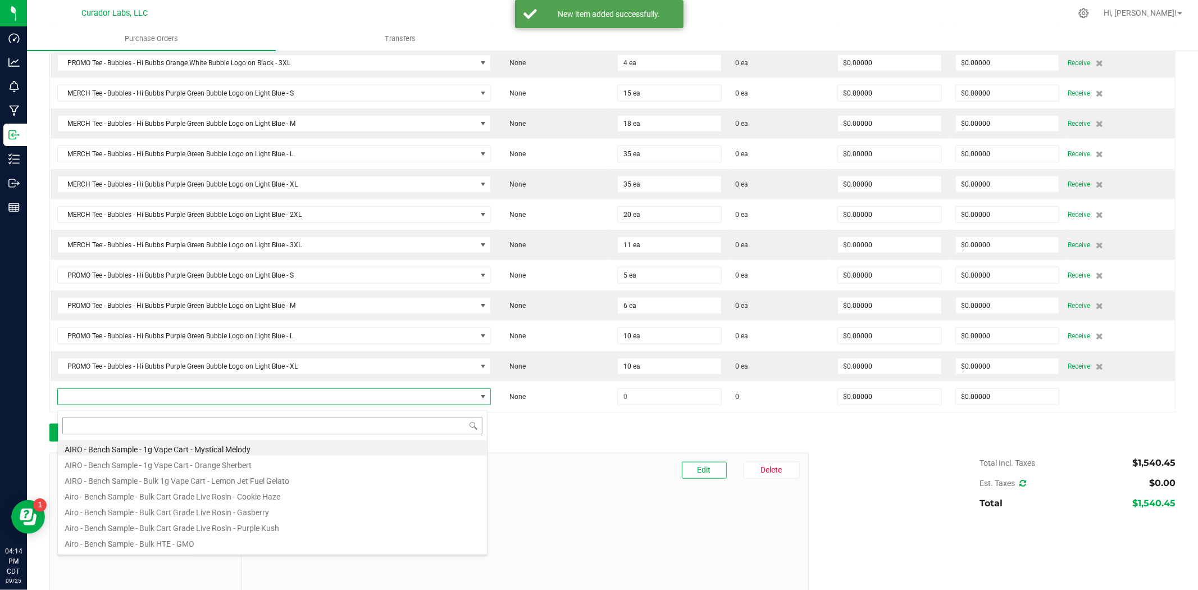
type input "Tee - Bubbles - Hi Bubbs Purple Green Bubble Logo on Light Blue"
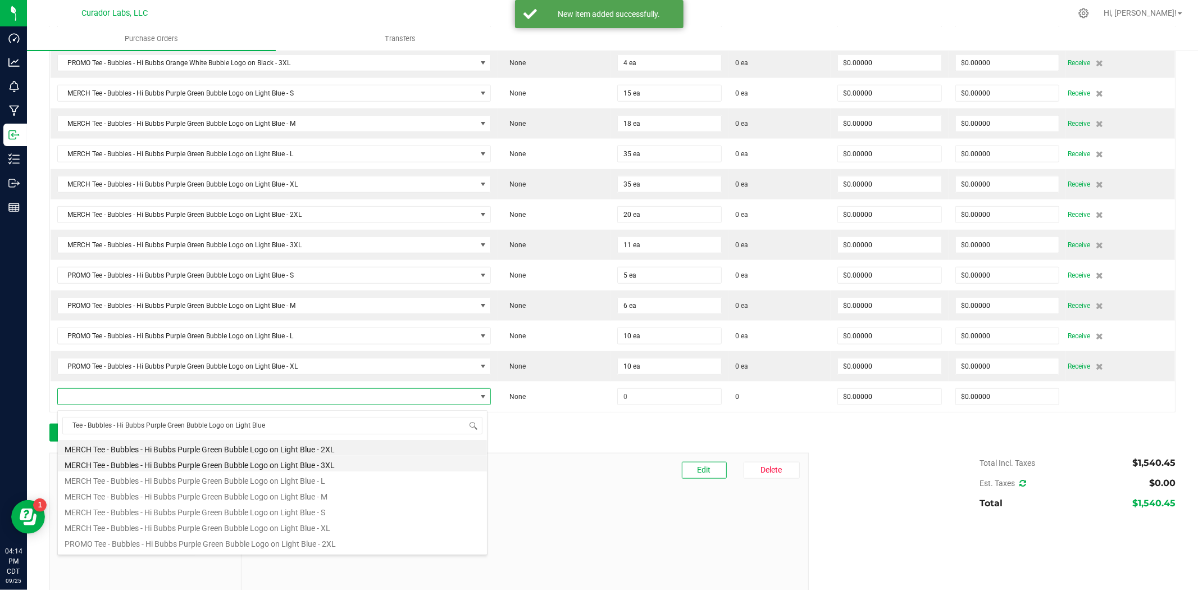
scroll to position [83, 0]
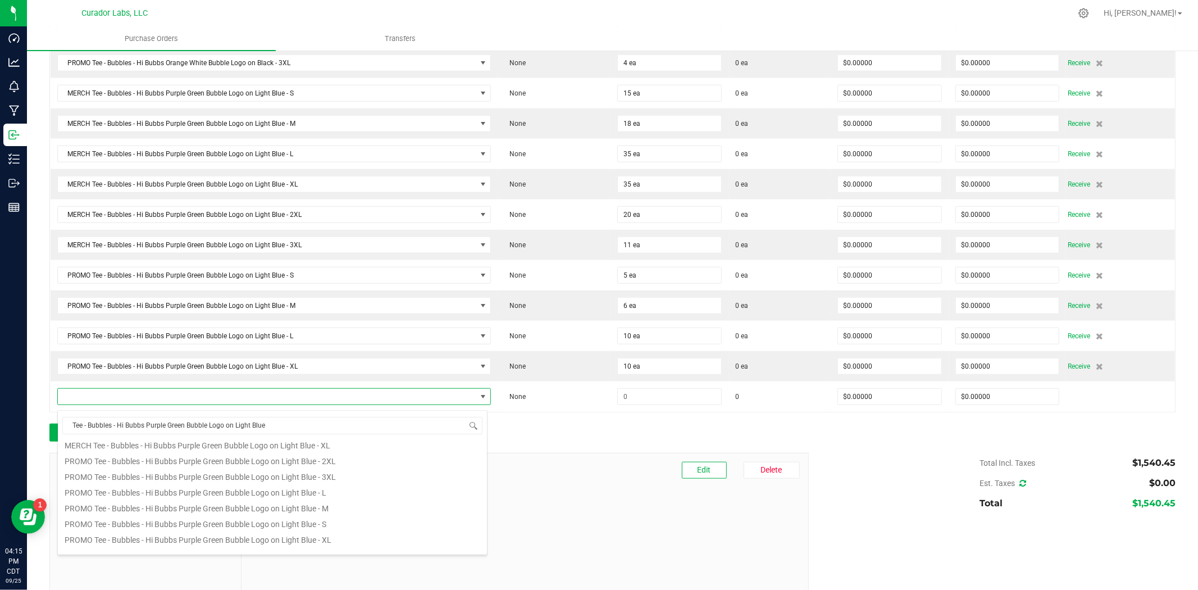
click at [191, 458] on li "PROMO Tee - Bubbles - Hi Bubbs Purple Green Bubble Logo on Light Blue - 2XL" at bounding box center [272, 460] width 429 height 16
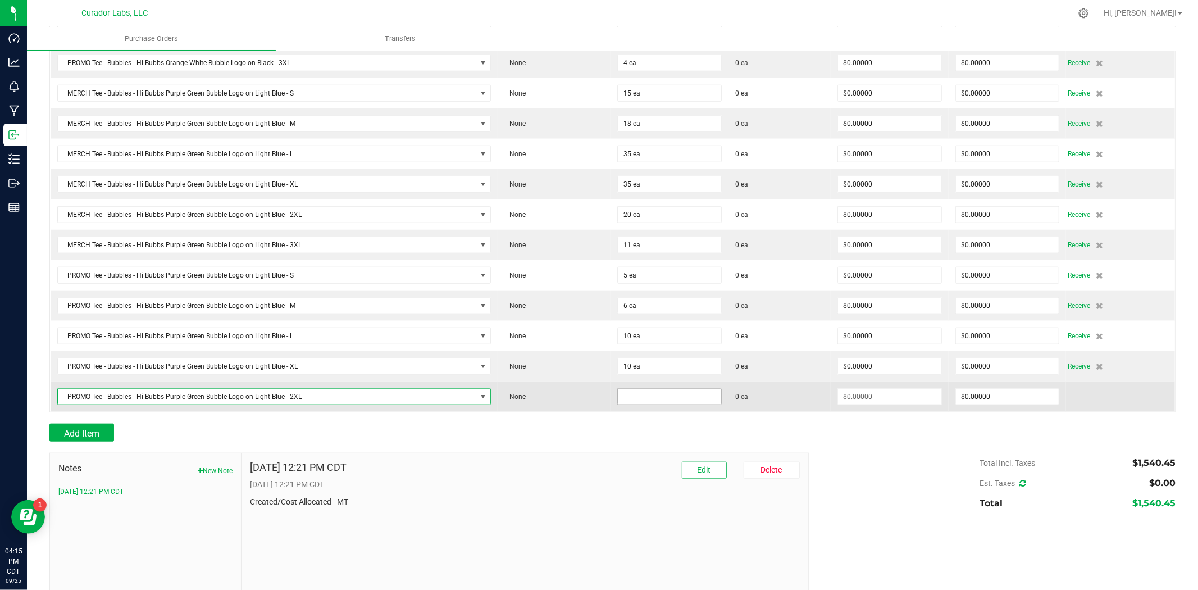
click at [644, 405] on input at bounding box center [669, 397] width 103 height 16
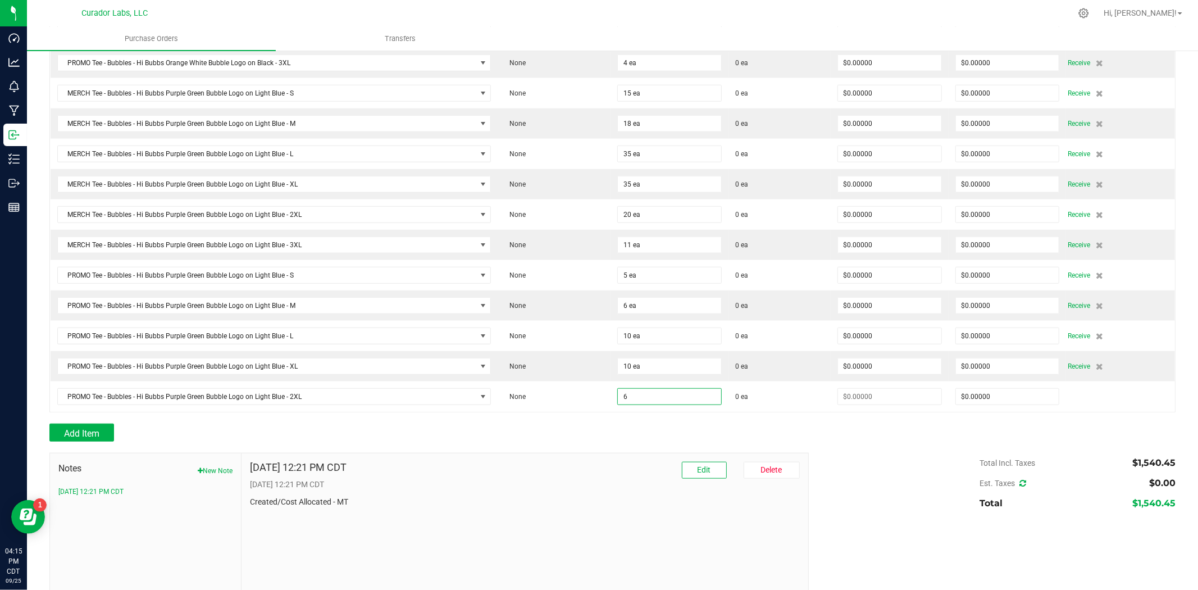
type input "6 ea"
click at [561, 437] on div "Add Item" at bounding box center [424, 433] width 751 height 18
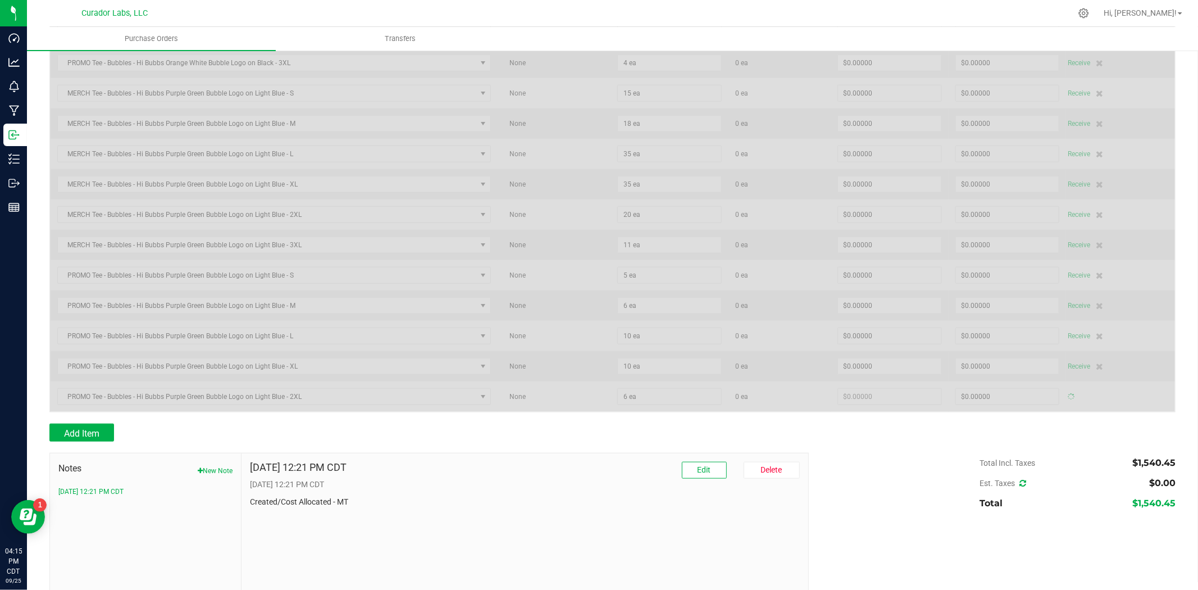
type input "$0.00000"
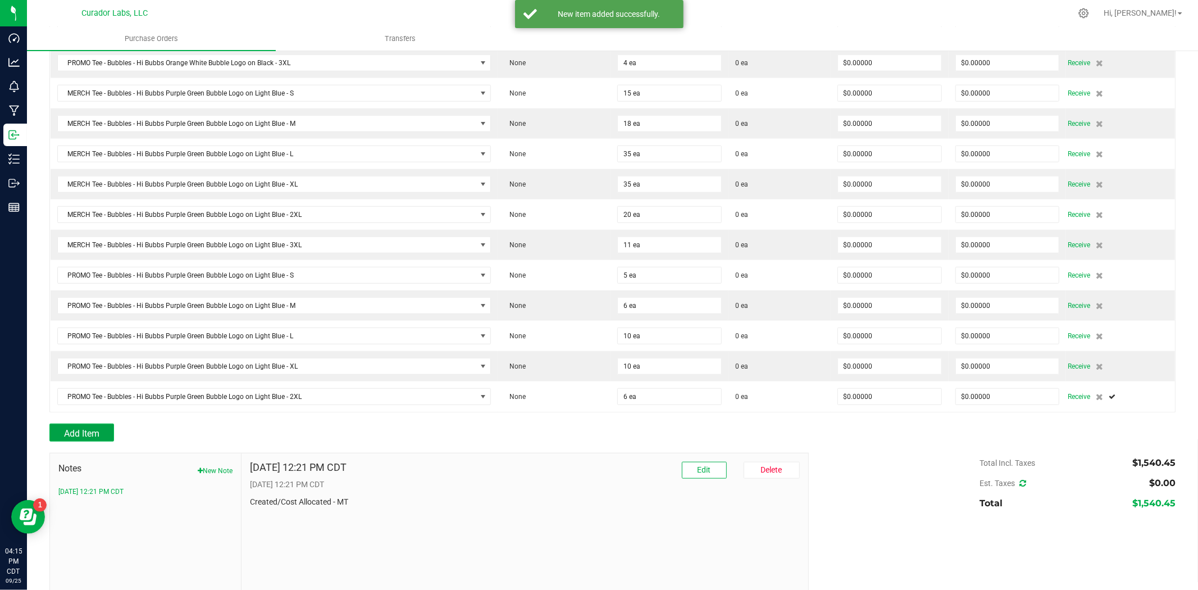
click at [85, 442] on button "Add Item" at bounding box center [81, 433] width 65 height 18
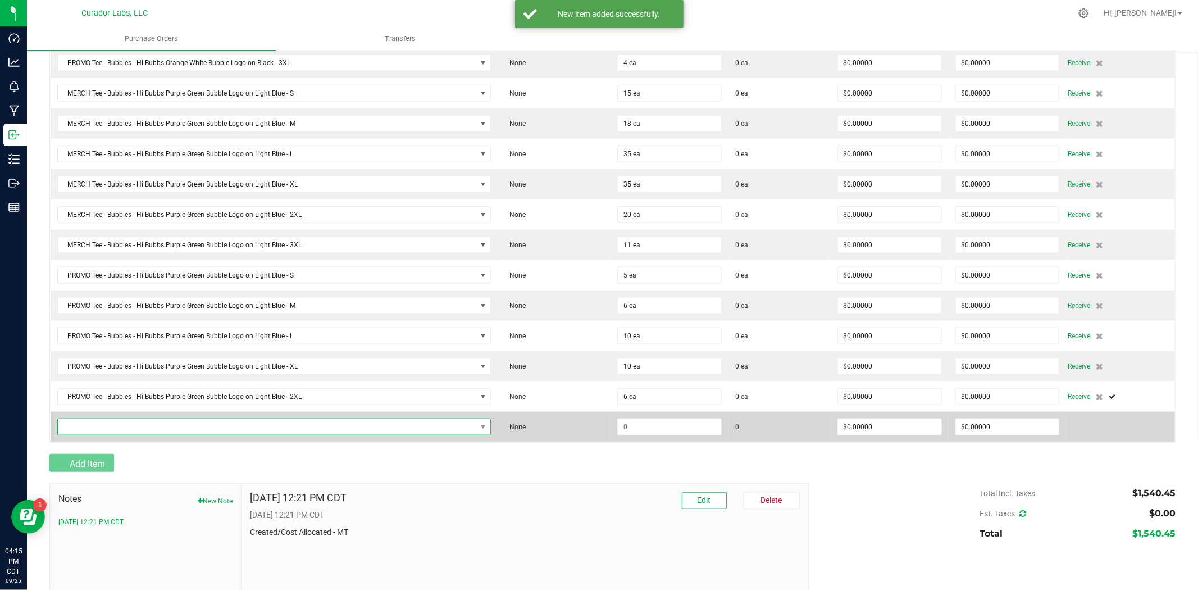
click at [110, 435] on span "NO DATA FOUND" at bounding box center [267, 427] width 419 height 16
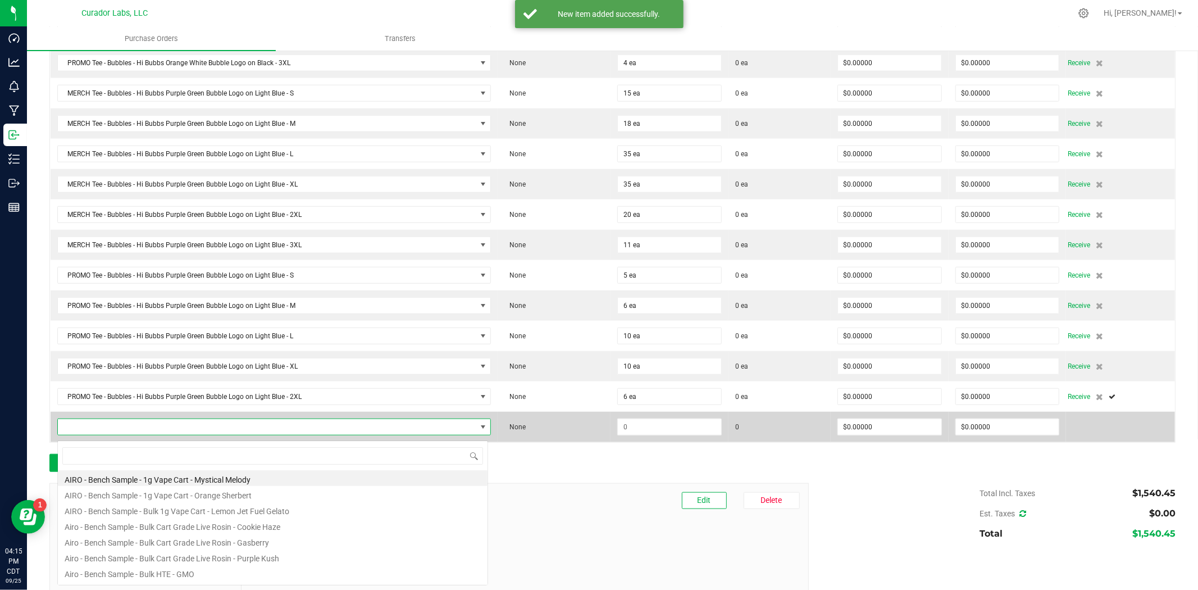
scroll to position [17, 427]
type input "Tee - Bubbles - Hi Bubbs Purple Green Bubble Logo on Light Blue"
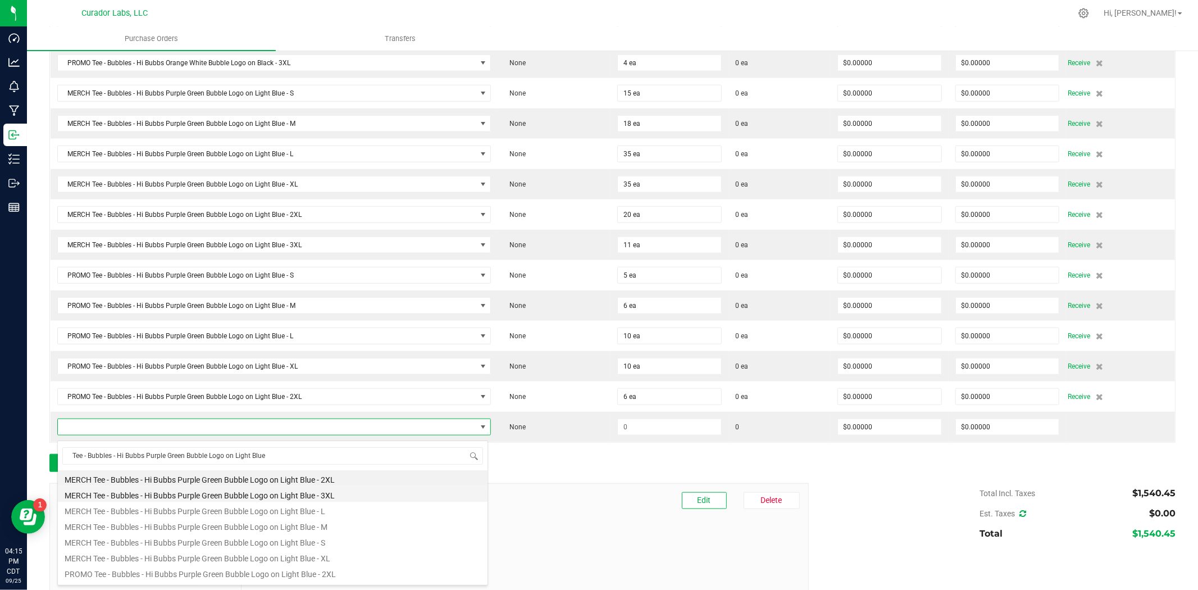
scroll to position [83, 0]
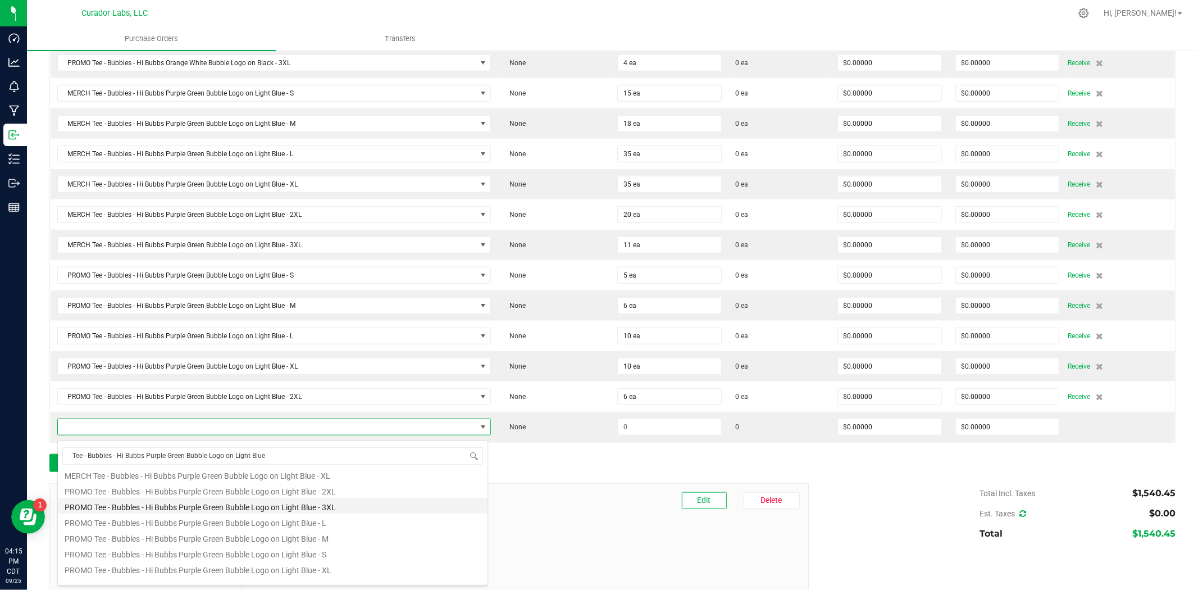
click at [199, 505] on li "PROMO Tee - Bubbles - Hi Bubbs Purple Green Bubble Logo on Light Blue - 3XL" at bounding box center [273, 506] width 430 height 16
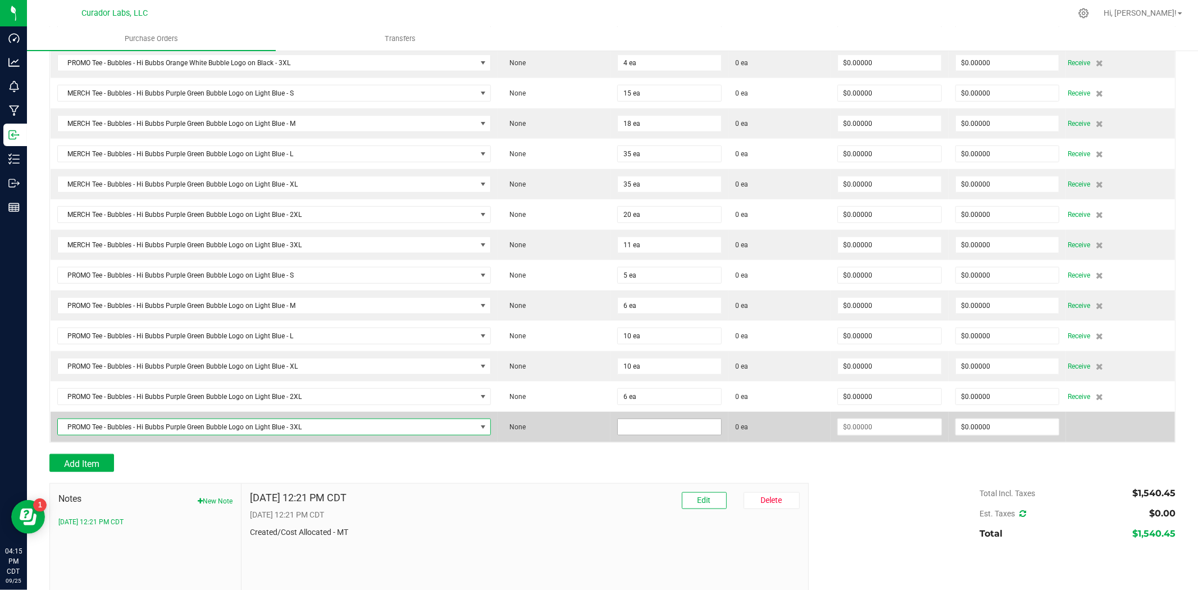
click at [665, 434] on input at bounding box center [669, 427] width 103 height 16
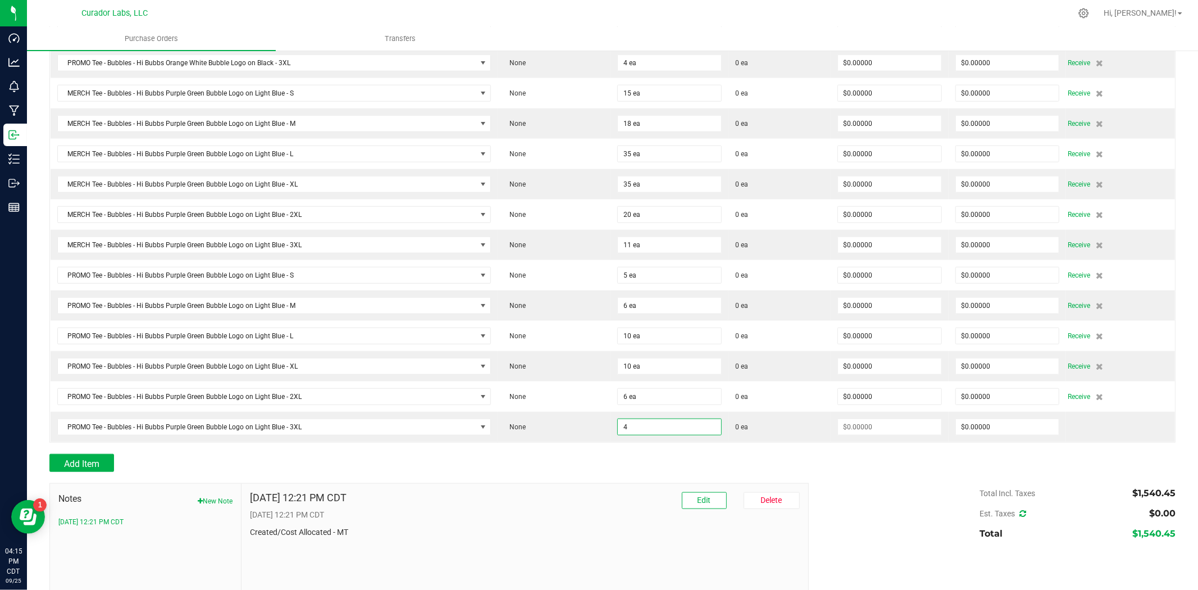
type input "4 ea"
click at [604, 514] on p "[DATE] 12:21 PM CDT" at bounding box center [524, 515] width 549 height 12
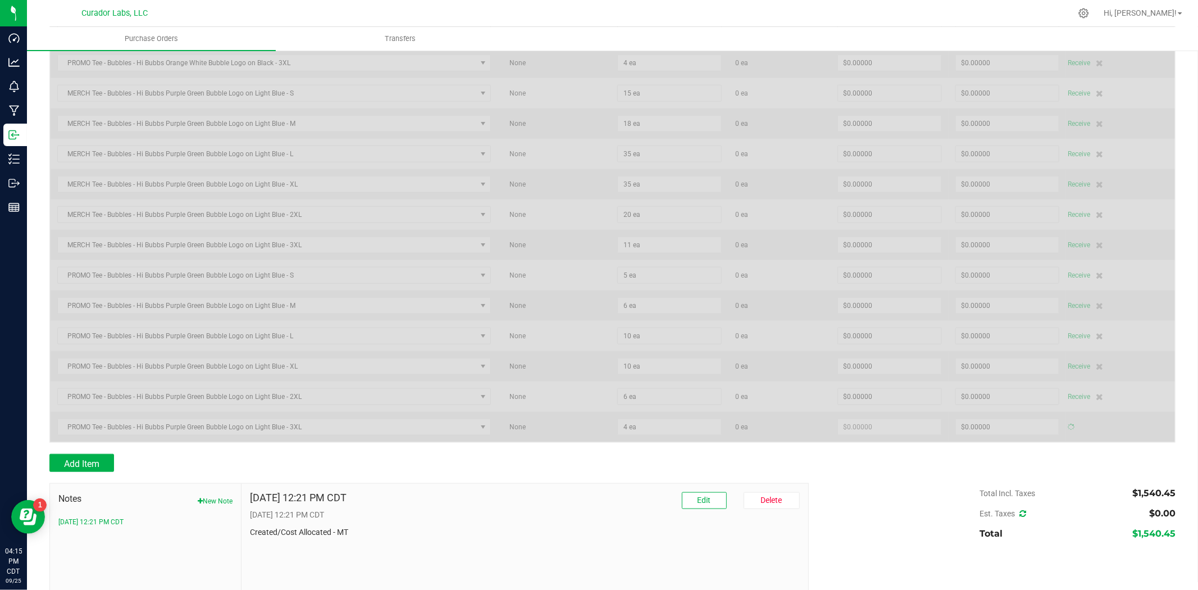
type input "$0.00000"
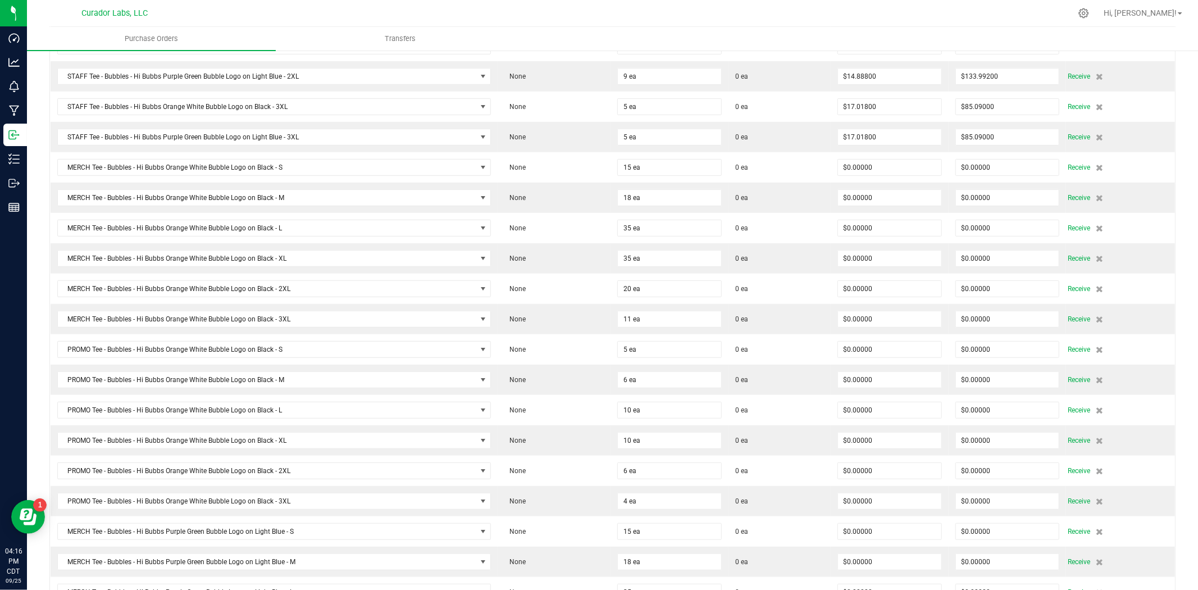
scroll to position [351, 0]
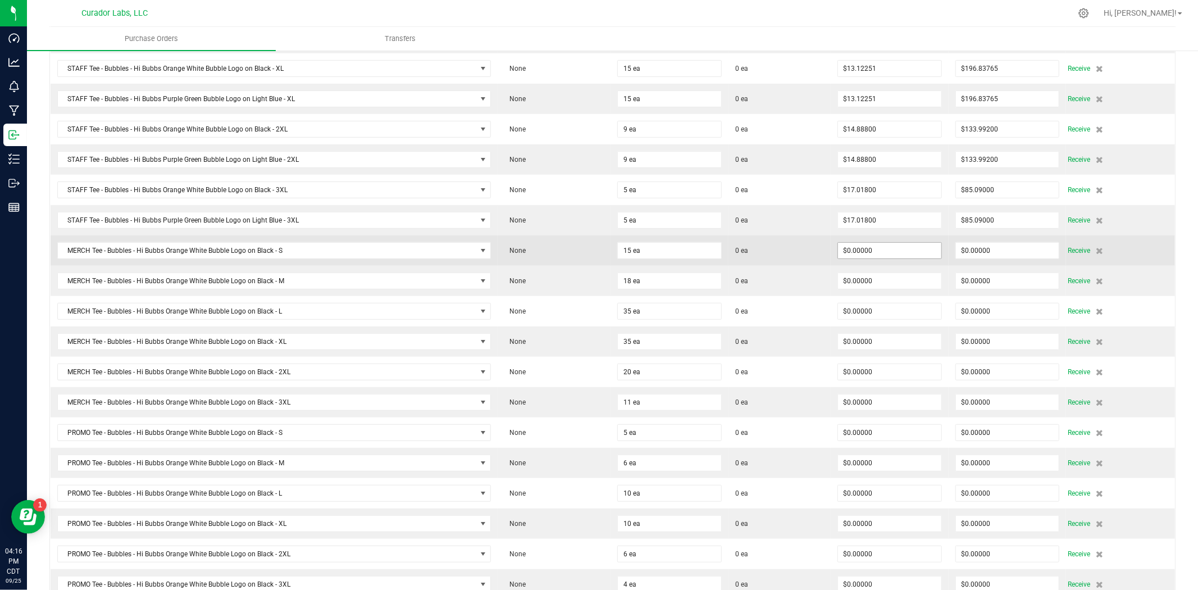
type input "$13.12251"
click at [860, 249] on input "0" at bounding box center [889, 251] width 103 height 16
paste input "13.12251"
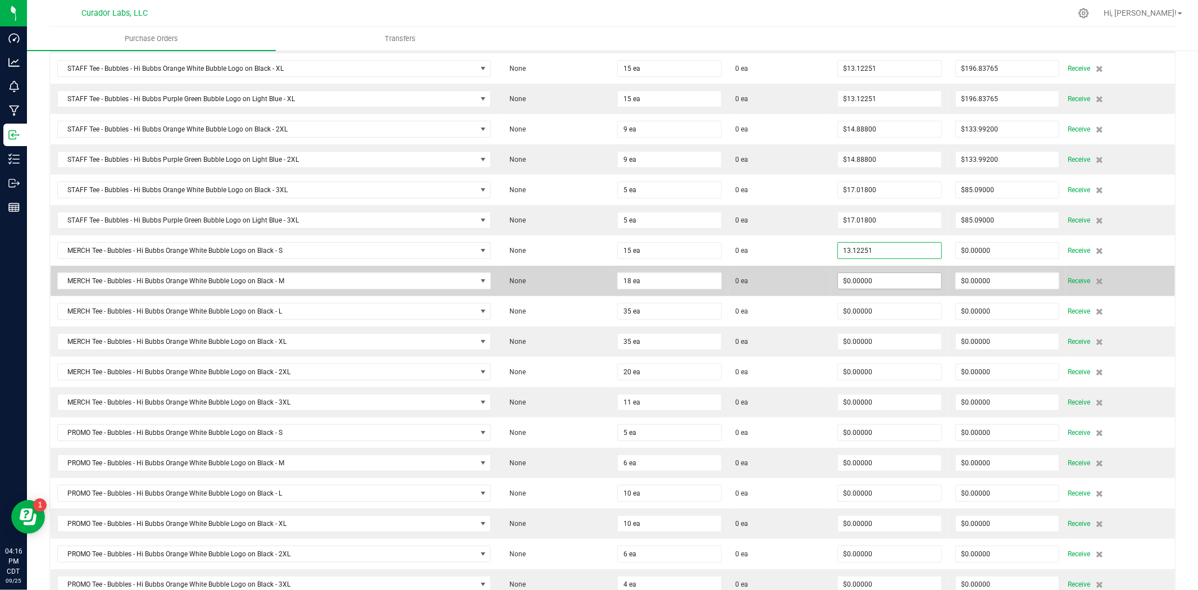
type input "$13.12251"
type input "0"
click at [862, 285] on input "0" at bounding box center [889, 281] width 103 height 16
type input "15"
type input "$196.83765"
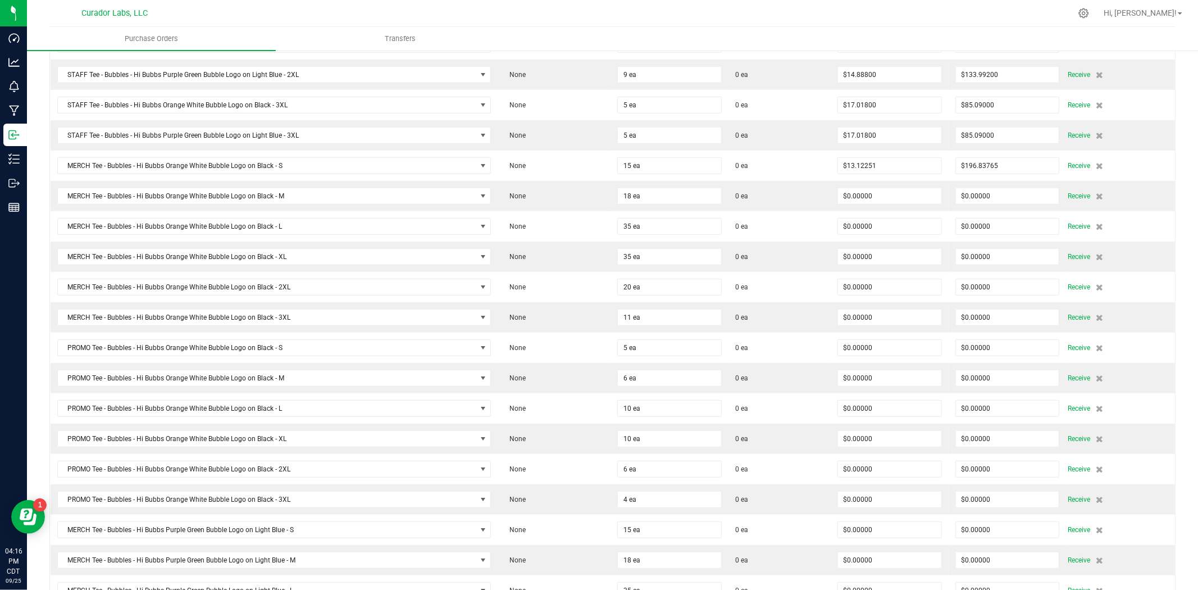
scroll to position [434, 0]
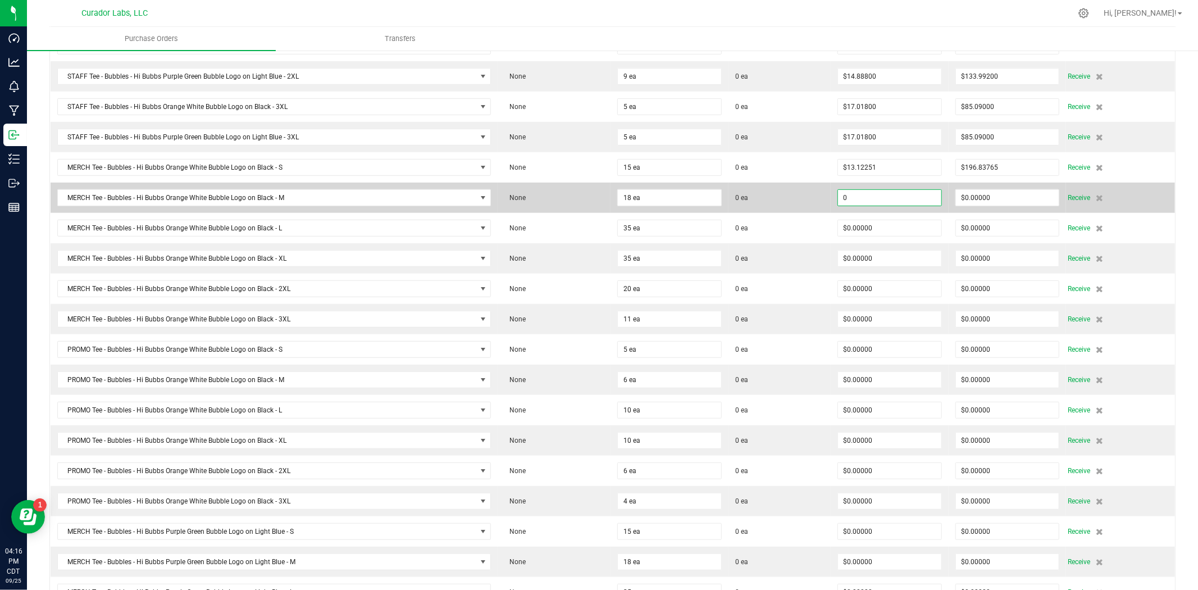
click at [860, 203] on input "0" at bounding box center [889, 198] width 103 height 16
paste input "13.12251"
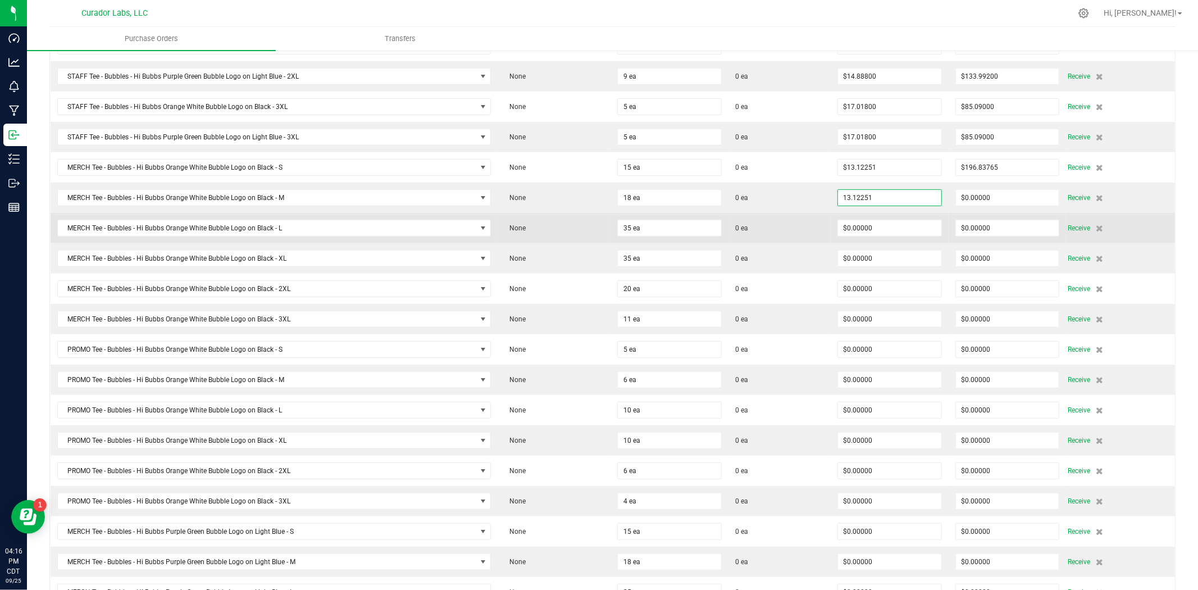
type input "$13.12251"
click at [812, 230] on span "0 ea" at bounding box center [779, 228] width 89 height 10
type input "18"
type input "$236.20518"
click at [855, 234] on input "0" at bounding box center [889, 228] width 103 height 16
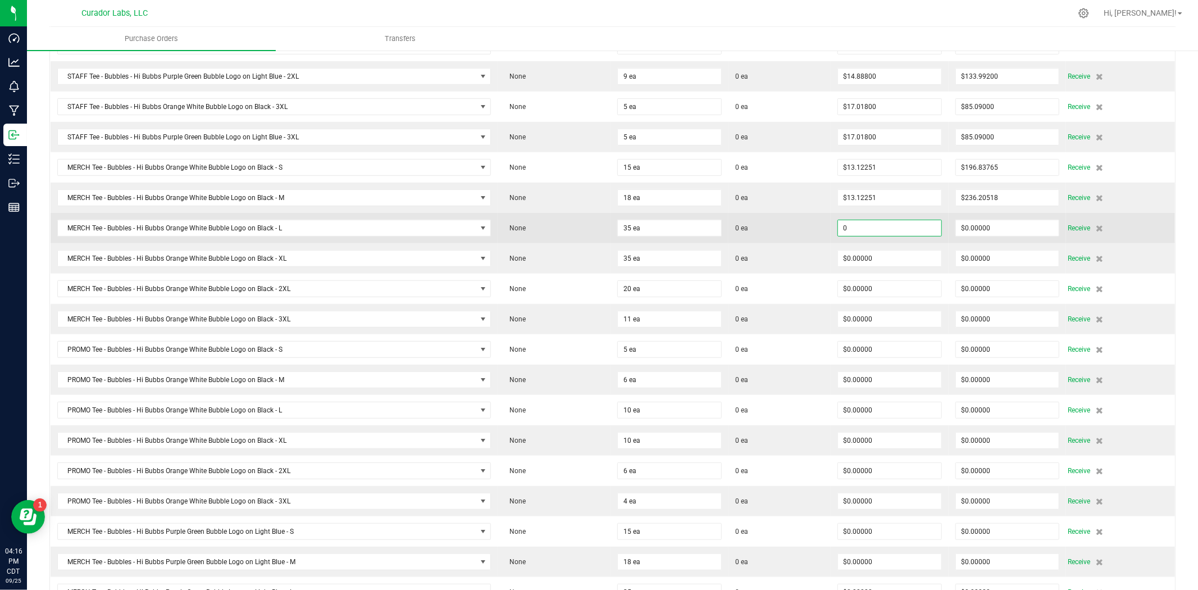
paste input "13.12251"
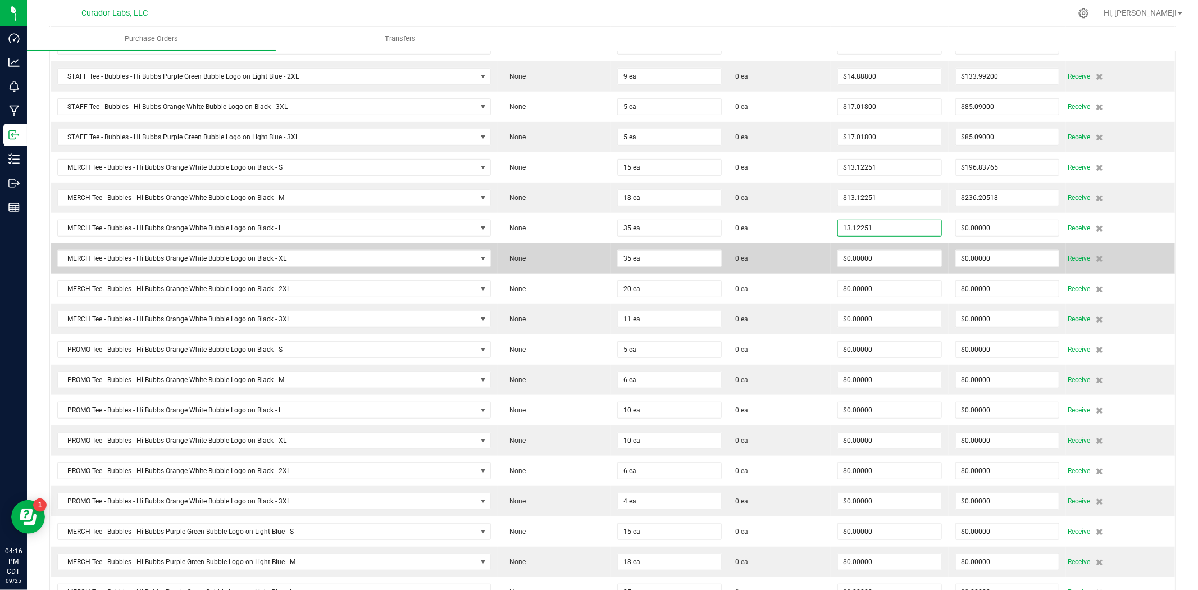
type input "$13.12251"
click at [819, 249] on td "0 ea" at bounding box center [780, 258] width 102 height 30
type input "35"
type input "$459.28785"
click at [846, 258] on input "0" at bounding box center [889, 259] width 103 height 16
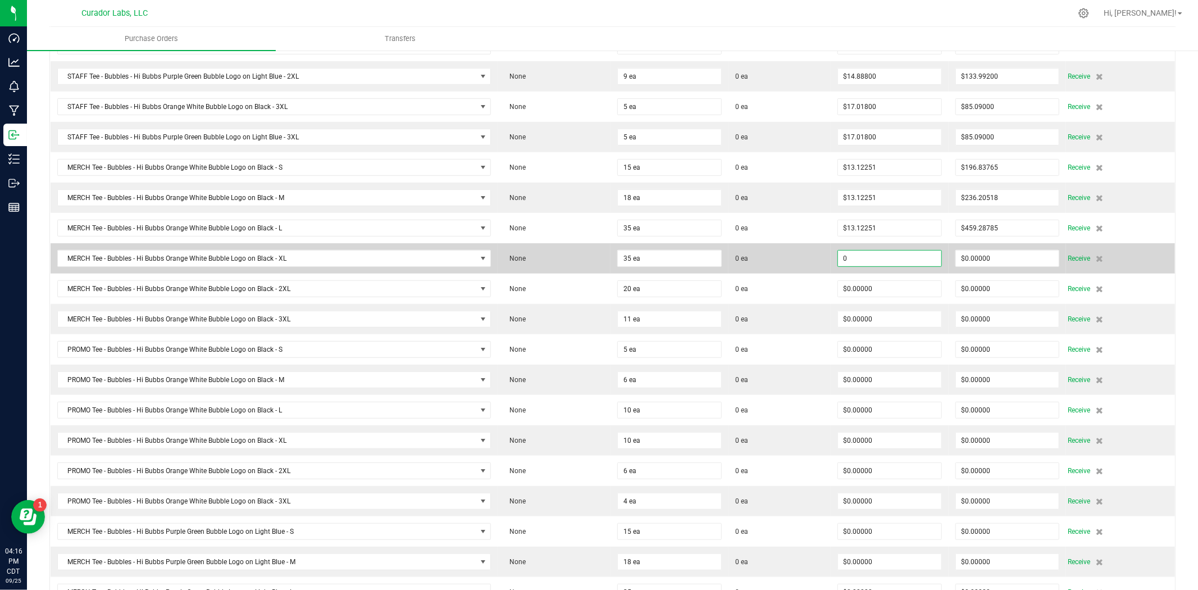
paste input "13.12251"
type input "$13.12251"
click at [802, 269] on td "0 ea" at bounding box center [780, 258] width 102 height 30
type input "35"
type input "$459.28785"
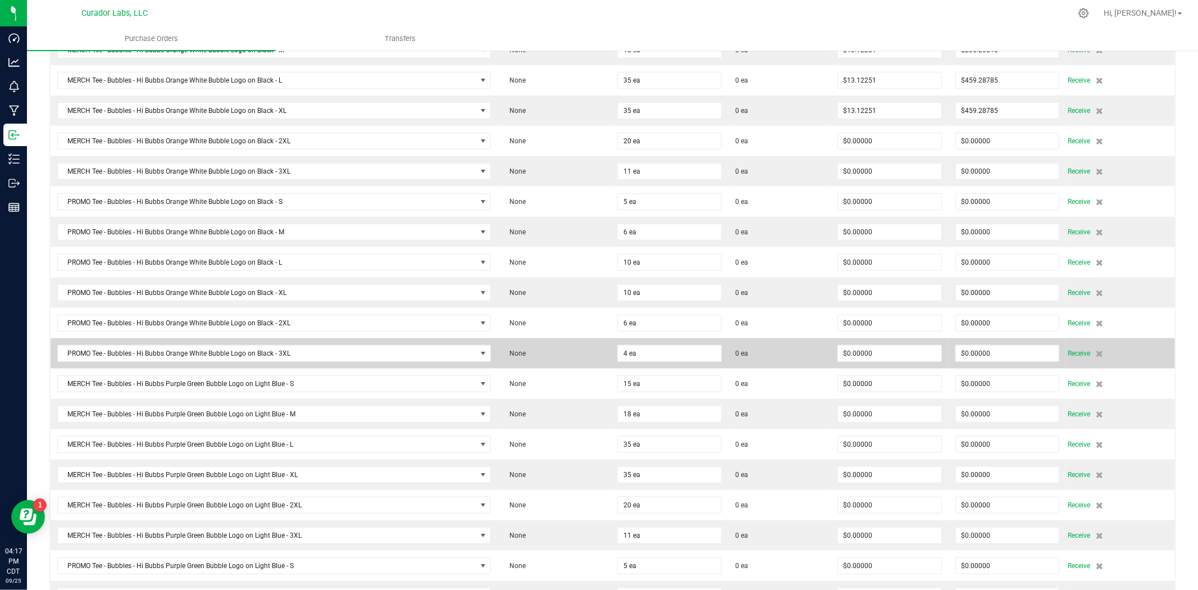
scroll to position [416, 0]
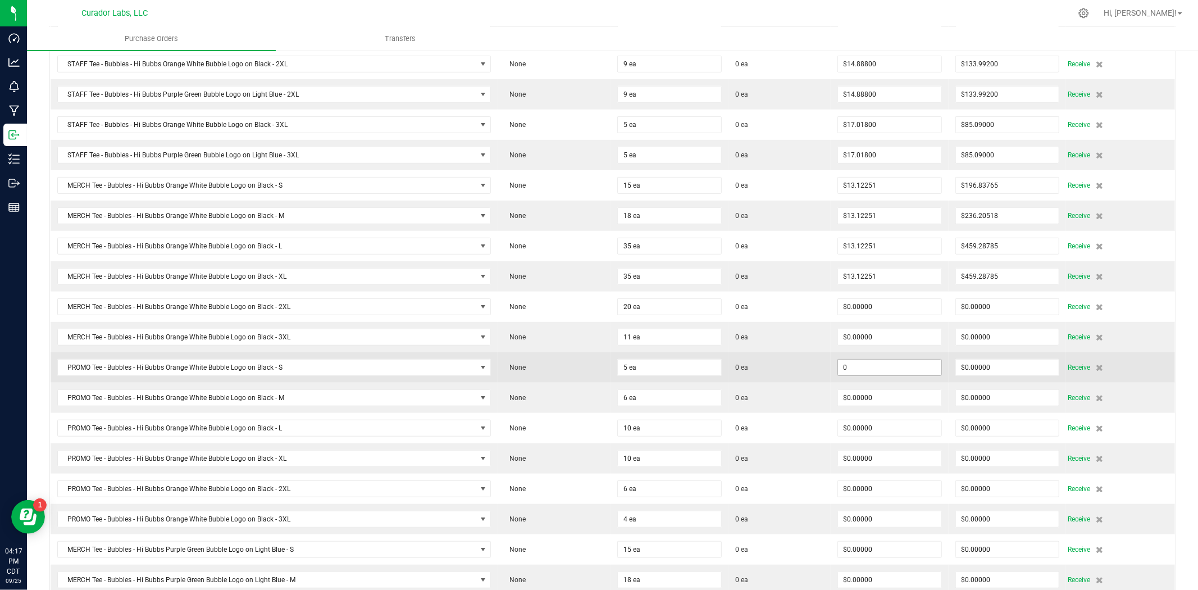
click at [851, 368] on input "0" at bounding box center [889, 368] width 103 height 16
paste input "13.12251"
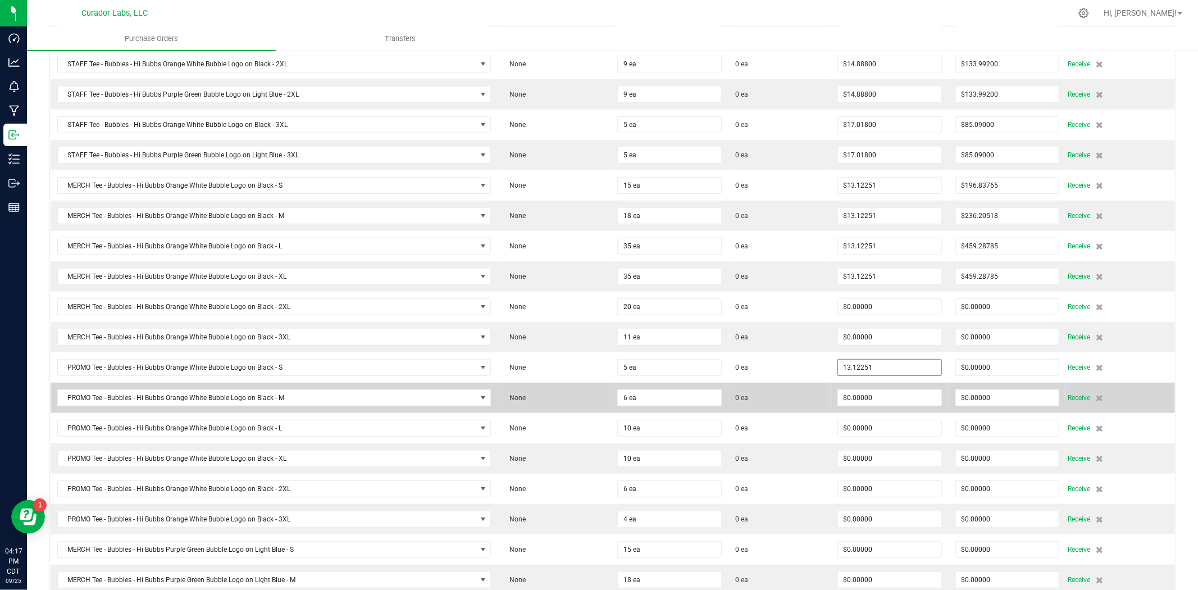
type input "$13.12251"
click at [817, 400] on td "0 ea" at bounding box center [780, 398] width 102 height 30
type input "5"
type input "$65.61255"
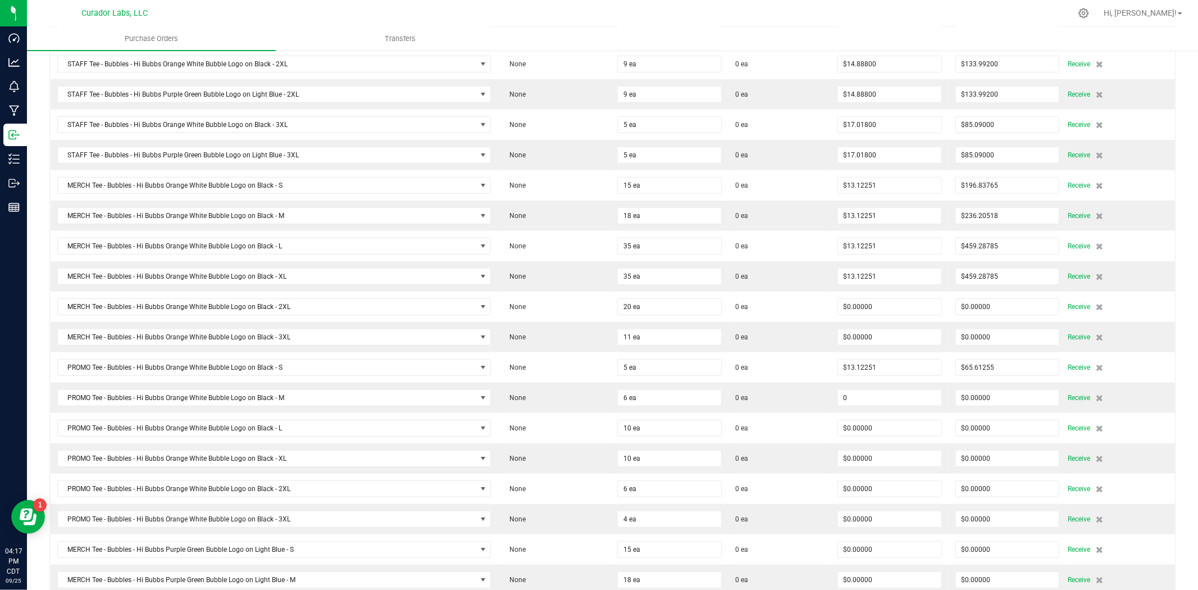
click at [843, 397] on input "0" at bounding box center [889, 398] width 103 height 16
paste input "13.12251"
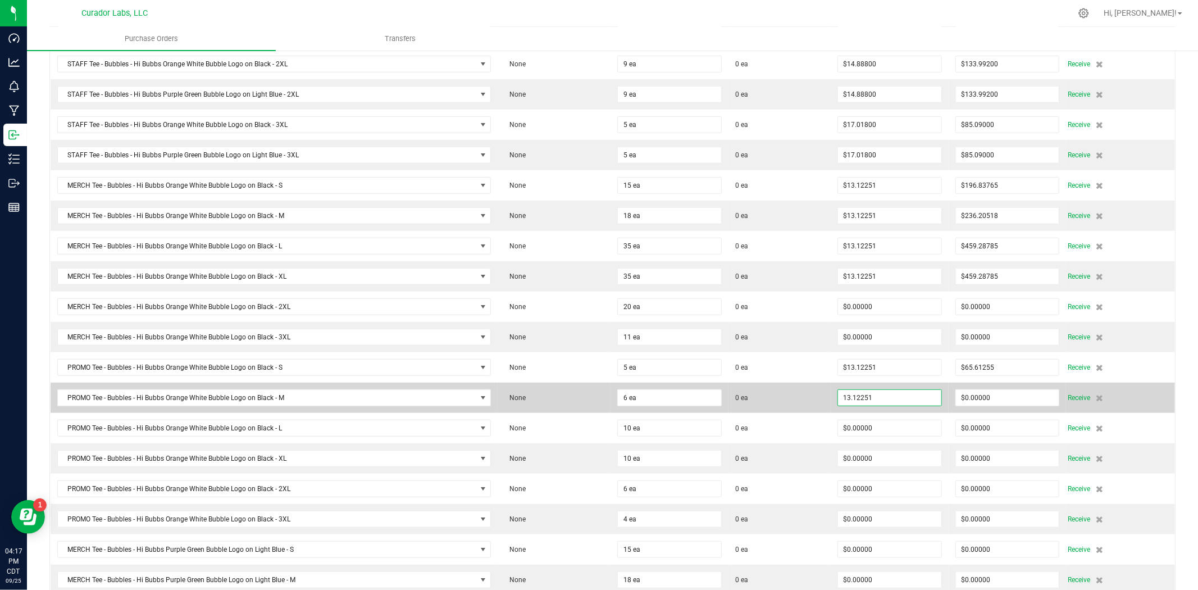
type input "$13.12251"
click at [762, 402] on span "0 ea" at bounding box center [779, 398] width 89 height 10
type input "6"
type input "$78.73506"
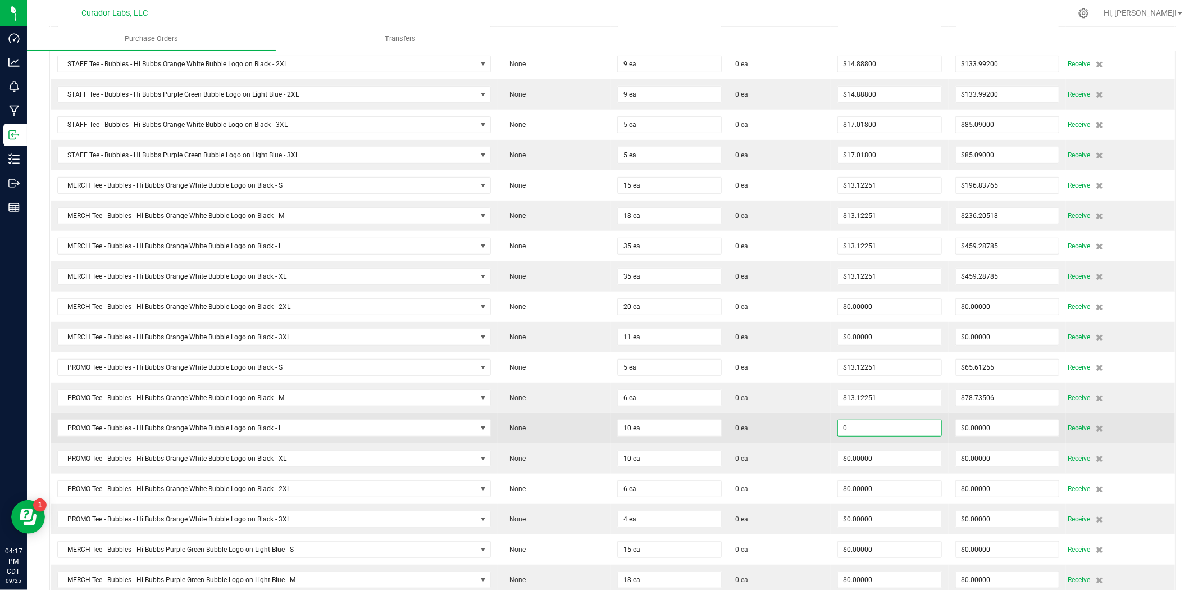
drag, startPoint x: 839, startPoint y: 425, endPoint x: 862, endPoint y: 430, distance: 23.0
click at [862, 430] on input "0" at bounding box center [889, 428] width 103 height 16
paste input "13.12251"
type input "$13.12251"
click at [797, 433] on span "0 ea" at bounding box center [779, 428] width 89 height 10
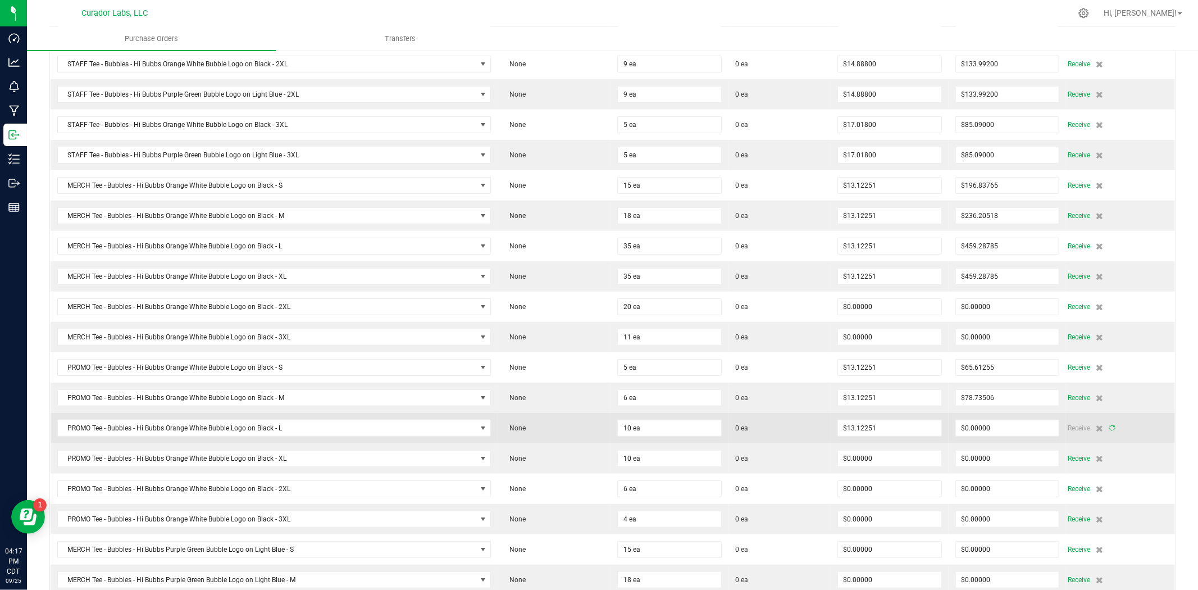
type input "10"
type input "$131.22510"
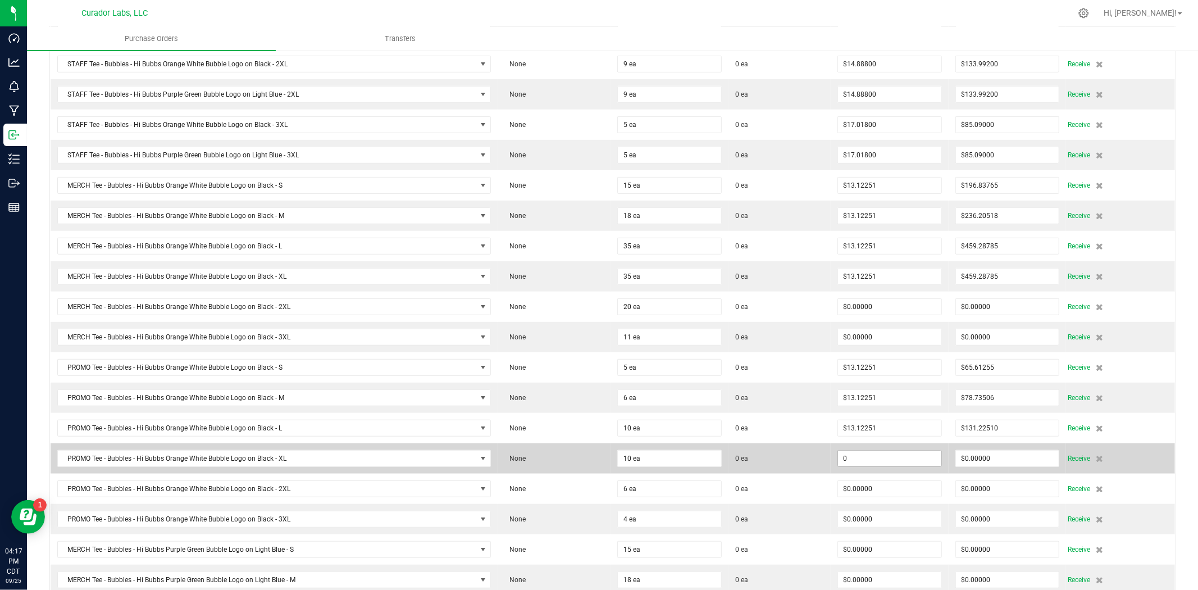
drag, startPoint x: 841, startPoint y: 462, endPoint x: 862, endPoint y: 464, distance: 21.4
click at [862, 464] on input "0" at bounding box center [889, 459] width 103 height 16
paste input "13.12251"
type input "$13.12251"
click at [794, 474] on td "0 ea" at bounding box center [780, 458] width 102 height 30
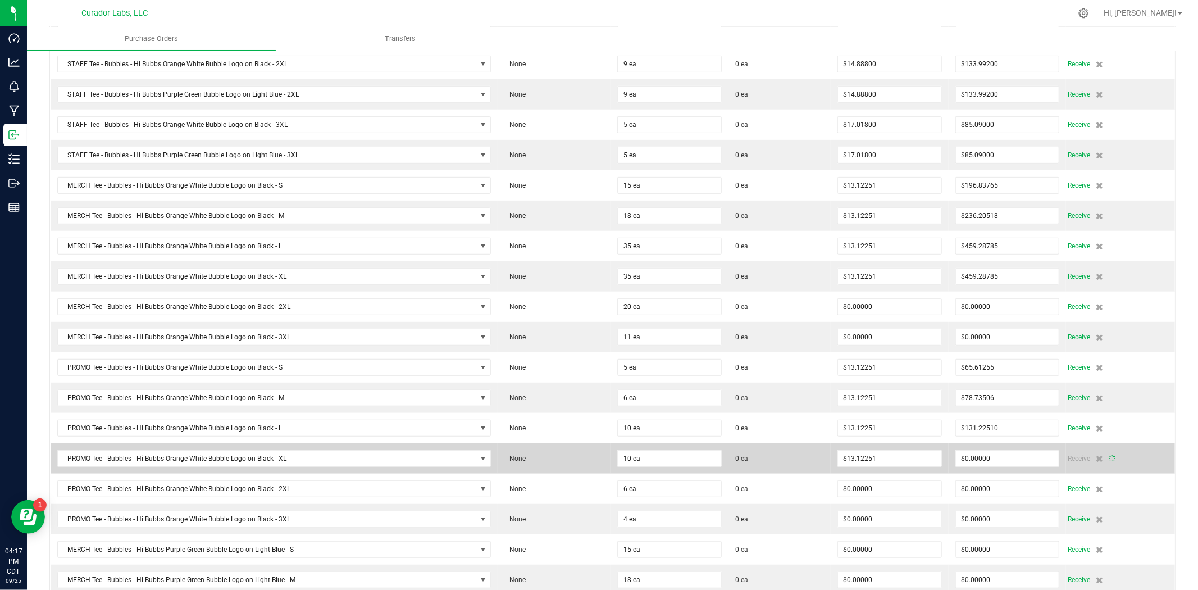
type input "10"
type input "$131.22510"
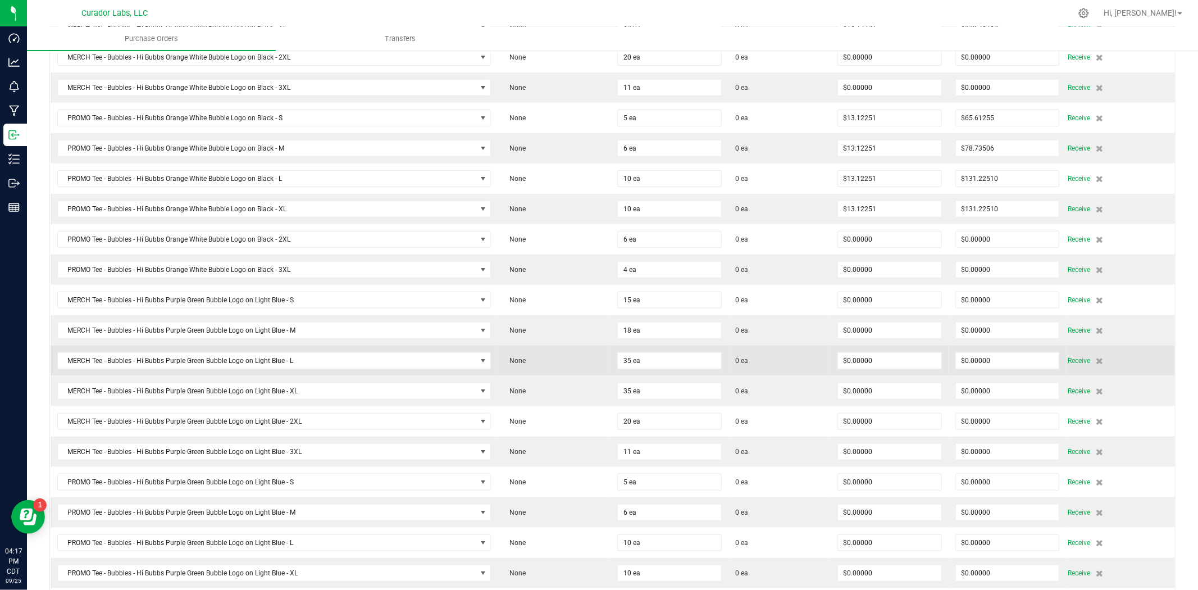
scroll to position [749, 0]
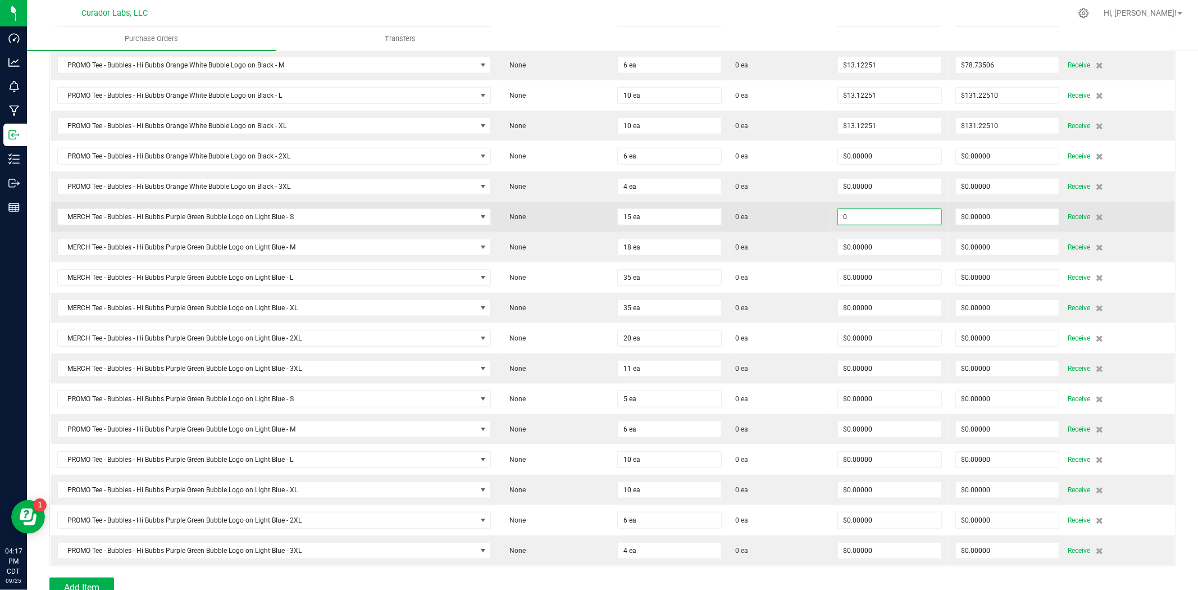
click at [869, 222] on input "0" at bounding box center [889, 217] width 103 height 16
paste input "13.12251"
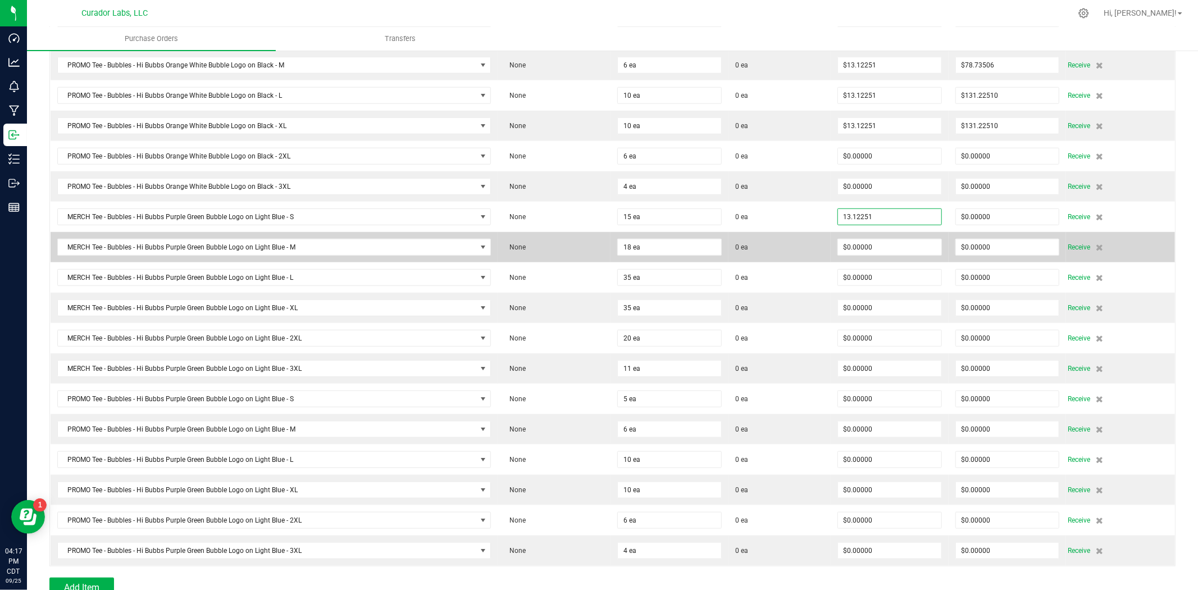
type input "$13.12251"
click at [798, 238] on td "0 ea" at bounding box center [780, 247] width 102 height 30
type input "15"
type input "$196.83765"
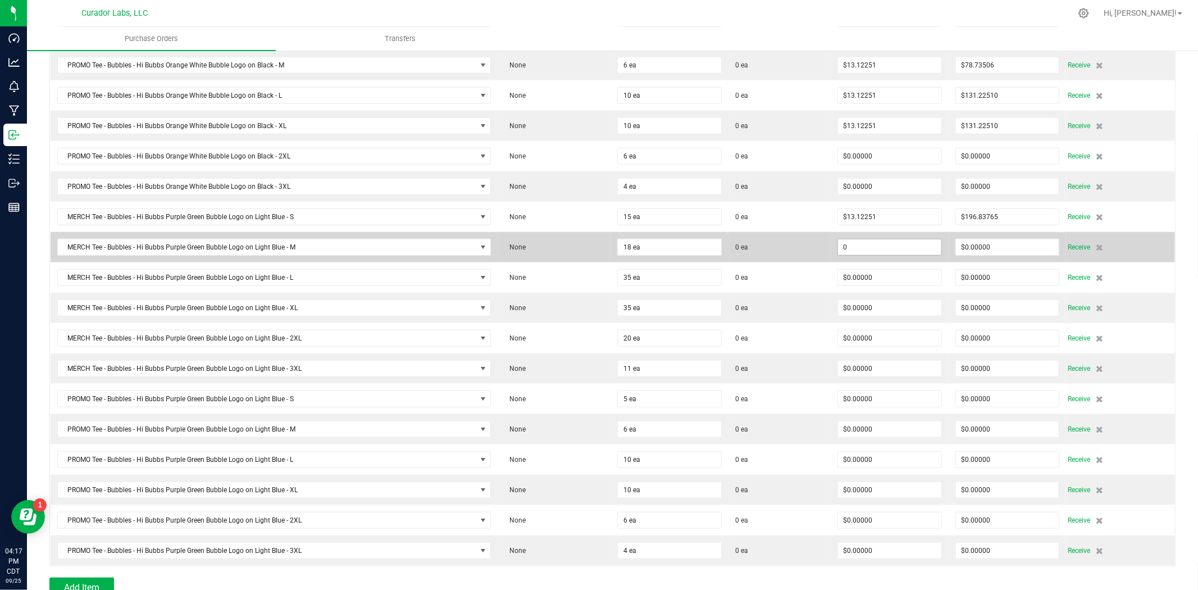
click at [852, 248] on input "0" at bounding box center [889, 247] width 103 height 16
paste input "13.12251"
type input "$13.12251"
click at [778, 259] on td "0 ea" at bounding box center [780, 247] width 102 height 30
type input "18"
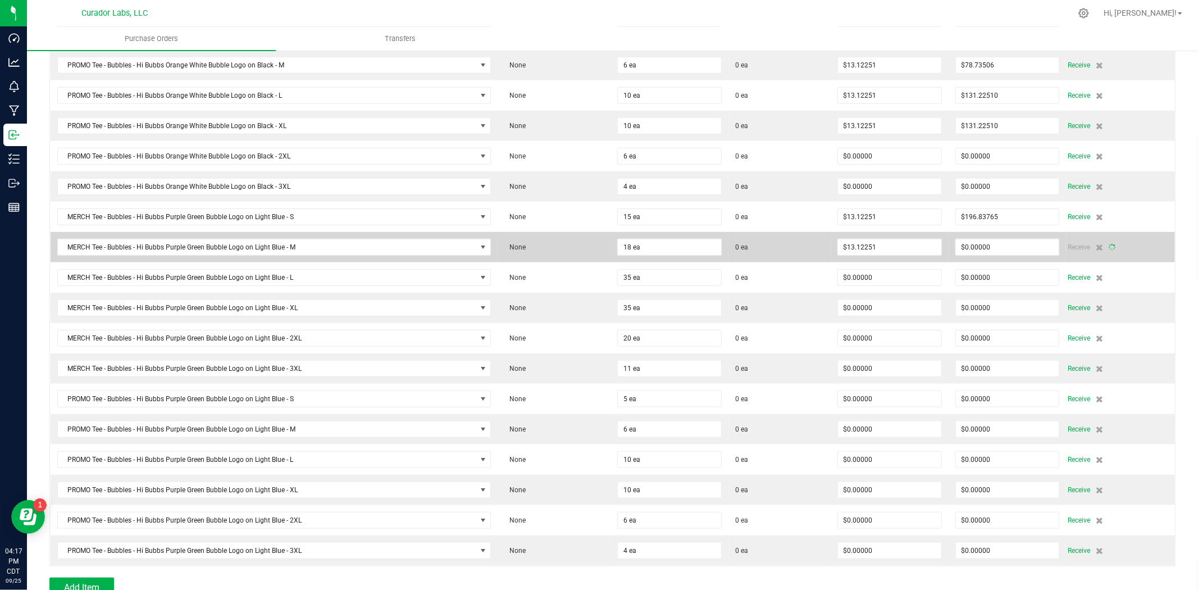
type input "$236.20518"
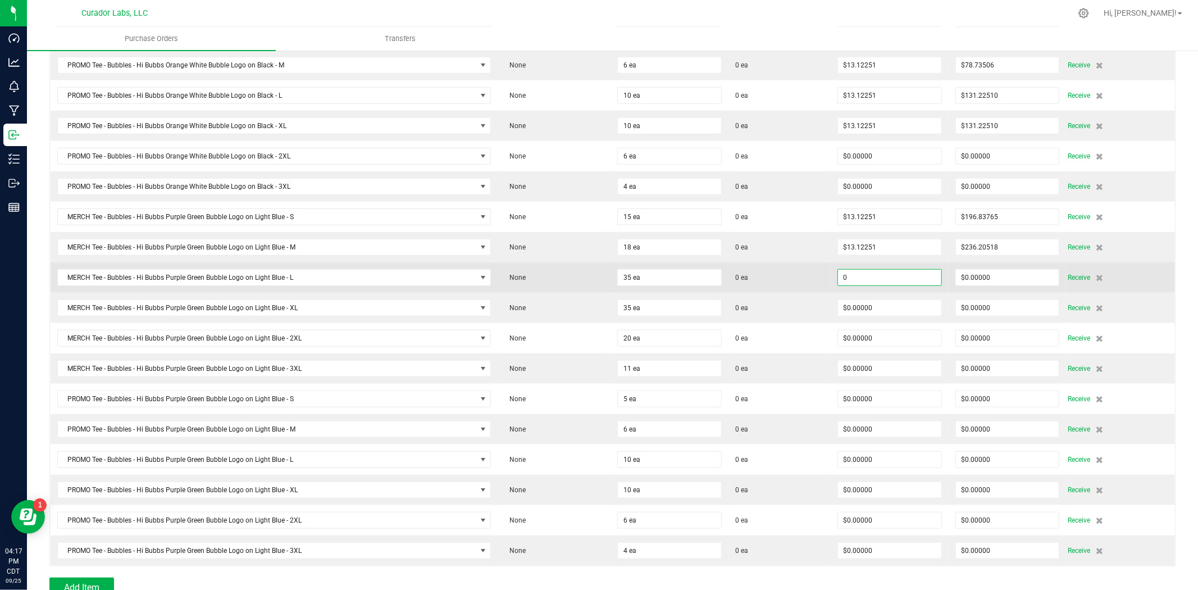
paste input "13.12251"
type input "$13.12251"
click at [783, 293] on td "0 ea" at bounding box center [780, 277] width 102 height 30
type input "35"
type input "$459.28785"
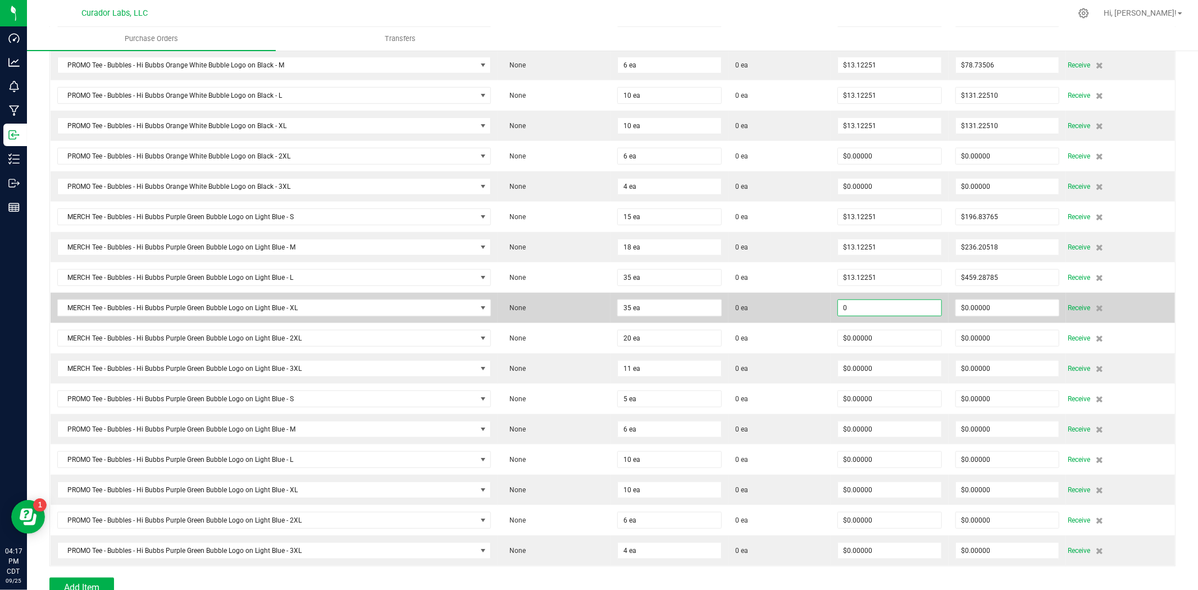
drag, startPoint x: 857, startPoint y: 311, endPoint x: 832, endPoint y: 312, distance: 25.3
click at [856, 311] on input "0" at bounding box center [889, 308] width 103 height 16
paste input "13.12251"
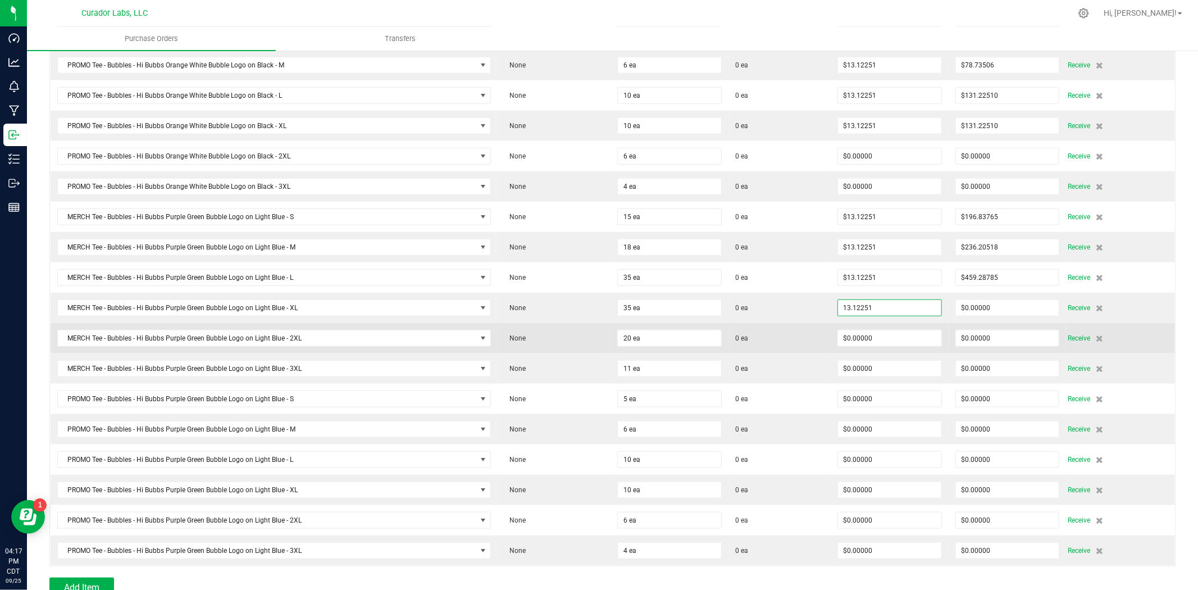
type input "$13.12251"
click at [790, 330] on td "0 ea" at bounding box center [780, 338] width 102 height 30
type input "35"
type input "$459.28785"
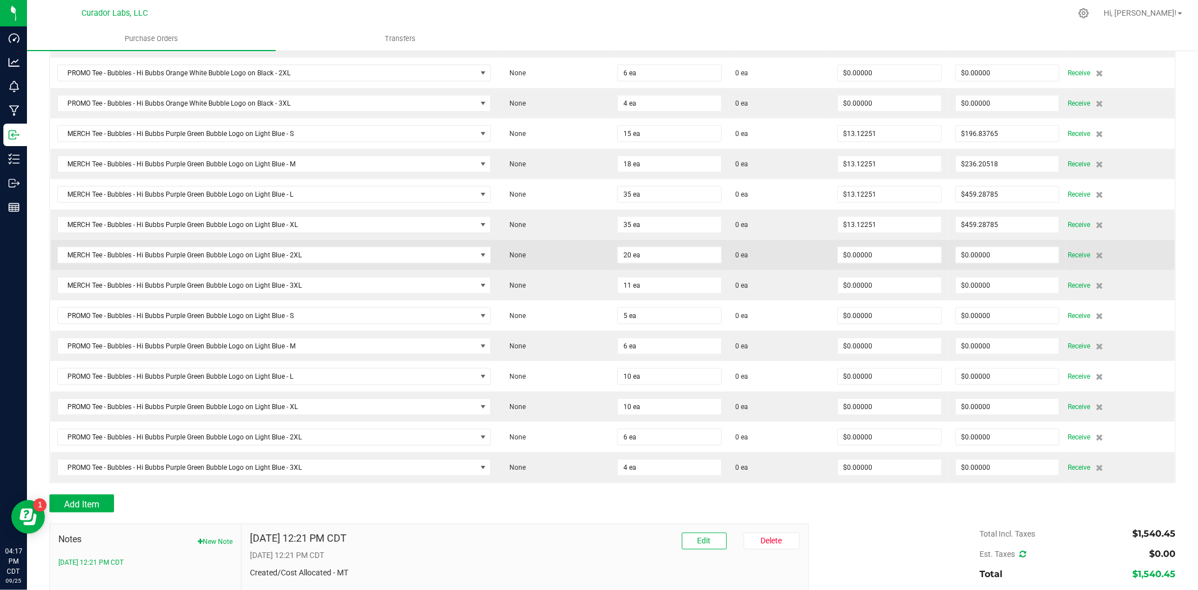
scroll to position [916, 0]
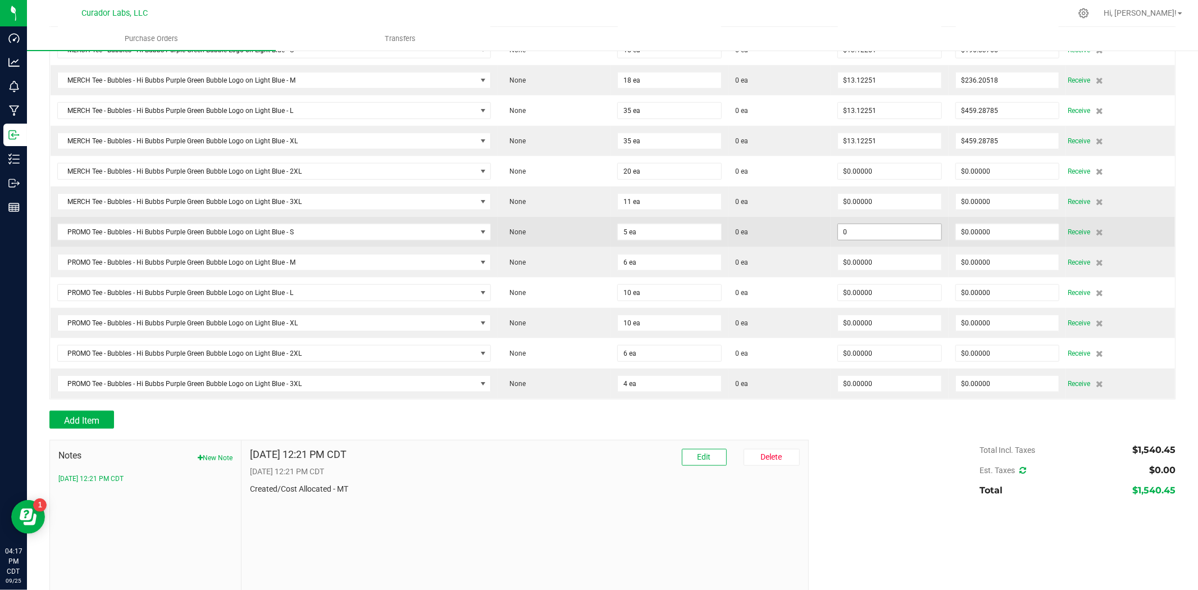
click at [900, 240] on input "0" at bounding box center [889, 232] width 103 height 16
paste input "13.12251"
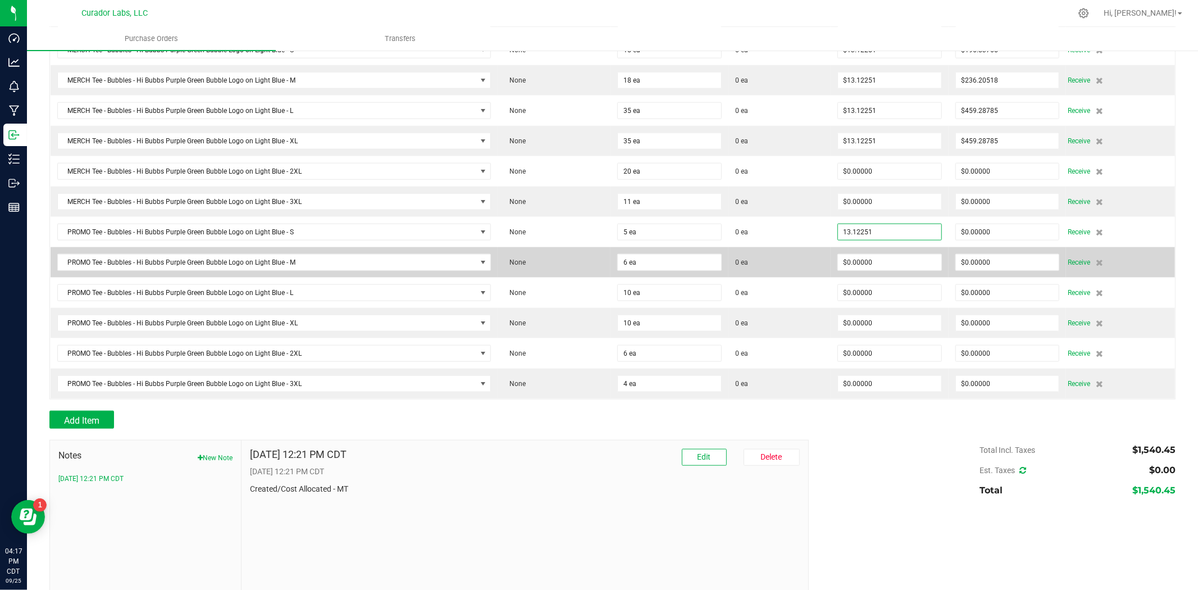
type input "$13.12251"
click at [802, 273] on td "0 ea" at bounding box center [780, 262] width 102 height 30
type input "5"
type input "$65.61255"
drag, startPoint x: 851, startPoint y: 262, endPoint x: 844, endPoint y: 265, distance: 7.3
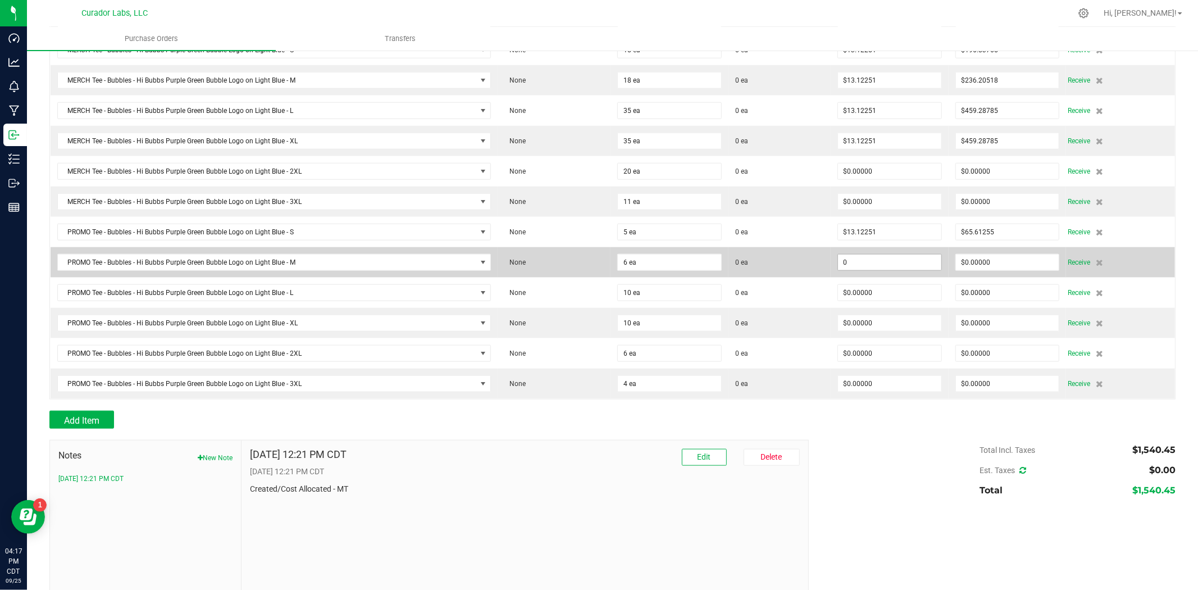
click at [852, 262] on input "0" at bounding box center [889, 263] width 103 height 16
paste input "13.12251"
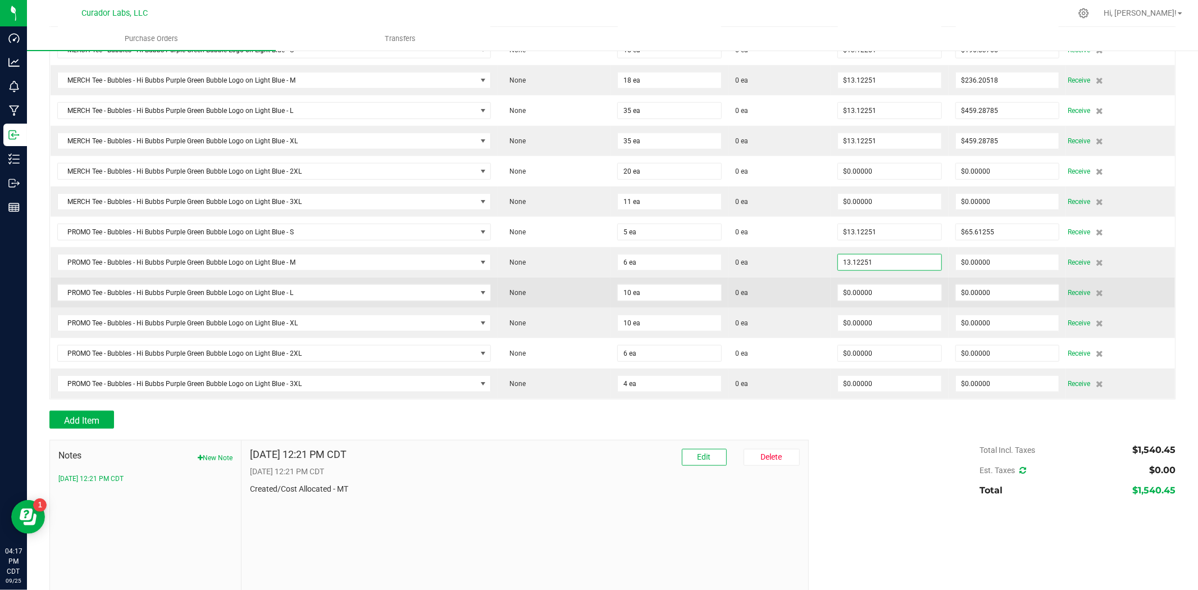
type input "$13.12251"
click at [792, 287] on td "0 ea" at bounding box center [780, 293] width 102 height 30
type input "6"
type input "$78.73506"
drag, startPoint x: 792, startPoint y: 287, endPoint x: 819, endPoint y: 298, distance: 29.2
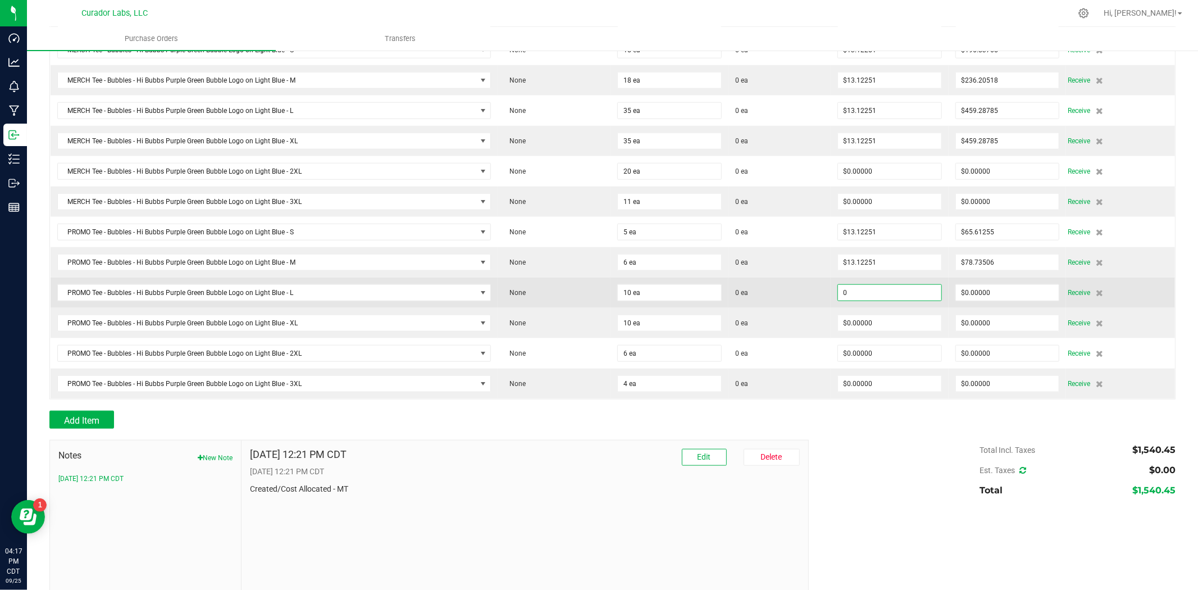
click at [867, 298] on input "0" at bounding box center [889, 293] width 103 height 16
paste input "13.12251"
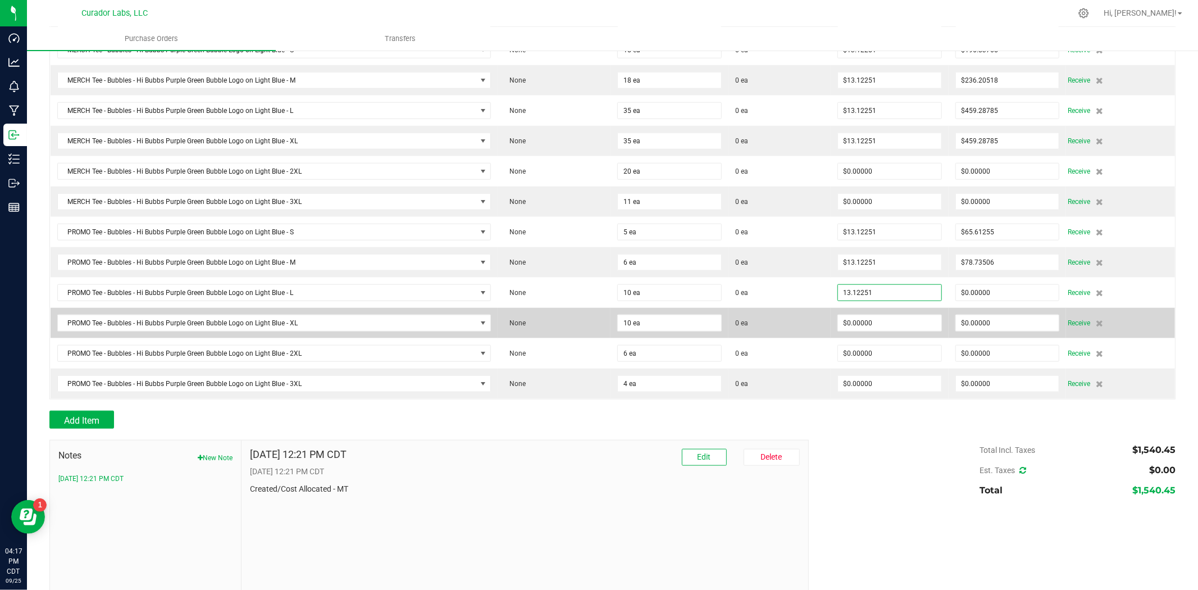
type input "$13.12251"
click at [815, 321] on td "0 ea" at bounding box center [780, 323] width 102 height 30
type input "10"
type input "$131.22510"
click at [856, 330] on input "0" at bounding box center [889, 323] width 103 height 16
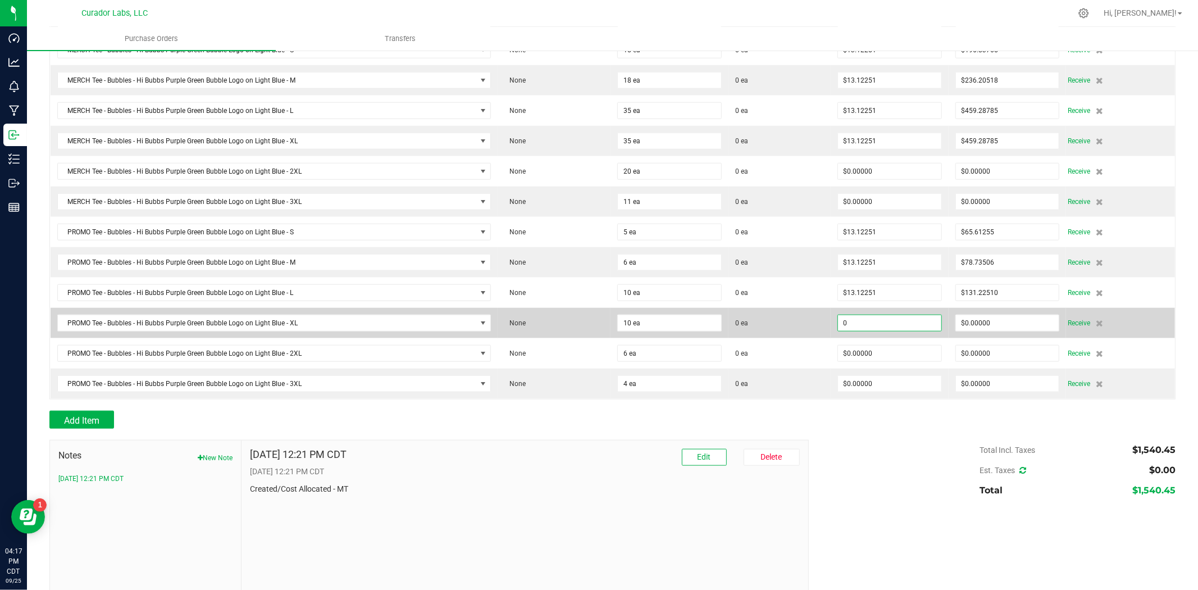
paste input "13.12251"
type input "$13.12251"
click at [793, 337] on td "0 ea" at bounding box center [780, 323] width 102 height 30
type input "10"
type input "$131.22510"
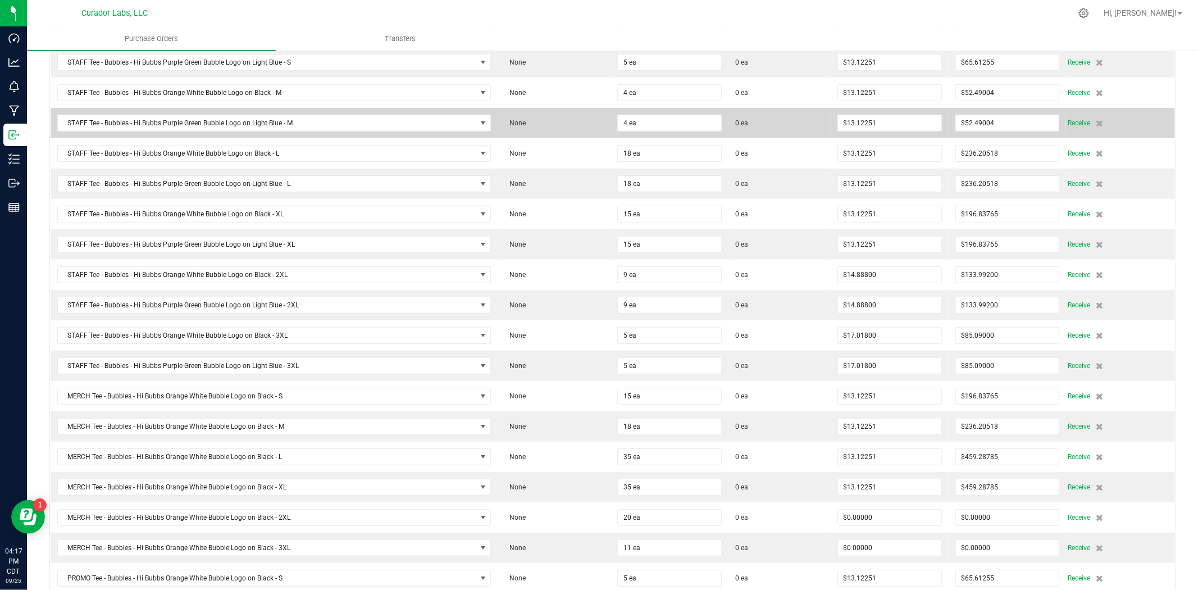
scroll to position [249, 0]
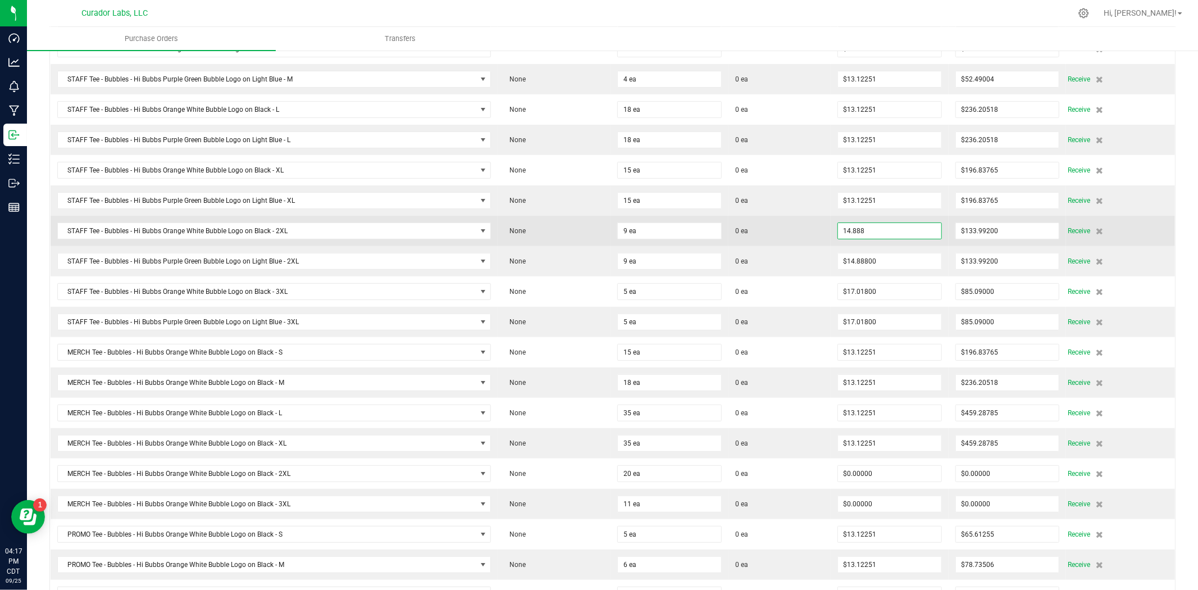
click at [875, 229] on input "14.888" at bounding box center [889, 231] width 103 height 16
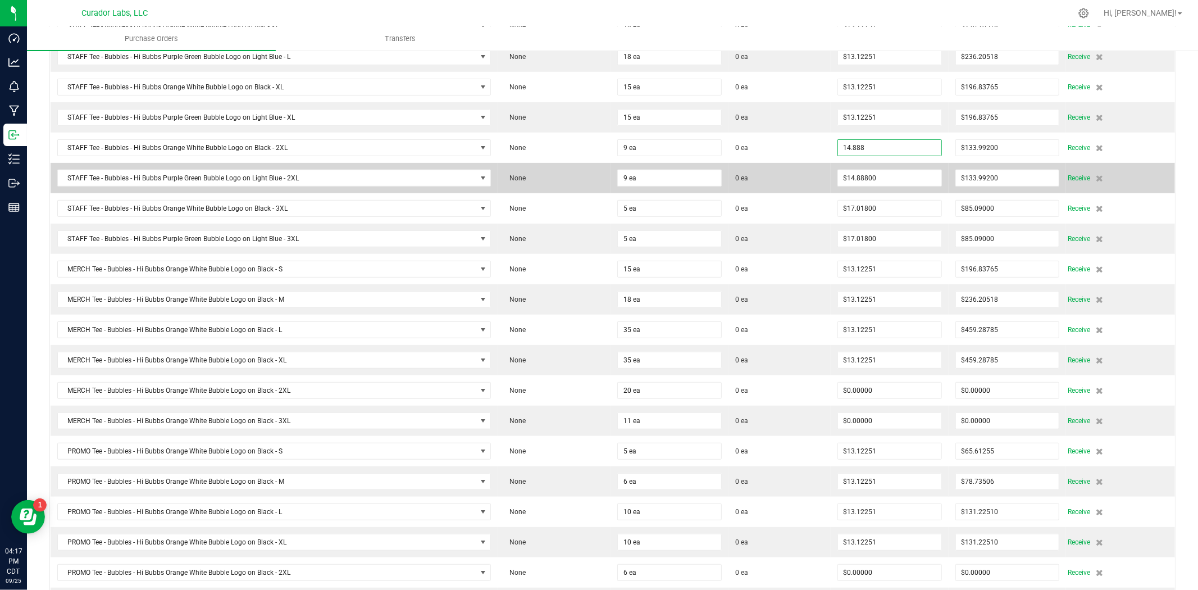
scroll to position [416, 0]
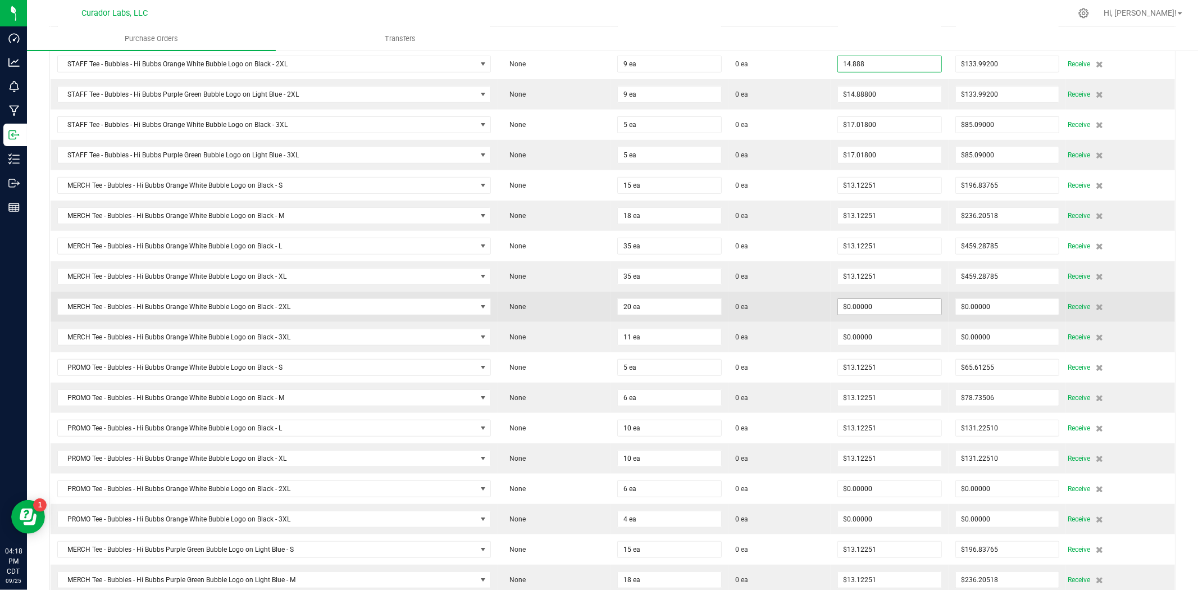
type input "$14.88800"
click at [855, 310] on input "0" at bounding box center [889, 307] width 103 height 16
paste input "14.888"
type input "$14.88800"
click at [802, 312] on span "0 ea" at bounding box center [779, 307] width 89 height 10
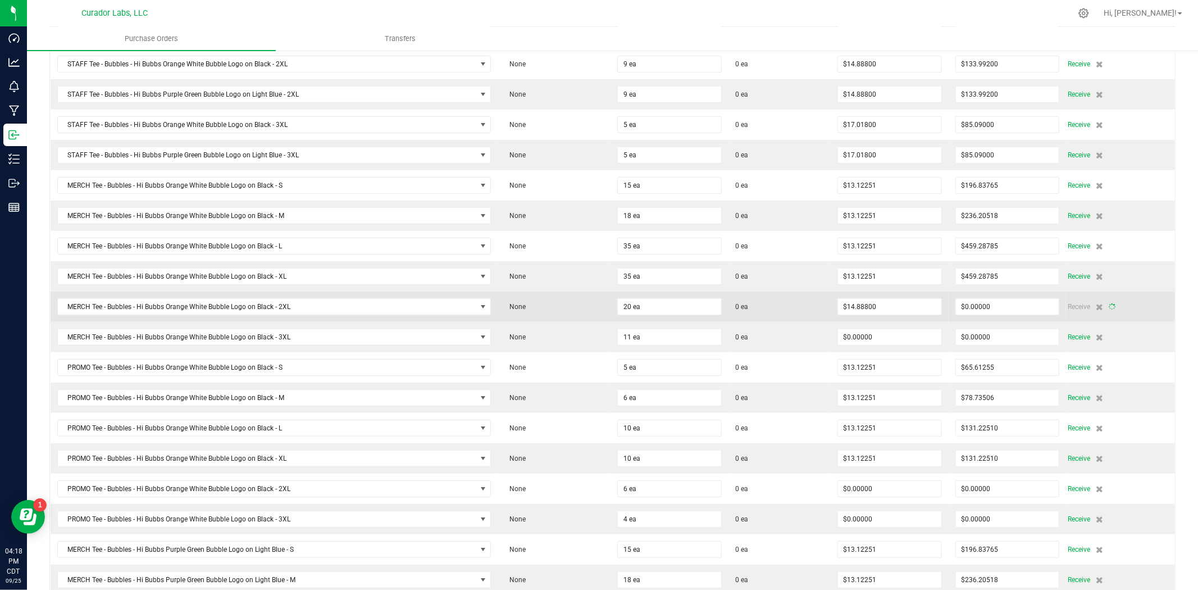
type input "20"
type input "$297.76000"
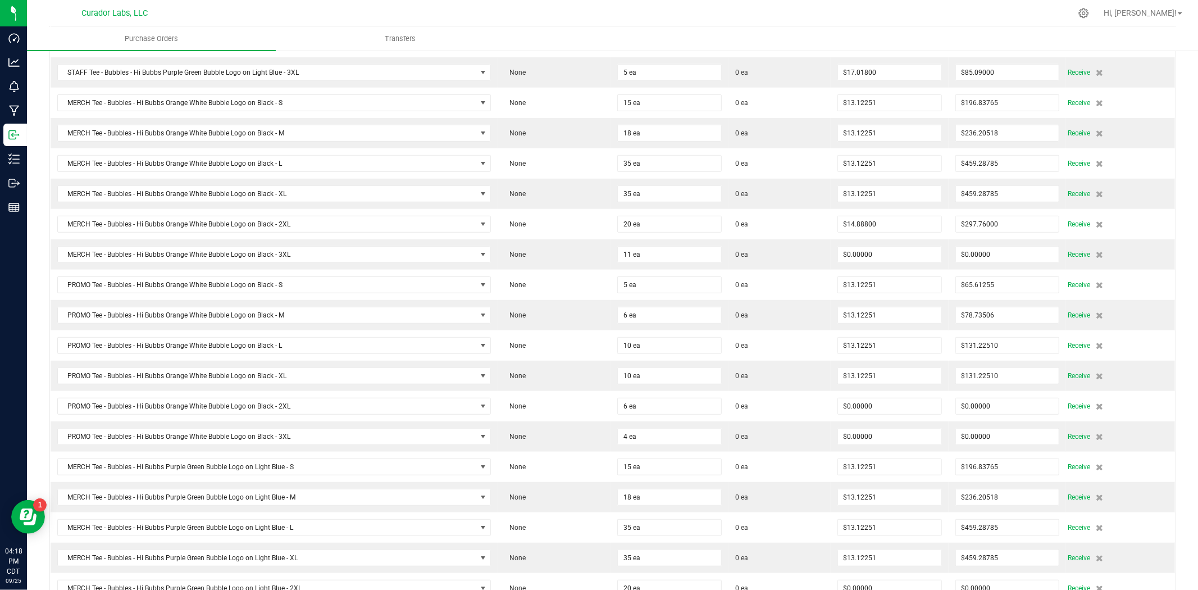
scroll to position [582, 0]
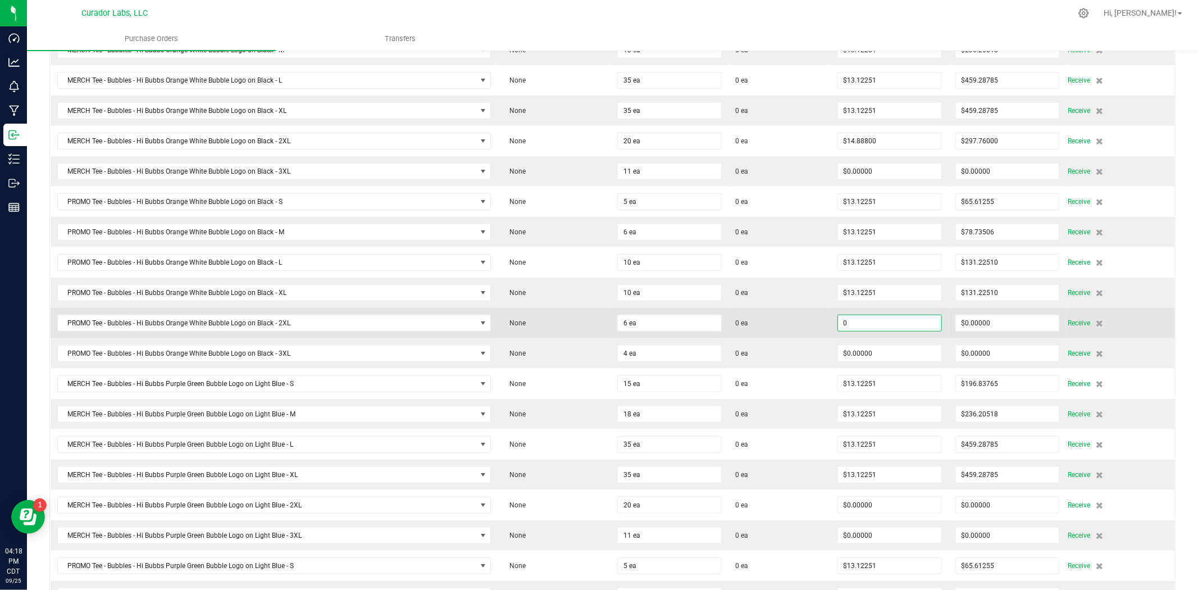
click at [858, 331] on input "0" at bounding box center [889, 323] width 103 height 16
paste input "14.888"
type input "$14.88800"
click at [807, 326] on span "0 ea" at bounding box center [779, 323] width 89 height 10
type input "6"
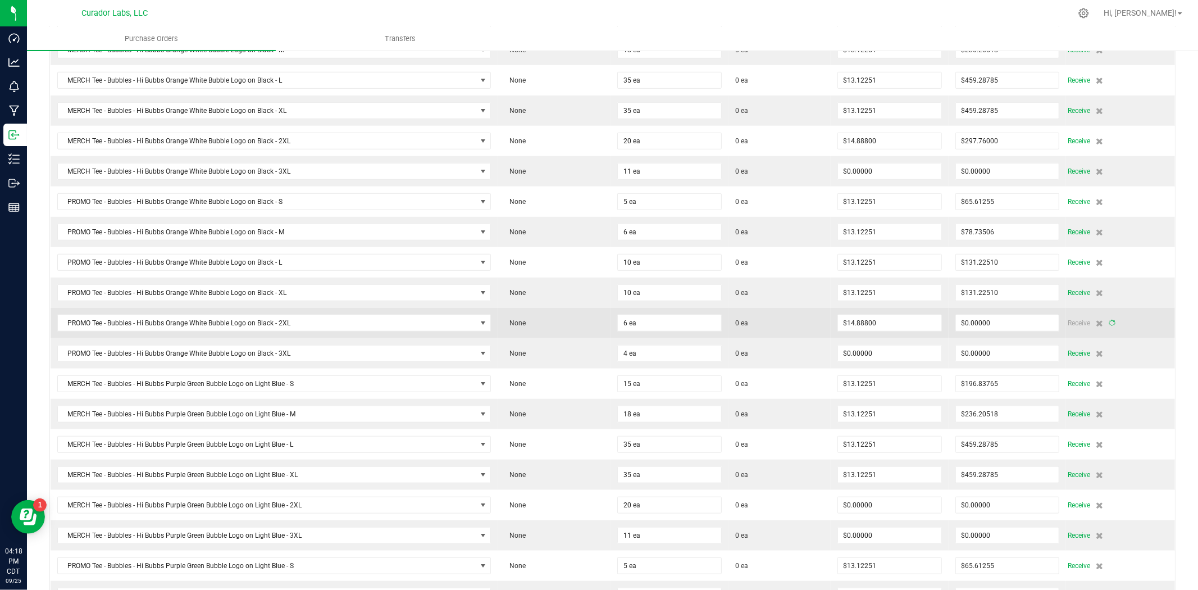
type input "$89.32800"
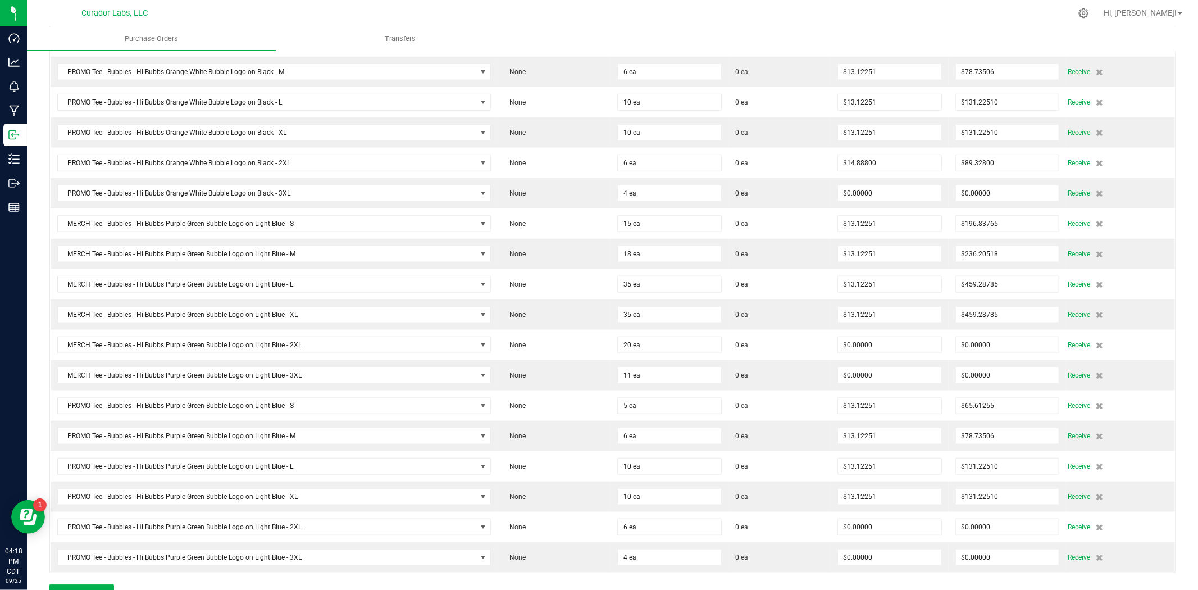
scroll to position [749, 0]
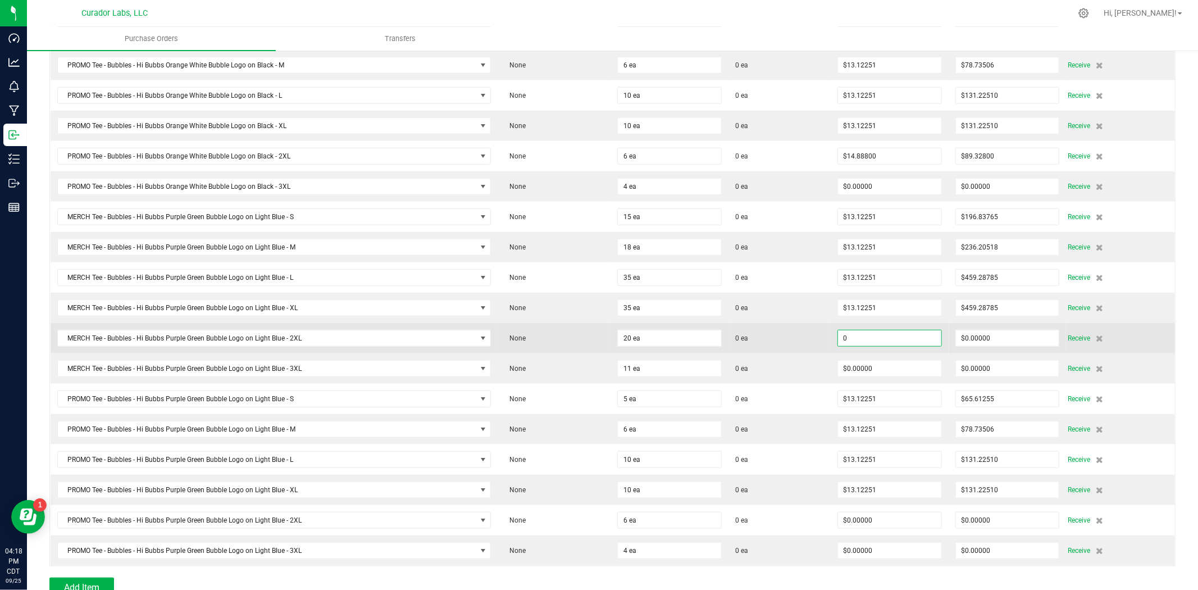
drag, startPoint x: 837, startPoint y: 339, endPoint x: 806, endPoint y: 339, distance: 30.9
click at [838, 339] on input "0" at bounding box center [889, 338] width 103 height 16
paste input "14.888"
type input "$14.88800"
click at [797, 342] on span "0 ea" at bounding box center [779, 338] width 89 height 10
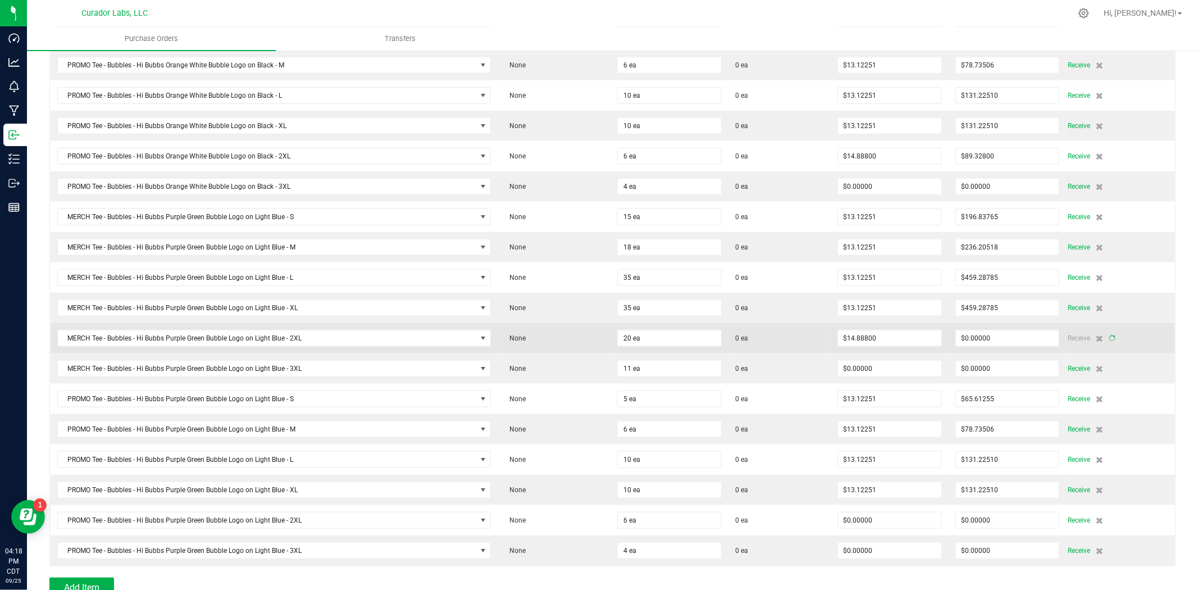
type input "20"
type input "$297.76000"
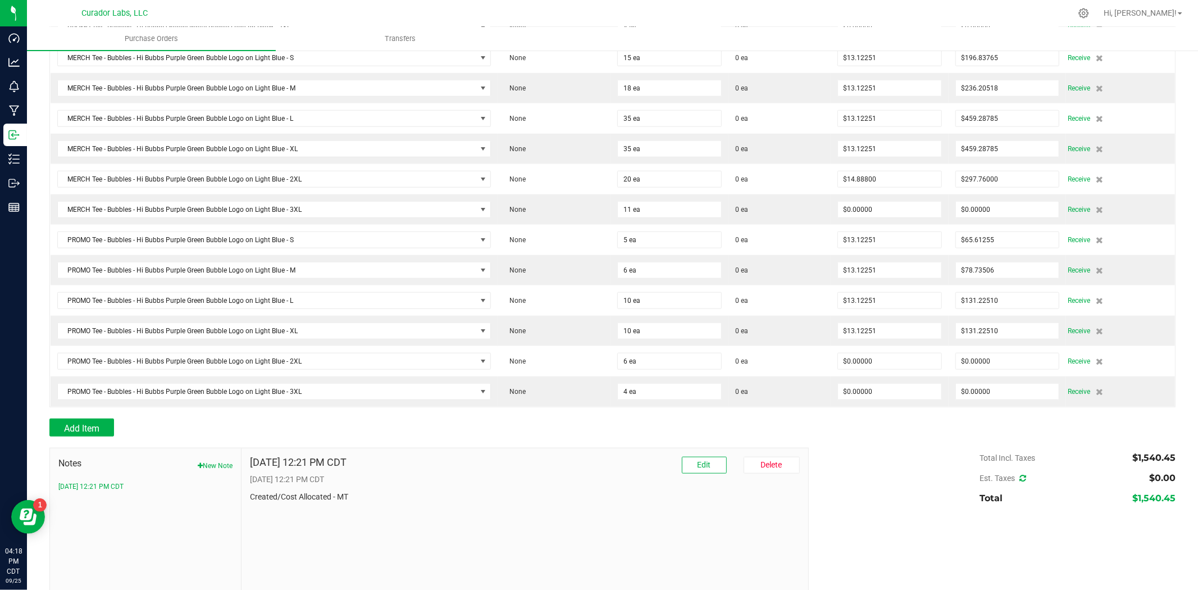
scroll to position [916, 0]
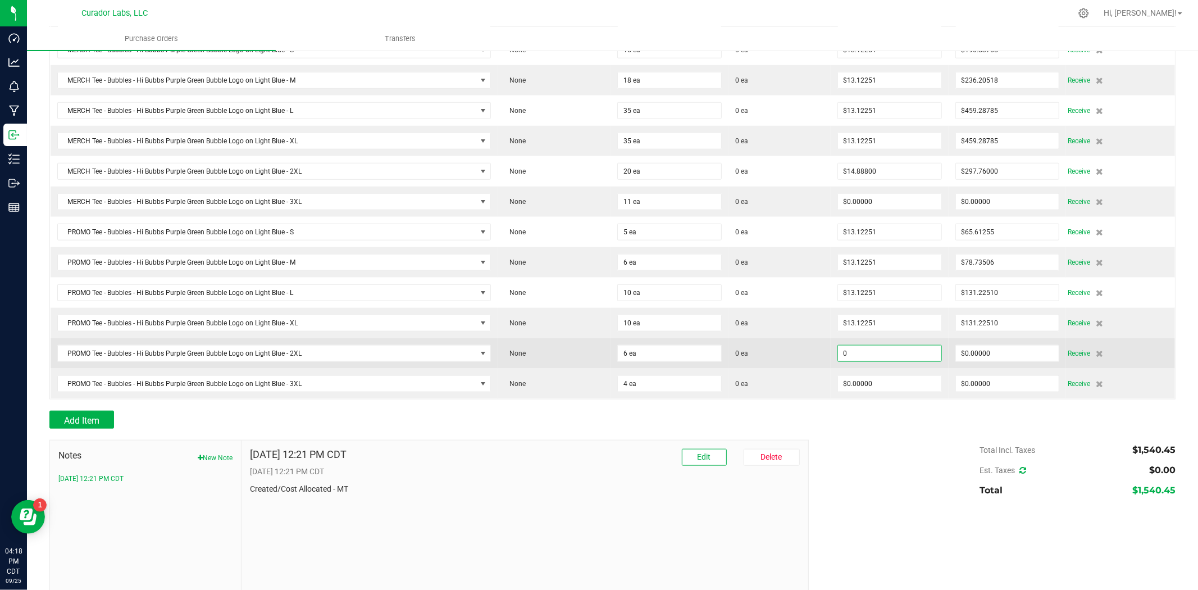
click at [847, 361] on input "0" at bounding box center [889, 354] width 103 height 16
paste input "14.888"
type input "$14.88800"
click at [795, 358] on span "0 ea" at bounding box center [779, 353] width 89 height 10
type input "6"
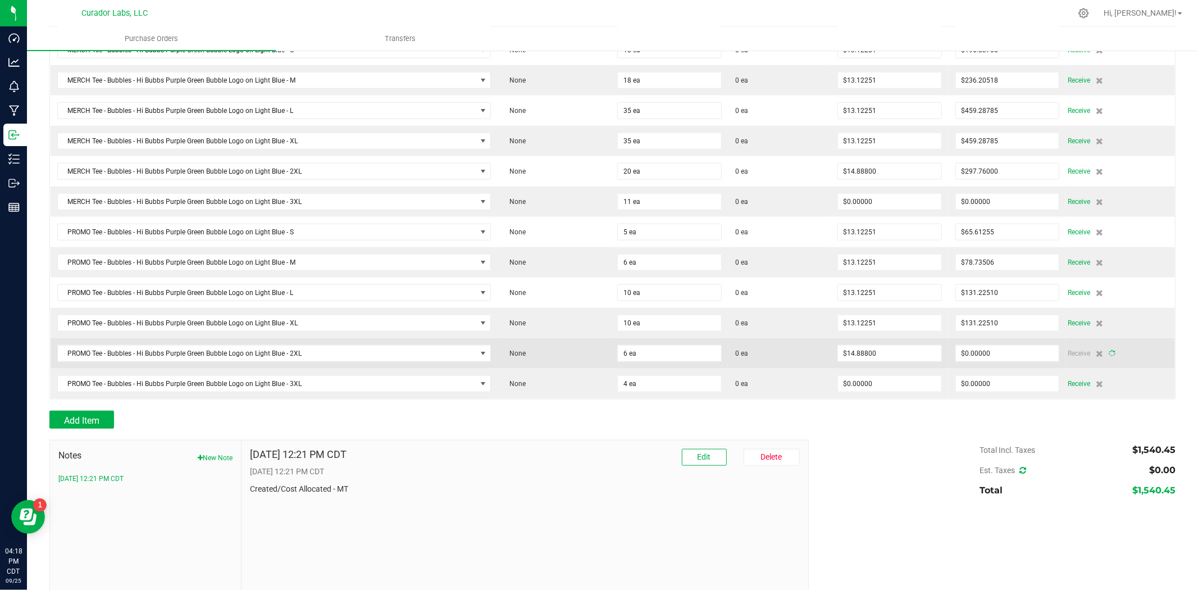
type input "$89.32800"
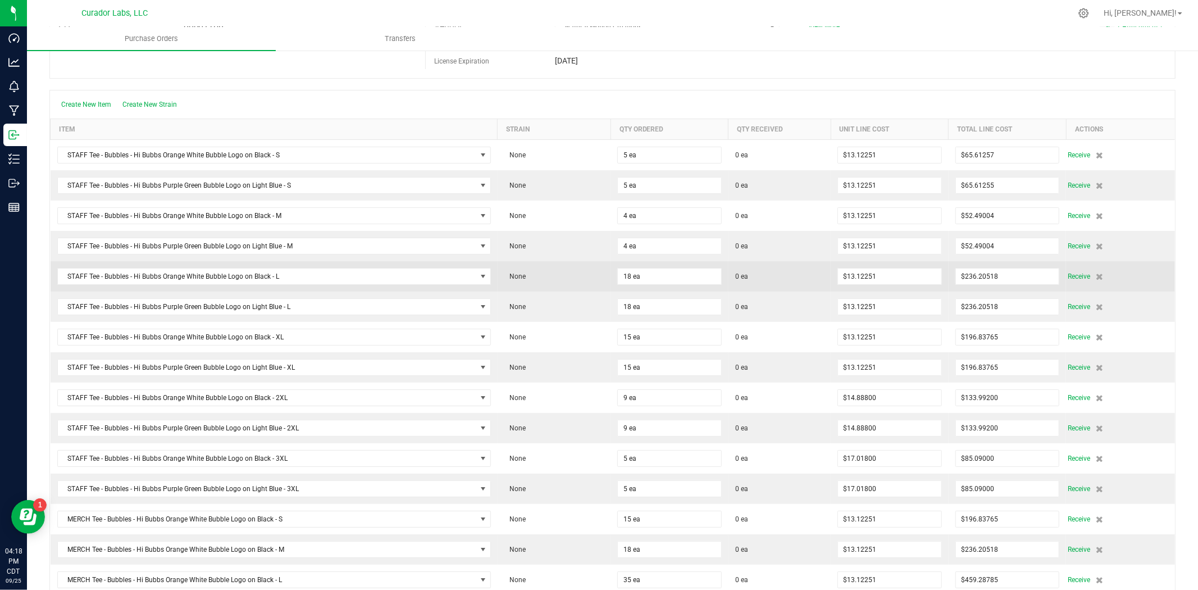
scroll to position [249, 0]
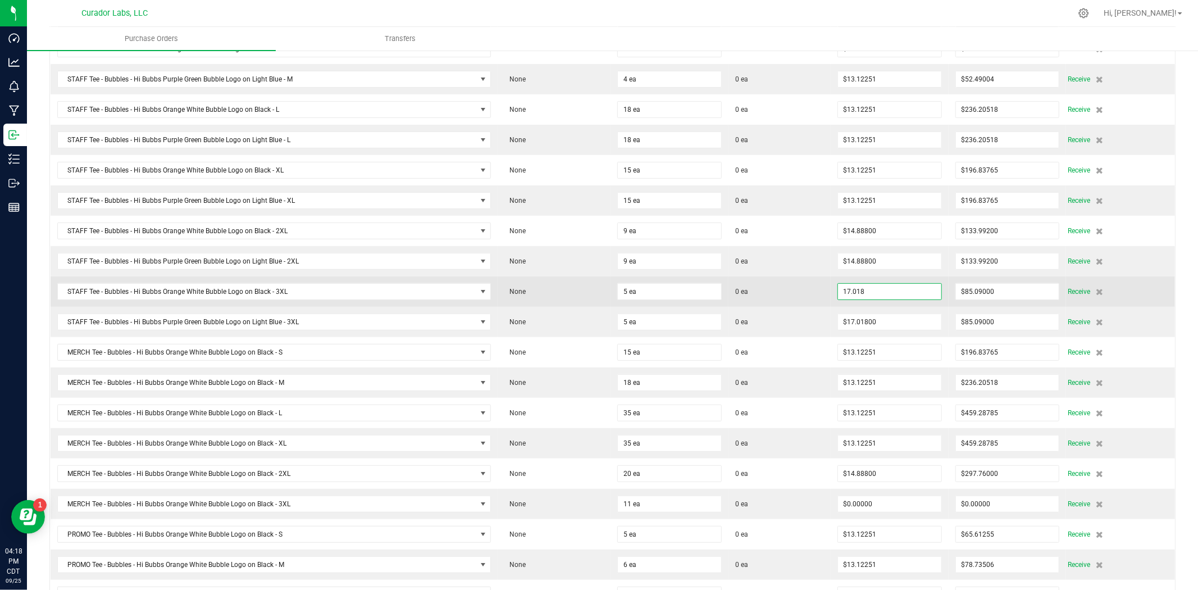
click at [862, 293] on input "17.018" at bounding box center [889, 292] width 103 height 16
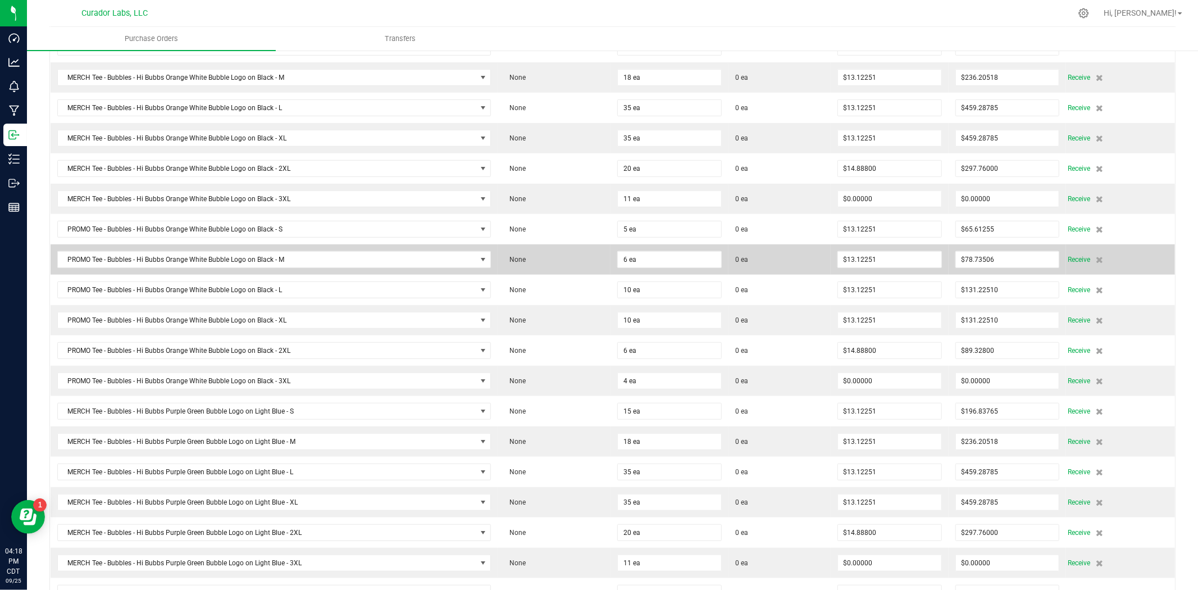
scroll to position [582, 0]
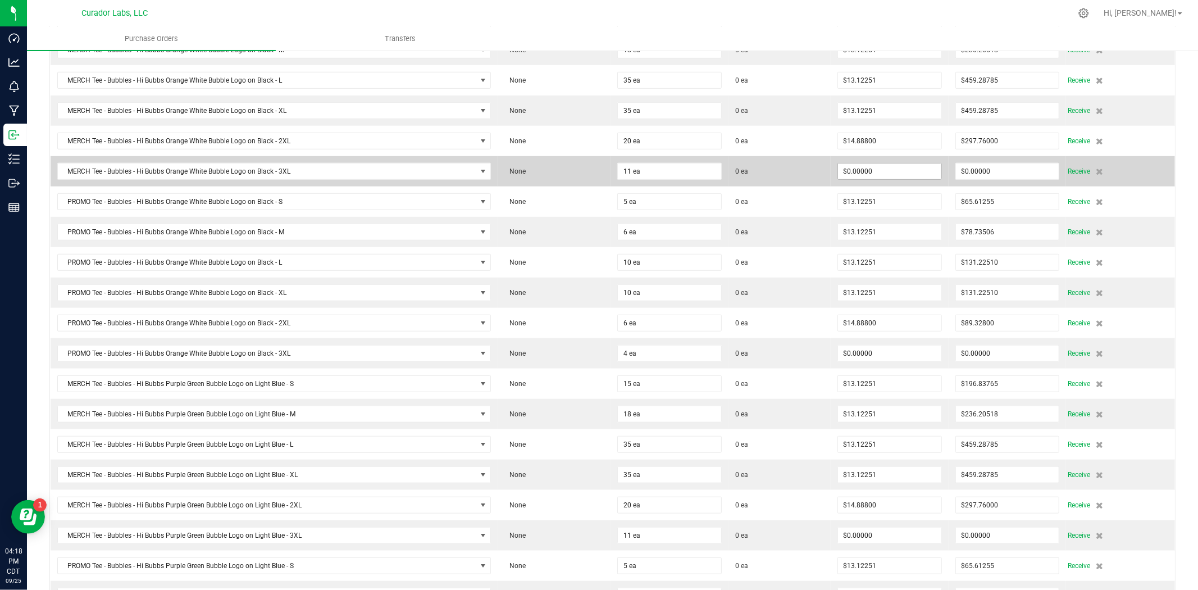
type input "$17.01800"
click at [867, 179] on input "0" at bounding box center [889, 171] width 103 height 16
paste input "17.018"
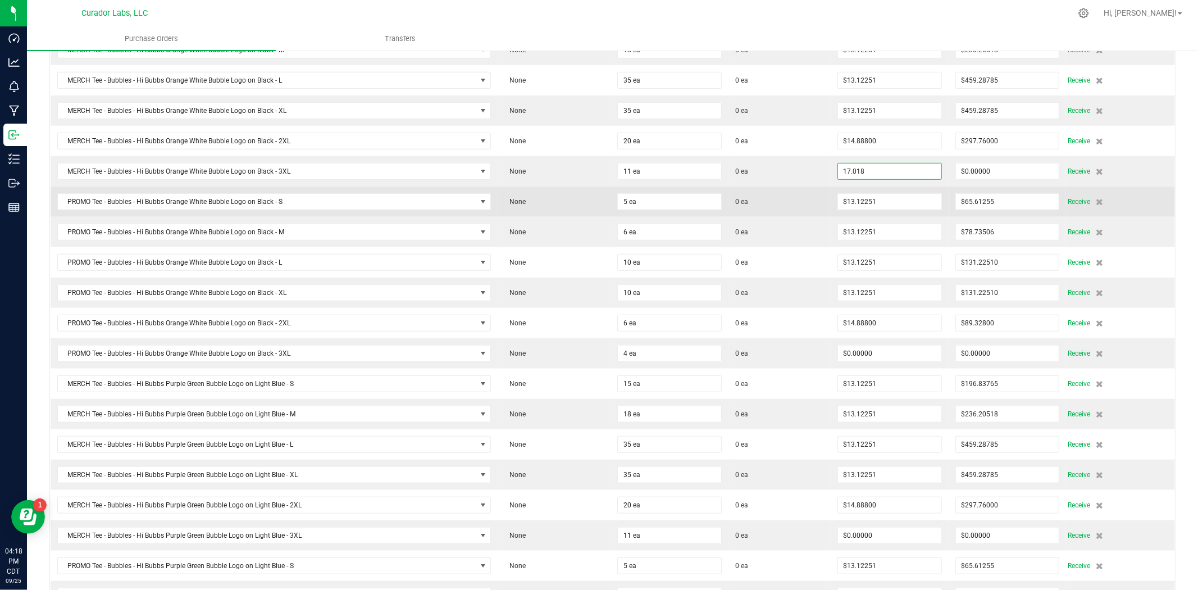
type input "$17.01800"
click at [773, 192] on td "0 ea" at bounding box center [780, 202] width 102 height 30
type input "11"
type input "$187.19800"
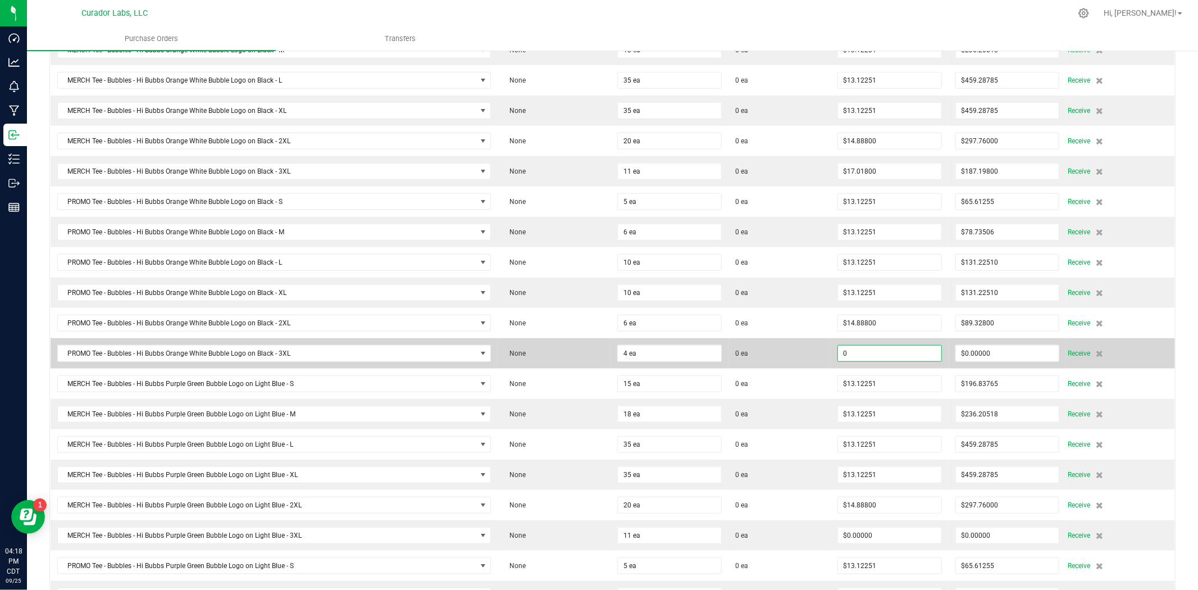
click at [845, 352] on input "0" at bounding box center [889, 354] width 103 height 16
paste input "17.018"
type input "$17.01800"
click at [799, 352] on span "0 ea" at bounding box center [779, 353] width 89 height 10
type input "4"
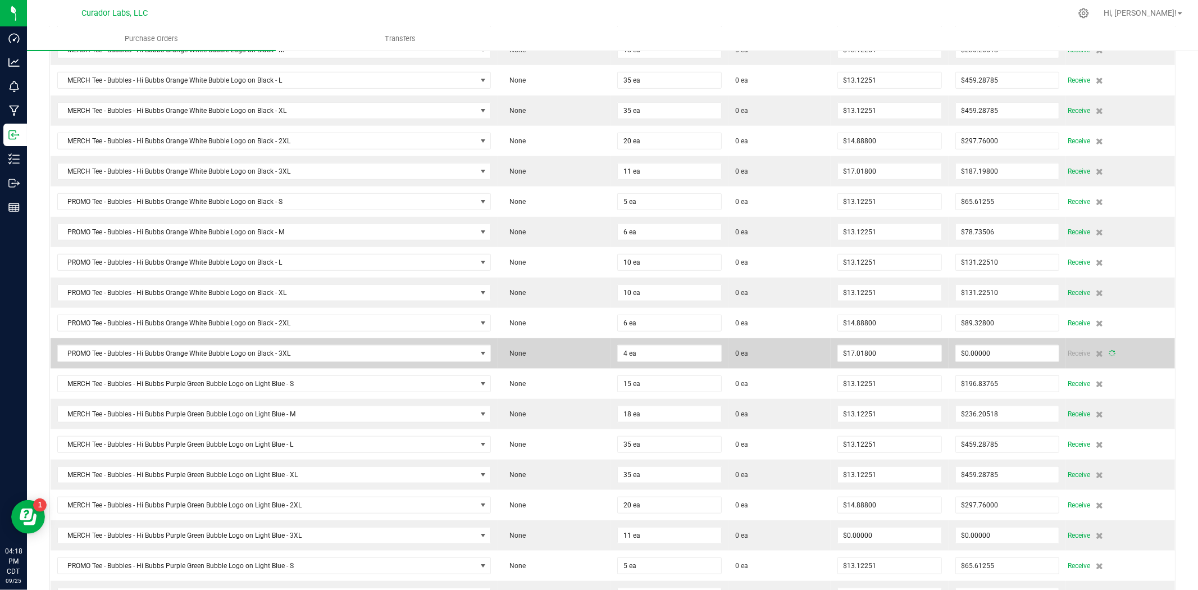
type input "$68.07200"
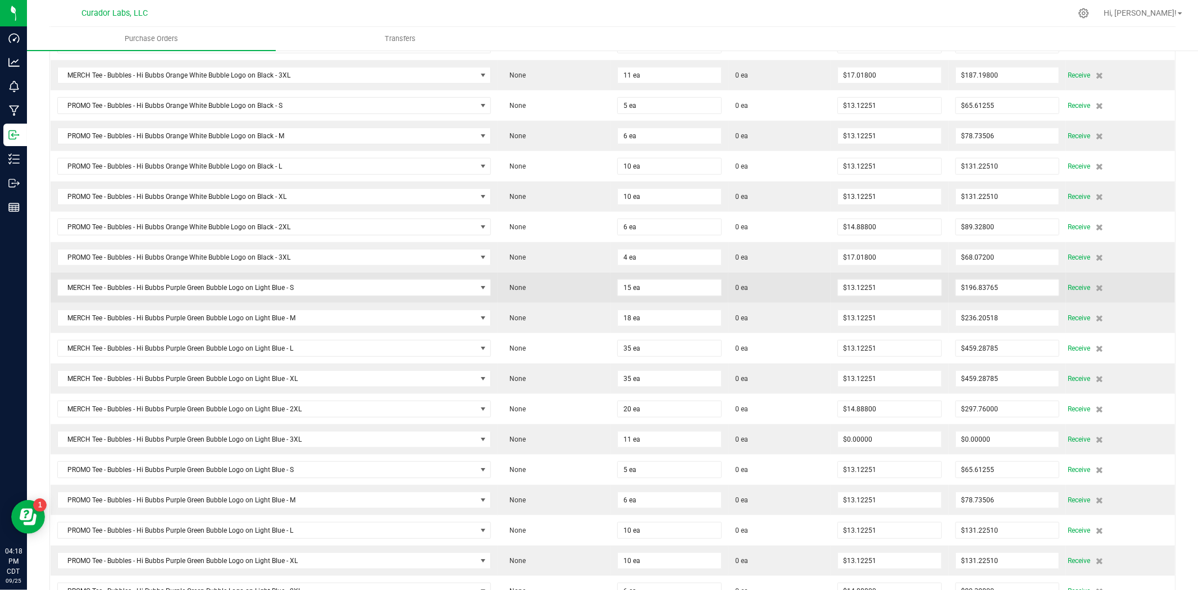
scroll to position [832, 0]
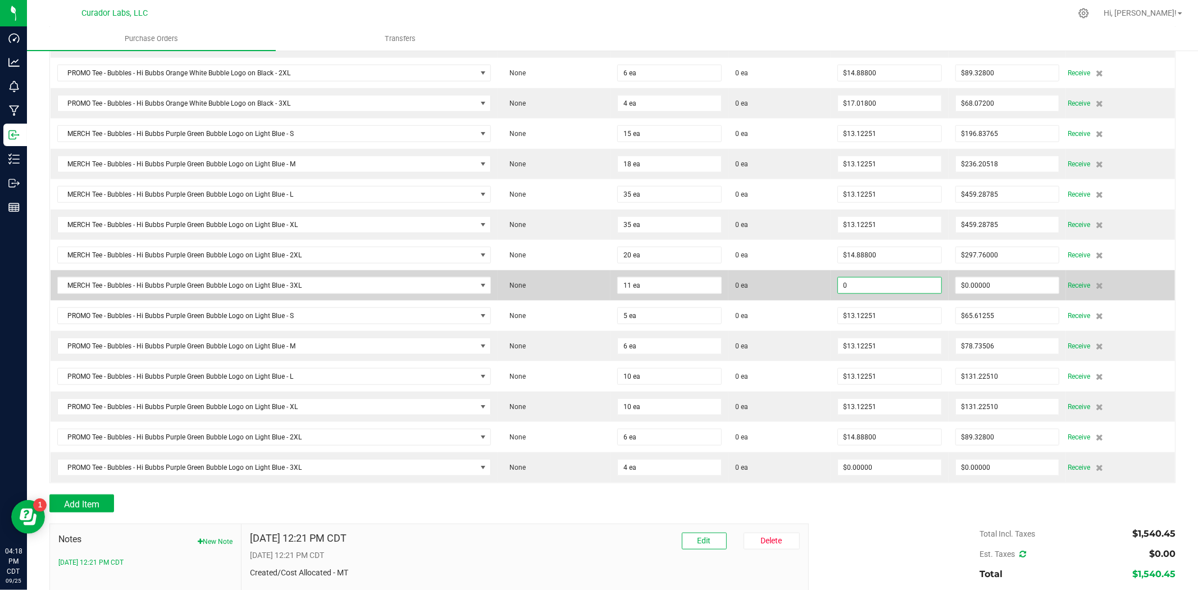
click at [862, 291] on input "0" at bounding box center [889, 286] width 103 height 16
paste input "17.018"
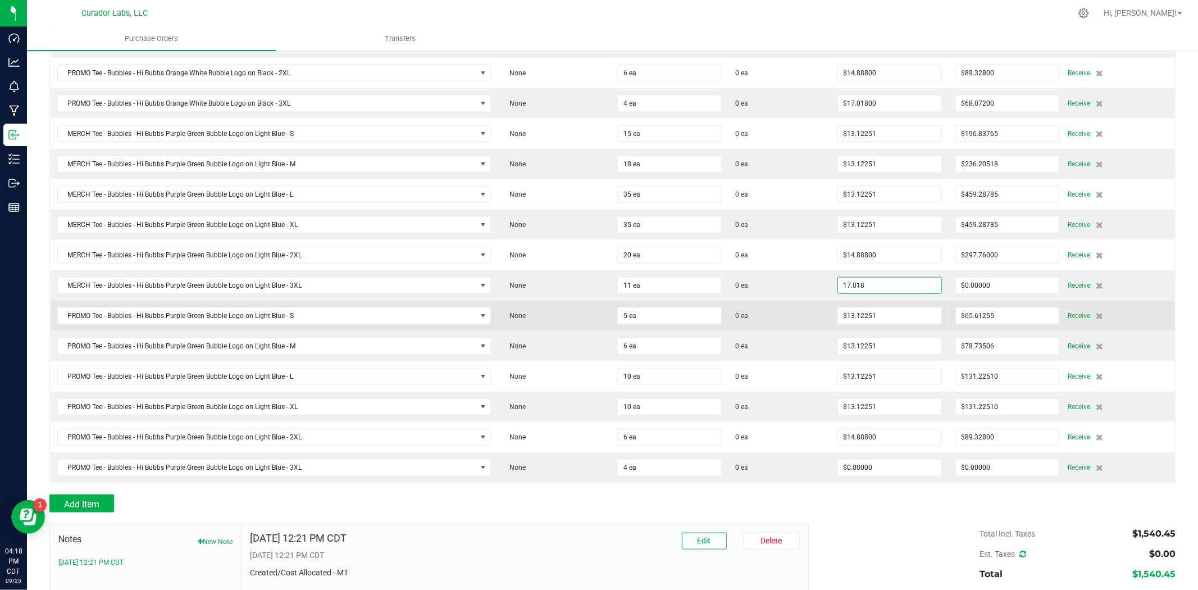
type input "$17.01800"
click at [765, 305] on td "0 ea" at bounding box center [780, 316] width 102 height 30
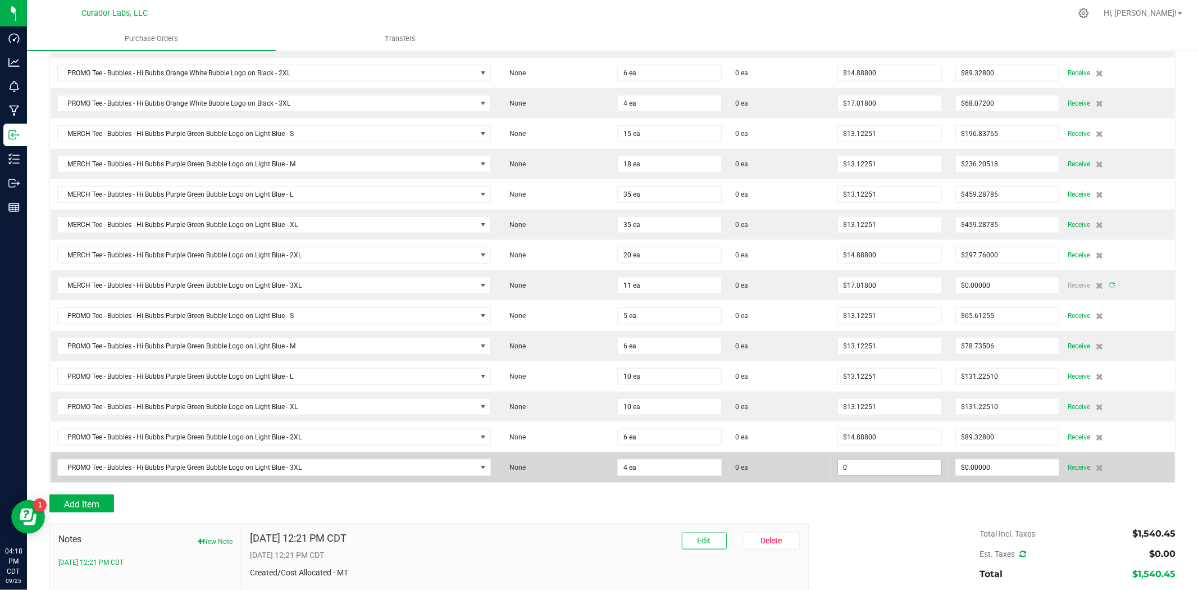
click at [857, 468] on input "0" at bounding box center [889, 468] width 103 height 16
paste input "17.018"
type input "$17.01800"
click at [798, 469] on span "0 ea" at bounding box center [779, 467] width 89 height 10
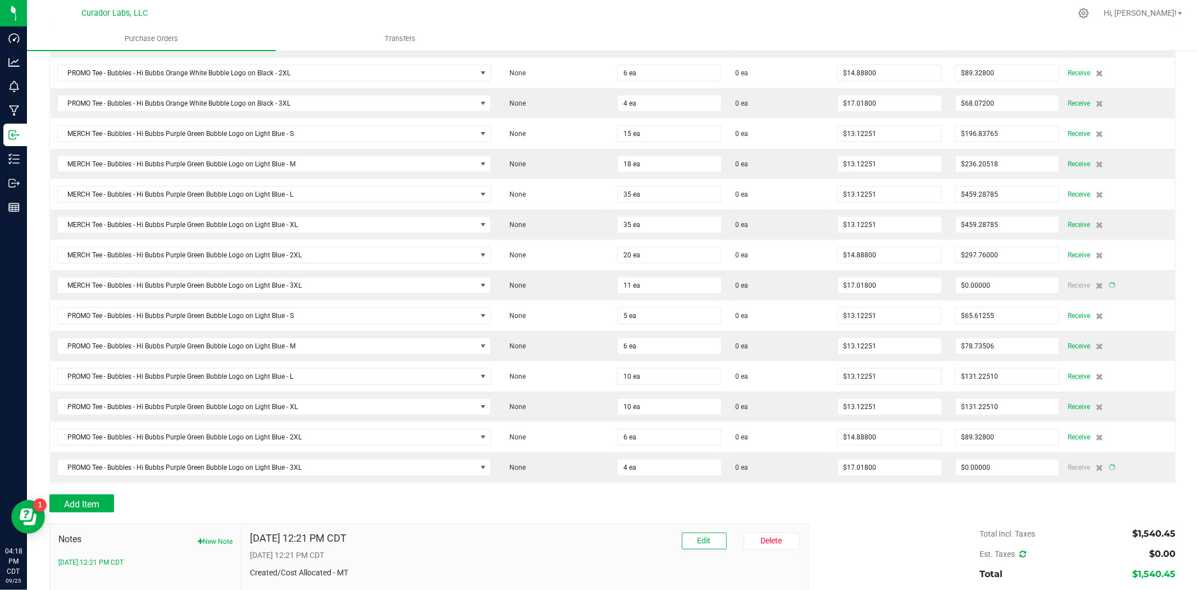
type input "11"
type input "$187.19800"
type input "4"
type input "$68.07200"
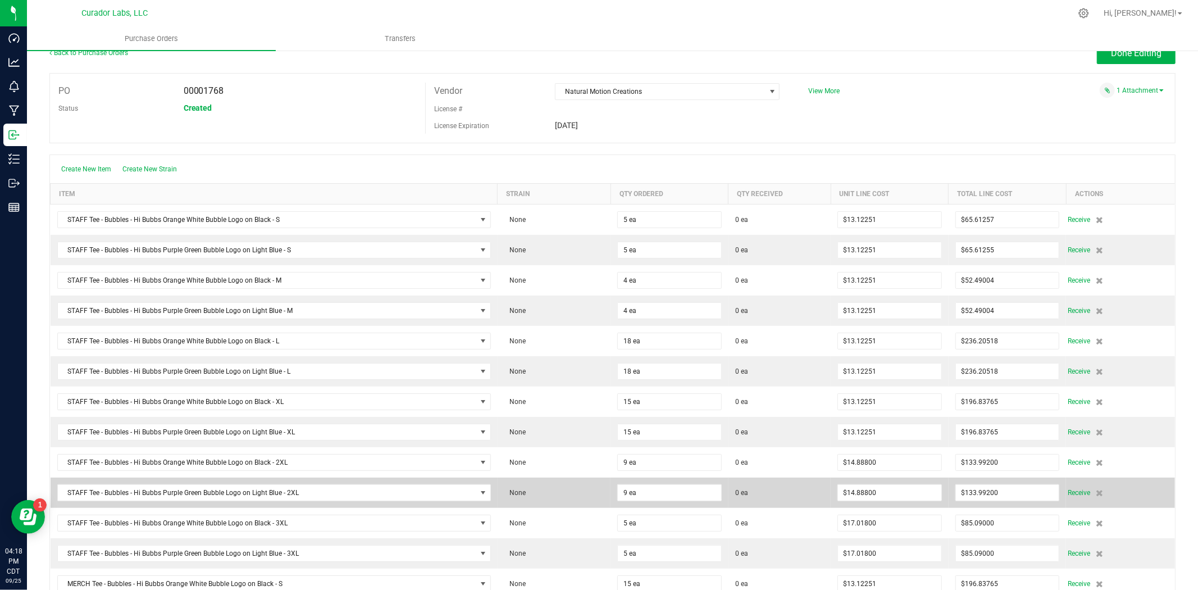
scroll to position [0, 0]
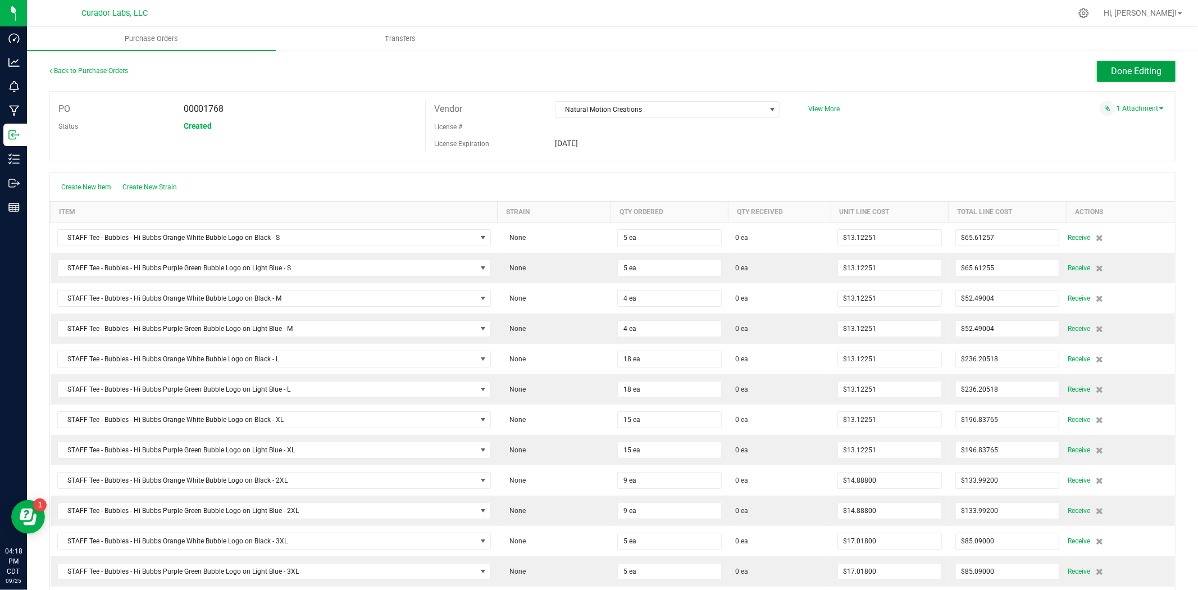
click at [1141, 75] on span "Done Editing" at bounding box center [1136, 71] width 51 height 11
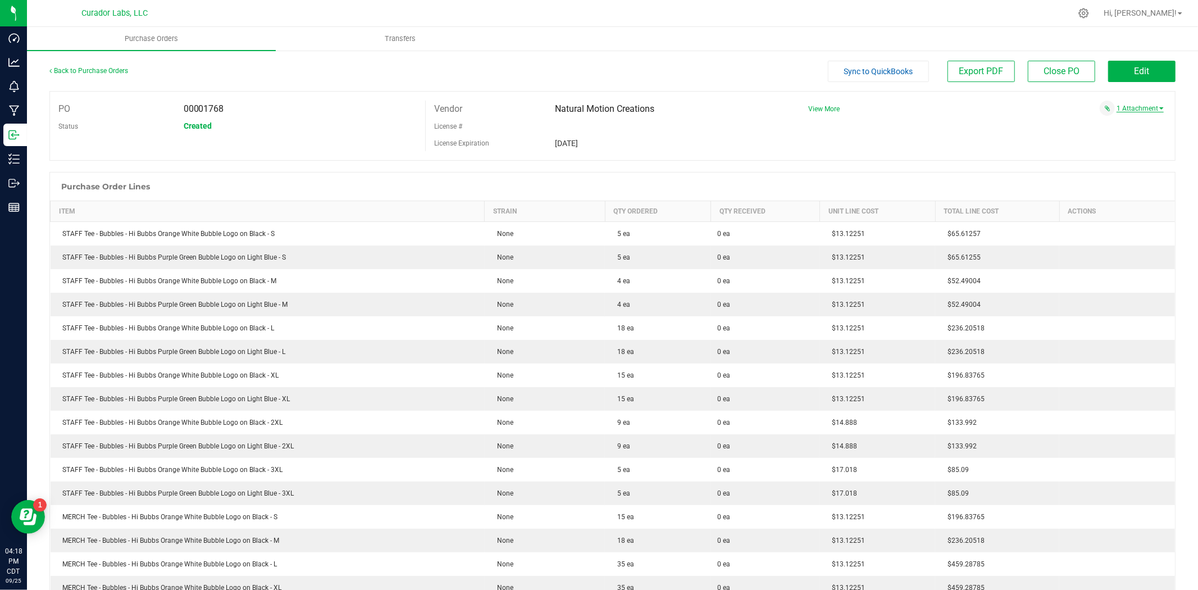
click at [1127, 107] on link "1 Attachment" at bounding box center [1140, 108] width 47 height 8
click at [1115, 117] on div "Invoice 3081.pdf" at bounding box center [982, 122] width 364 height 12
click at [1112, 121] on span "Invoice 3081.pdf" at bounding box center [1122, 122] width 46 height 7
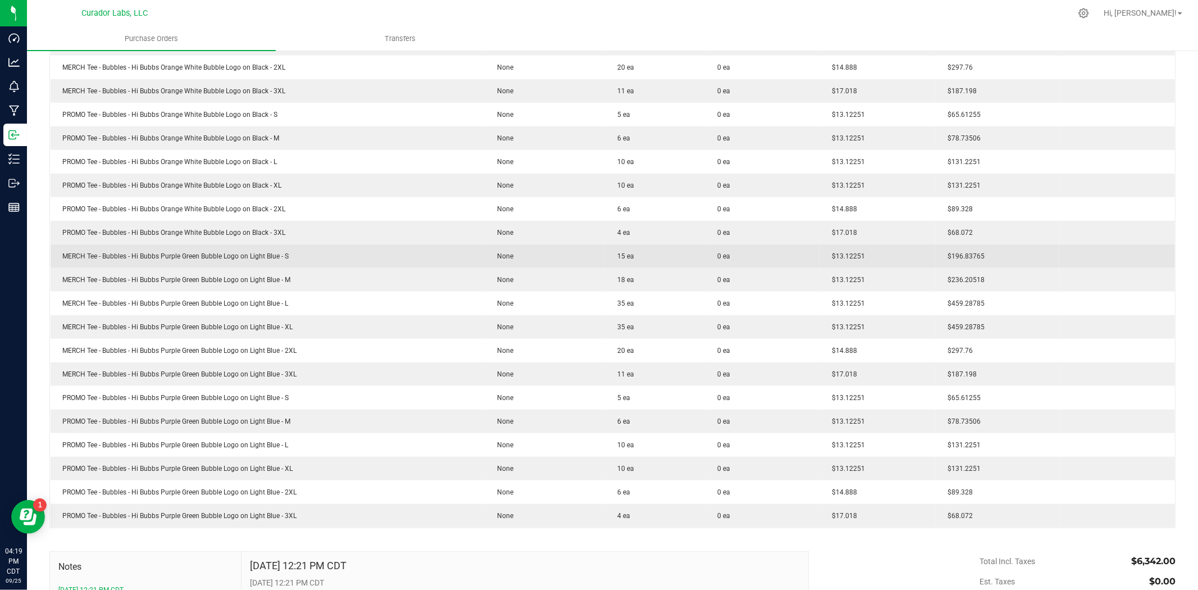
scroll to position [669, 0]
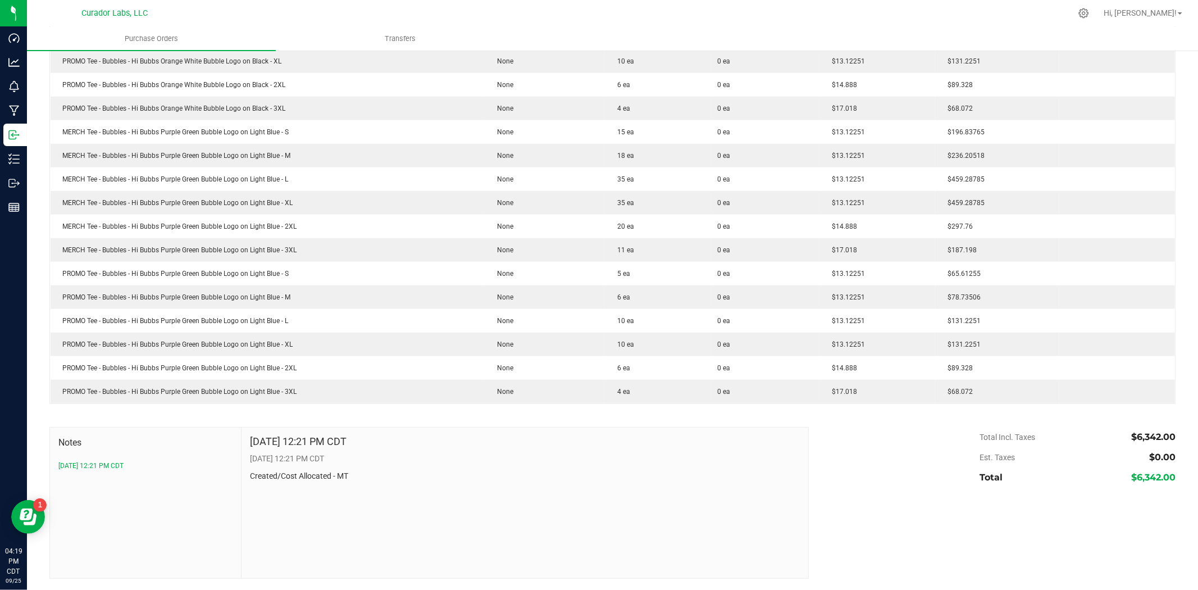
click at [776, 501] on div "[DATE] 12:21 PM CDT [DATE] 12:21 PM CDT Created/Cost Allocated - MT" at bounding box center [525, 503] width 566 height 151
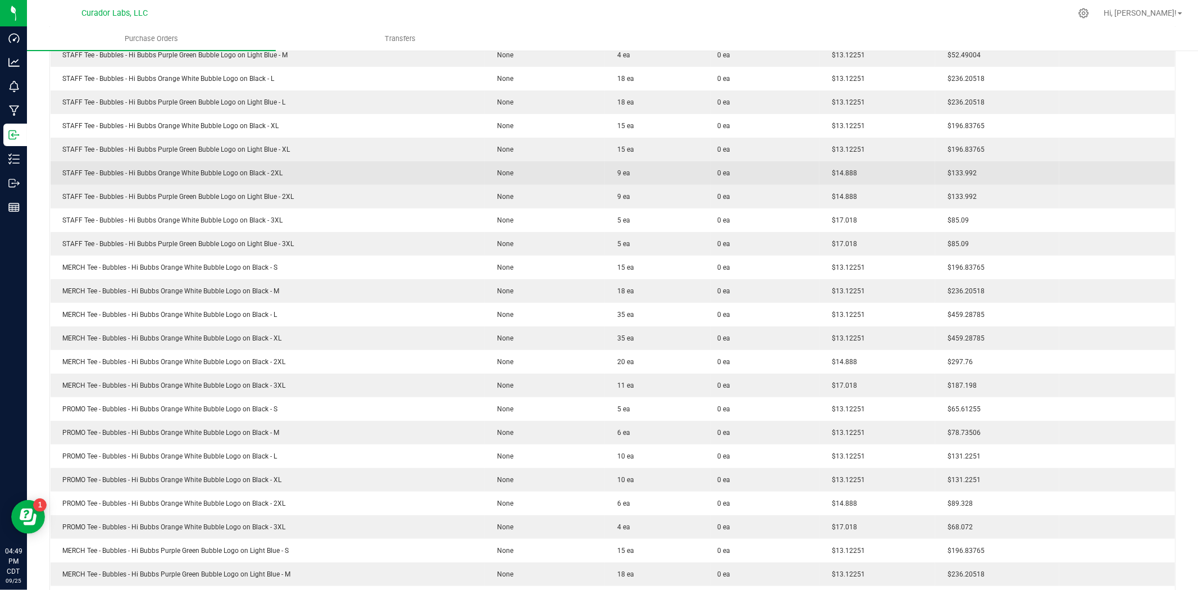
scroll to position [0, 0]
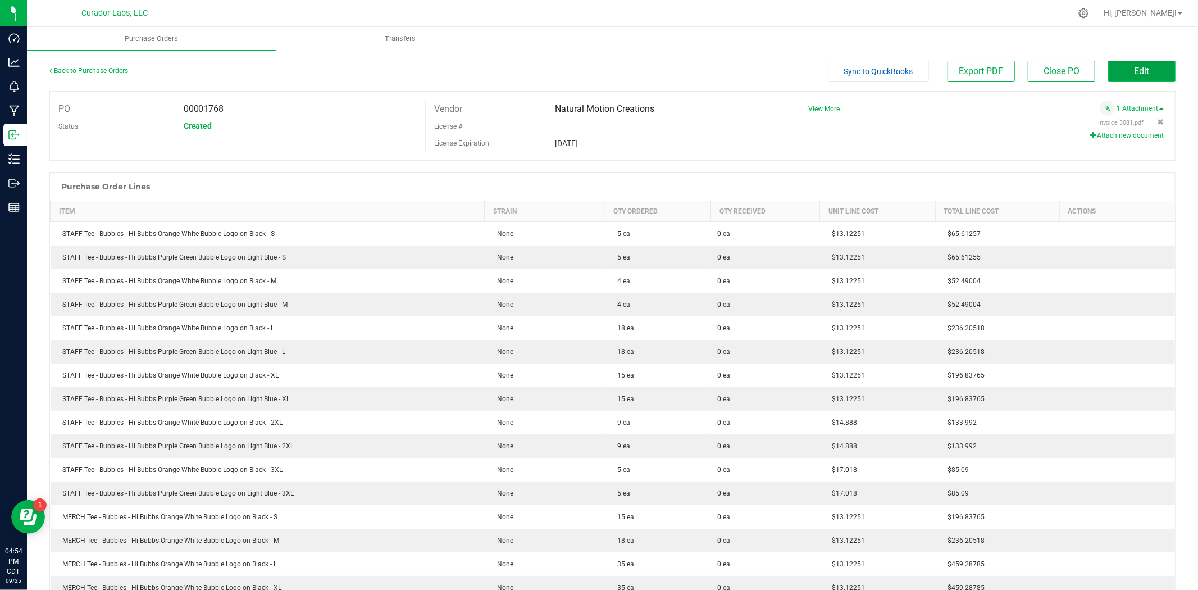
click at [1147, 66] on button "Edit" at bounding box center [1141, 71] width 67 height 21
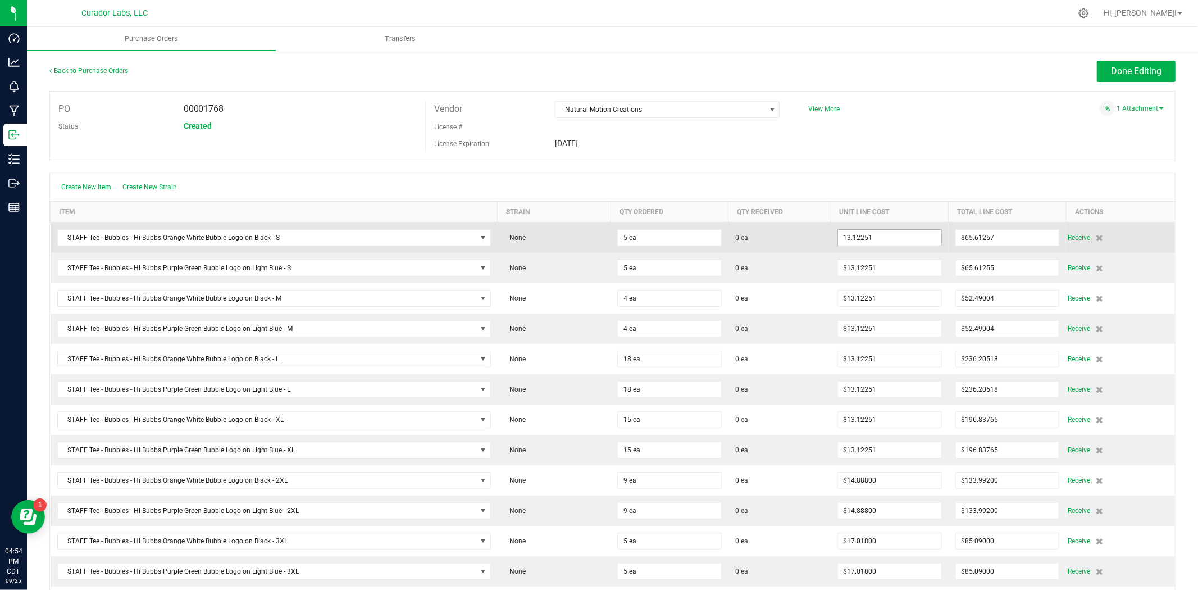
click at [879, 234] on input "13.12251" at bounding box center [889, 238] width 103 height 16
paste input "2.41938888888889"
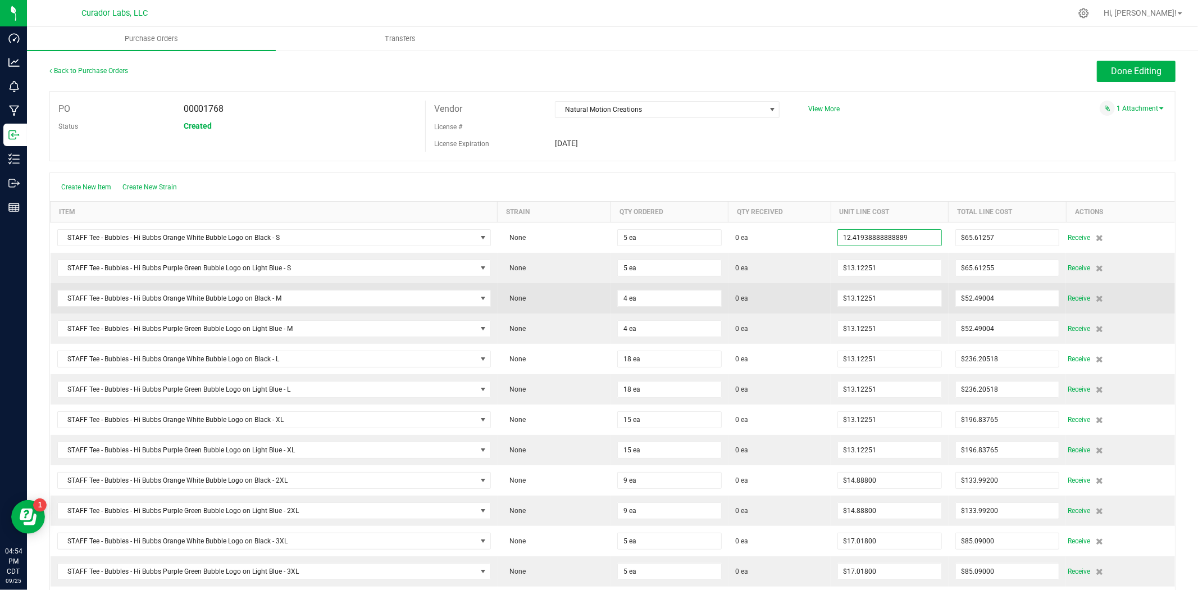
type input "$12.41939"
click at [814, 298] on span "0 ea" at bounding box center [779, 298] width 89 height 10
type input "5"
type input "$62.09694"
click at [873, 305] on input "13.12251" at bounding box center [889, 298] width 103 height 16
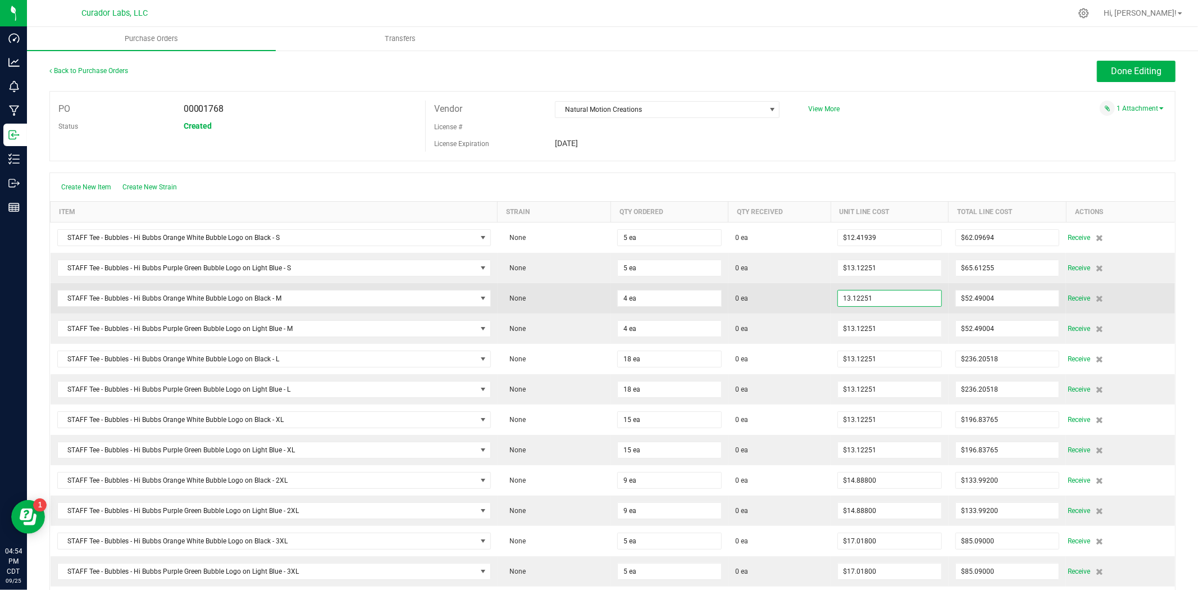
paste input "2.41938888888889"
type input "$12.41939"
click at [792, 310] on td "0 ea" at bounding box center [780, 298] width 102 height 30
type input "4"
type input "$49.67756"
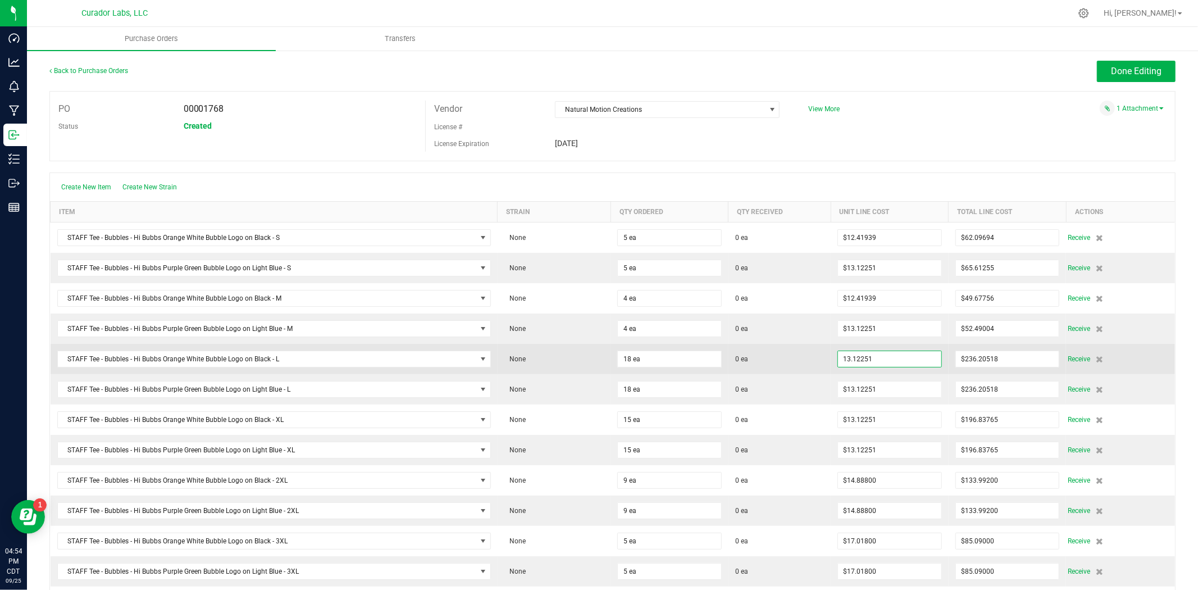
click at [871, 361] on input "13.12251" at bounding box center [889, 359] width 103 height 16
paste input "2.41938888888889"
type input "$12.41939"
click at [807, 356] on span "0 ea" at bounding box center [779, 359] width 89 height 10
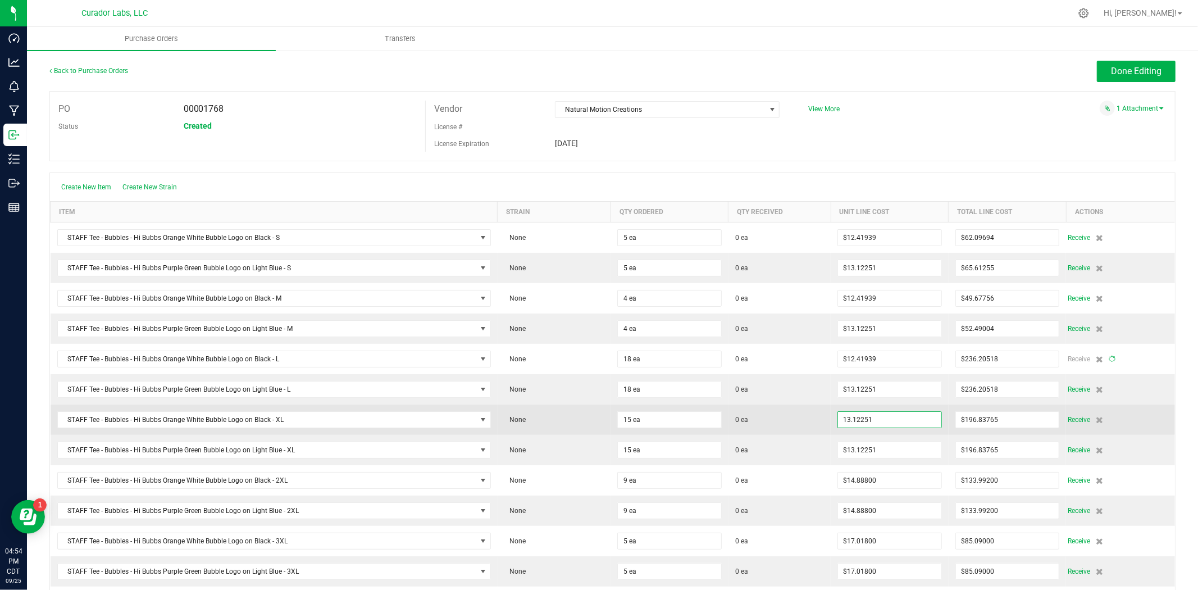
click at [874, 423] on input "13.12251" at bounding box center [889, 420] width 103 height 16
paste input "2.41938888888889"
type input "12.41938888888889"
type input "18"
type input "$223.54900"
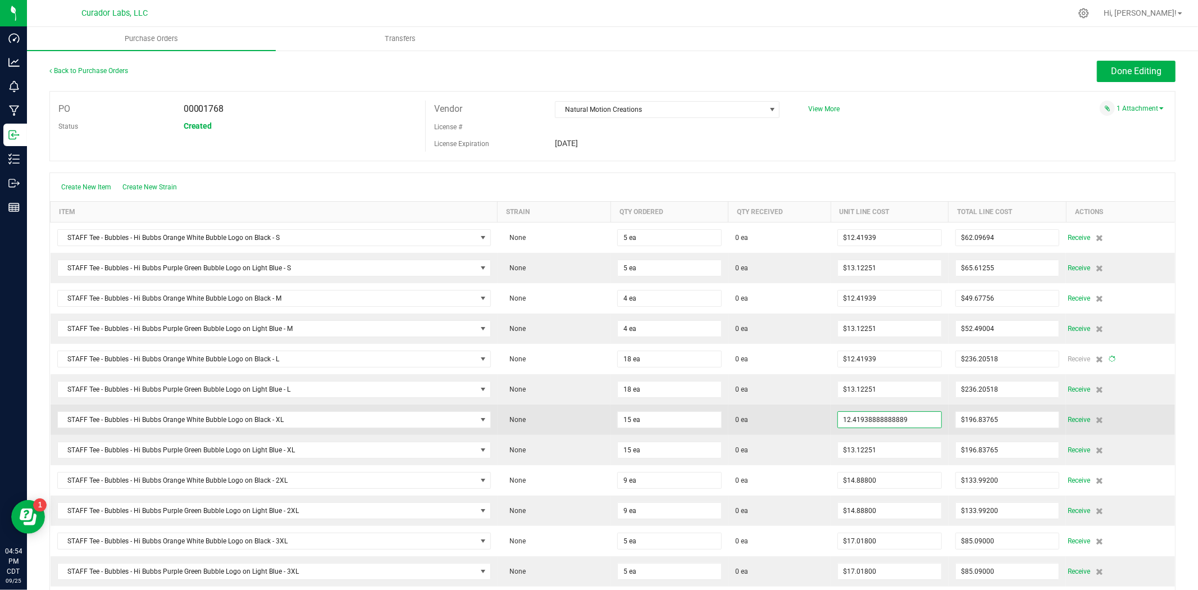
type input "$12.41939"
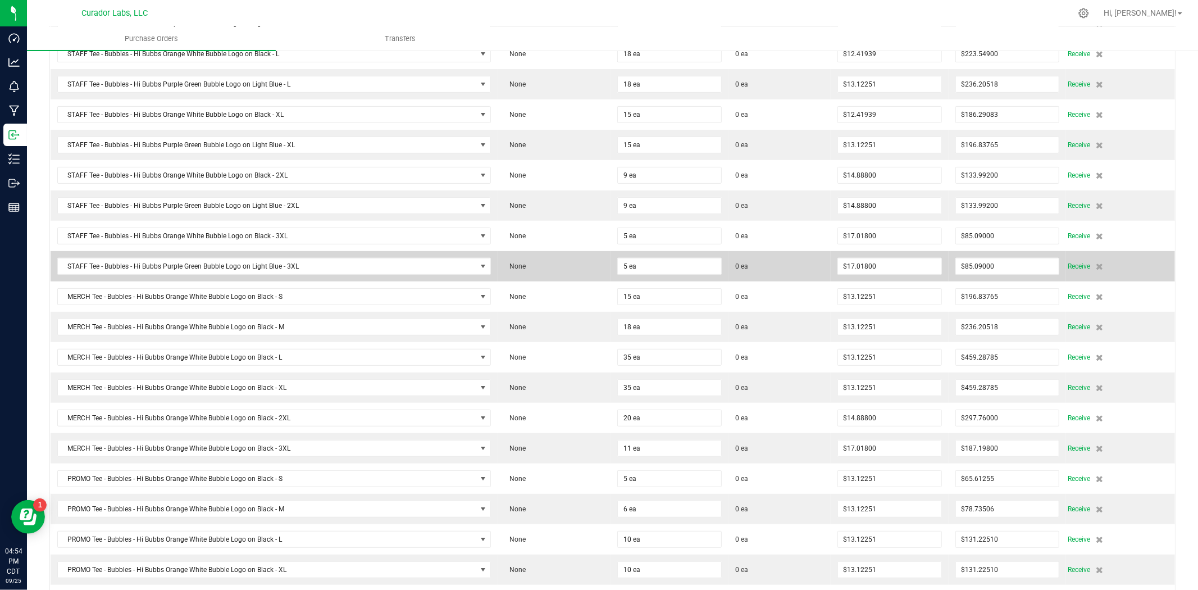
scroll to position [333, 0]
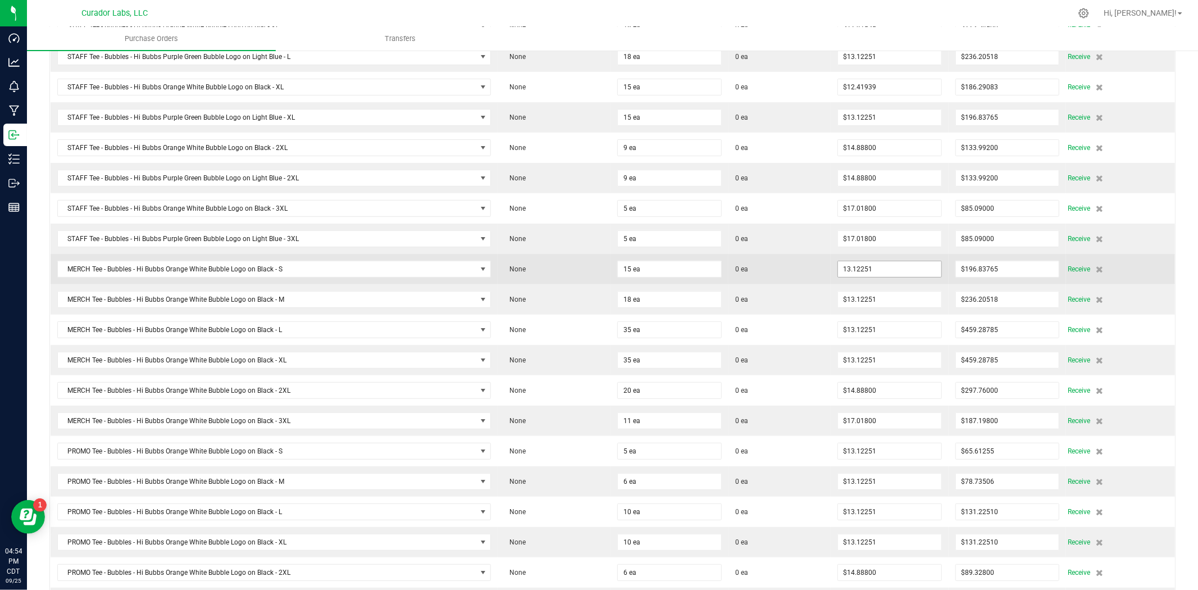
click at [866, 272] on input "13.12251" at bounding box center [889, 269] width 103 height 16
paste input "2.41938888888889"
type input "$12.41939"
click at [831, 276] on td "$12.41939" at bounding box center [890, 269] width 118 height 30
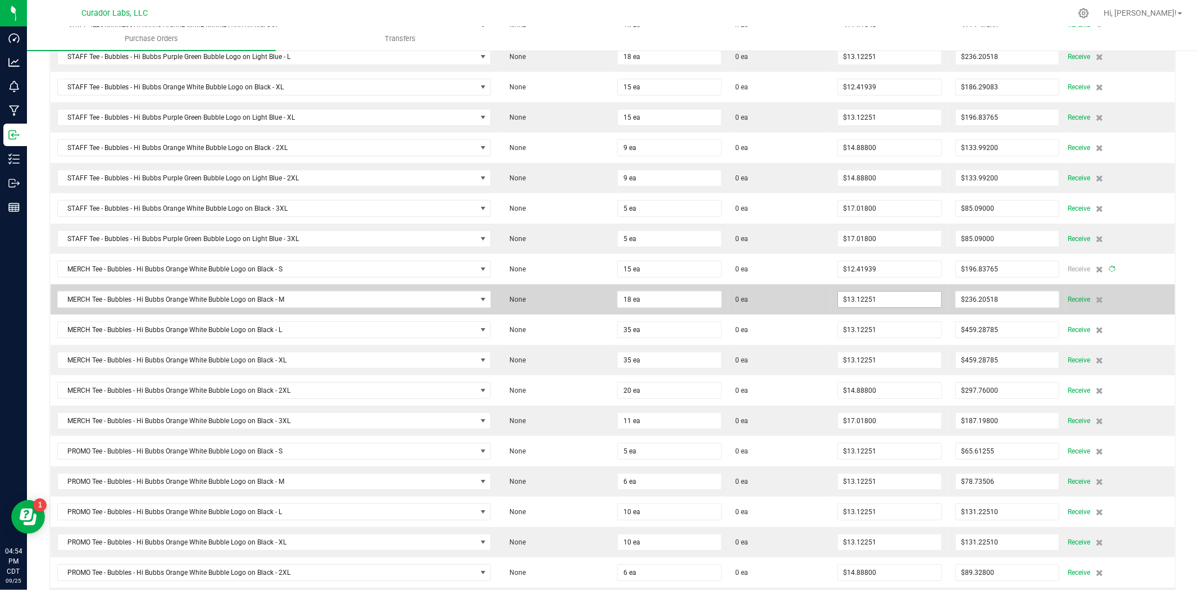
type input "15"
type input "$186.29083"
click at [866, 301] on input "13.12251" at bounding box center [889, 300] width 103 height 16
paste input "2.41938888888889"
type input "$12.41939"
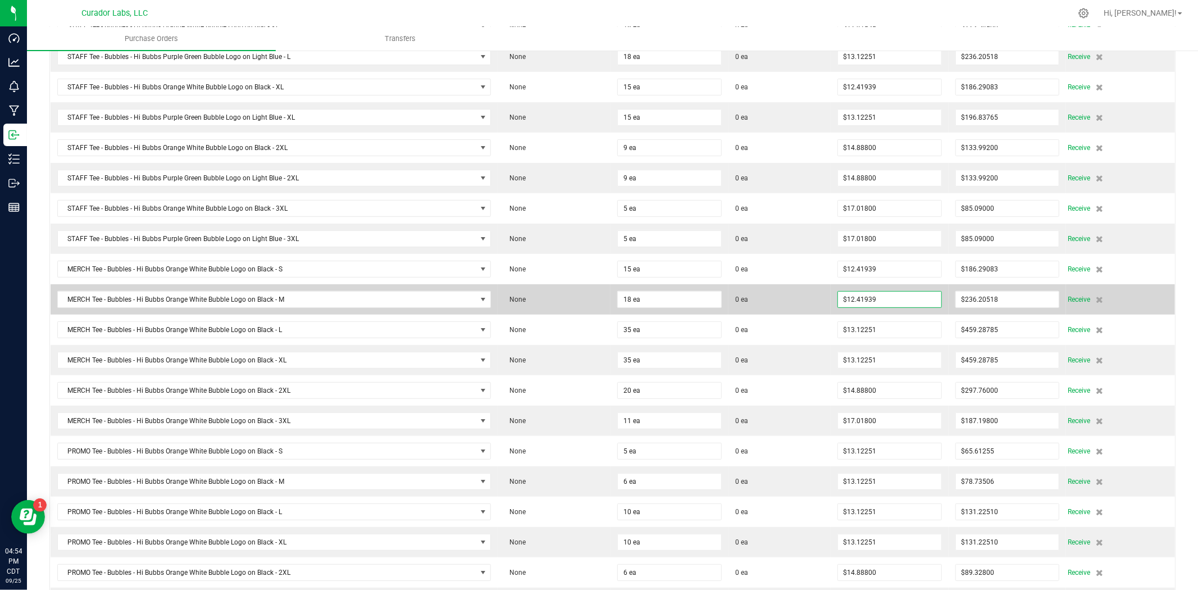
click at [816, 300] on span "0 ea" at bounding box center [779, 299] width 89 height 10
type input "18"
type input "$223.54900"
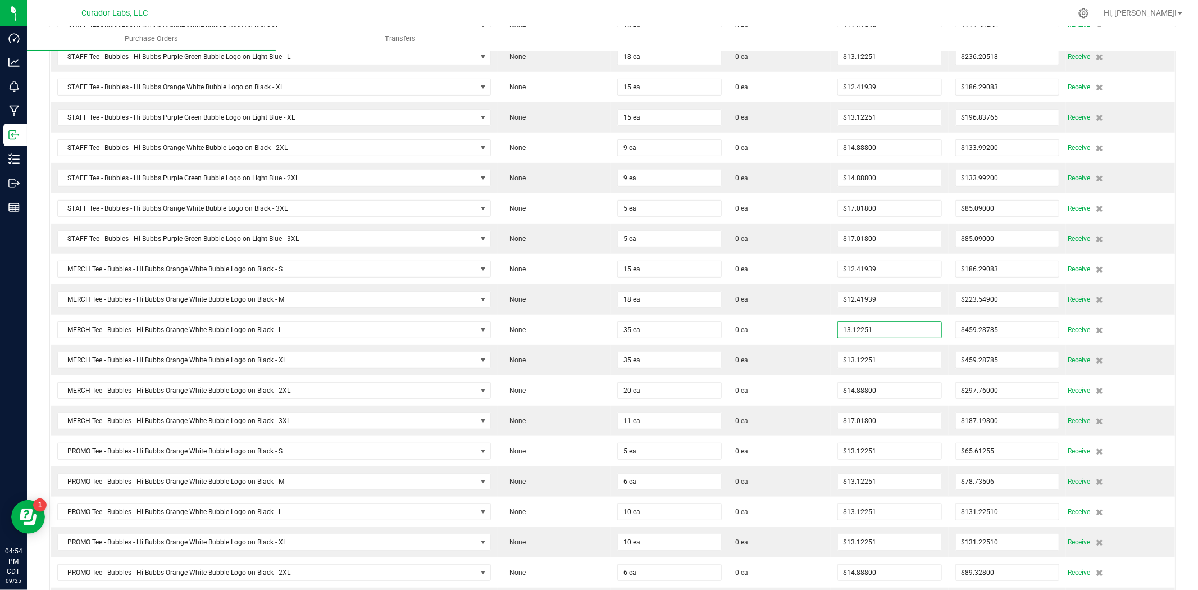
click at [876, 329] on input "13.12251" at bounding box center [889, 330] width 103 height 16
paste input "2.41938888888889"
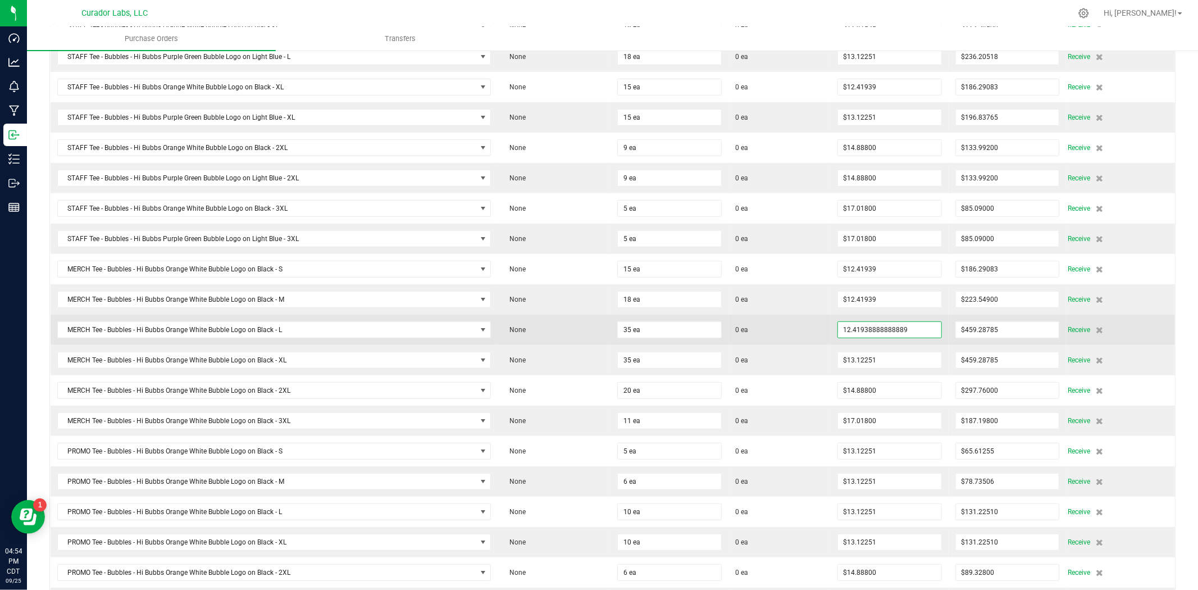
type input "$12.41939"
click at [805, 328] on span "0 ea" at bounding box center [779, 330] width 89 height 10
type input "35"
type input "$434.67861"
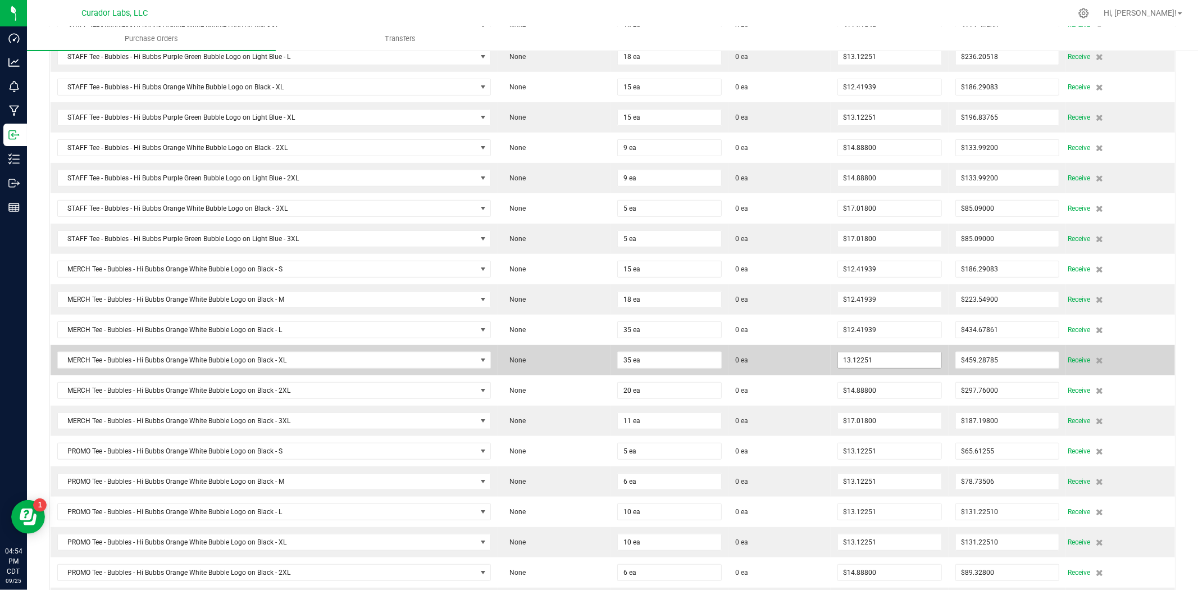
drag, startPoint x: 826, startPoint y: 335, endPoint x: 880, endPoint y: 363, distance: 60.1
click at [881, 363] on input "13.12251" at bounding box center [889, 360] width 103 height 16
paste input "2.41938888888889"
type input "$12.41939"
click at [806, 360] on span "0 ea" at bounding box center [779, 360] width 89 height 10
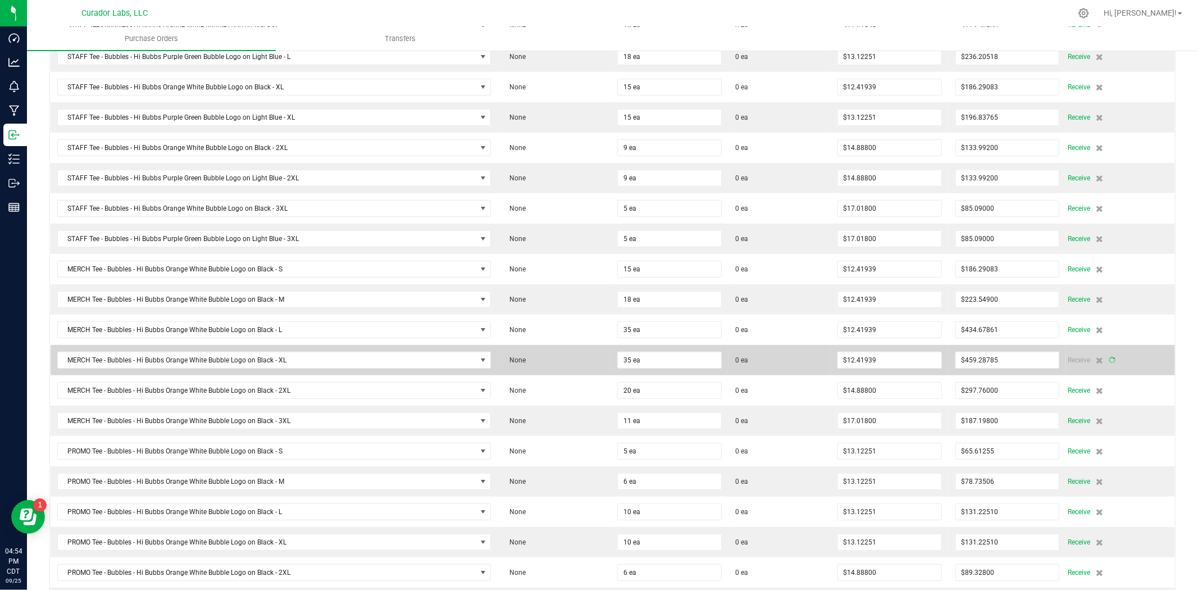
type input "35"
type input "$434.67861"
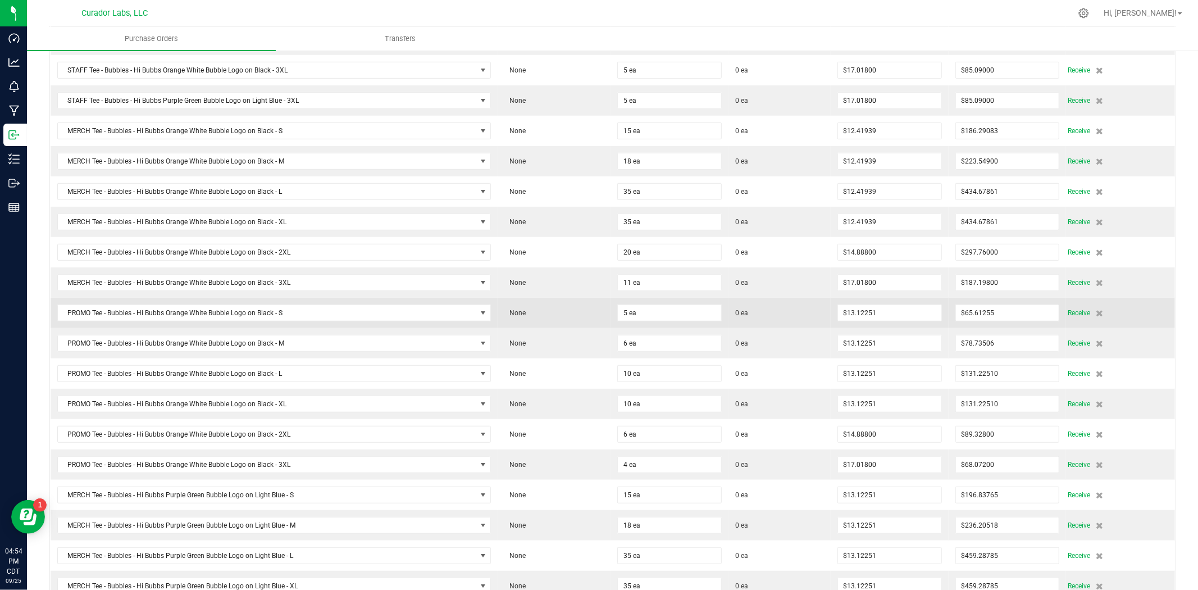
scroll to position [499, 0]
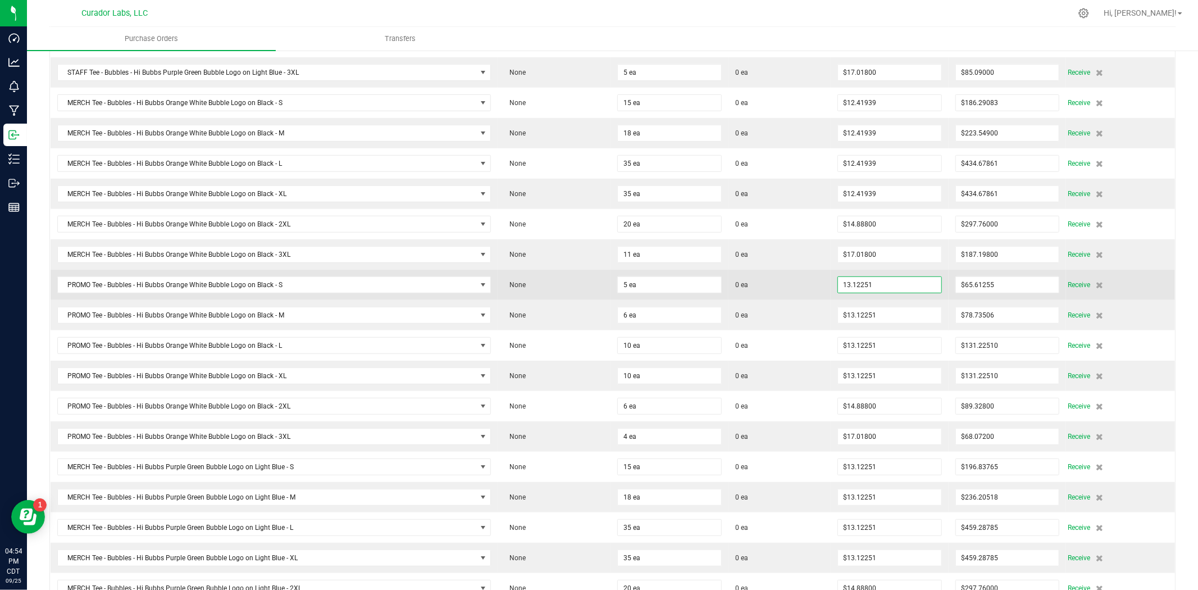
click at [862, 293] on input "13.12251" at bounding box center [889, 285] width 103 height 16
paste input "2.41938888888889"
click at [815, 290] on span "0 ea" at bounding box center [779, 285] width 89 height 10
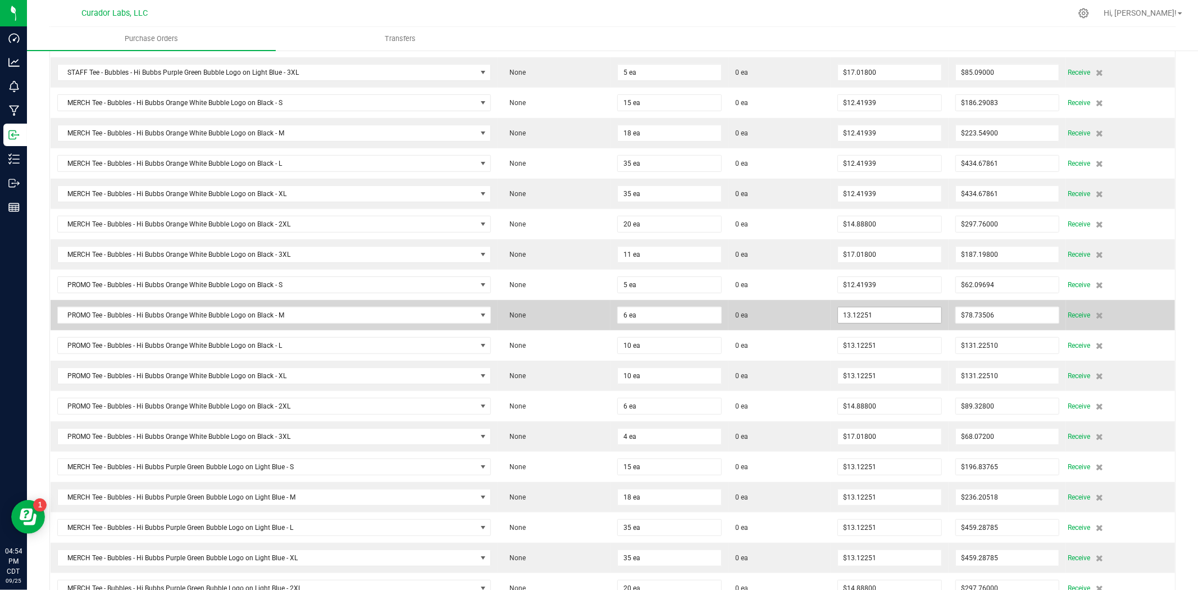
click at [864, 317] on input "13.12251" at bounding box center [889, 315] width 103 height 16
paste input "2.41938888888889"
click at [779, 316] on span "0 ea" at bounding box center [779, 315] width 89 height 10
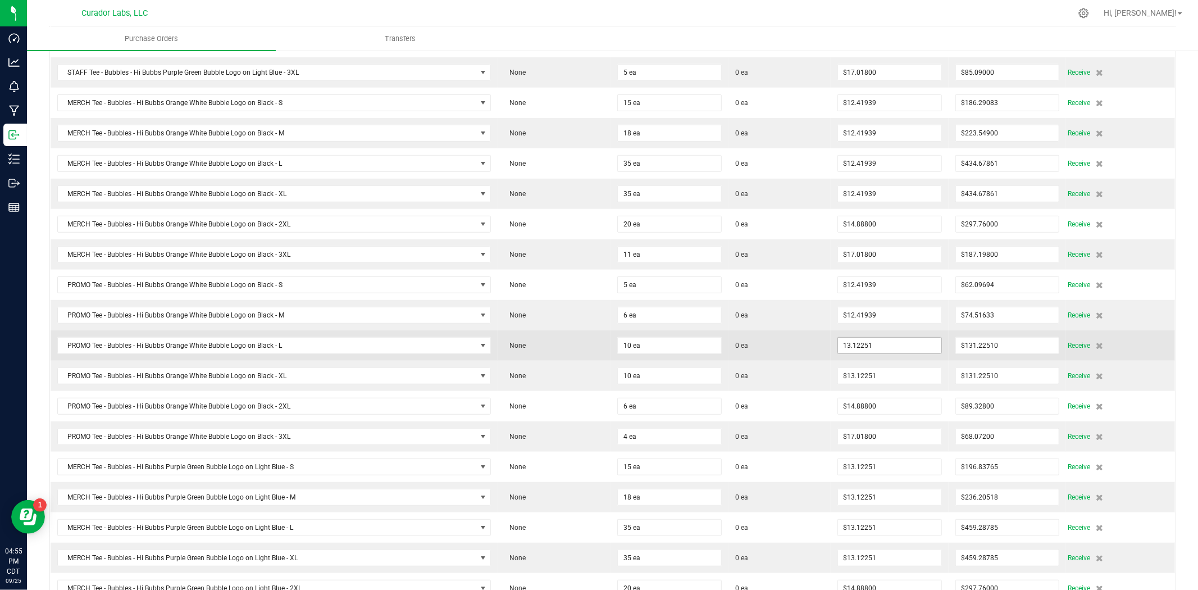
click at [868, 347] on input "13.12251" at bounding box center [889, 346] width 103 height 16
paste input "2.41938888888889"
click at [787, 344] on span "0 ea" at bounding box center [779, 345] width 89 height 10
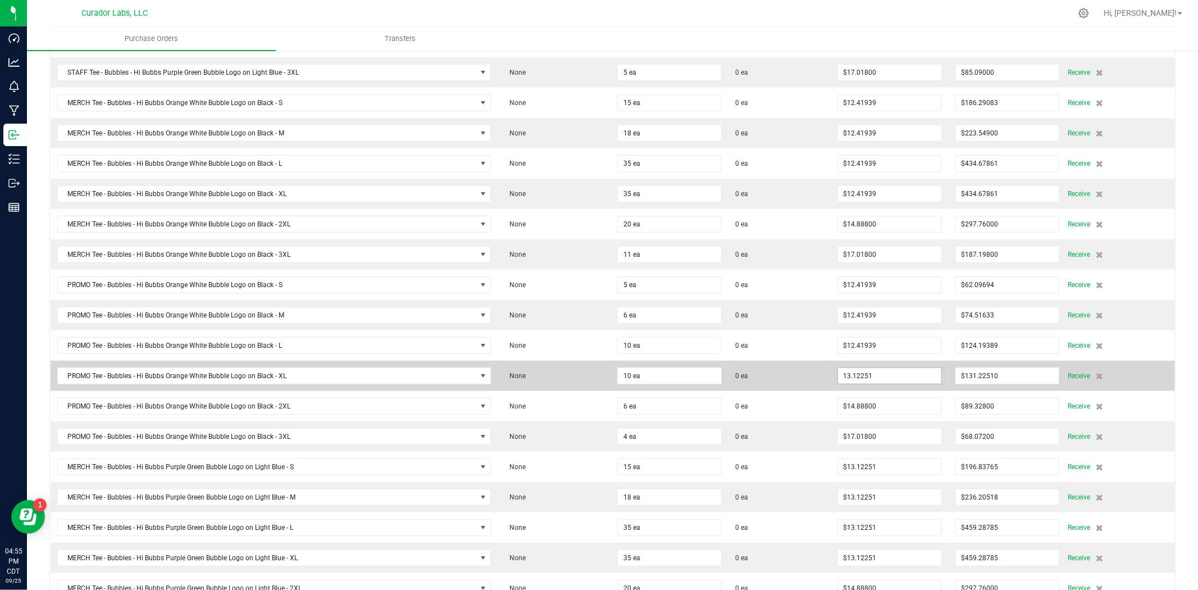
click at [869, 378] on input "13.12251" at bounding box center [889, 376] width 103 height 16
paste input "2.41938888888889"
click at [812, 378] on span "0 ea" at bounding box center [779, 376] width 89 height 10
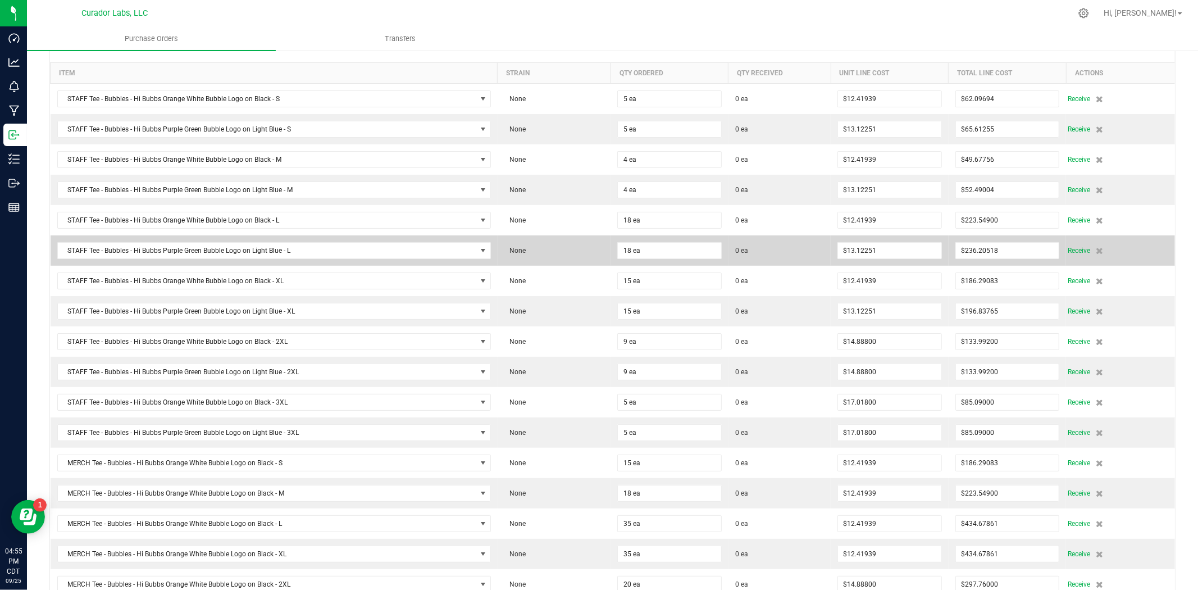
scroll to position [166, 0]
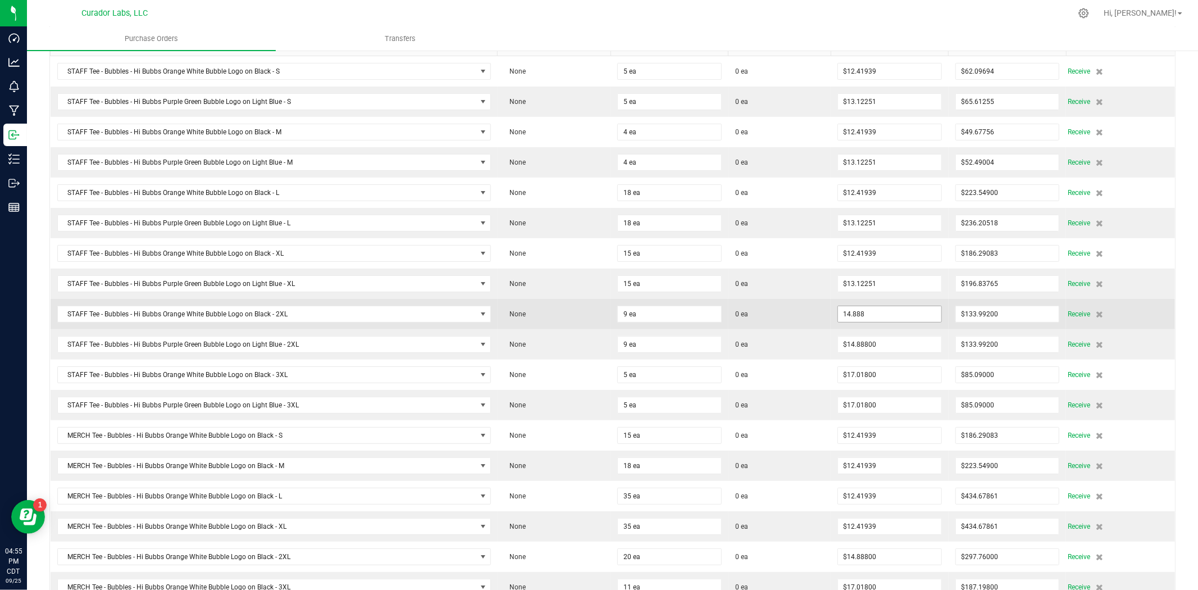
click at [849, 318] on input "14.888" at bounding box center [889, 314] width 103 height 16
paste input "3.91971428571429"
click at [810, 321] on td "0 ea" at bounding box center [780, 314] width 102 height 30
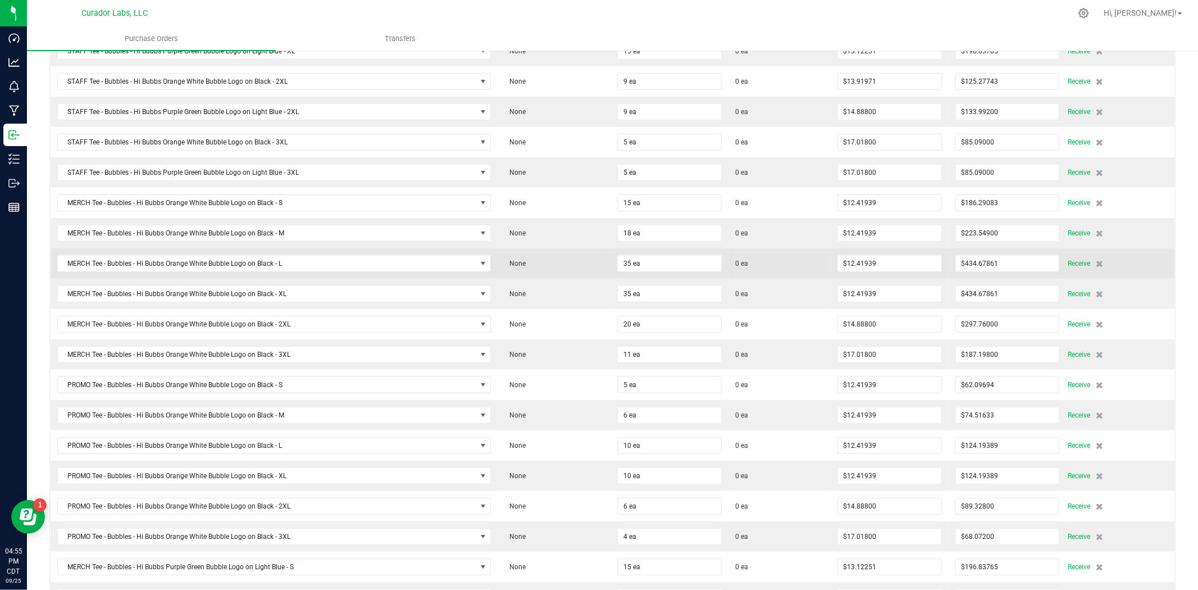
scroll to position [416, 0]
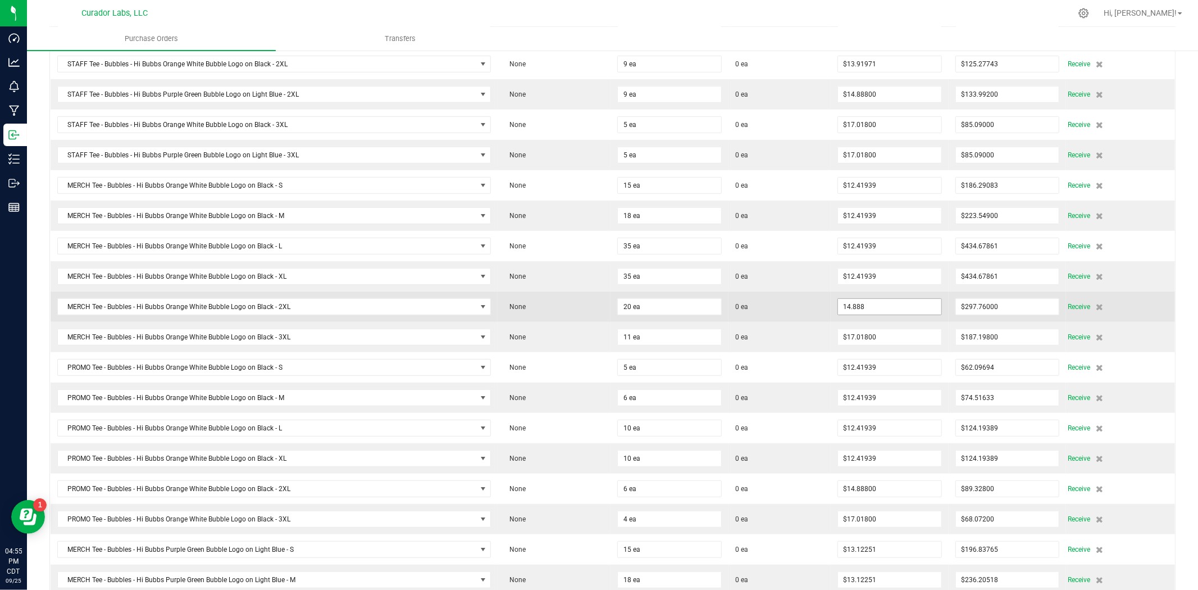
click at [874, 312] on input "14.888" at bounding box center [889, 307] width 103 height 16
paste input "3.91971428571429"
click at [794, 312] on span "0 ea" at bounding box center [779, 307] width 89 height 10
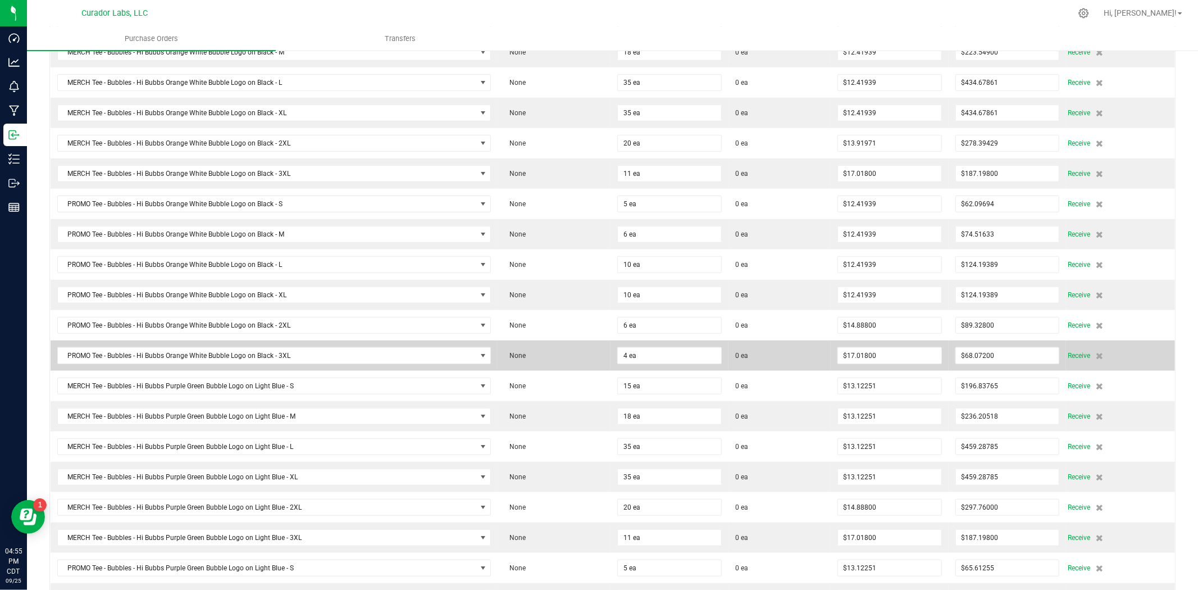
scroll to position [582, 0]
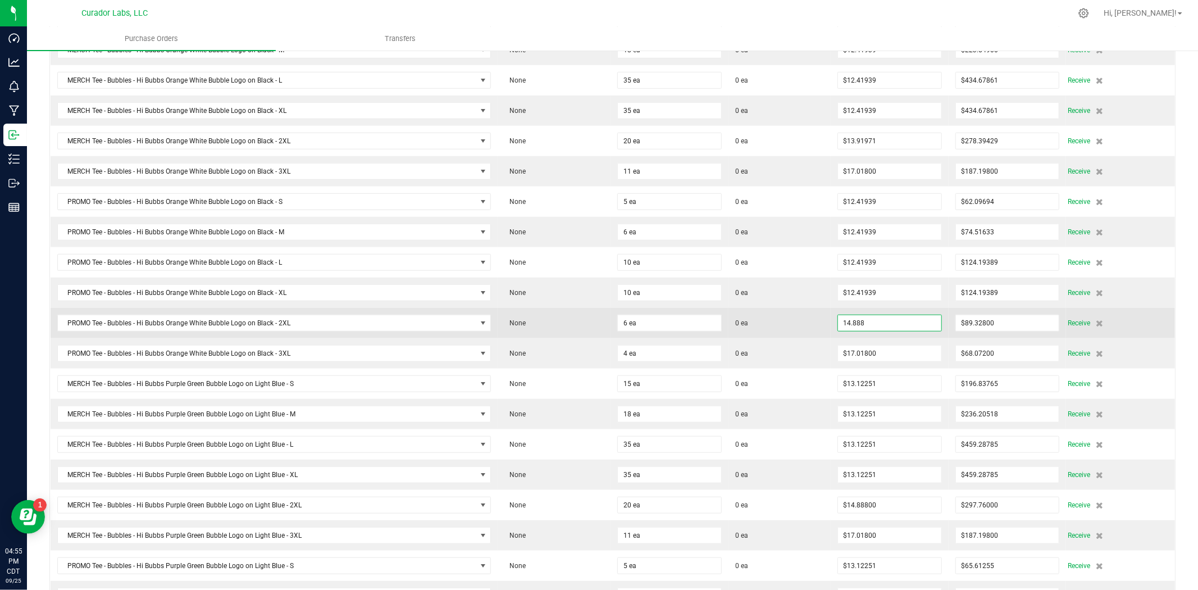
click at [855, 326] on input "14.888" at bounding box center [889, 323] width 103 height 16
paste input "3.91971428571429"
click at [797, 333] on td "0 ea" at bounding box center [780, 323] width 102 height 30
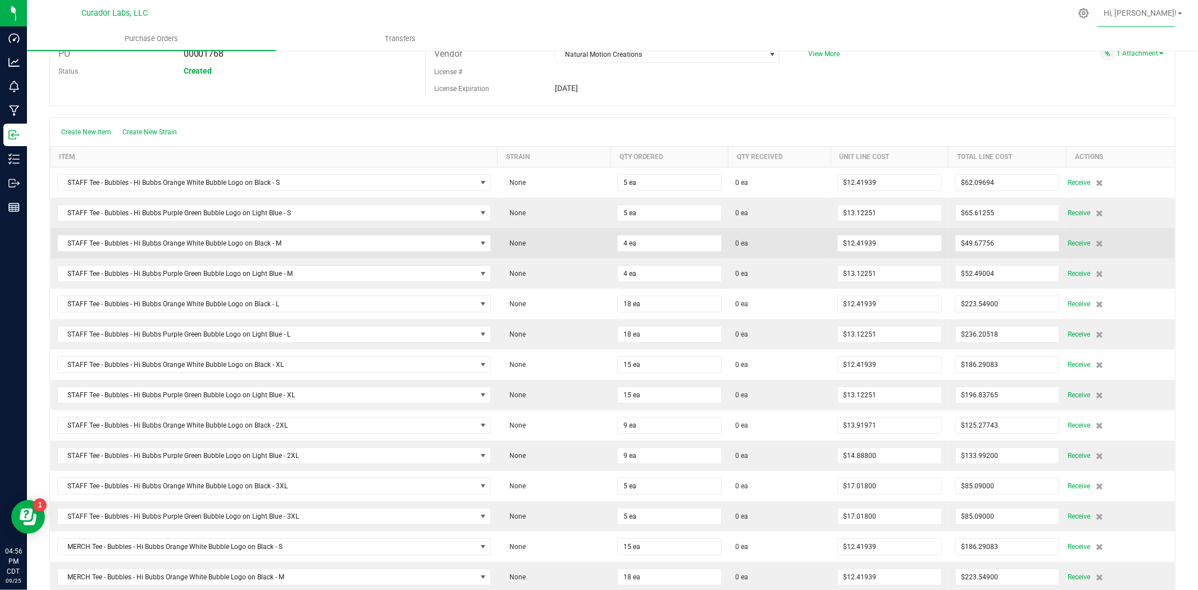
scroll to position [83, 0]
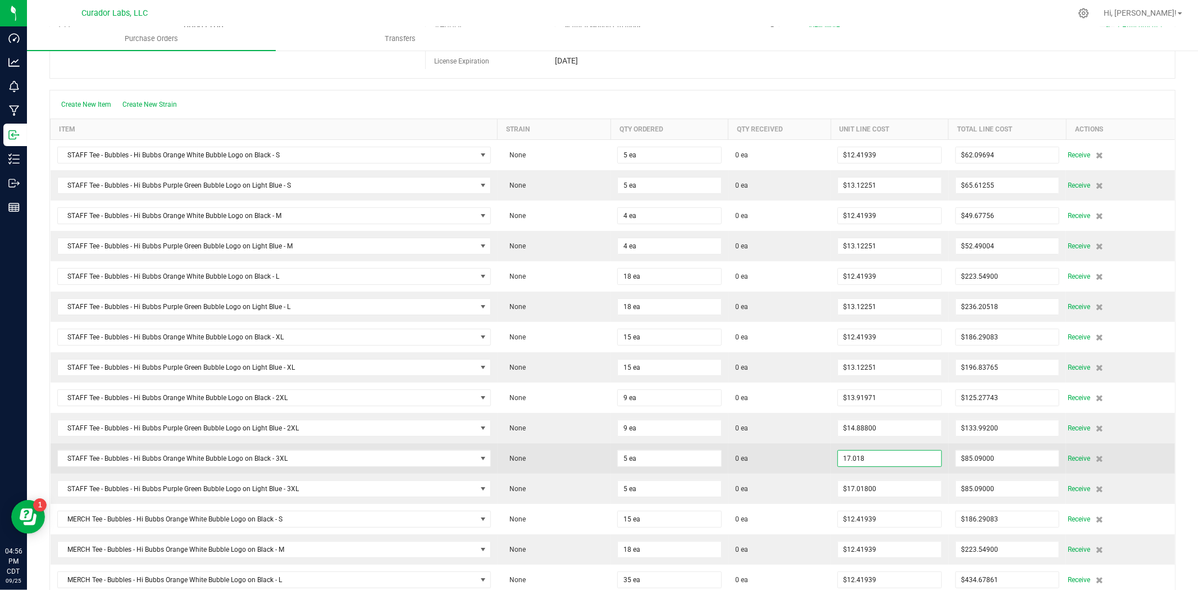
click at [857, 453] on input "17.018" at bounding box center [889, 459] width 103 height 16
paste input "4.906"
click at [794, 458] on span "0 ea" at bounding box center [779, 458] width 89 height 10
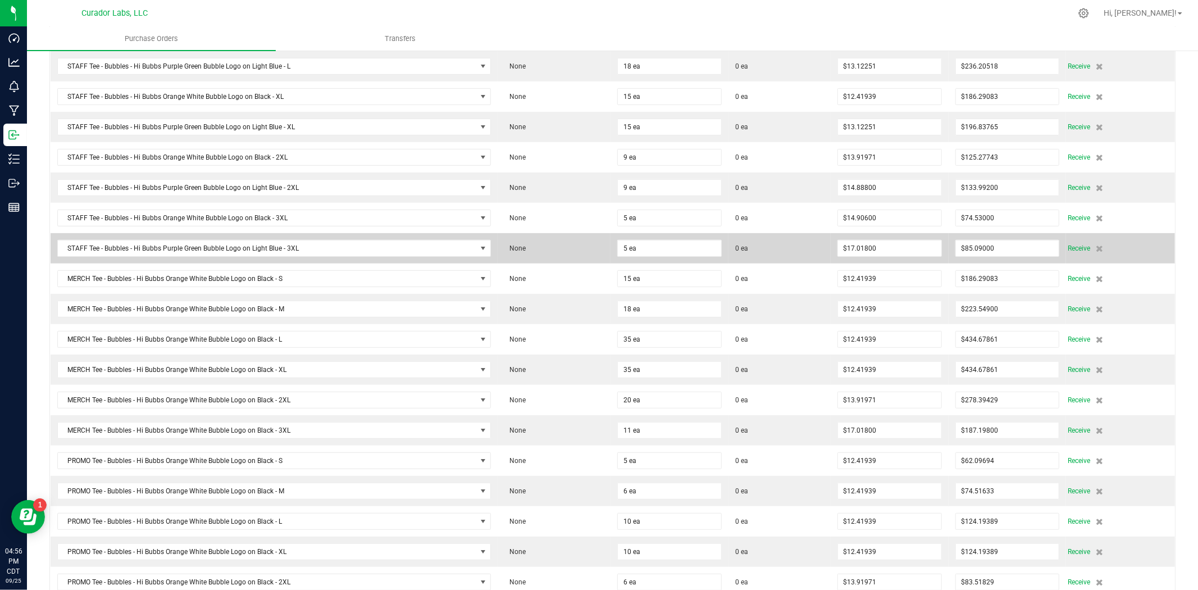
scroll to position [333, 0]
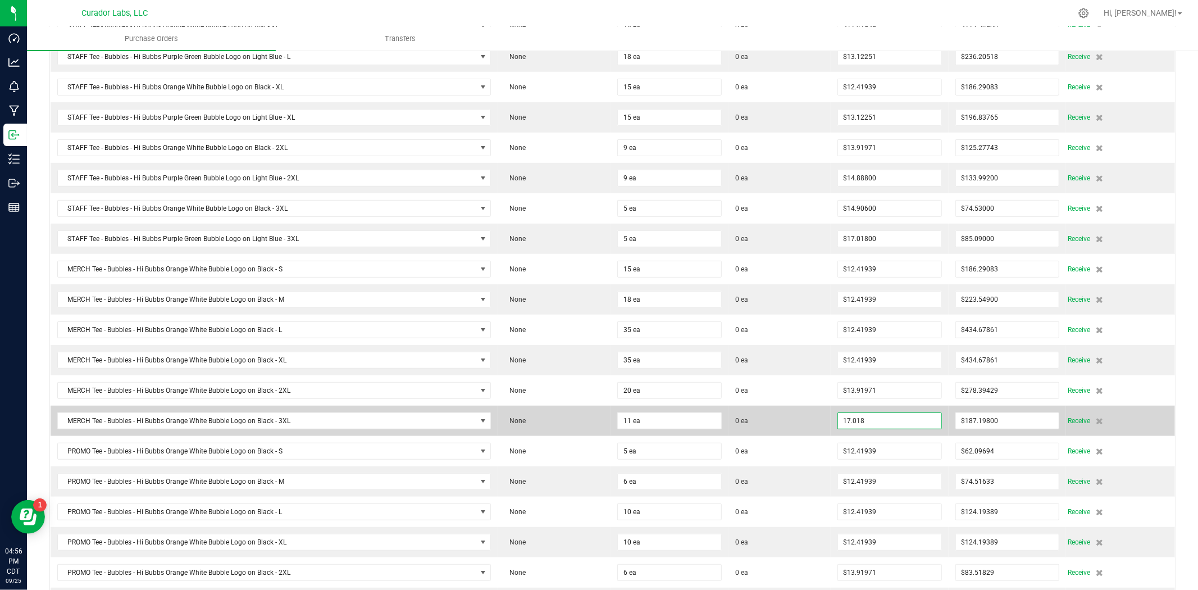
click at [887, 422] on input "17.018" at bounding box center [889, 421] width 103 height 16
paste input "4.906"
click at [790, 426] on span "0 ea" at bounding box center [779, 421] width 89 height 10
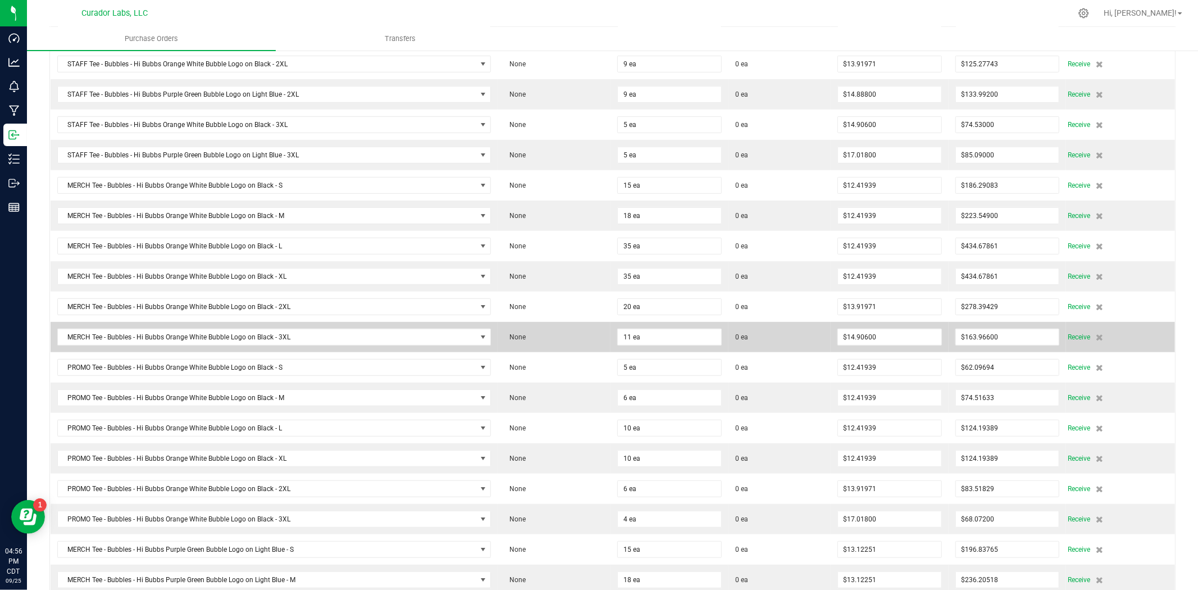
scroll to position [499, 0]
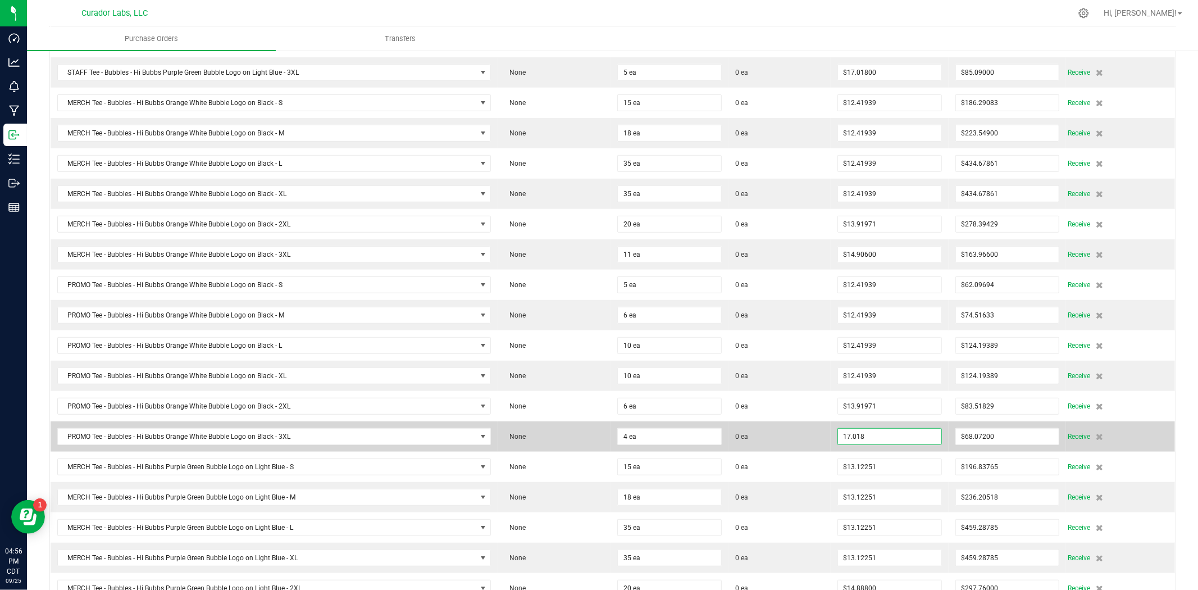
click at [860, 437] on input "17.018" at bounding box center [889, 437] width 103 height 16
paste input "4.906"
click at [798, 438] on span "0 ea" at bounding box center [779, 436] width 89 height 10
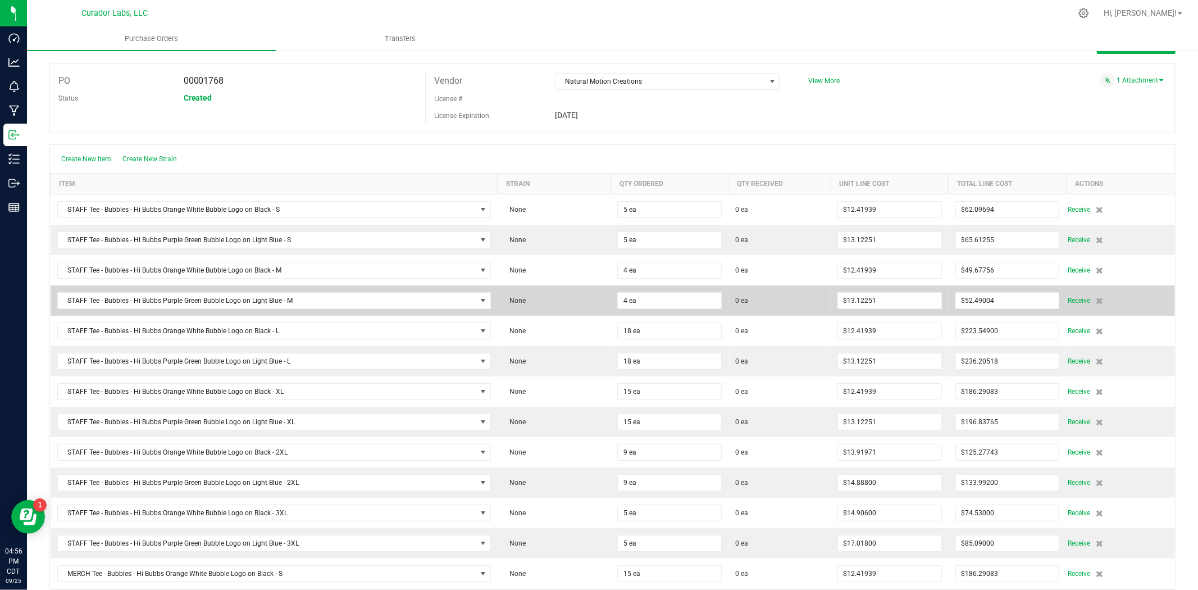
scroll to position [0, 0]
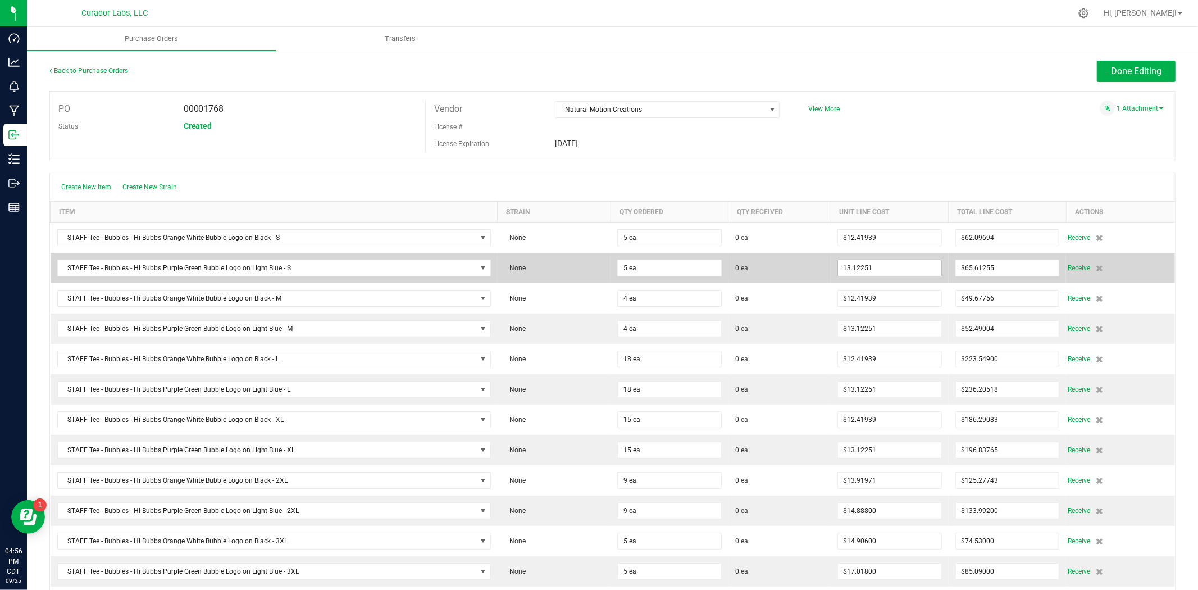
click at [878, 270] on input "13.12251" at bounding box center [889, 268] width 103 height 16
paste input "6626111111111"
click at [794, 274] on td "0 ea" at bounding box center [780, 268] width 102 height 30
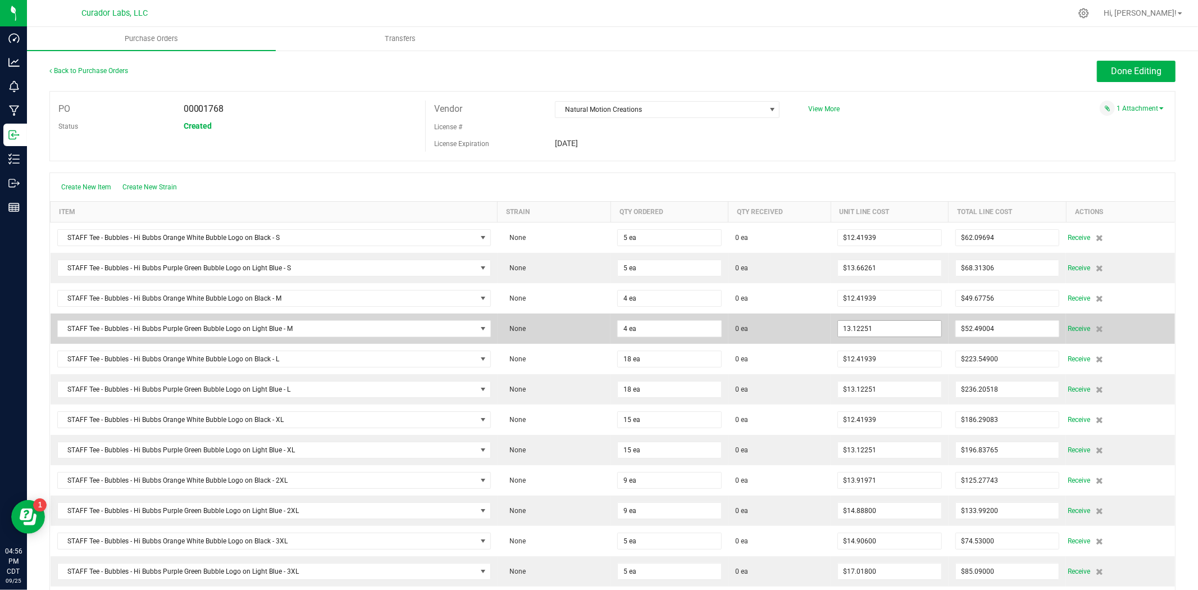
drag, startPoint x: 870, startPoint y: 340, endPoint x: 863, endPoint y: 333, distance: 9.9
click at [864, 333] on input "13.12251" at bounding box center [889, 329] width 103 height 16
paste input "6626111111111"
click at [768, 326] on span "0 ea" at bounding box center [779, 329] width 89 height 10
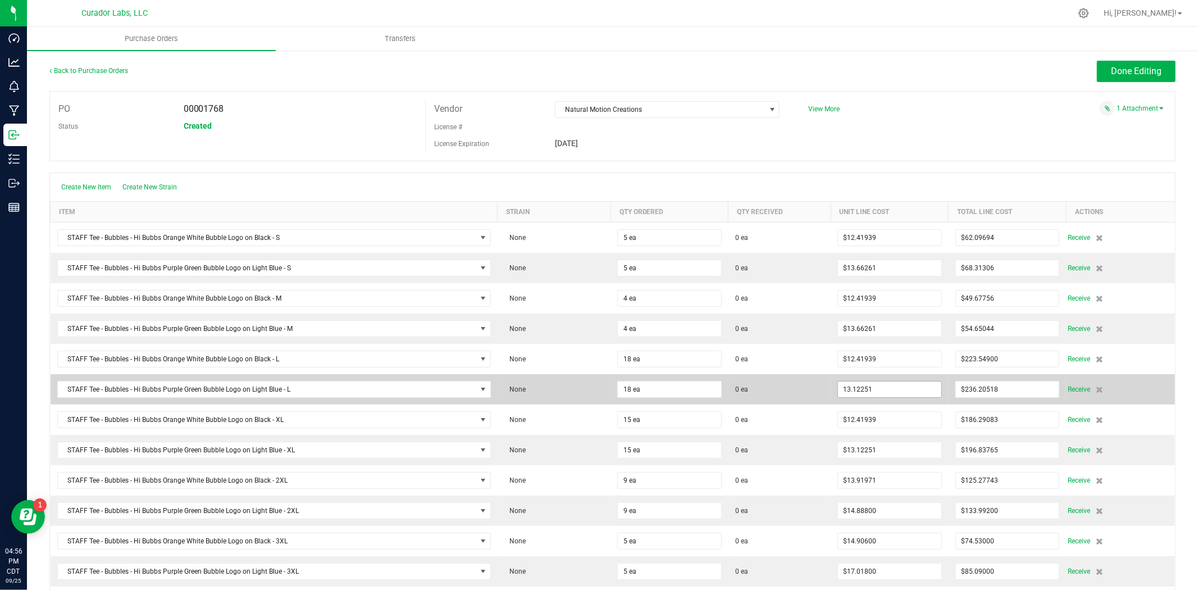
click at [862, 390] on input "13.12251" at bounding box center [889, 389] width 103 height 16
paste input "6626111111111"
click at [810, 389] on span "0 ea" at bounding box center [779, 389] width 89 height 10
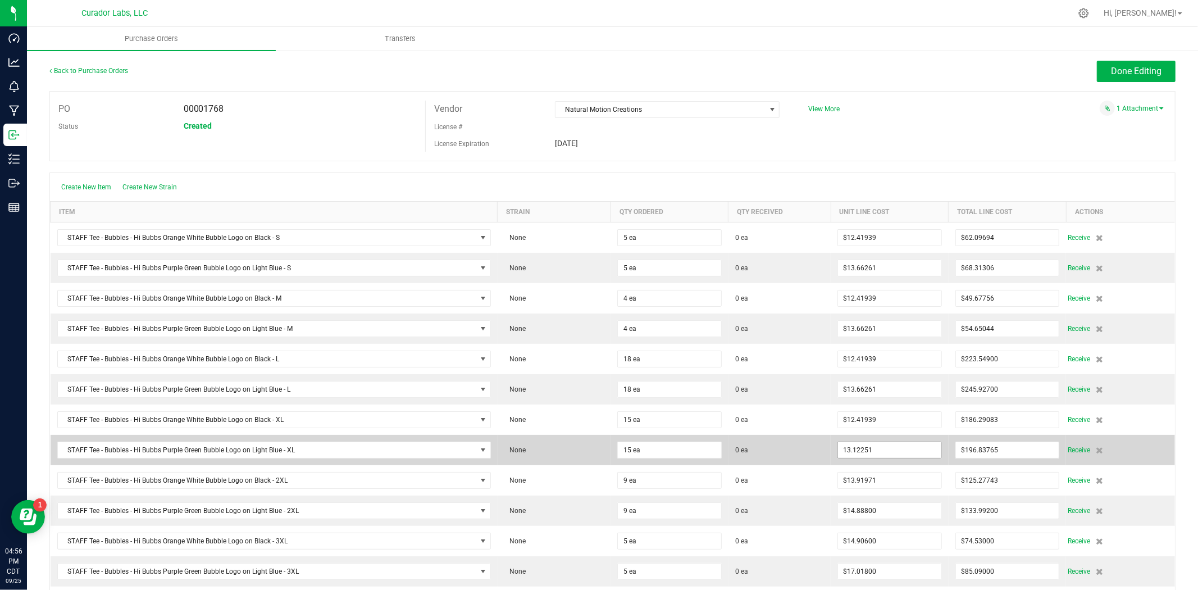
click at [869, 455] on input "13.12251" at bounding box center [889, 450] width 103 height 16
paste input "6626111111111"
click at [810, 453] on span "0 ea" at bounding box center [779, 450] width 89 height 10
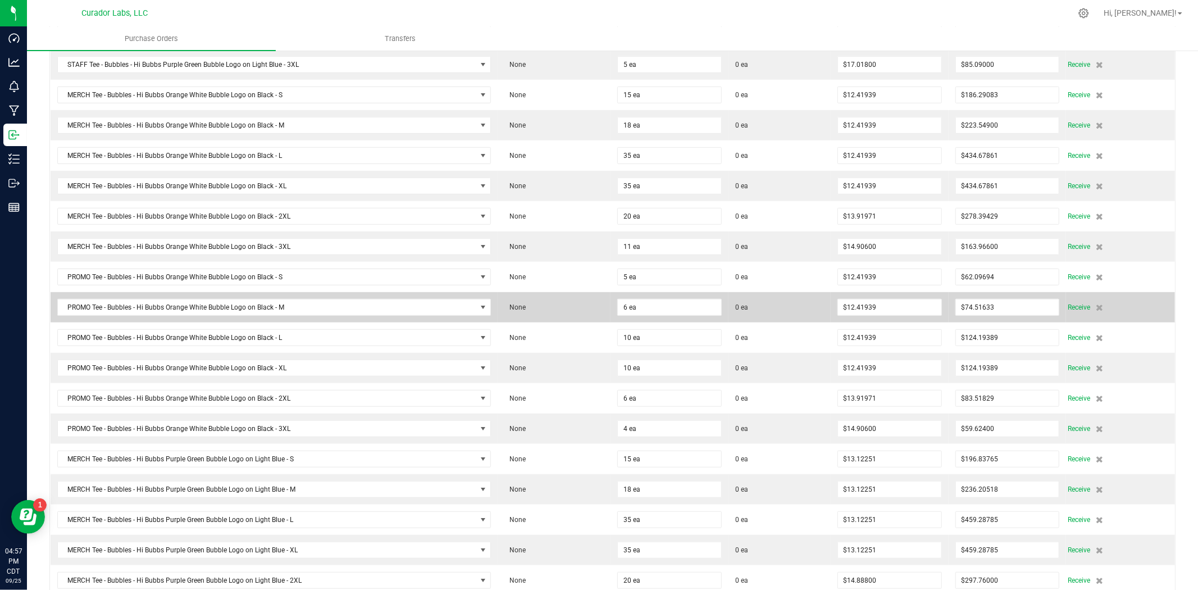
scroll to position [666, 0]
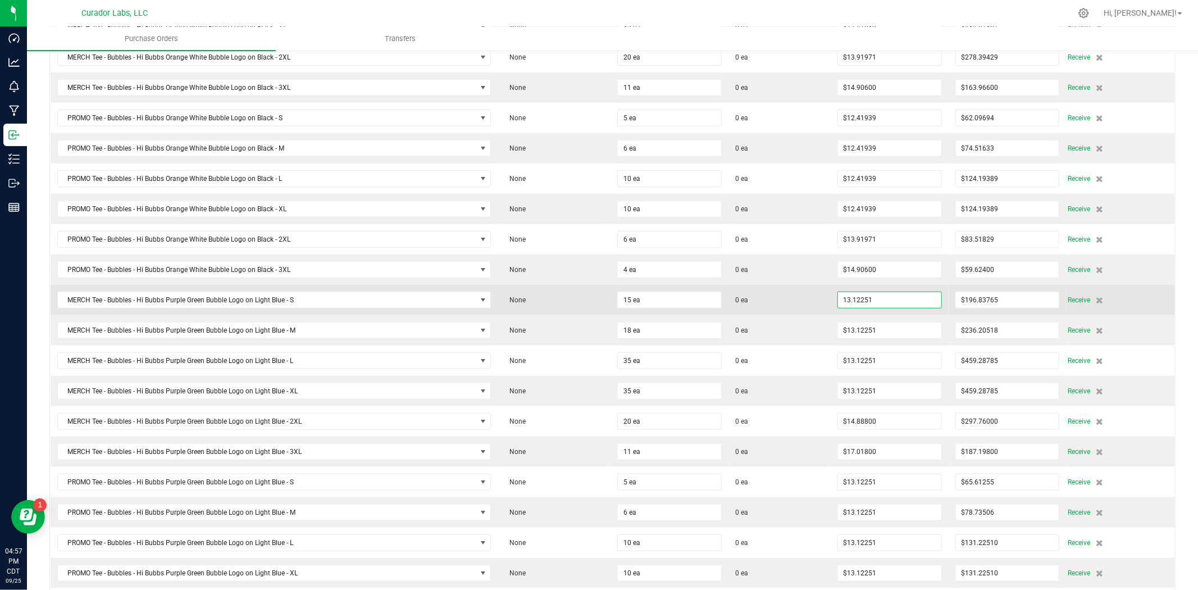
click at [864, 306] on input "13.12251" at bounding box center [889, 300] width 103 height 16
paste input "6626111111111"
click at [810, 305] on span "0 ea" at bounding box center [779, 300] width 89 height 10
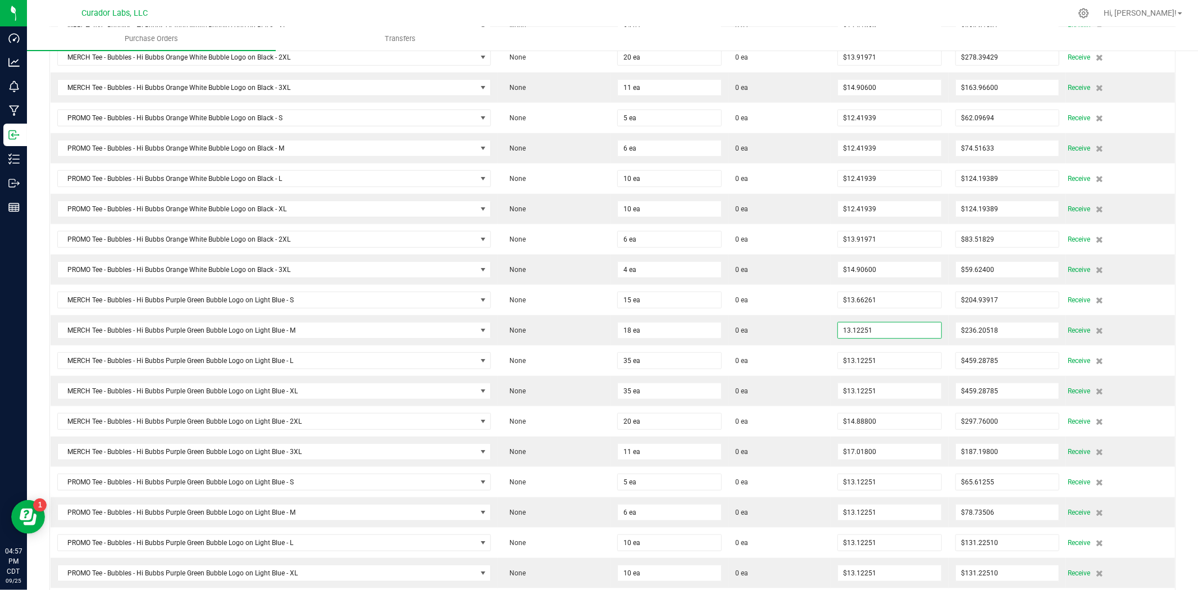
click at [858, 338] on input "13.12251" at bounding box center [889, 330] width 103 height 16
paste input "6626111111111"
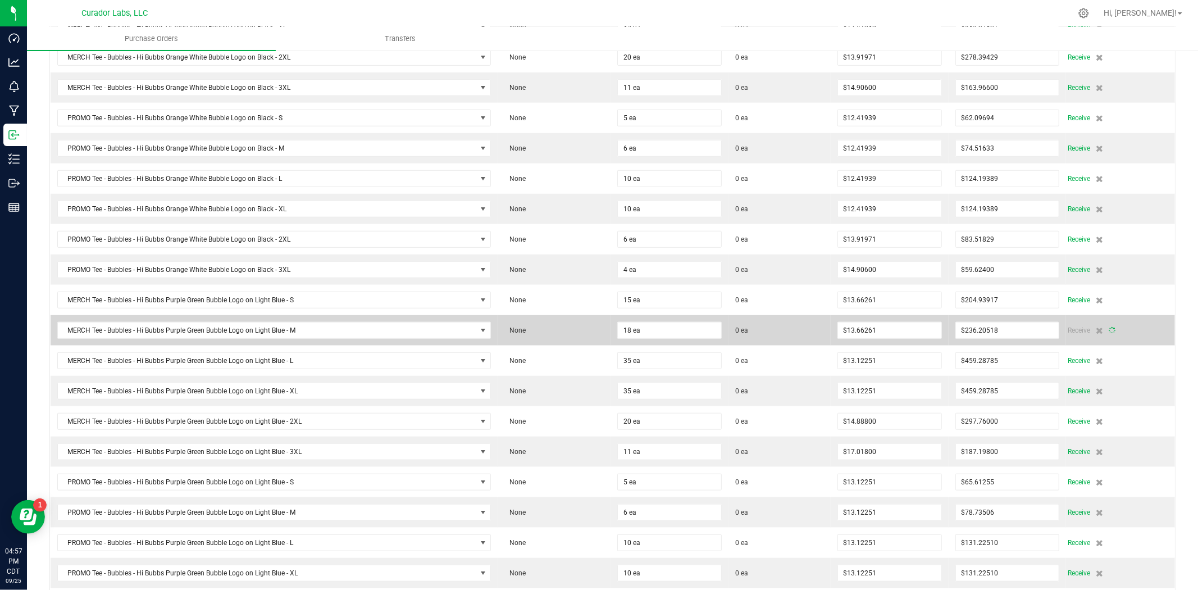
click at [787, 334] on span "0 ea" at bounding box center [779, 330] width 89 height 10
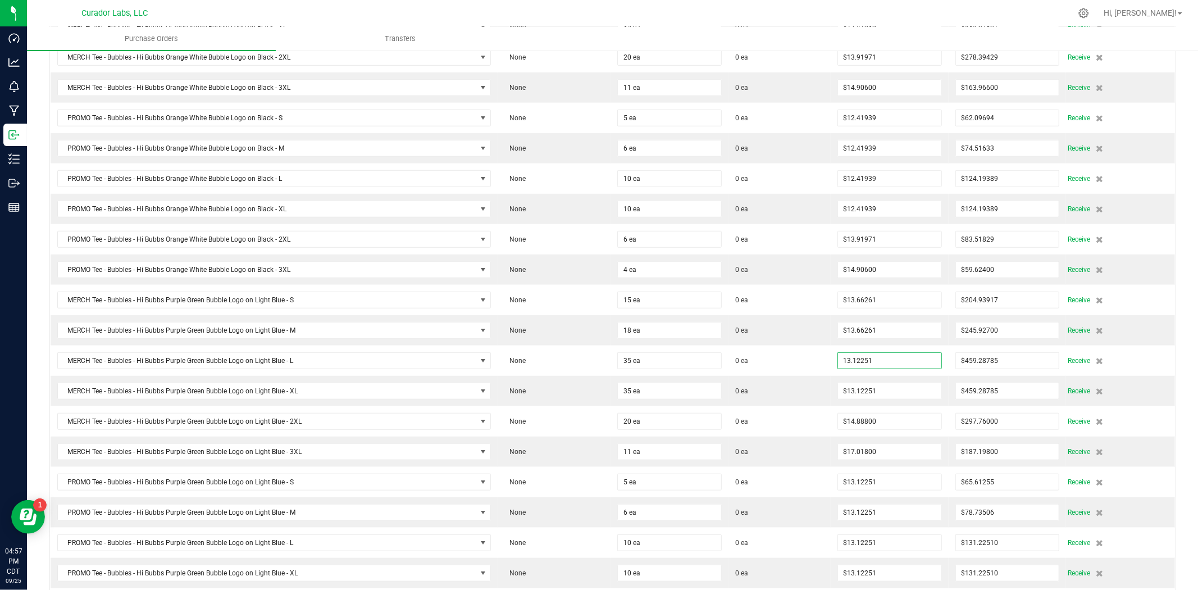
click at [860, 362] on input "13.12251" at bounding box center [889, 361] width 103 height 16
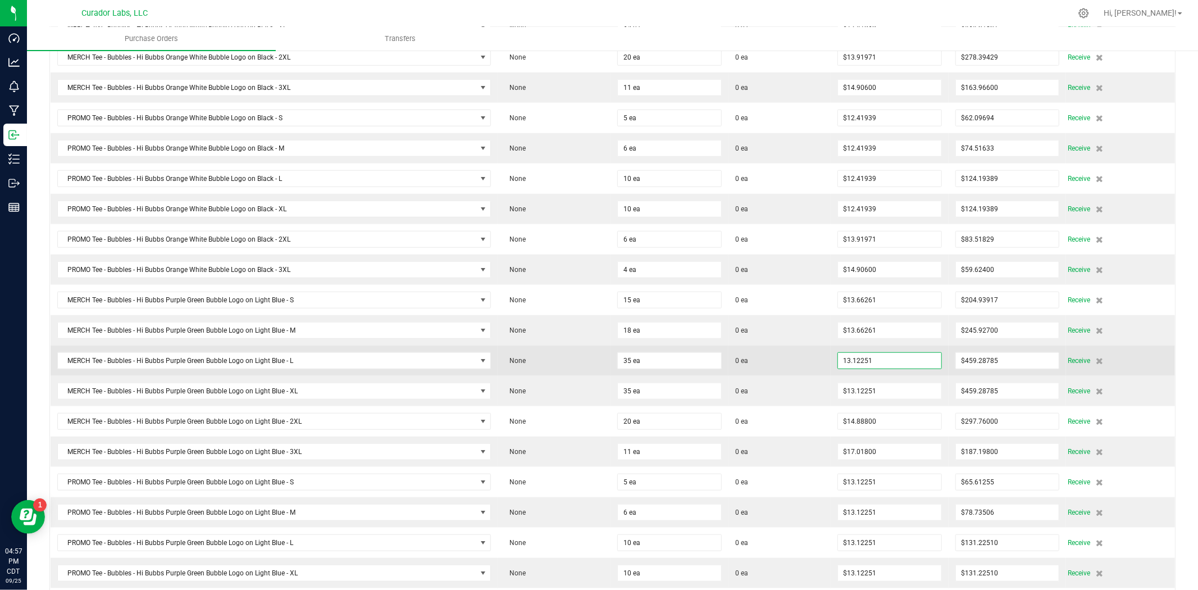
paste input "6626111111111"
click at [815, 362] on span "0 ea" at bounding box center [779, 361] width 89 height 10
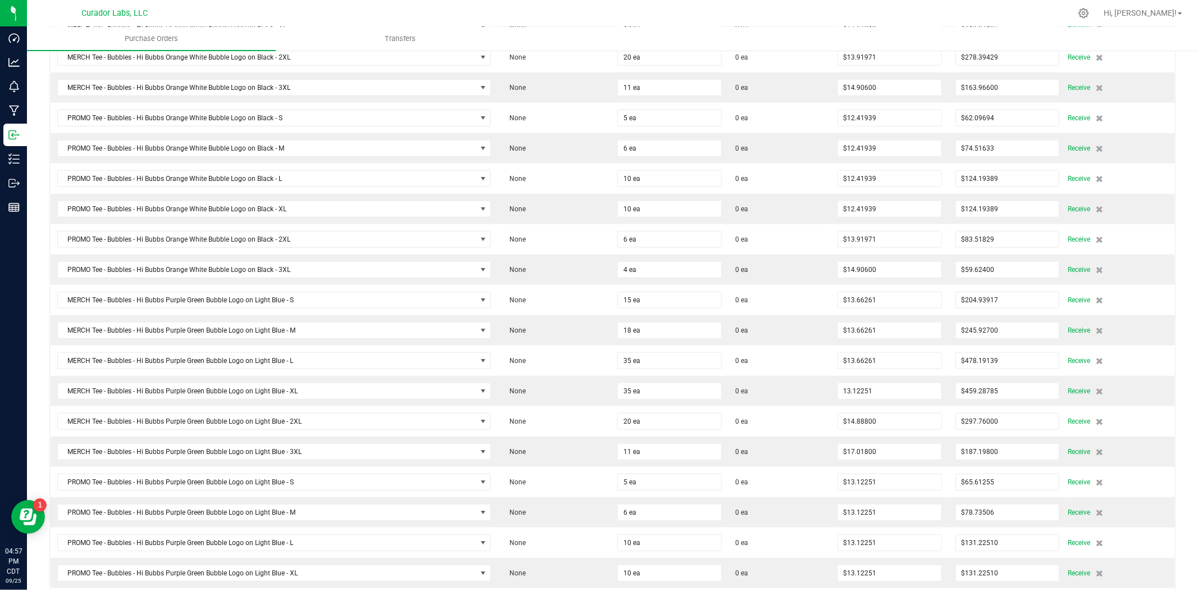
click at [864, 390] on input "13.12251" at bounding box center [889, 391] width 103 height 16
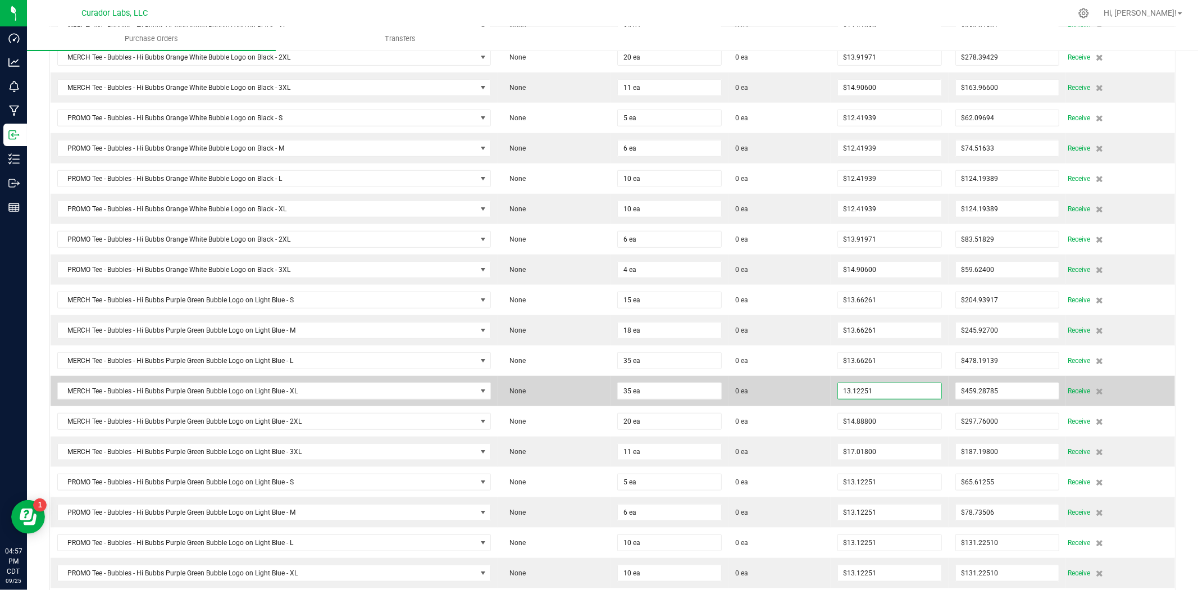
paste input "6626111111111"
click at [812, 390] on span "0 ea" at bounding box center [779, 391] width 89 height 10
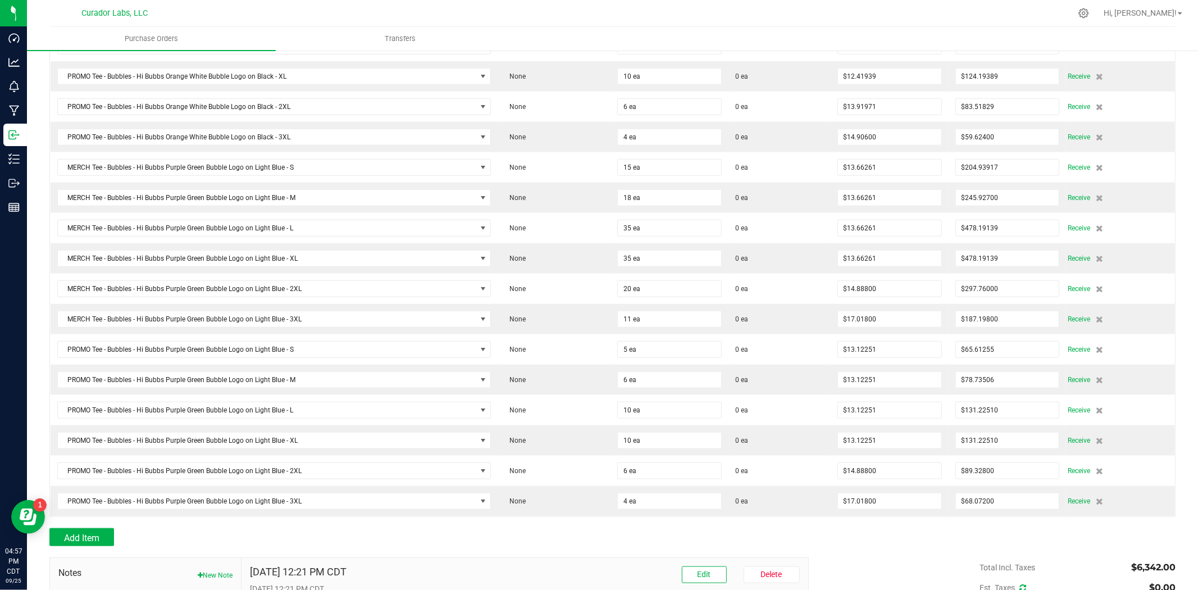
scroll to position [832, 0]
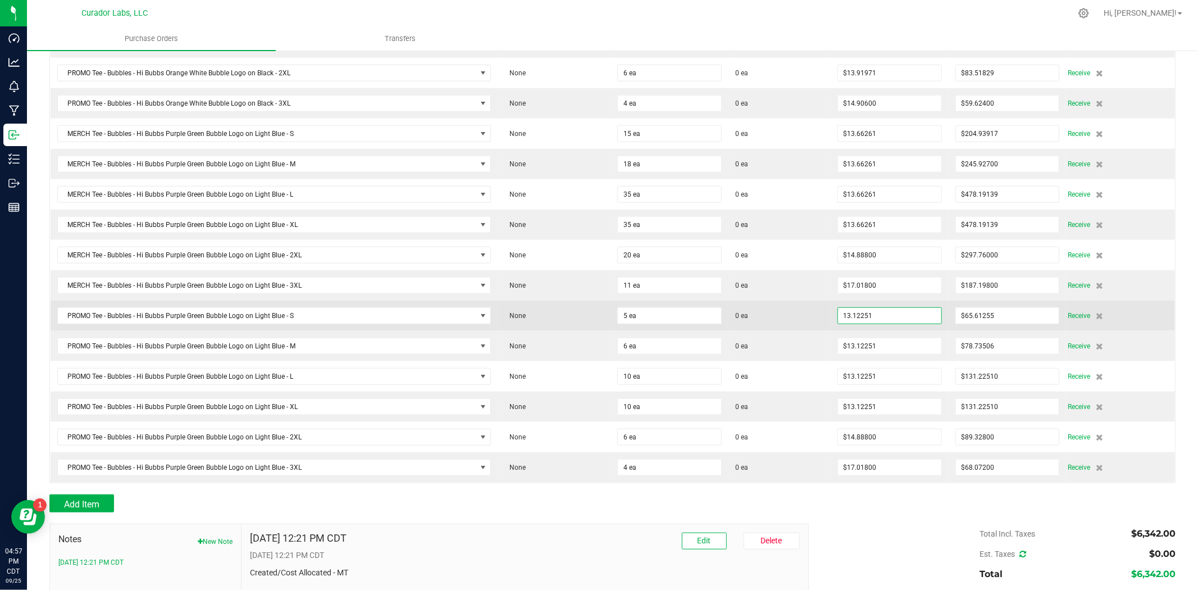
click at [875, 322] on input "13.12251" at bounding box center [889, 316] width 103 height 16
paste input "6626111111111"
click at [771, 321] on span "0 ea" at bounding box center [779, 316] width 89 height 10
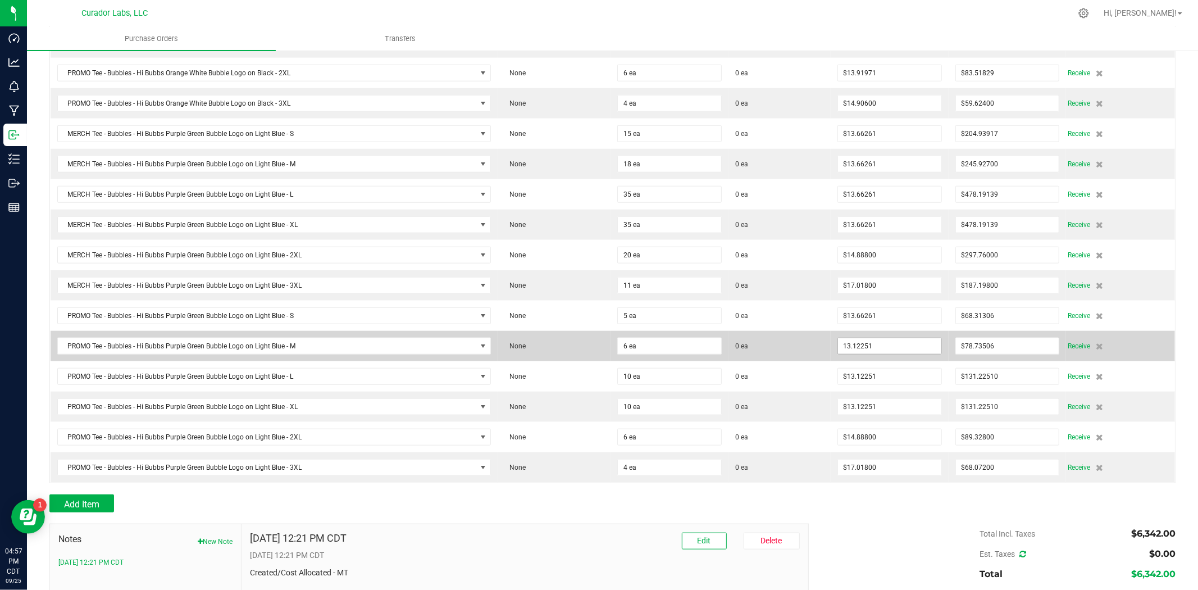
click at [869, 352] on input "13.12251" at bounding box center [889, 346] width 103 height 16
paste input "6626111111111"
click at [817, 353] on td "0 ea" at bounding box center [780, 346] width 102 height 30
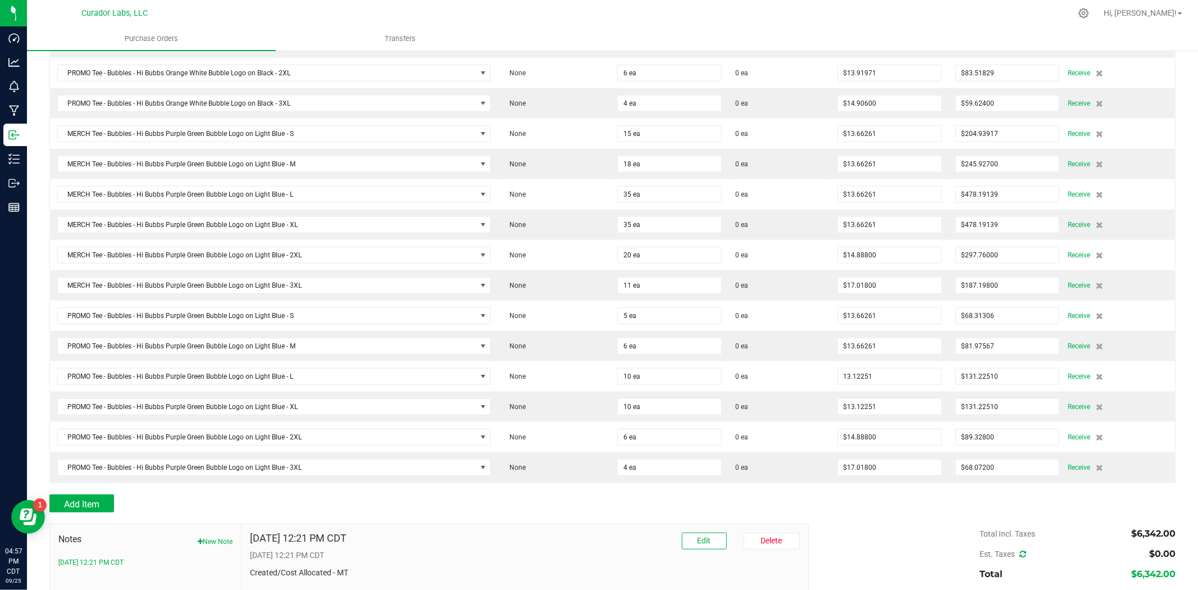
click at [873, 378] on input "13.12251" at bounding box center [889, 377] width 103 height 16
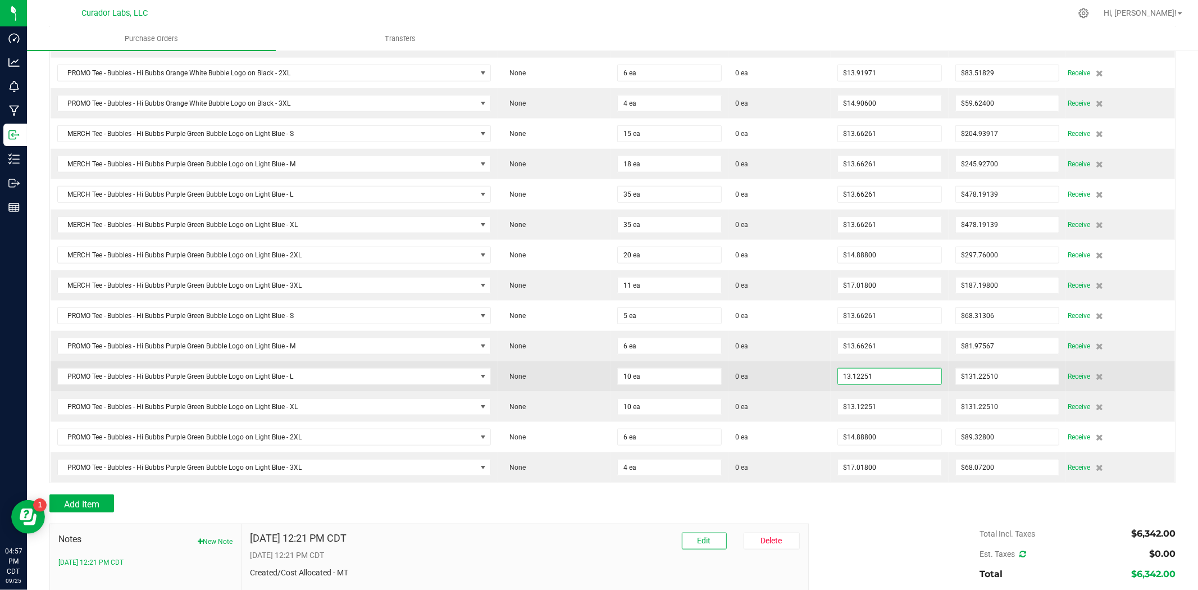
paste input "6626111111111"
click at [791, 378] on span "0 ea" at bounding box center [779, 376] width 89 height 10
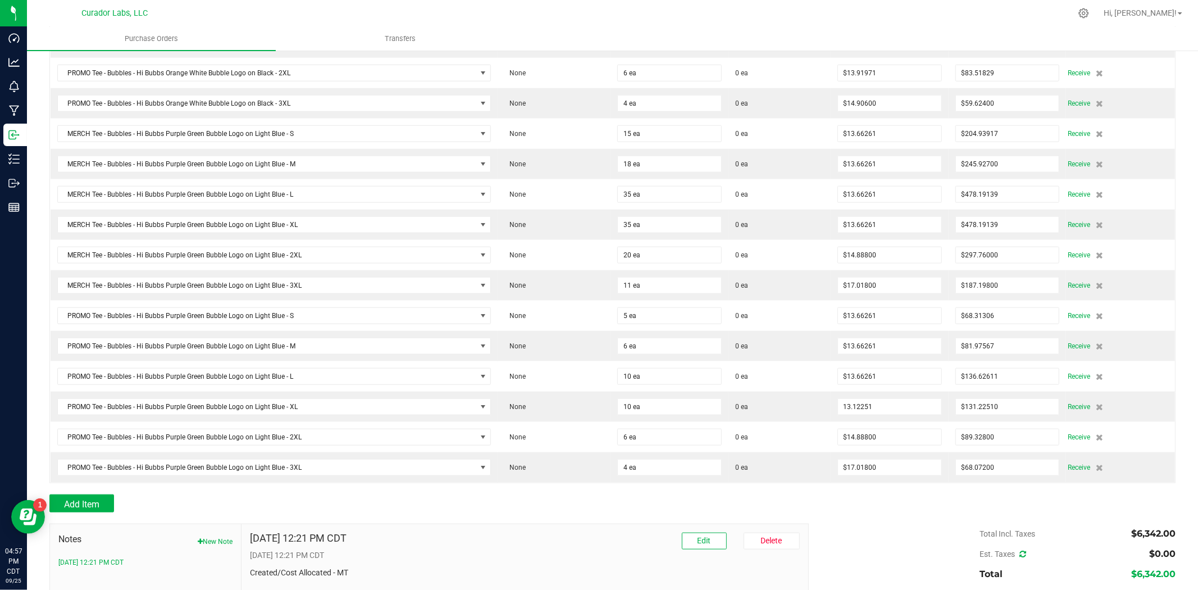
click at [867, 412] on input "13.12251" at bounding box center [889, 407] width 103 height 16
paste input "6626111111111"
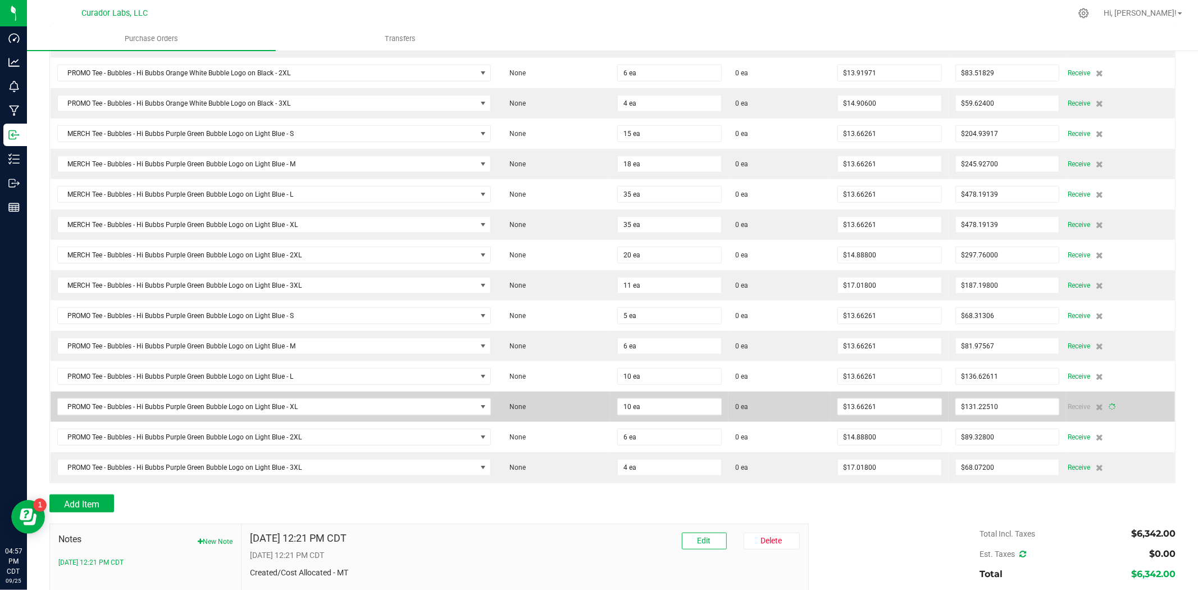
click at [807, 411] on span "0 ea" at bounding box center [779, 407] width 89 height 10
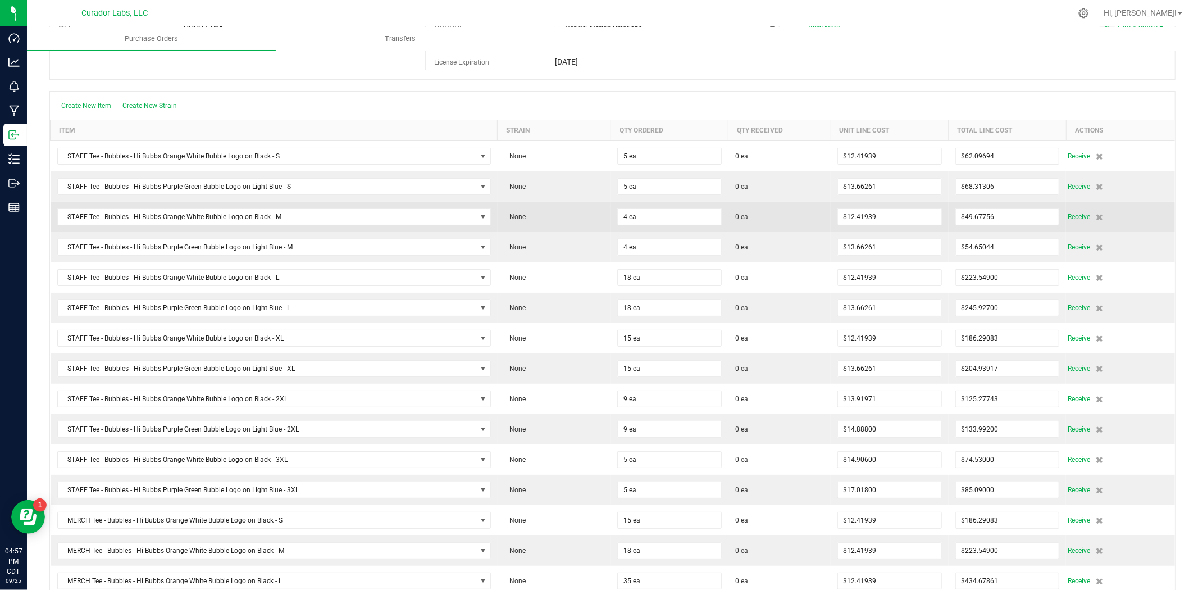
scroll to position [166, 0]
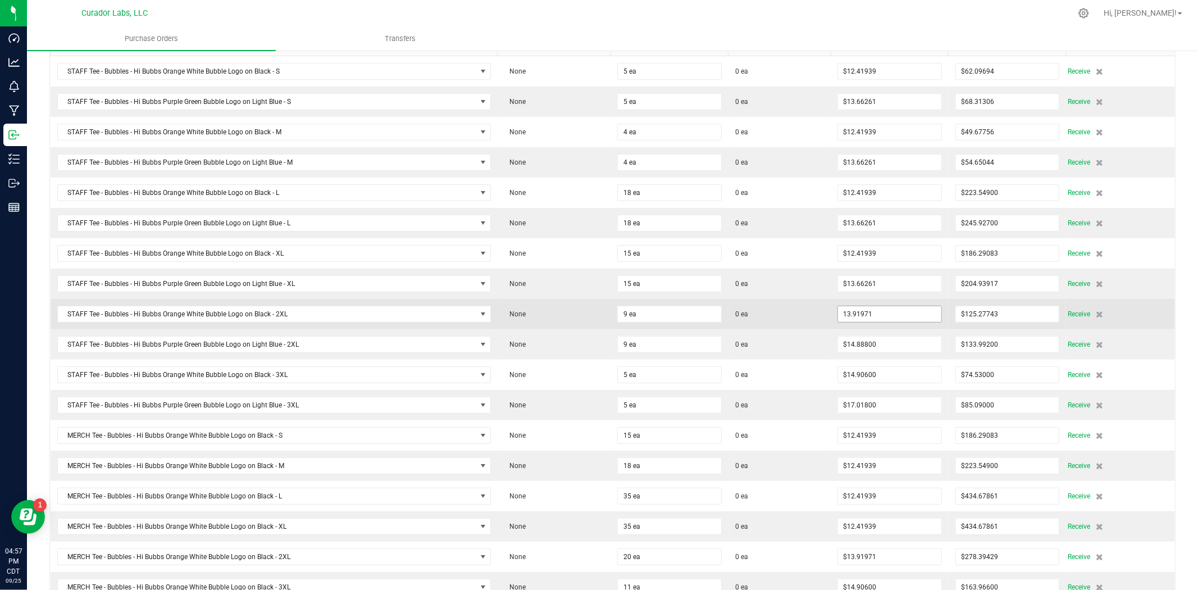
click at [869, 315] on input "13.91971" at bounding box center [889, 314] width 103 height 16
paste input "4.90571428571429"
click at [794, 316] on span "0 ea" at bounding box center [779, 314] width 89 height 10
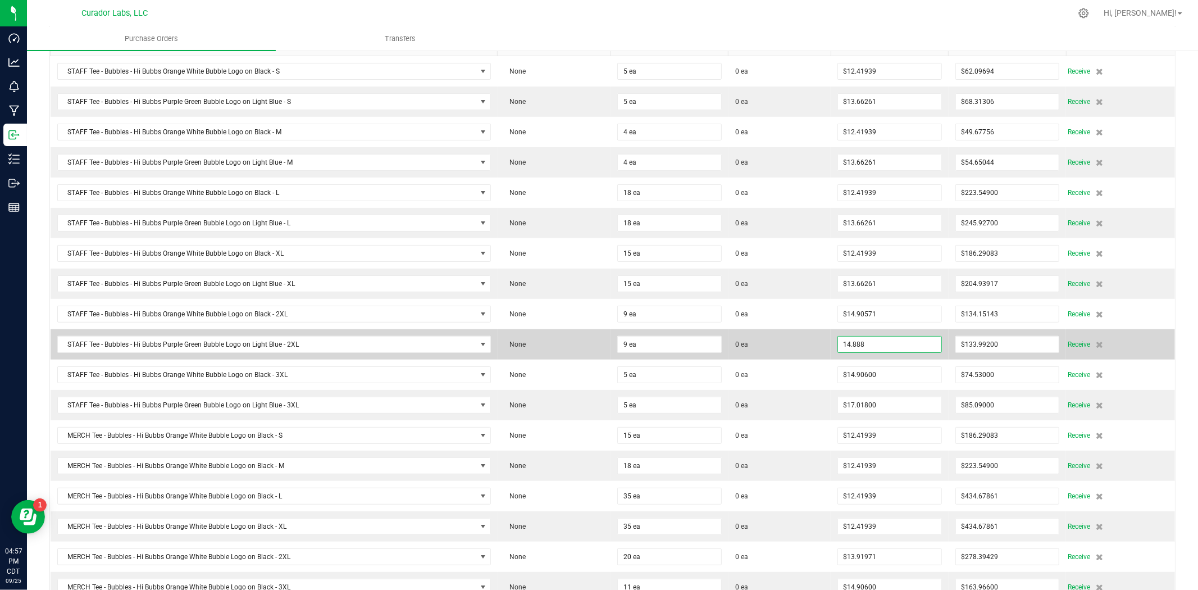
click at [867, 345] on input "14.888" at bounding box center [889, 345] width 103 height 16
paste input "90571428571429"
click at [805, 347] on span "0 ea" at bounding box center [779, 344] width 89 height 10
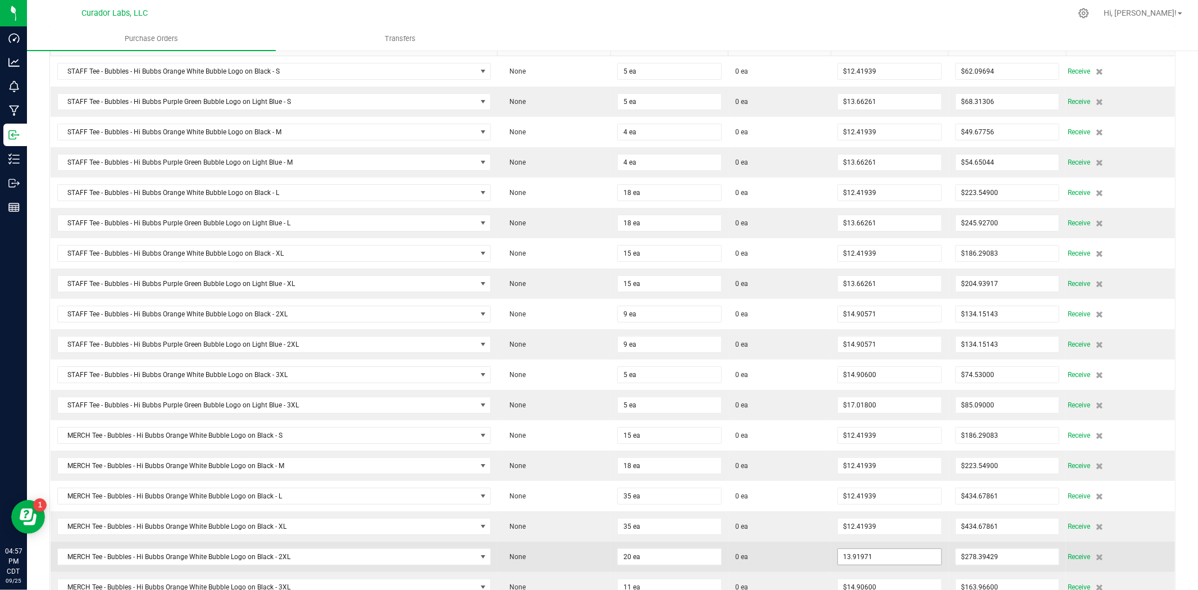
click at [850, 557] on input "13.91971" at bounding box center [889, 557] width 103 height 16
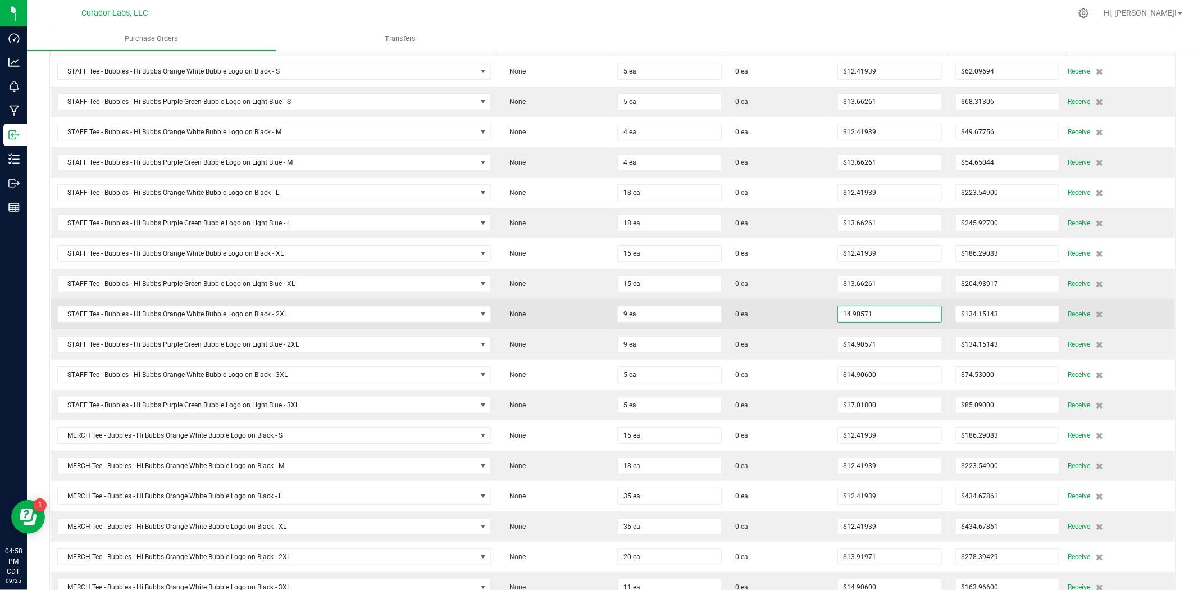
click at [864, 315] on input "14.90571" at bounding box center [889, 314] width 103 height 16
paste input "3.919"
click at [812, 319] on span "0 ea" at bounding box center [779, 314] width 89 height 10
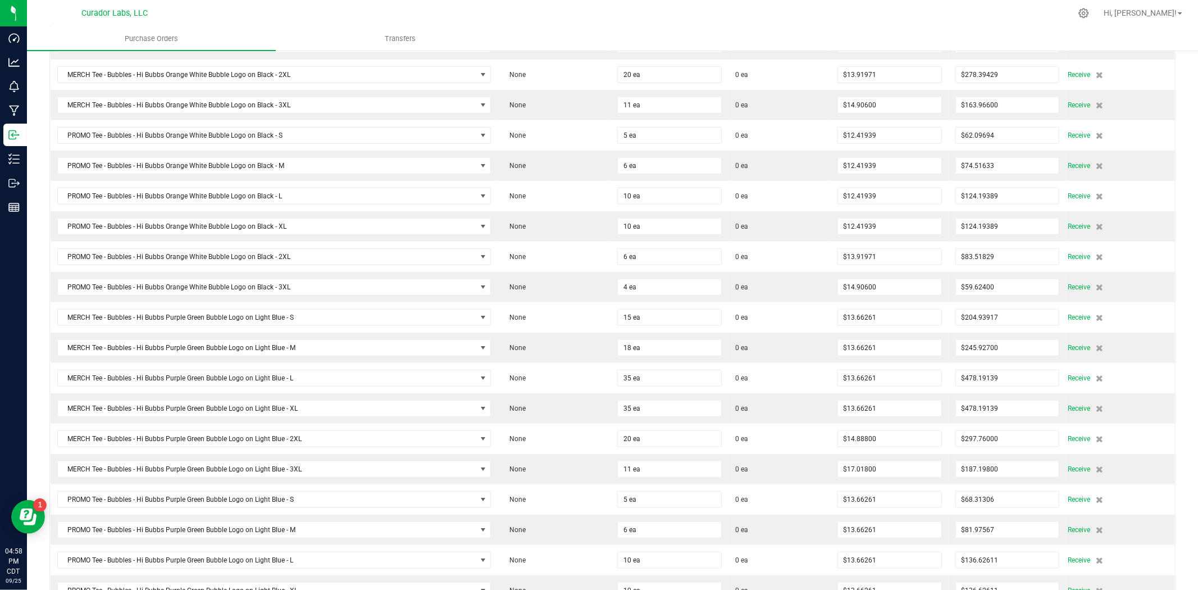
scroll to position [666, 0]
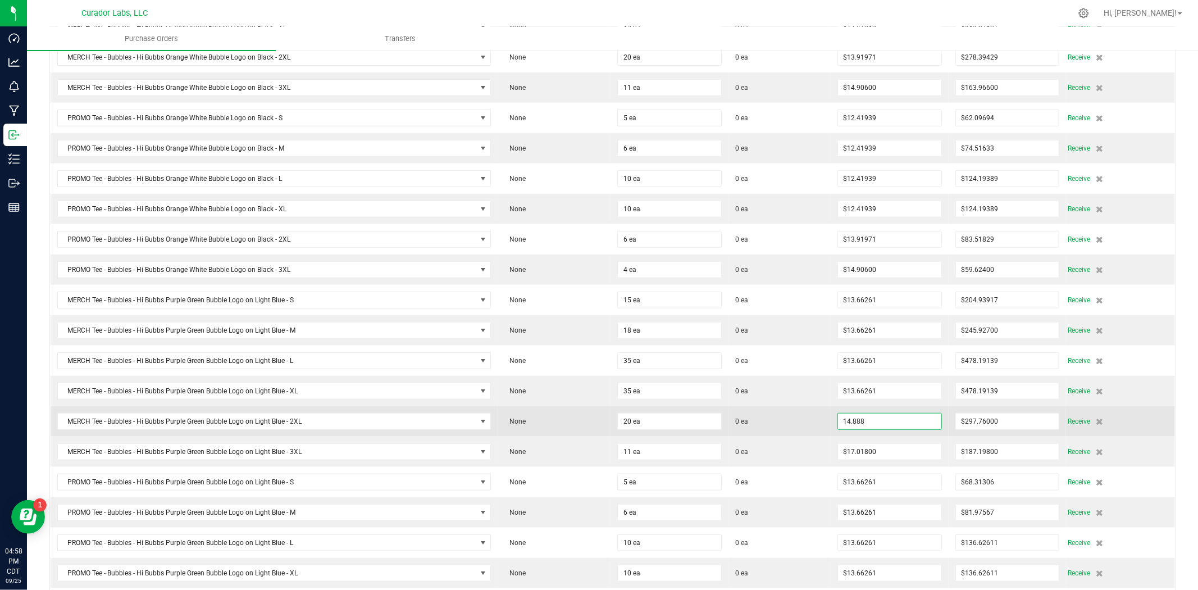
click at [867, 427] on input "14.888" at bounding box center [889, 422] width 103 height 16
paste input "90571428571429"
click at [783, 423] on span "0 ea" at bounding box center [779, 421] width 89 height 10
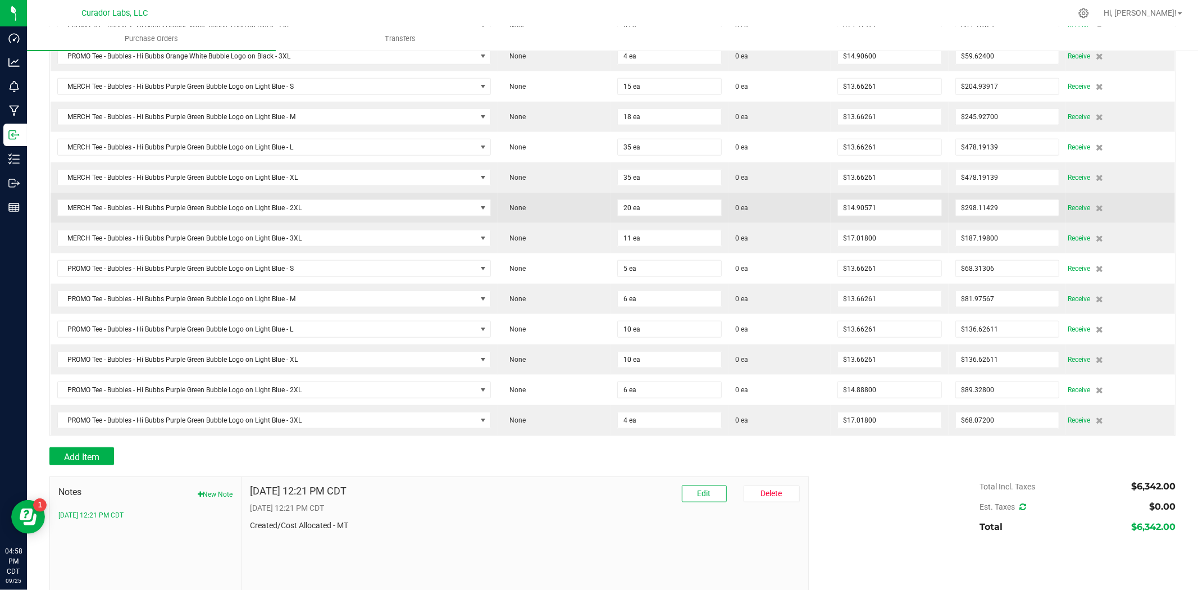
scroll to position [916, 0]
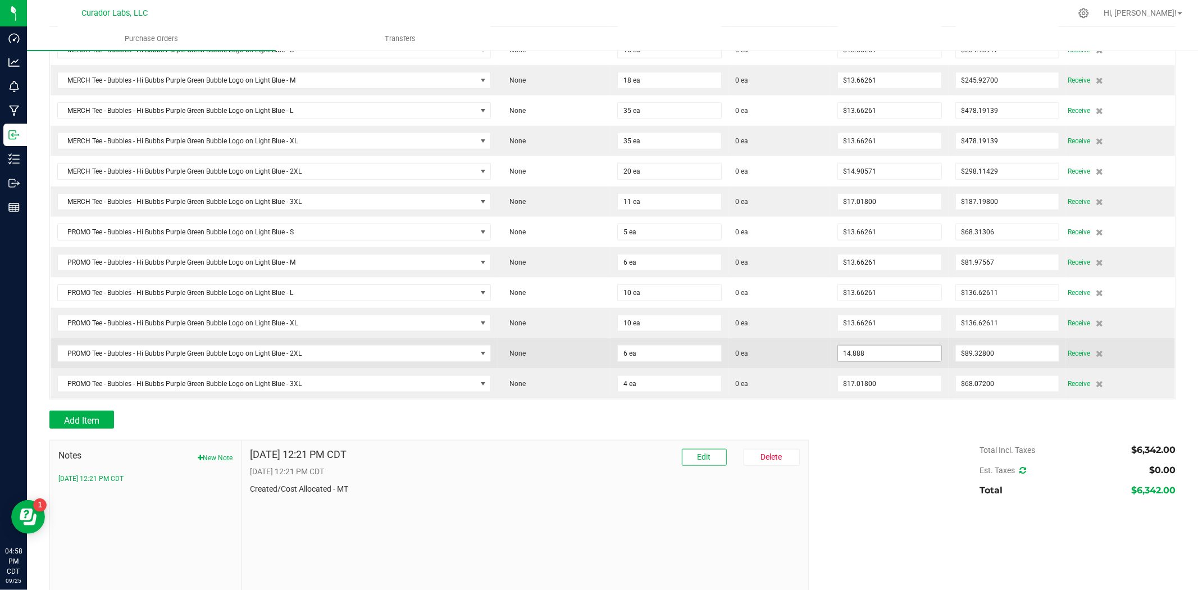
click at [847, 361] on input "14.888" at bounding box center [889, 354] width 103 height 16
paste input "90571428571429"
click at [784, 358] on span "0 ea" at bounding box center [779, 353] width 89 height 10
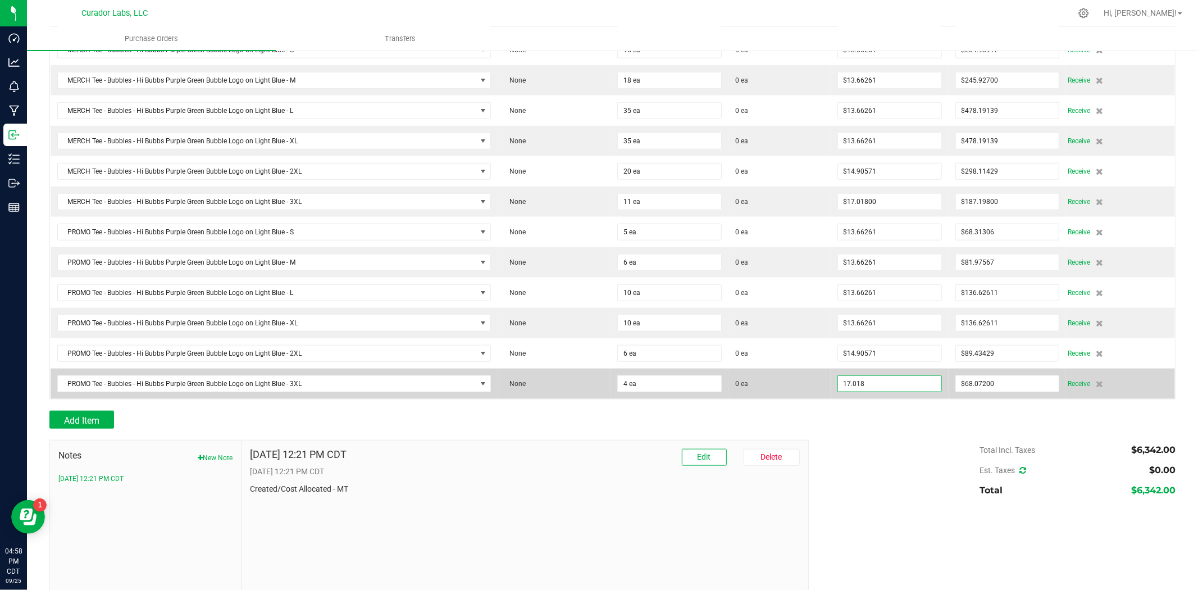
click at [873, 392] on input "17.018" at bounding box center [889, 384] width 103 height 16
paste input "6.149"
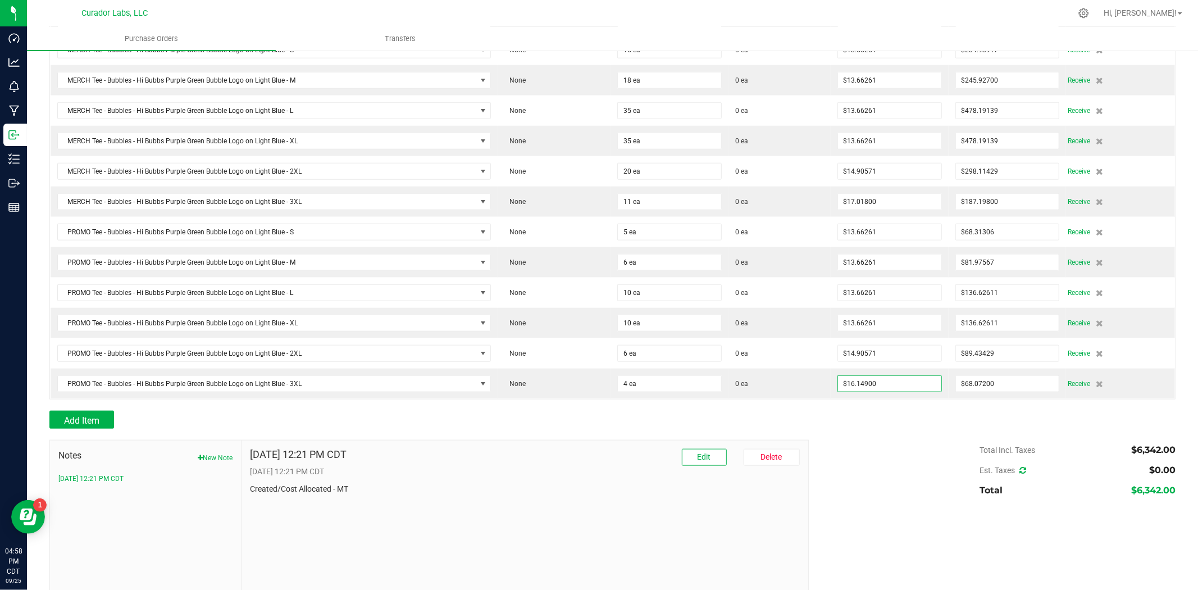
click at [815, 424] on div "Add Item" at bounding box center [612, 420] width 1126 height 18
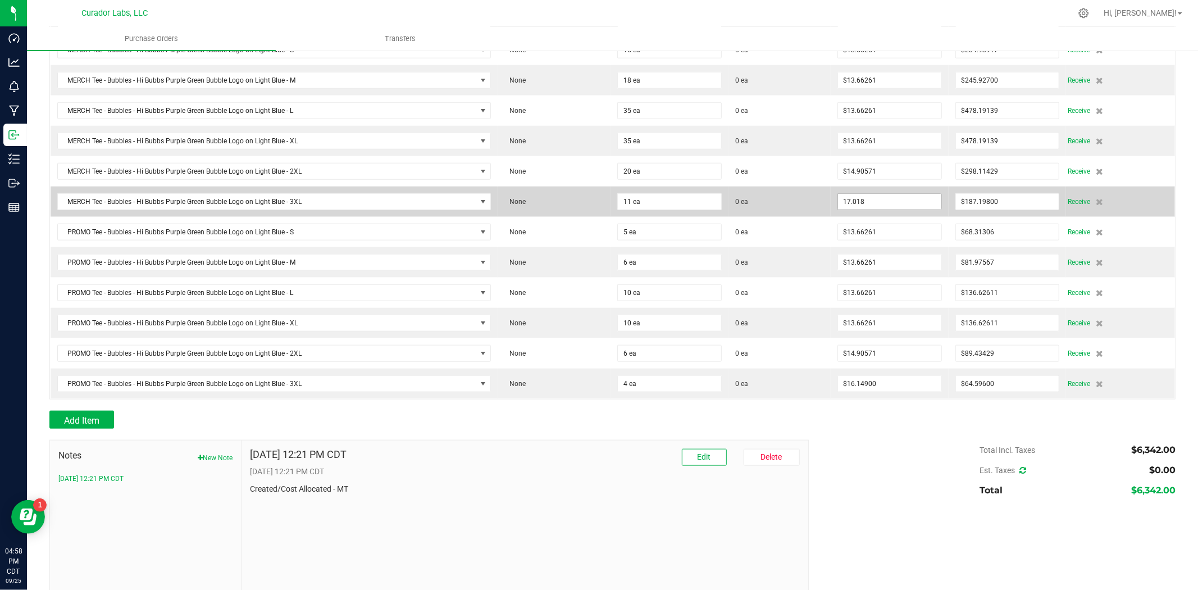
click at [890, 210] on input "17.018" at bounding box center [889, 202] width 103 height 16
paste input "6.149"
click at [806, 207] on span "0 ea" at bounding box center [779, 202] width 89 height 10
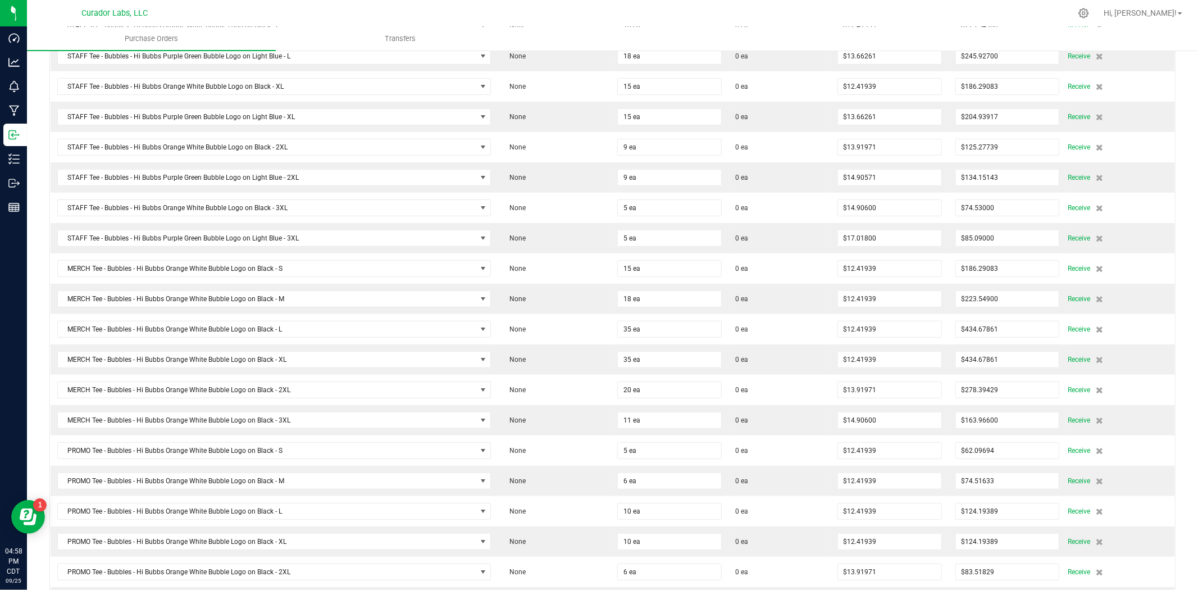
scroll to position [333, 0]
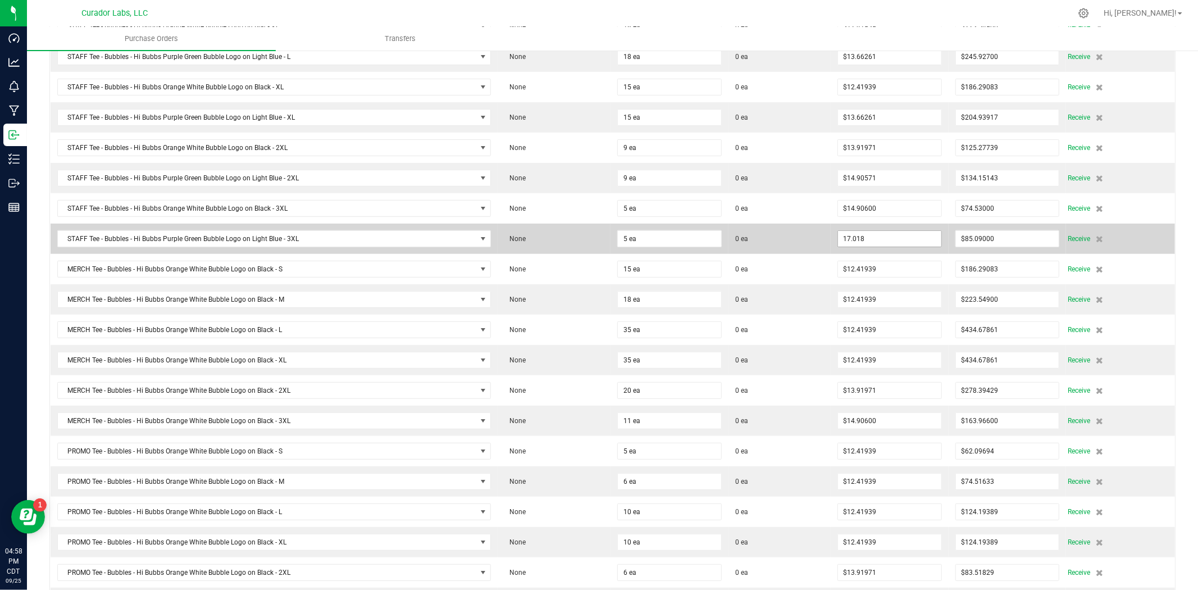
click at [875, 243] on input "17.018" at bounding box center [889, 239] width 103 height 16
paste input "6.149"
click at [803, 243] on span "0 ea" at bounding box center [779, 239] width 89 height 10
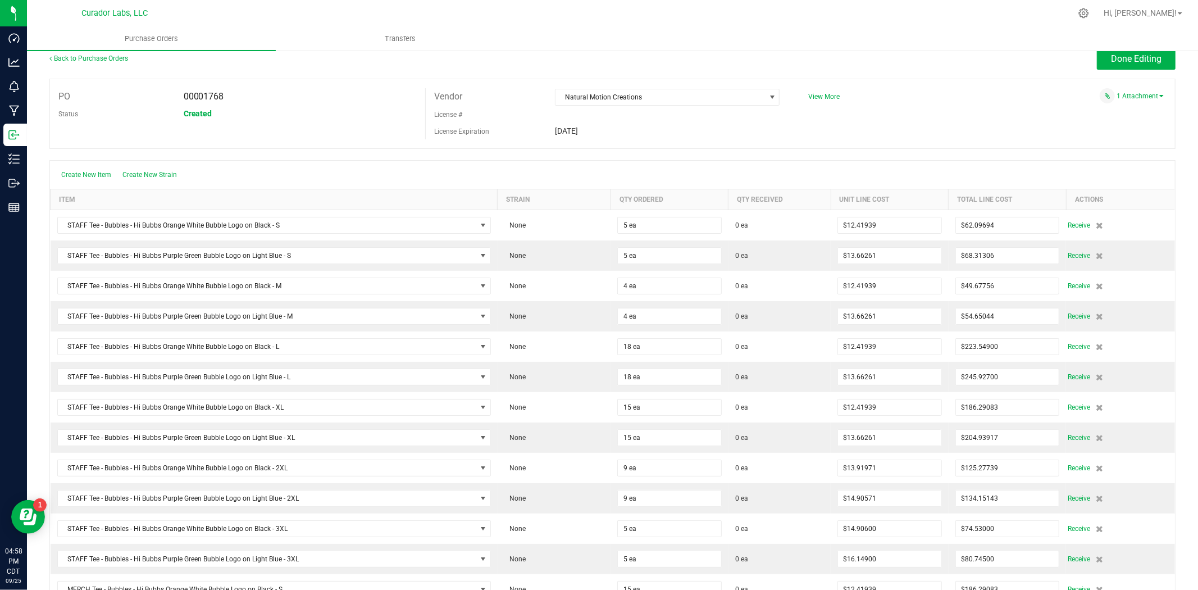
scroll to position [0, 0]
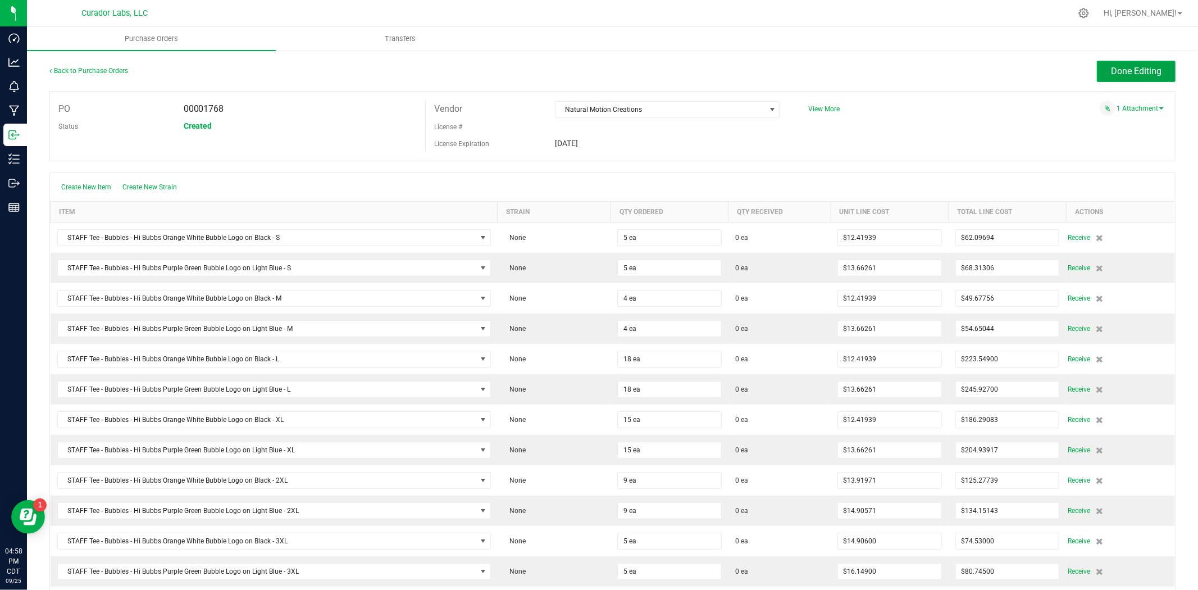
click at [1138, 70] on span "Done Editing" at bounding box center [1136, 71] width 51 height 11
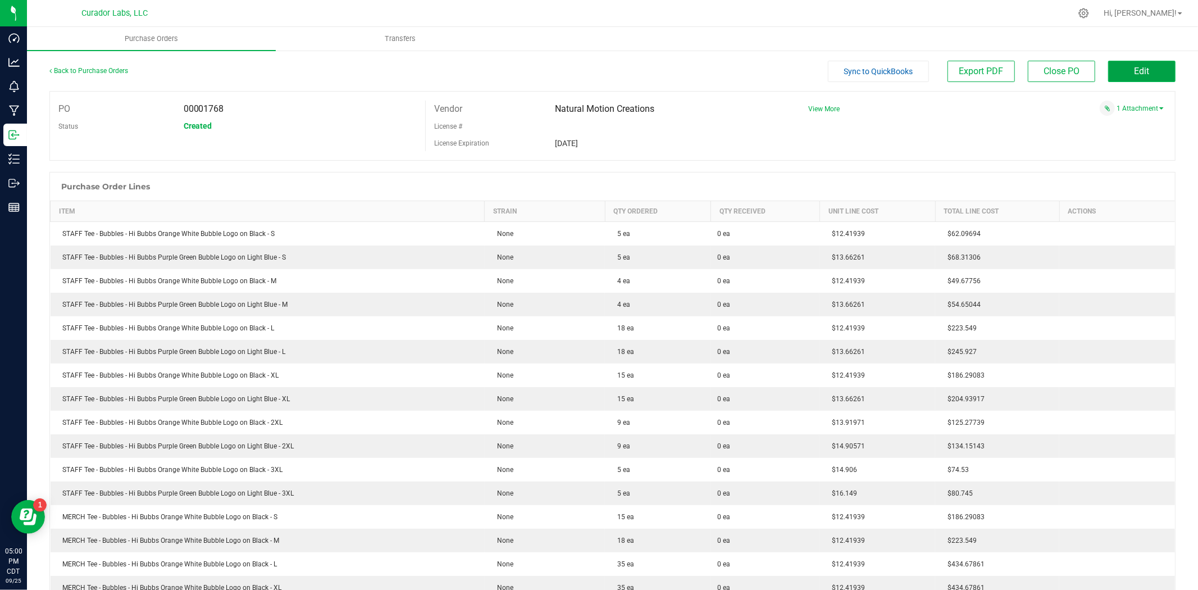
click at [1149, 70] on button "Edit" at bounding box center [1141, 71] width 67 height 21
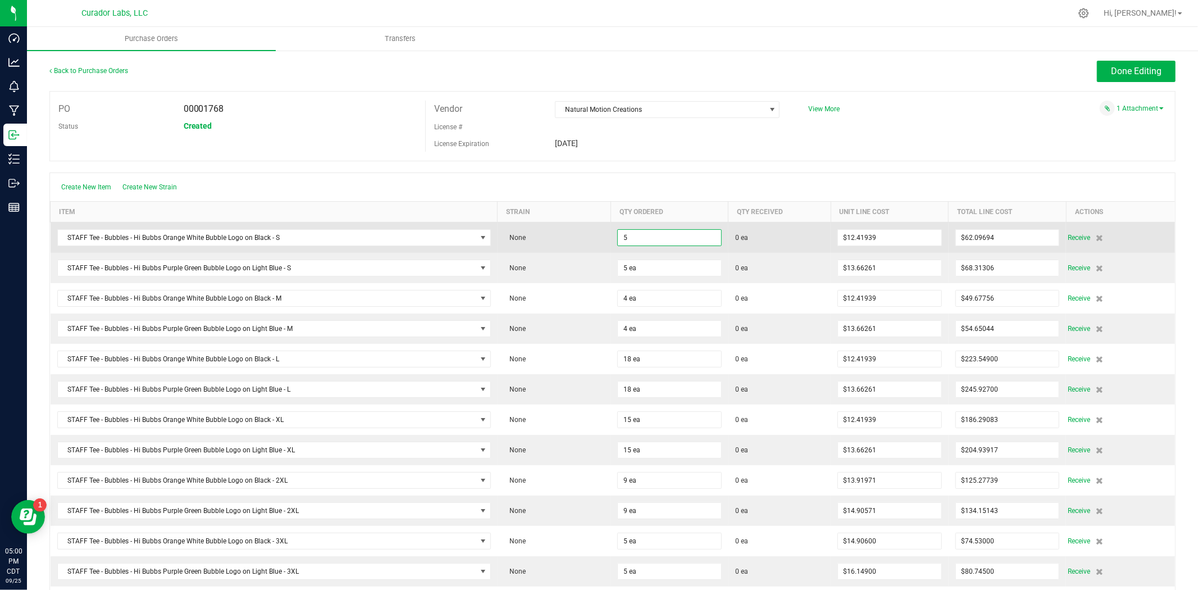
click at [635, 243] on input "5" at bounding box center [669, 238] width 103 height 16
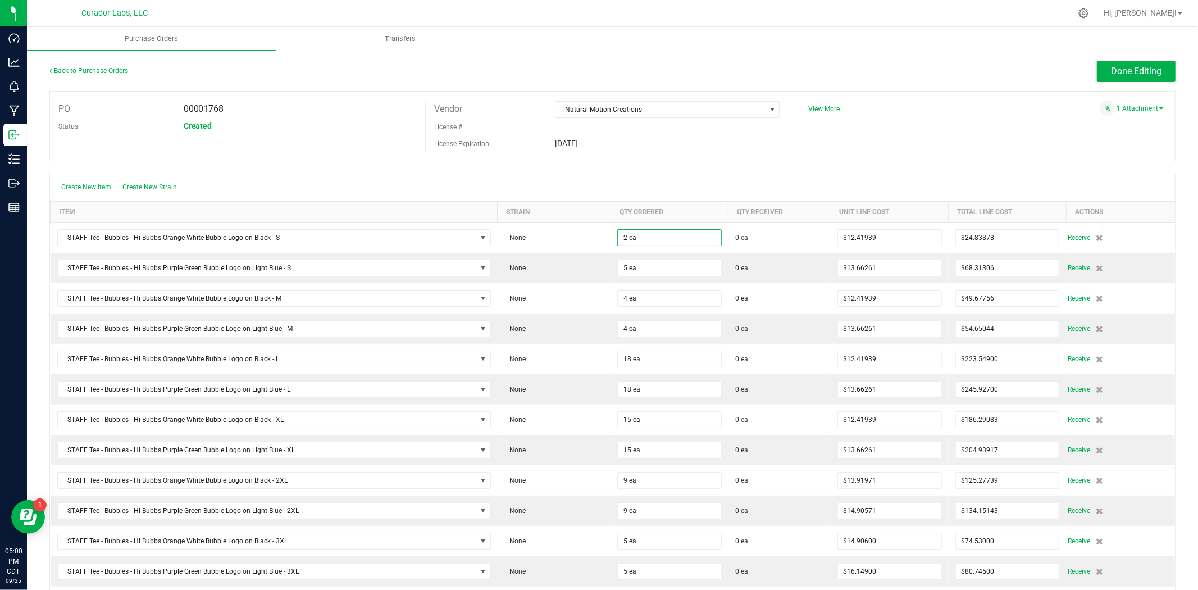
click at [671, 186] on div "Create New Item Create New Strain" at bounding box center [612, 187] width 1125 height 28
click at [628, 300] on input "4" at bounding box center [669, 298] width 103 height 16
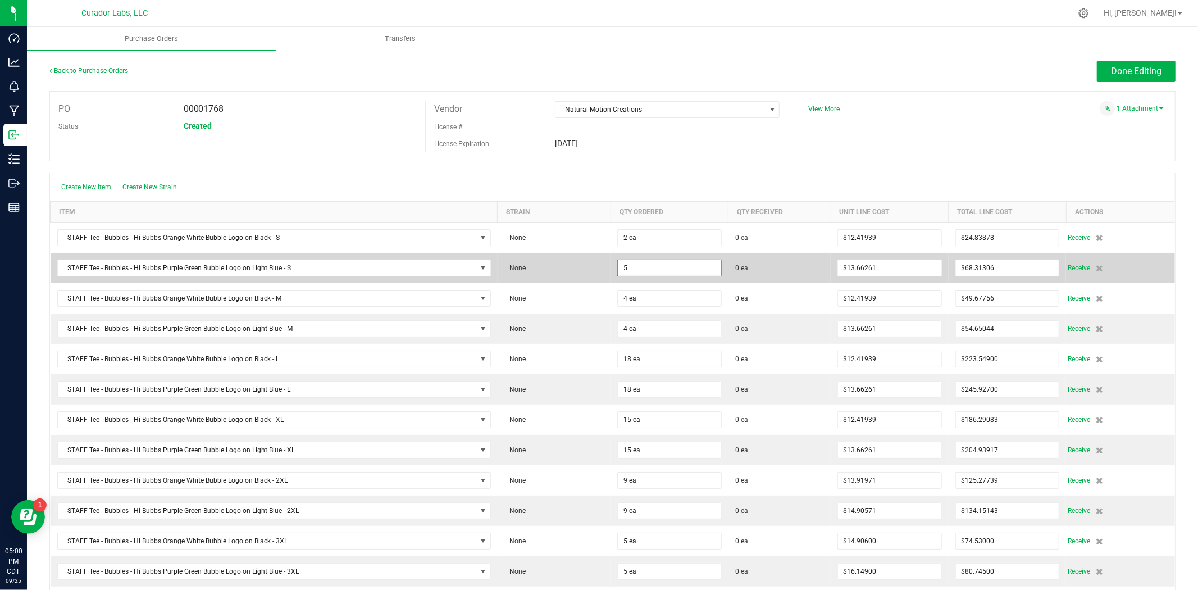
click at [644, 272] on input "5" at bounding box center [669, 268] width 103 height 16
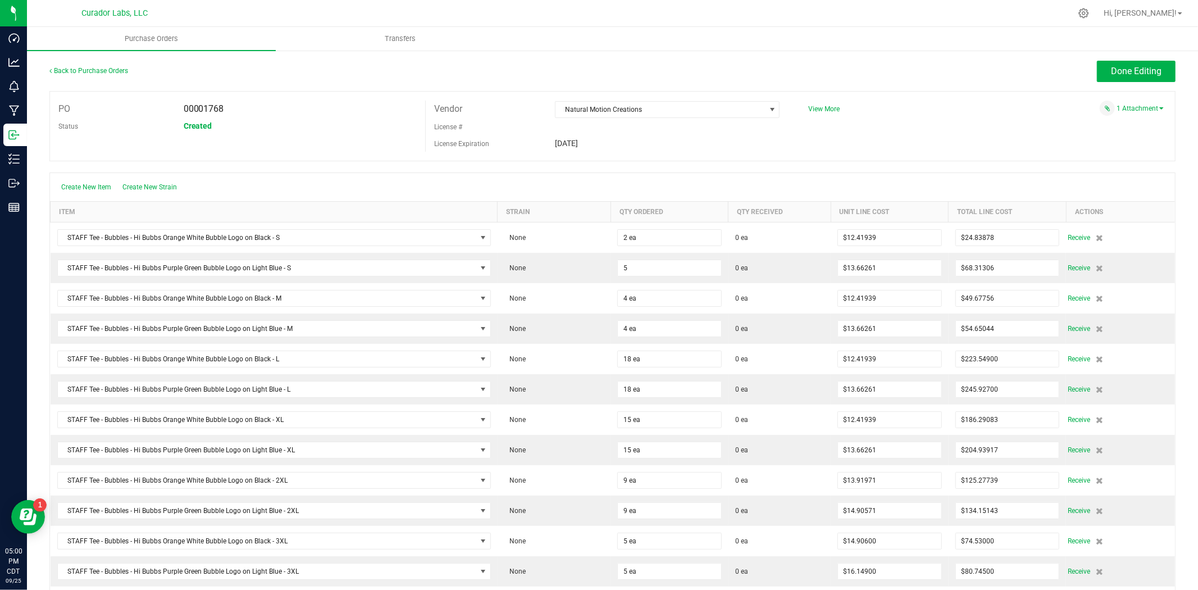
click at [644, 272] on input "5" at bounding box center [669, 268] width 103 height 16
click at [733, 170] on div at bounding box center [612, 166] width 1126 height 11
click at [646, 301] on input "4" at bounding box center [669, 298] width 103 height 16
click at [687, 160] on div "PO 00001768 Status Created Vendor Natural Motion Creations License # License Ex…" at bounding box center [612, 126] width 1126 height 70
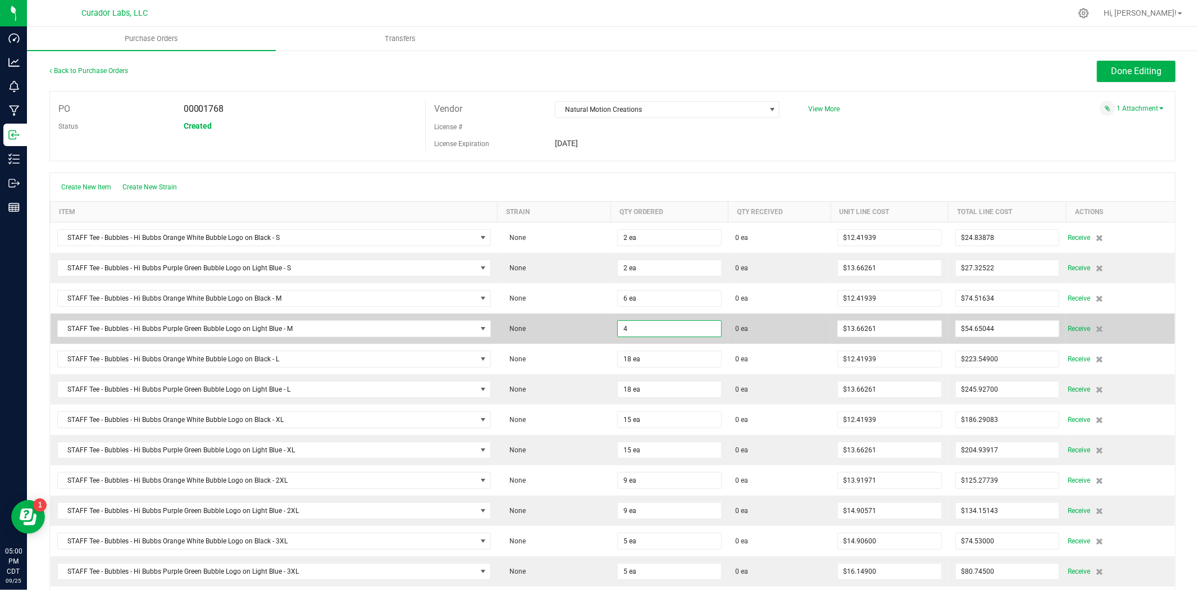
click at [631, 332] on input "4" at bounding box center [669, 329] width 103 height 16
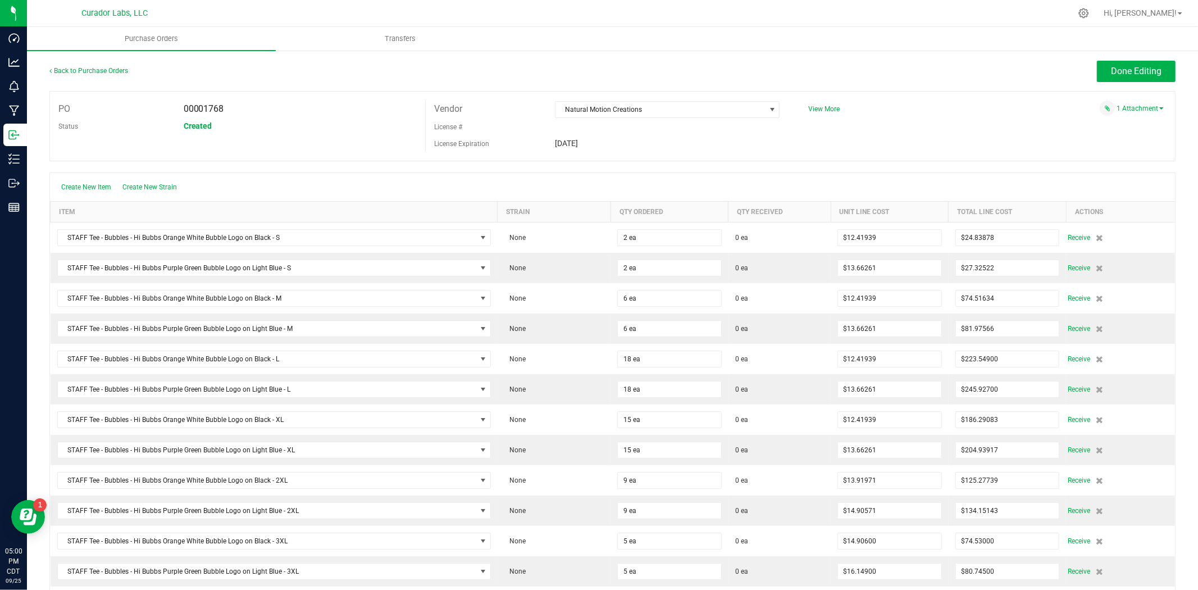
click at [688, 187] on div "Create New Item Create New Strain" at bounding box center [612, 187] width 1125 height 28
click at [1124, 74] on span "Done Editing" at bounding box center [1136, 71] width 51 height 11
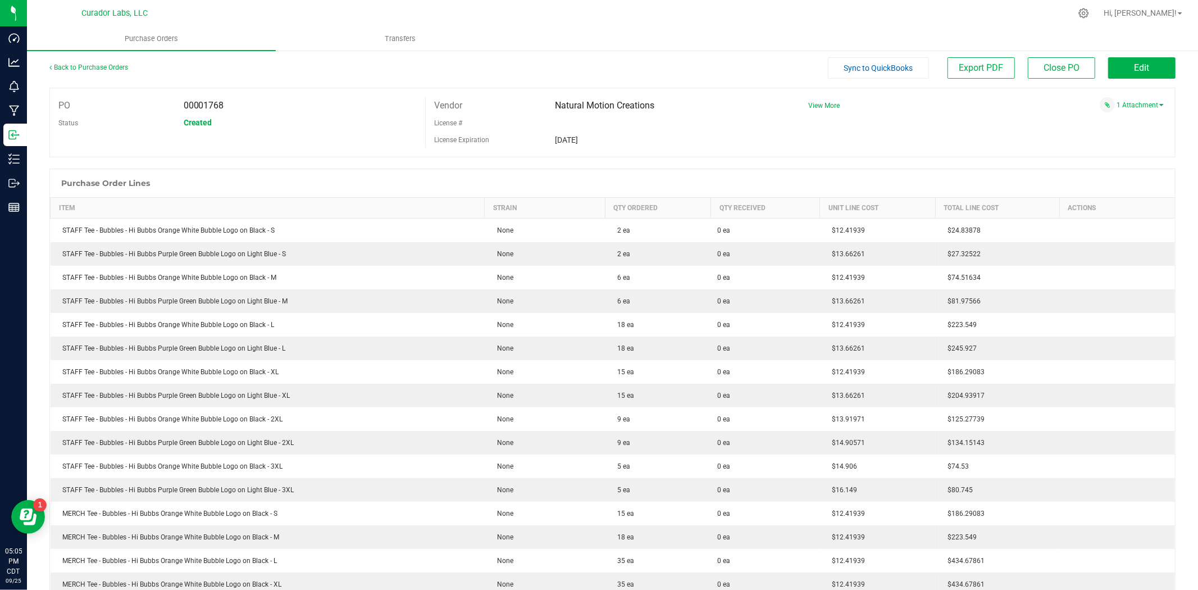
scroll to position [2, 0]
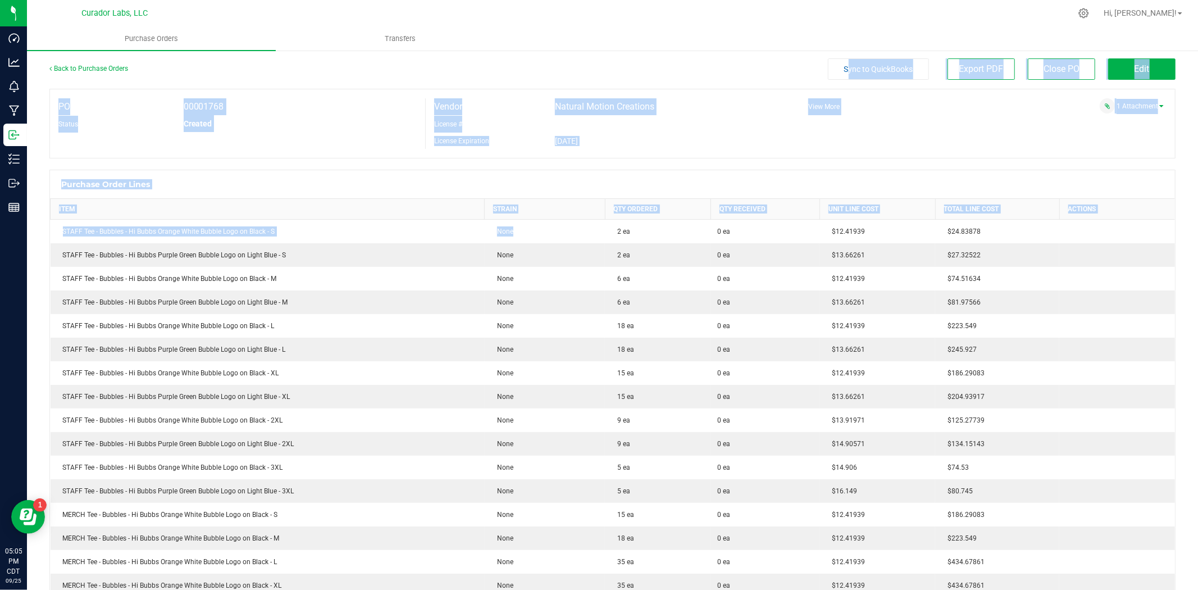
drag, startPoint x: 612, startPoint y: 227, endPoint x: 633, endPoint y: 94, distance: 134.7
click at [670, 175] on div "Purchase Order Lines" at bounding box center [612, 184] width 1125 height 28
click at [639, 155] on div "PO 00001768 Status Created Vendor Natural Motion Creations License # License Ex…" at bounding box center [612, 124] width 1126 height 70
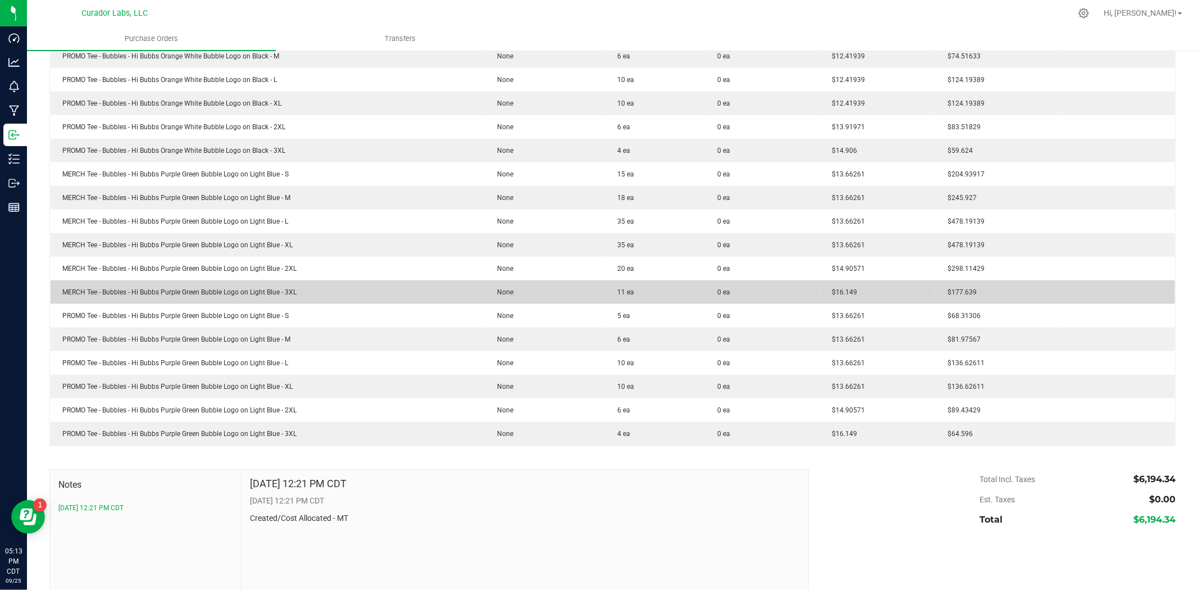
scroll to position [666, 0]
